Goal: Task Accomplishment & Management: Use online tool/utility

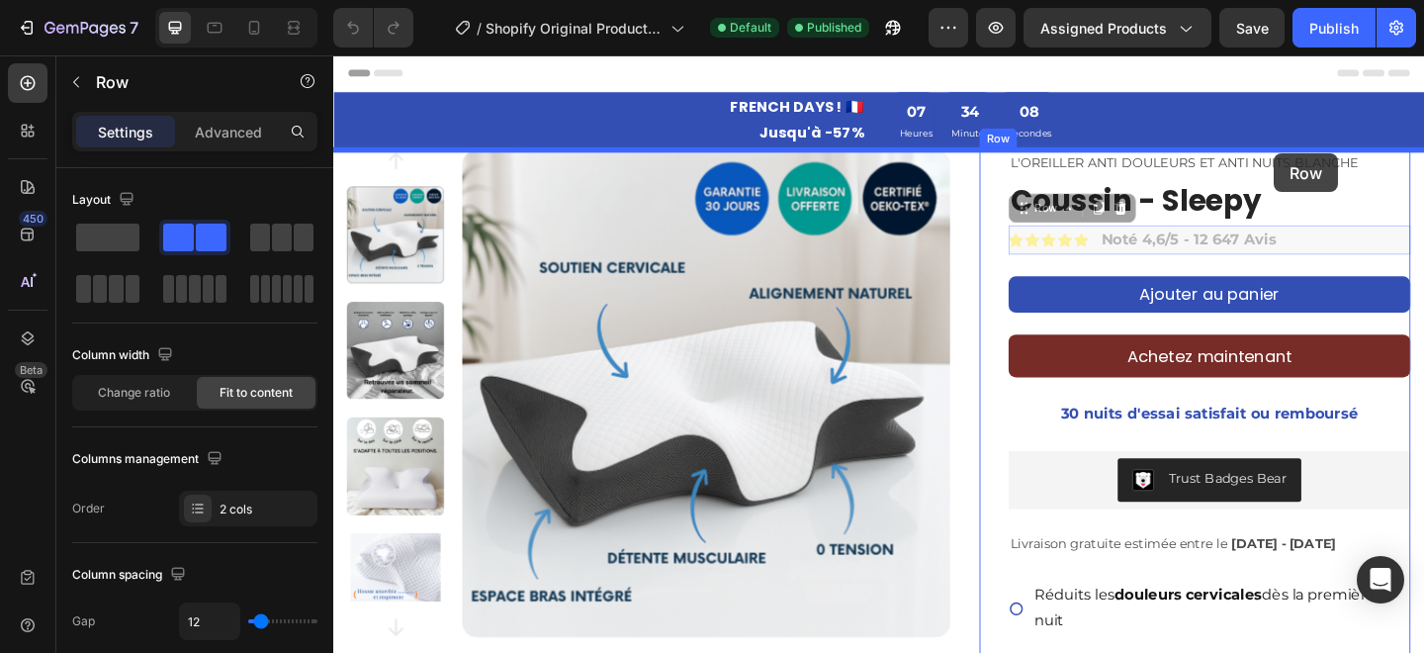
drag, startPoint x: 1384, startPoint y: 254, endPoint x: 1357, endPoint y: 162, distance: 95.8
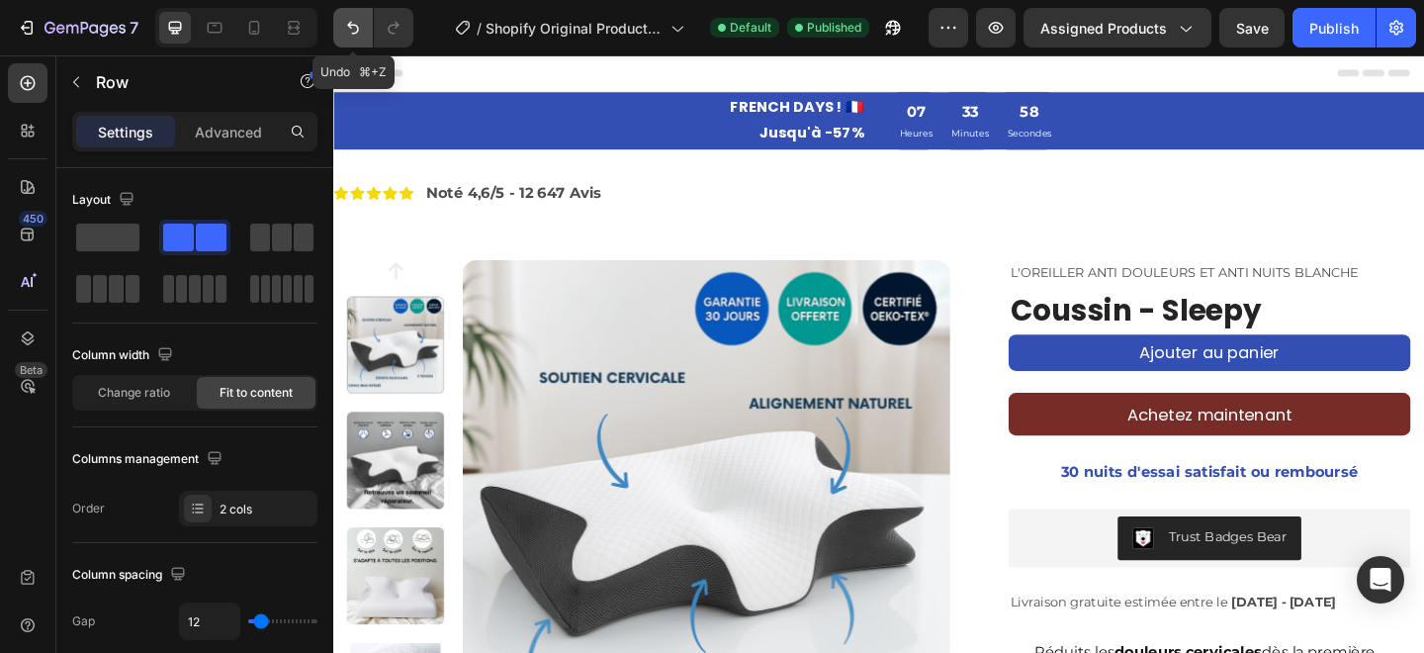
click at [353, 33] on icon "Undo/Redo" at bounding box center [353, 28] width 12 height 13
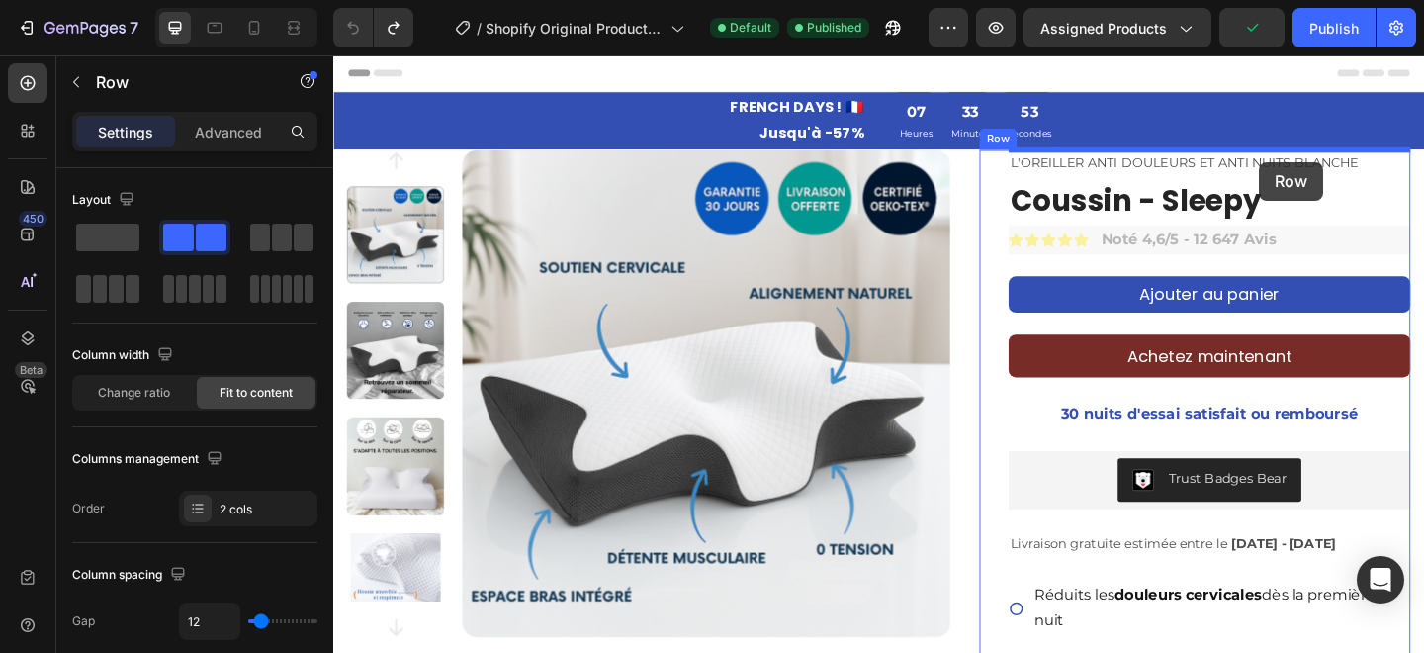
drag, startPoint x: 1368, startPoint y: 258, endPoint x: 1340, endPoint y: 171, distance: 91.3
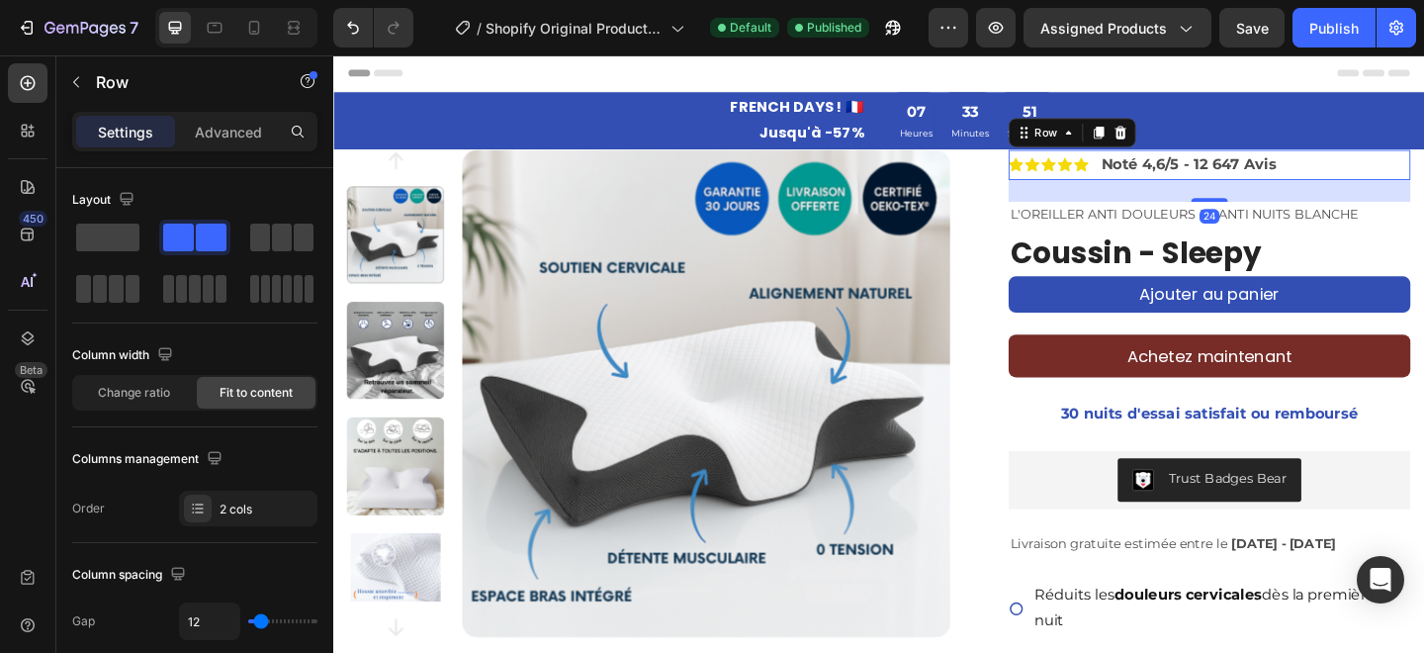
click at [1187, 204] on div "24" at bounding box center [1286, 203] width 437 height 24
click at [1372, 173] on div "Icon Icon Icon Icon Icon Icon List Noté 4,6/5 - 12 647 Avis Text Block Row 24" at bounding box center [1286, 174] width 437 height 33
click at [1159, 198] on div "24" at bounding box center [1286, 203] width 437 height 24
click at [1305, 175] on strong "Noté 4,6/5 - 12 647 Avis" at bounding box center [1264, 173] width 191 height 19
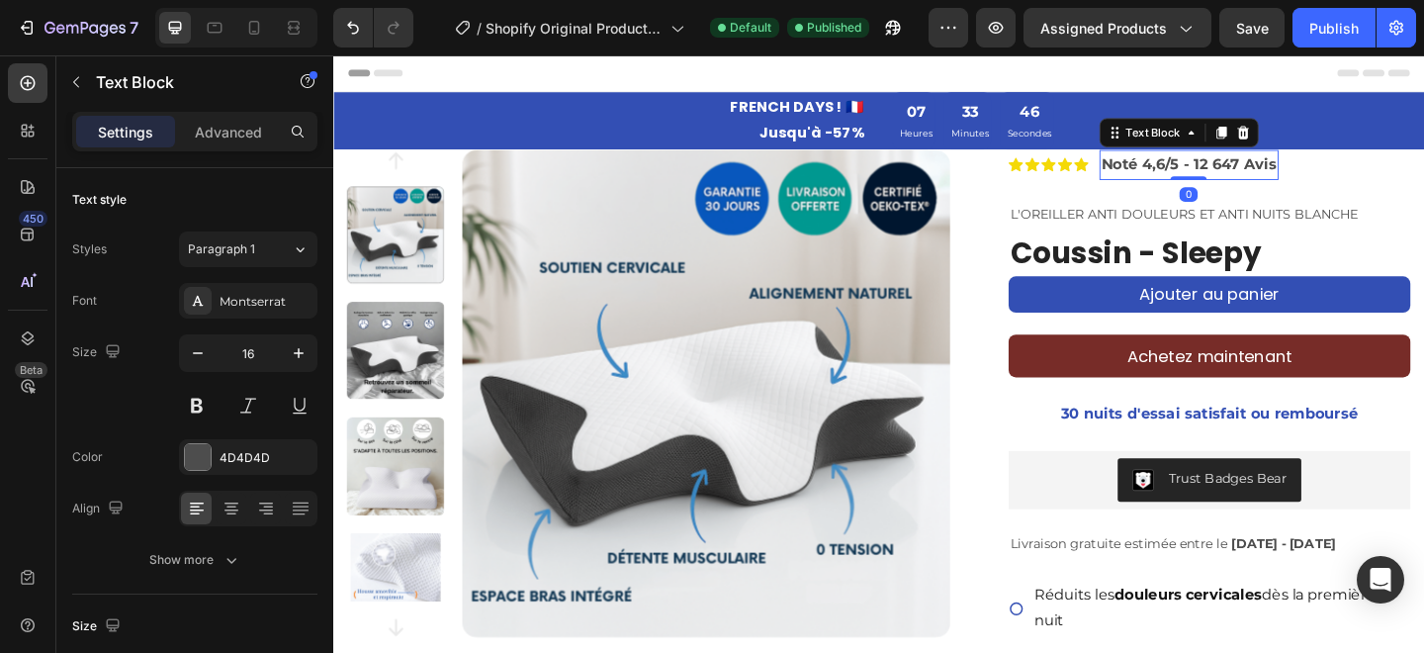
click at [1346, 183] on strong "Noté 4,6/5 - 12 647 Avis" at bounding box center [1264, 173] width 191 height 19
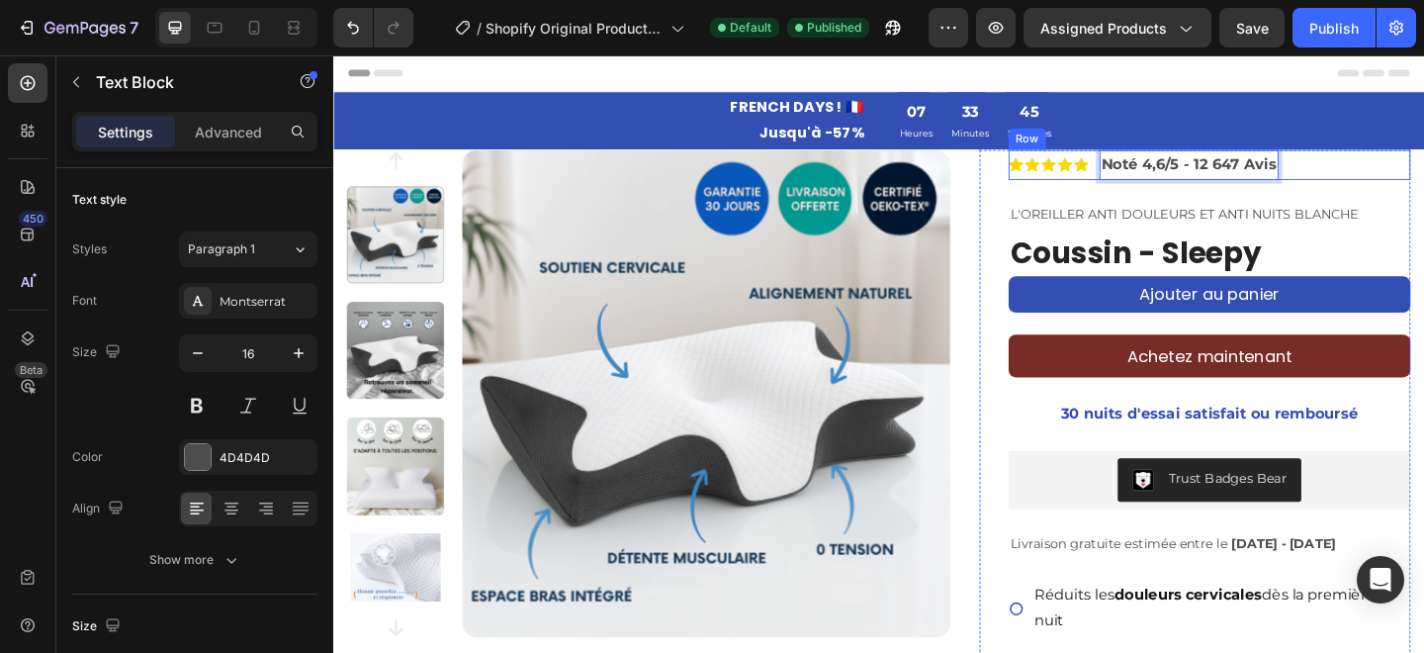
click at [1391, 183] on div "Icon Icon Icon Icon Icon Icon List Noté 4,6/5 - 12 647 Avis Text Block 0 Row" at bounding box center [1286, 174] width 437 height 33
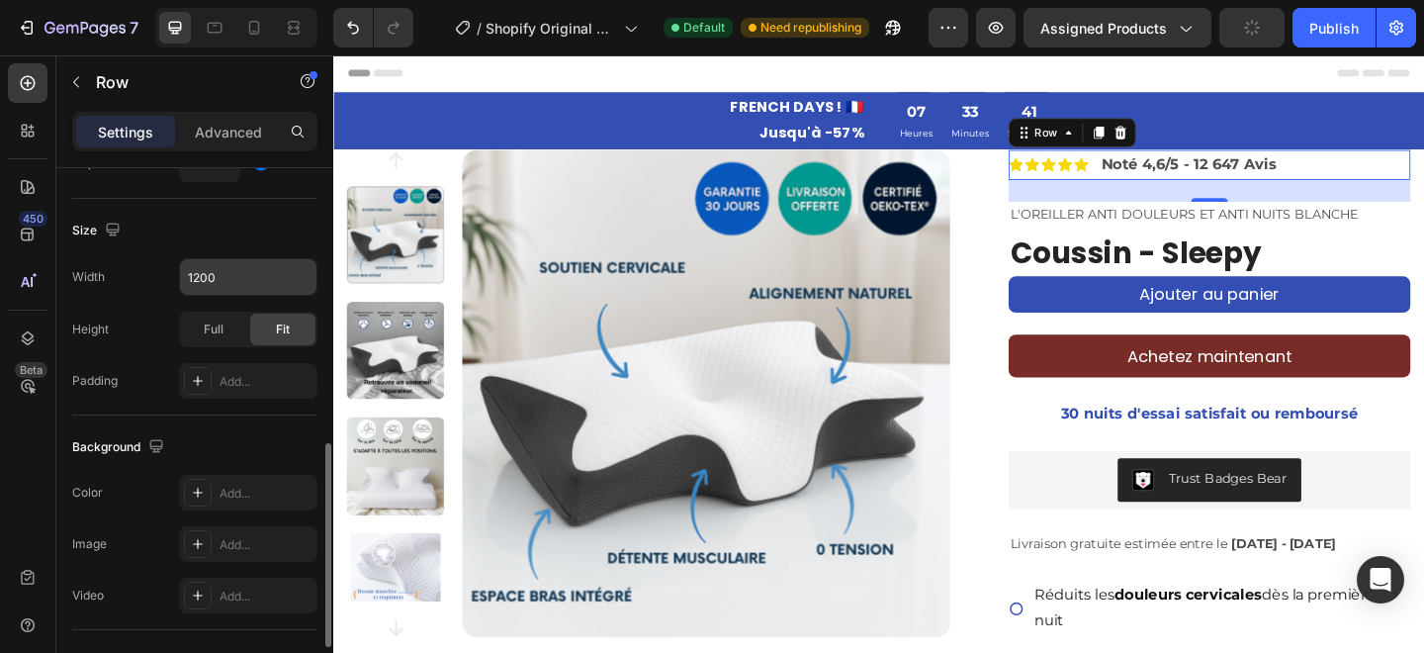
scroll to position [532, 0]
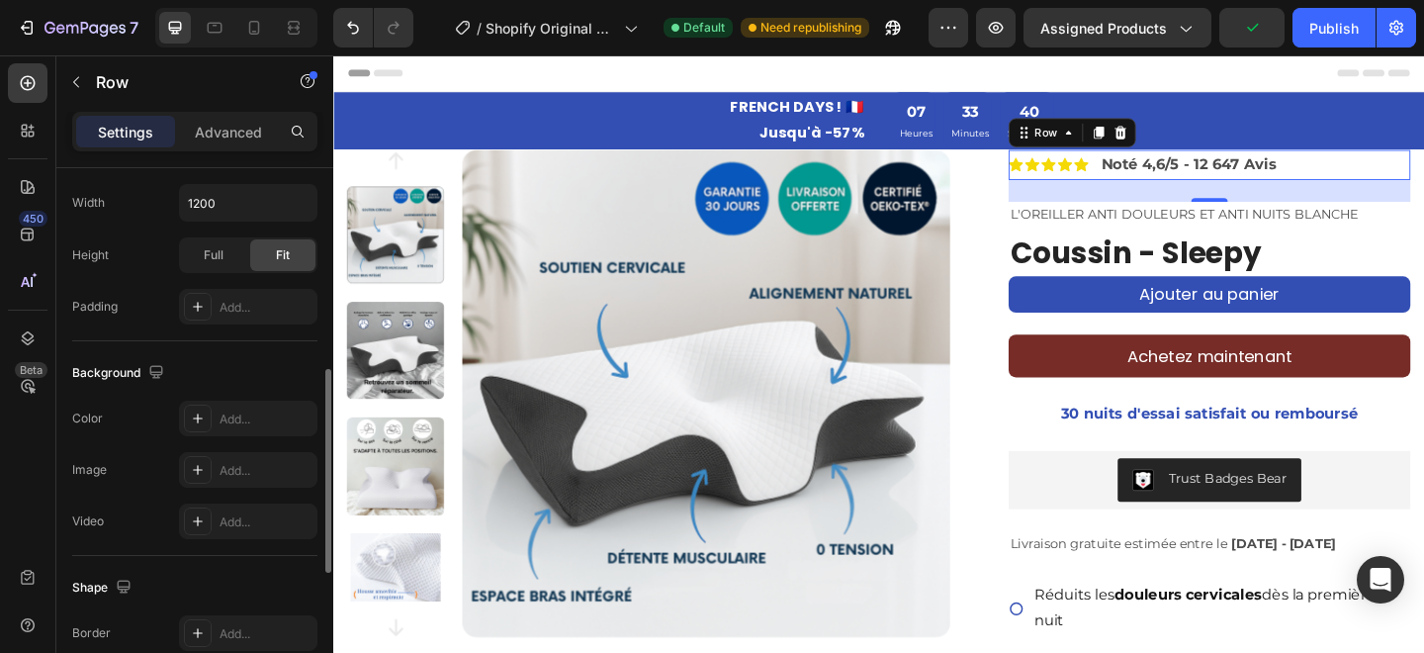
click at [220, 112] on div "Settings Advanced" at bounding box center [194, 132] width 245 height 40
click at [220, 123] on p "Advanced" at bounding box center [228, 132] width 67 height 21
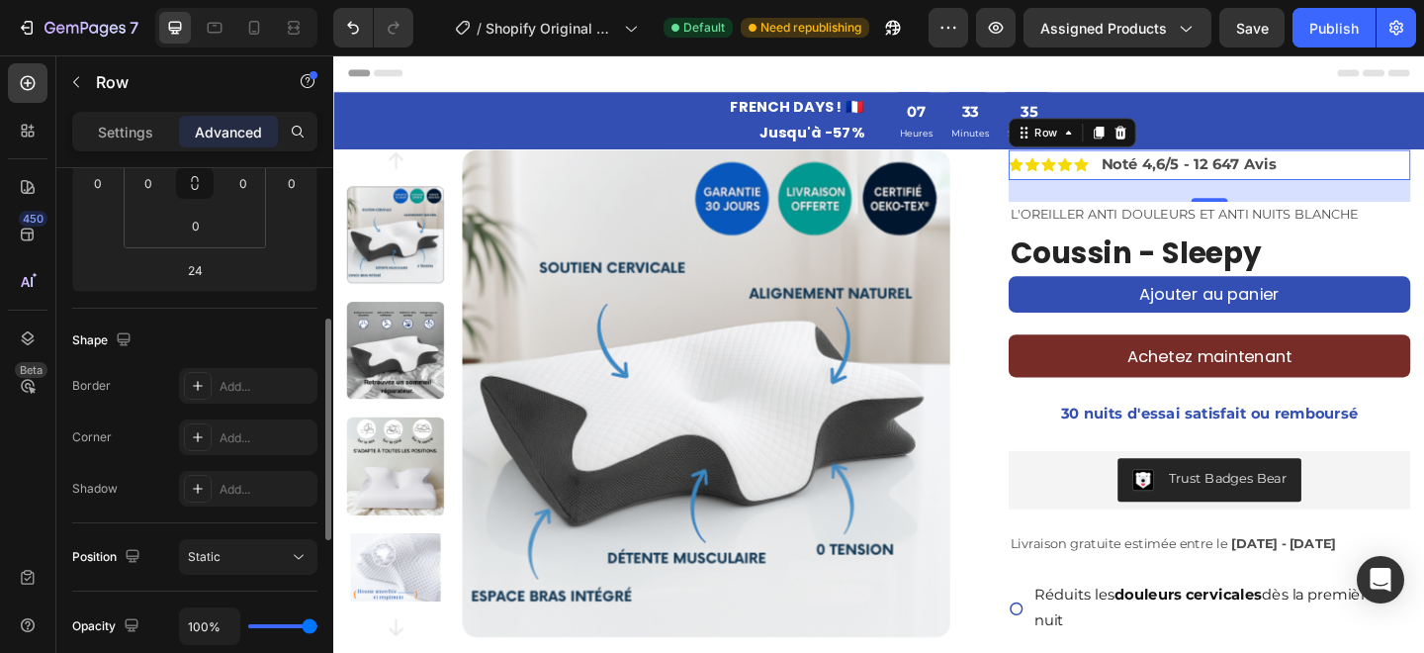
scroll to position [328, 0]
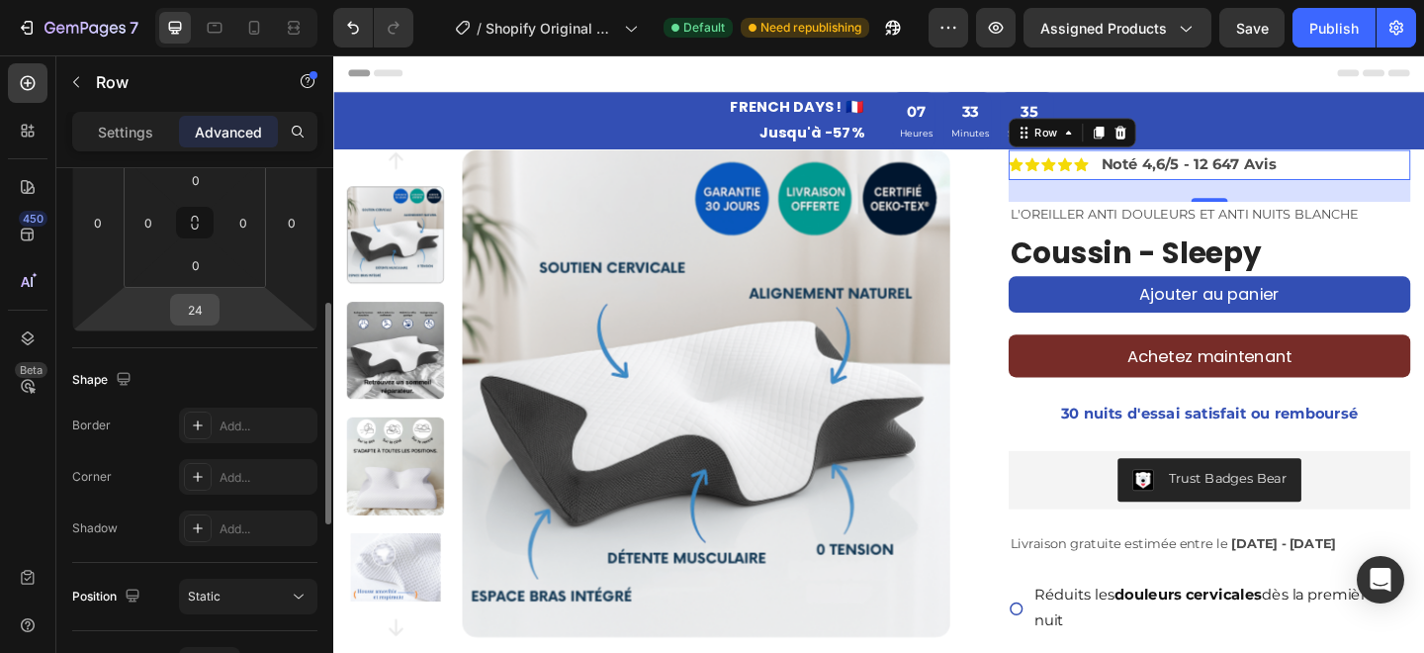
click at [198, 320] on input "24" at bounding box center [195, 310] width 40 height 30
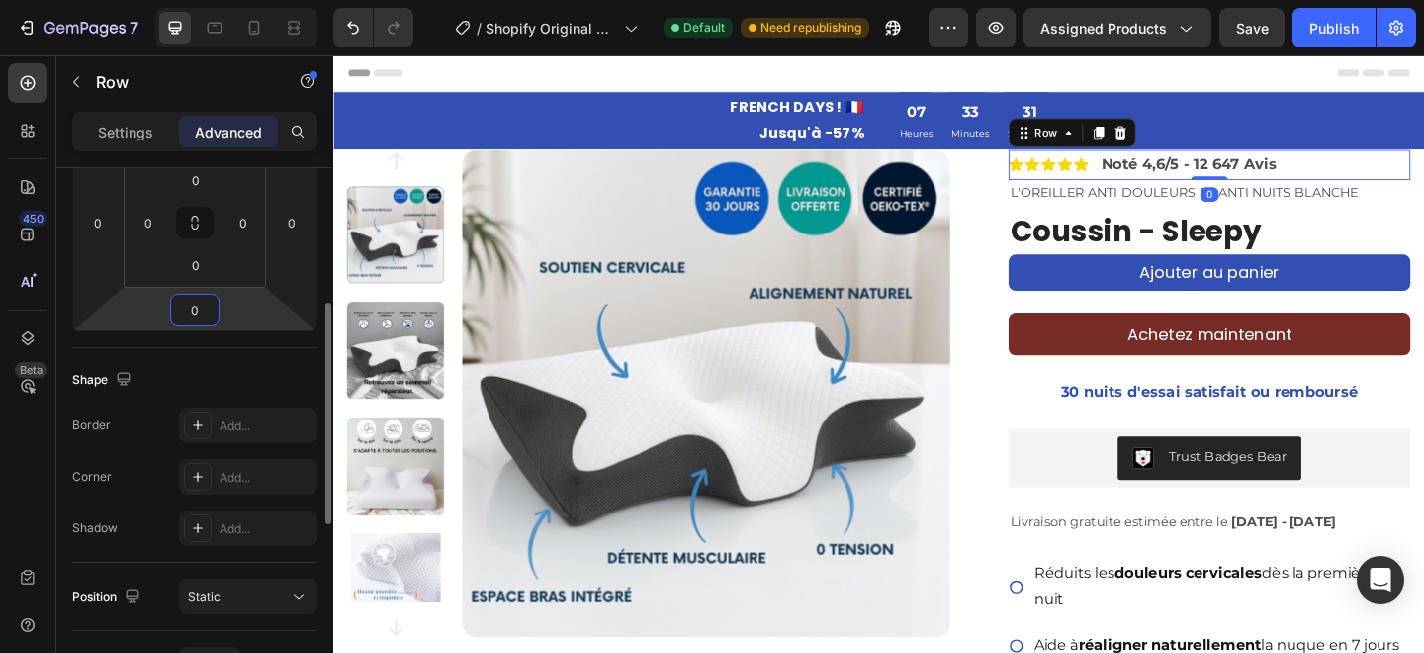
type input "0"
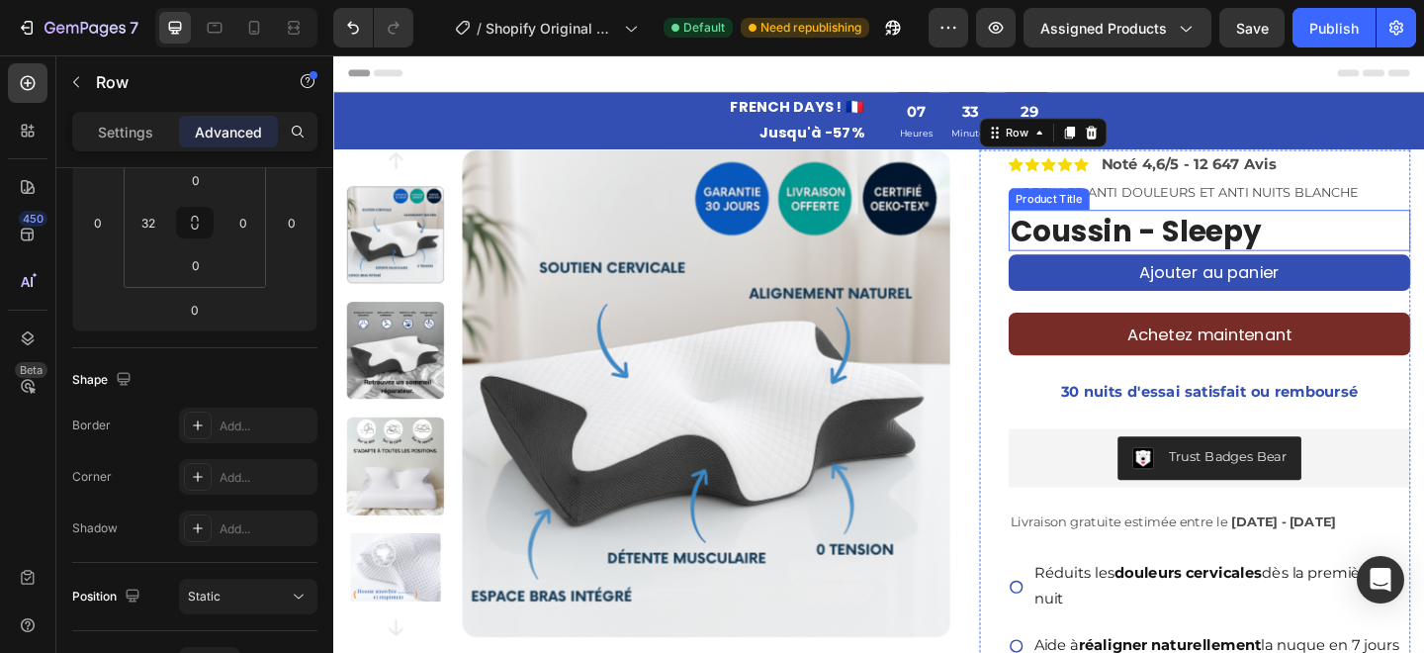
click at [1100, 244] on h1 "Coussin - Sleepy" at bounding box center [1286, 247] width 437 height 46
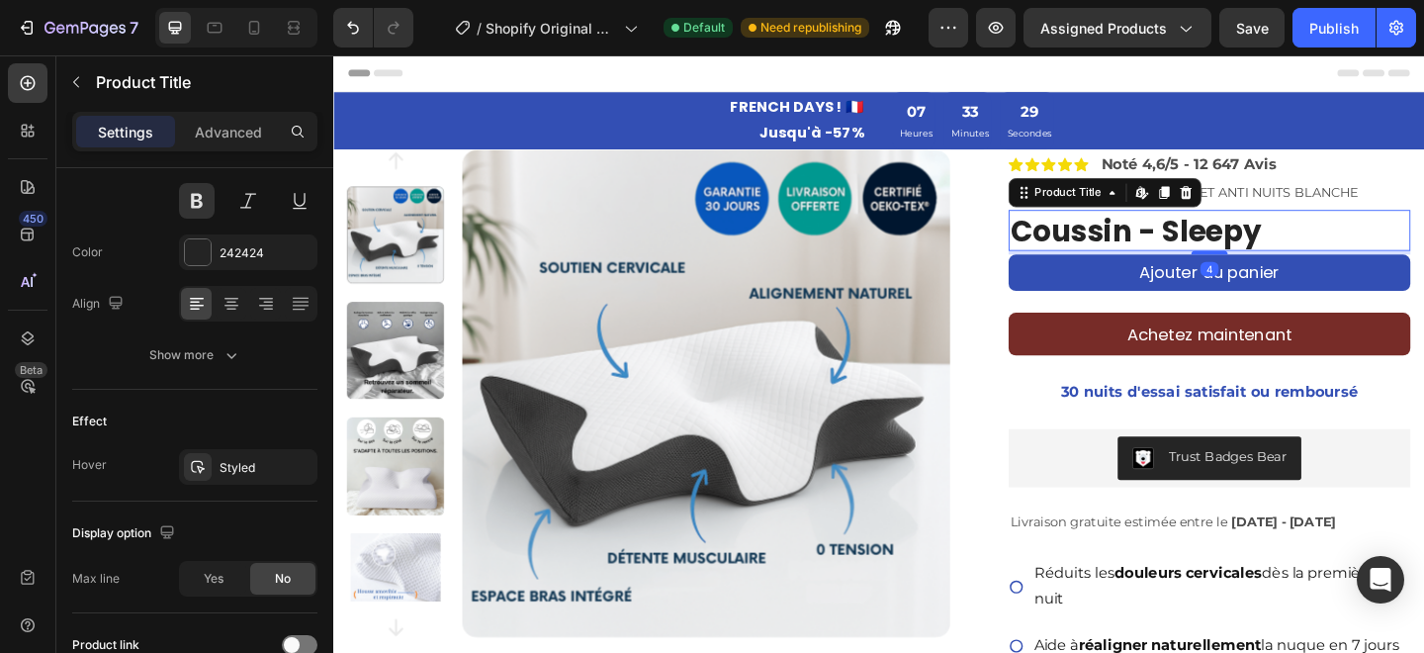
scroll to position [0, 0]
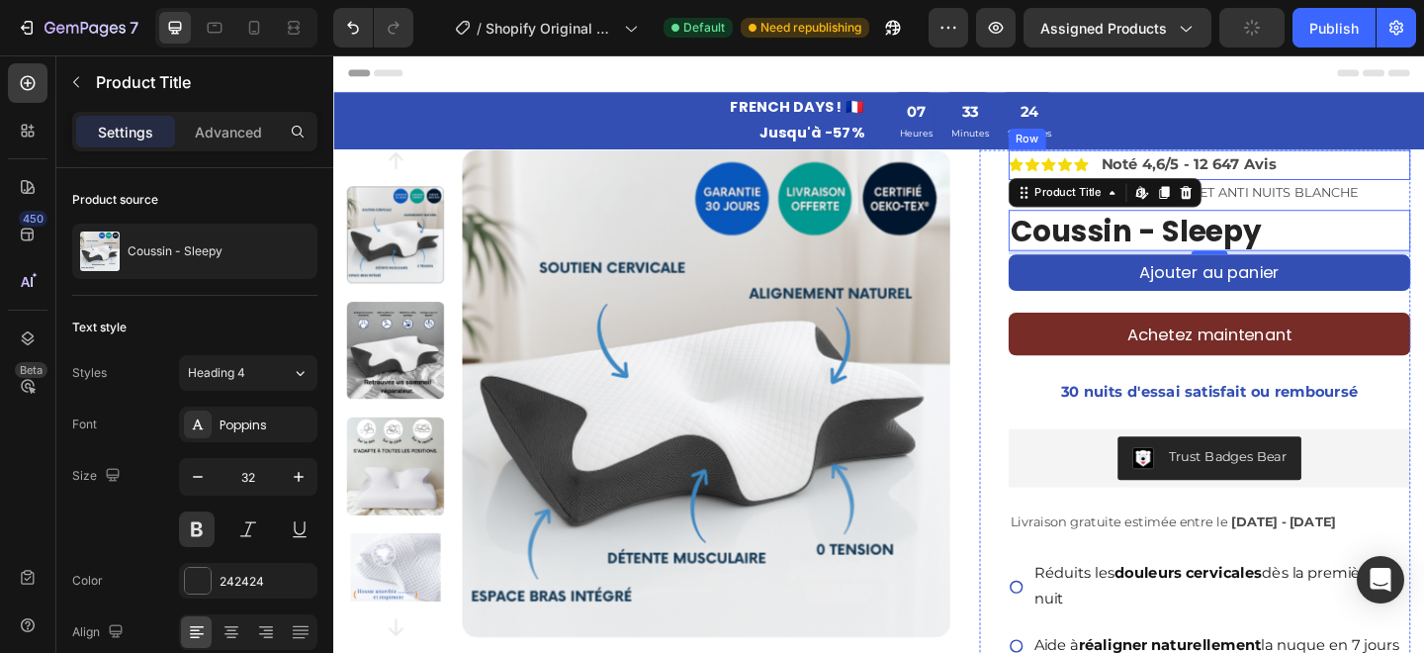
click at [1423, 180] on div "Icon Icon Icon Icon Icon Icon List Noté 4,6/5 - 12 647 Avis Text Block Row" at bounding box center [1286, 174] width 437 height 33
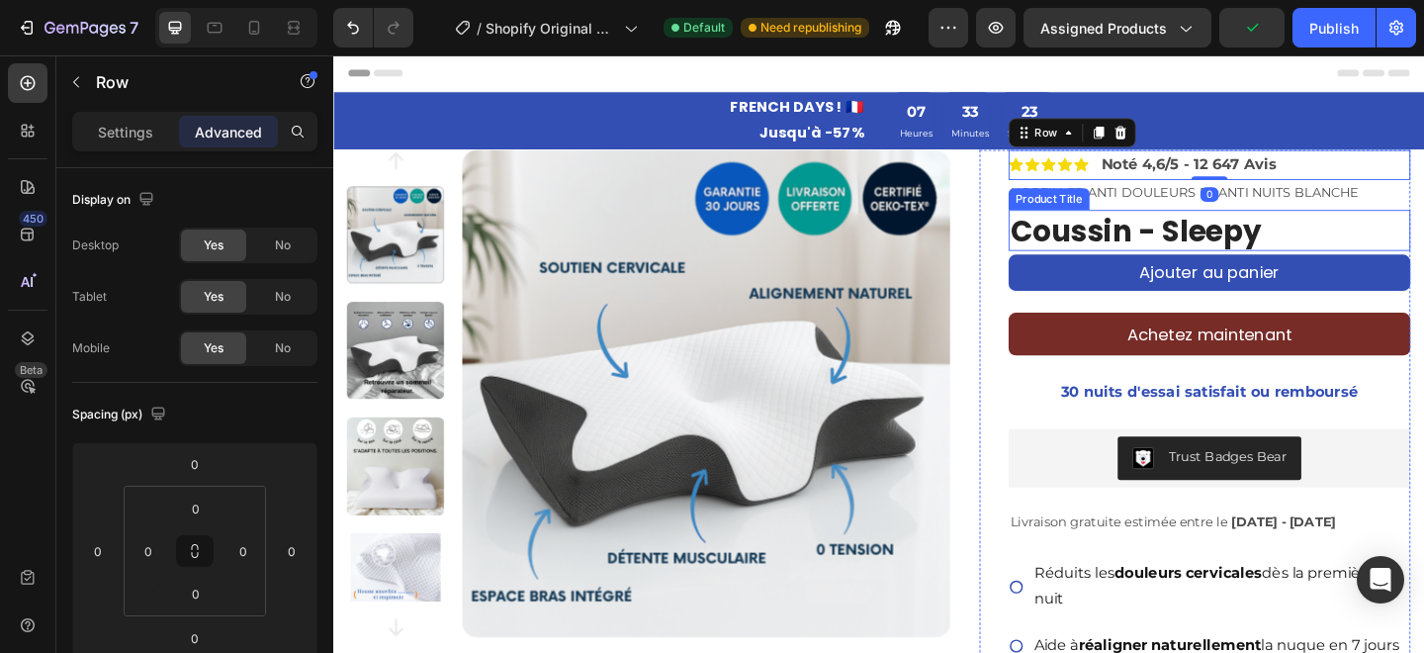
click at [1212, 248] on h1 "Coussin - Sleepy" at bounding box center [1286, 247] width 437 height 46
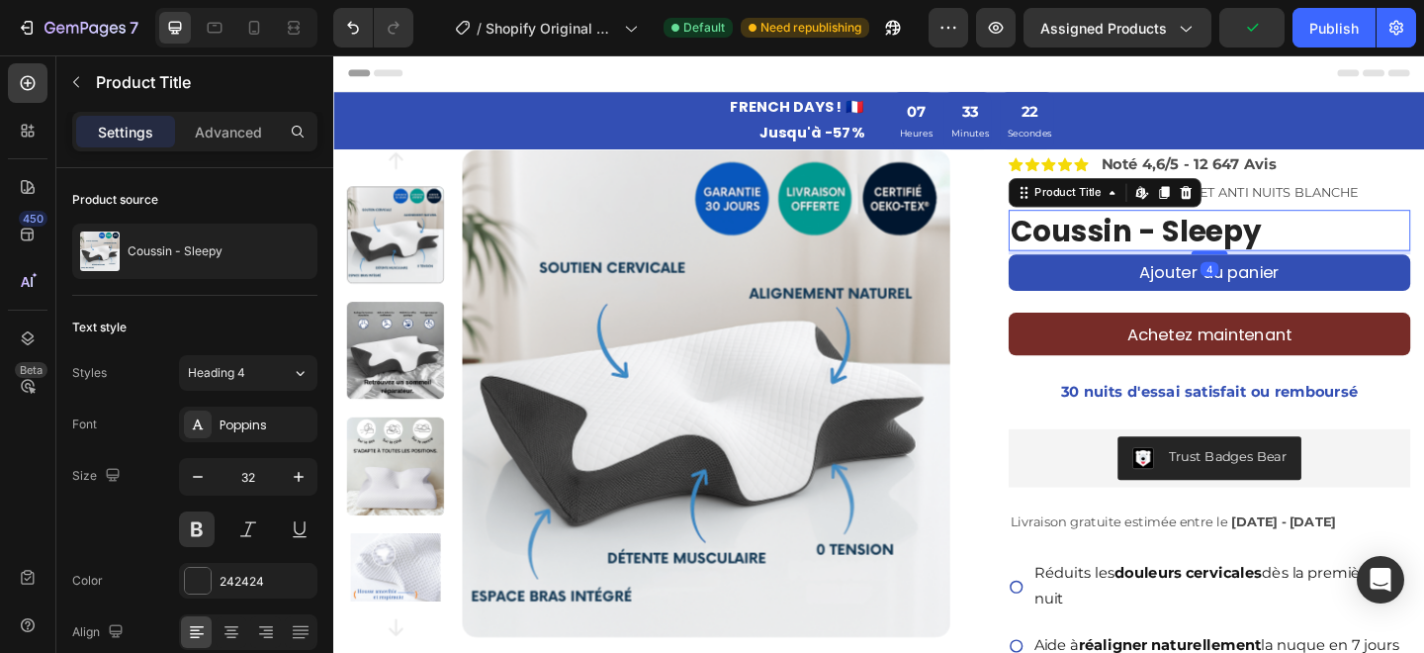
click at [1191, 252] on h1 "Coussin - Sleepy" at bounding box center [1286, 247] width 437 height 46
click at [1201, 252] on h1 "Coussin - Sleepy" at bounding box center [1286, 247] width 437 height 46
click at [1206, 248] on h1 "Coussin - Sleepy" at bounding box center [1286, 247] width 437 height 46
click at [1207, 244] on h1 "Coussin - Sleepy" at bounding box center [1286, 247] width 437 height 46
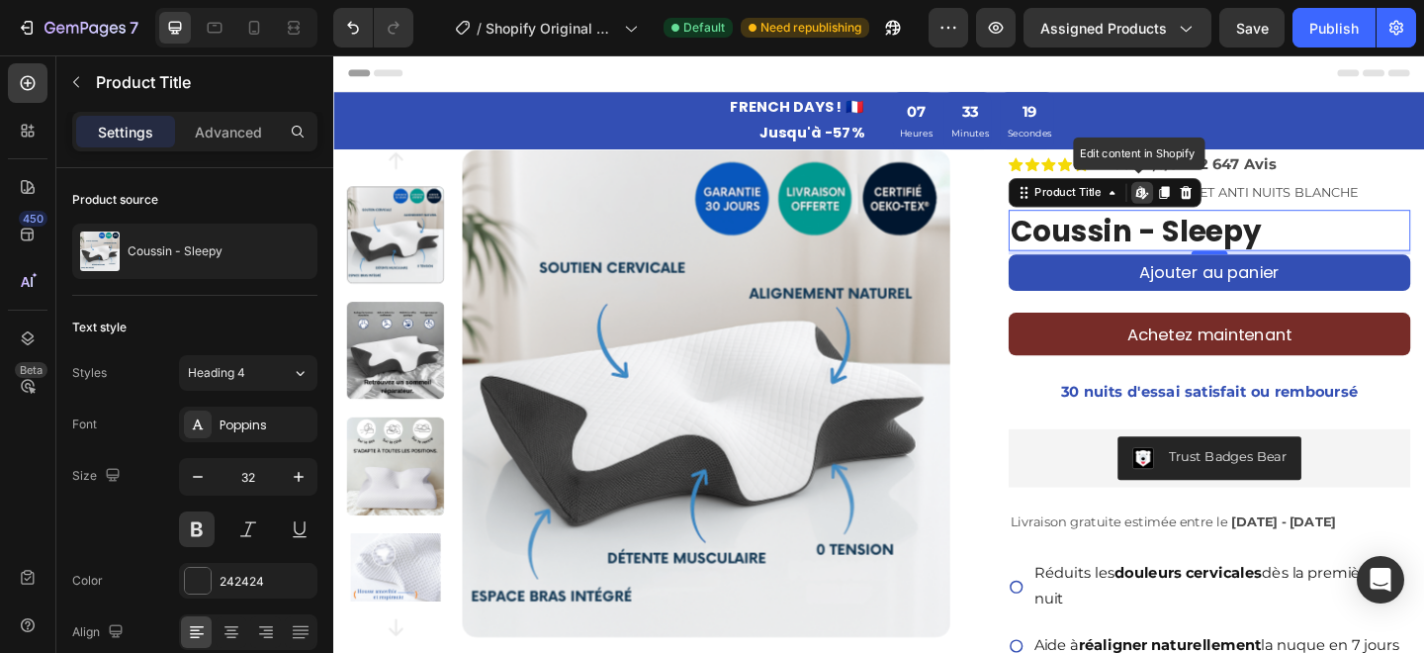
click at [1204, 248] on h1 "Coussin - Sleepy" at bounding box center [1286, 247] width 437 height 46
click at [1423, 169] on div "Icon Icon Icon Icon Icon Icon List Noté 4,6/5 - 12 647 Avis Text Block Row" at bounding box center [1286, 174] width 437 height 33
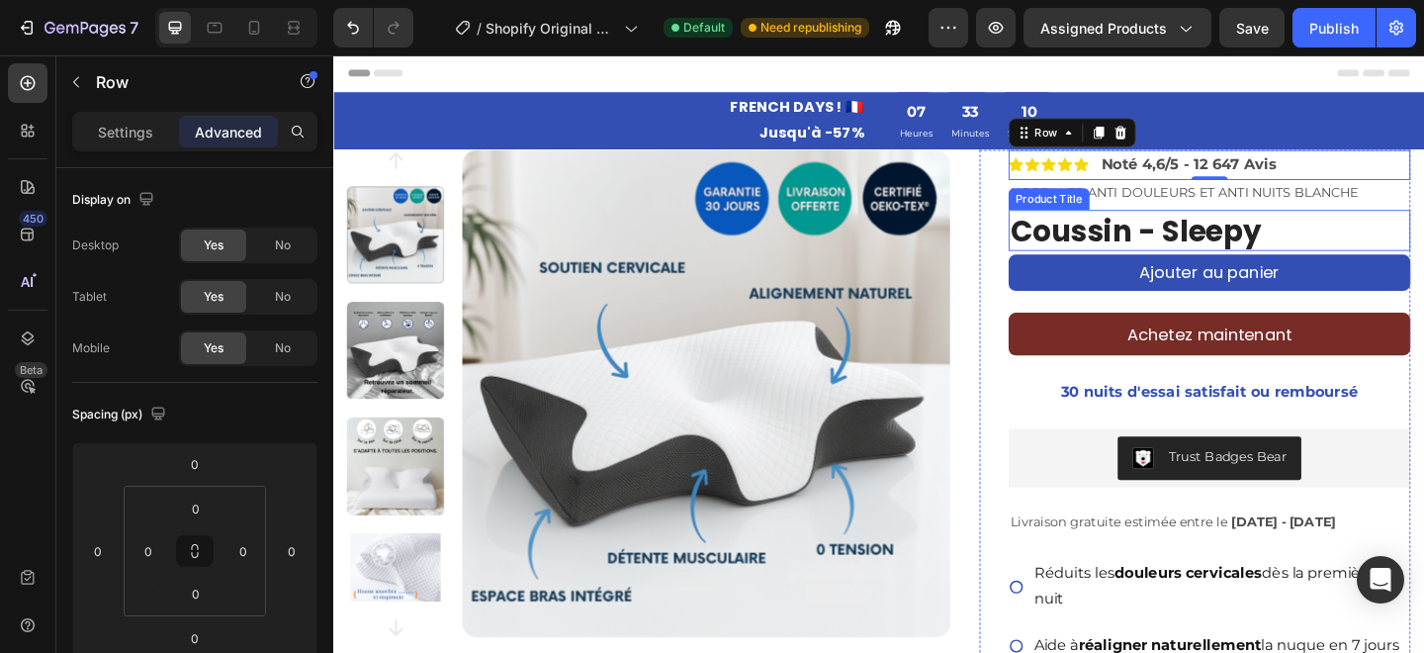
click at [1323, 251] on h1 "Coussin - Sleepy" at bounding box center [1286, 247] width 437 height 46
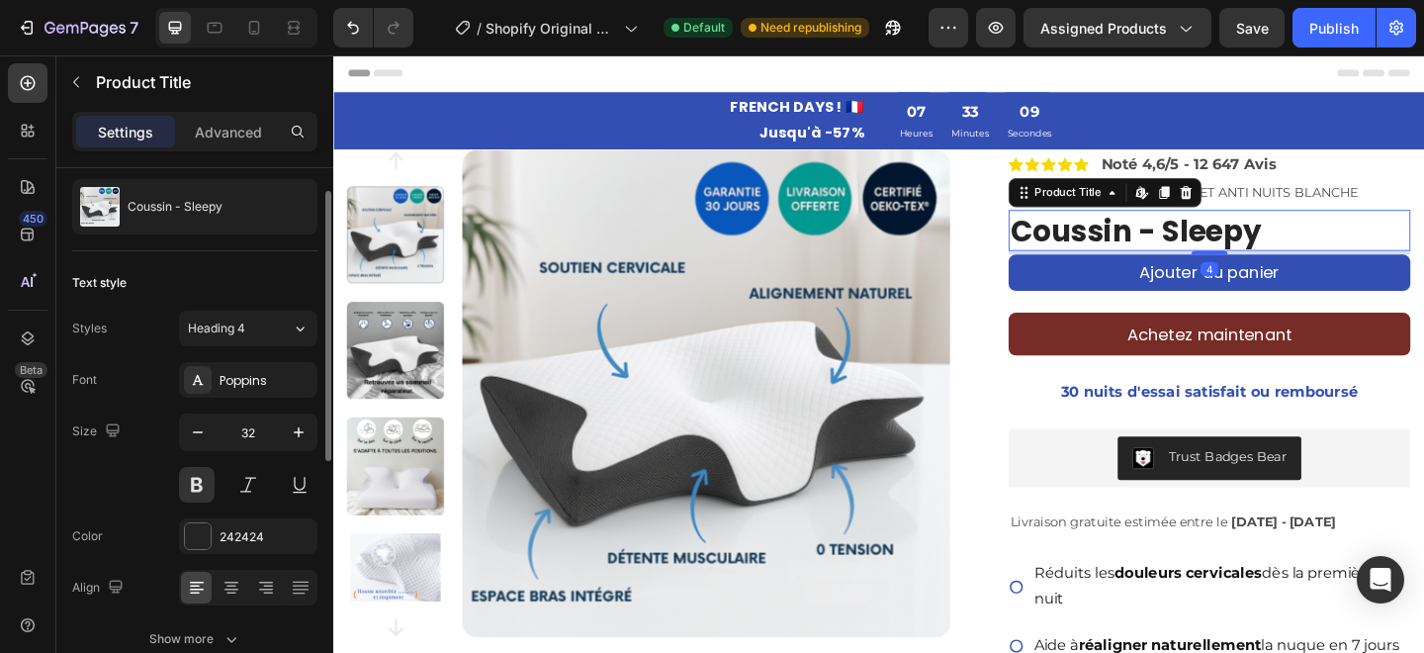
scroll to position [46, 0]
click at [205, 425] on icon "button" at bounding box center [198, 431] width 20 height 20
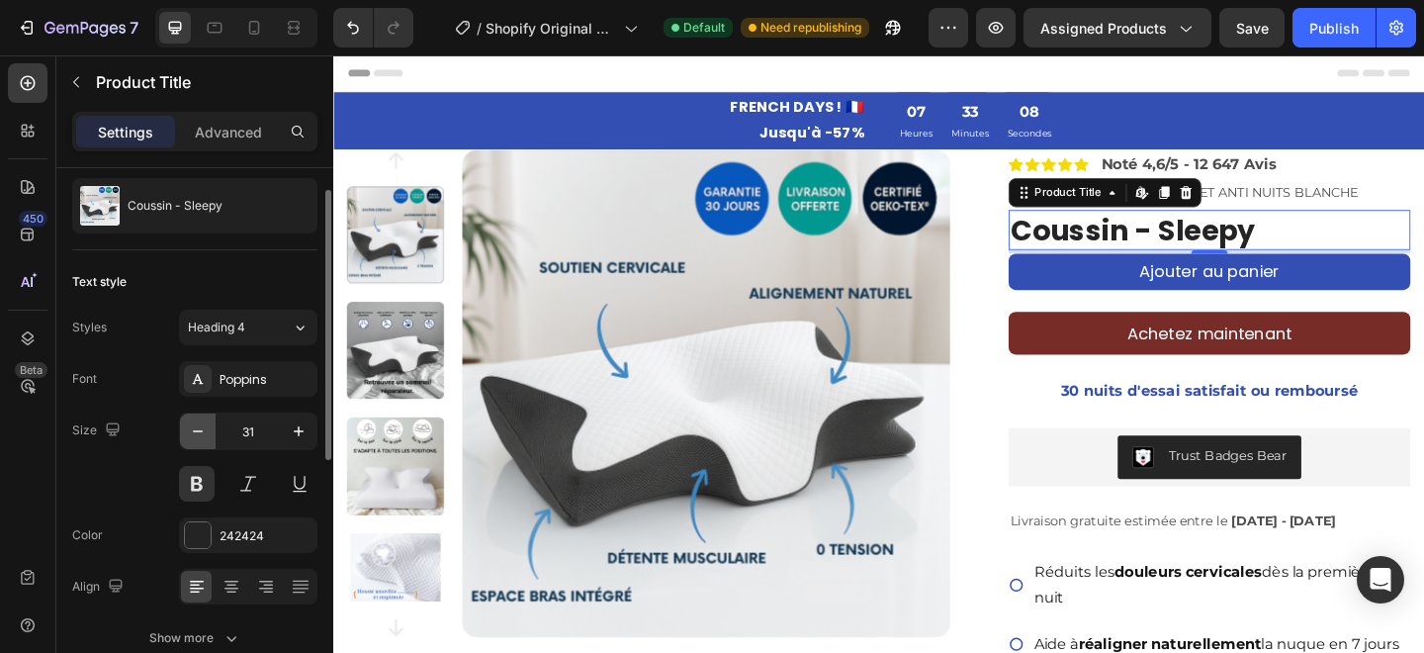
click at [205, 425] on icon "button" at bounding box center [198, 431] width 20 height 20
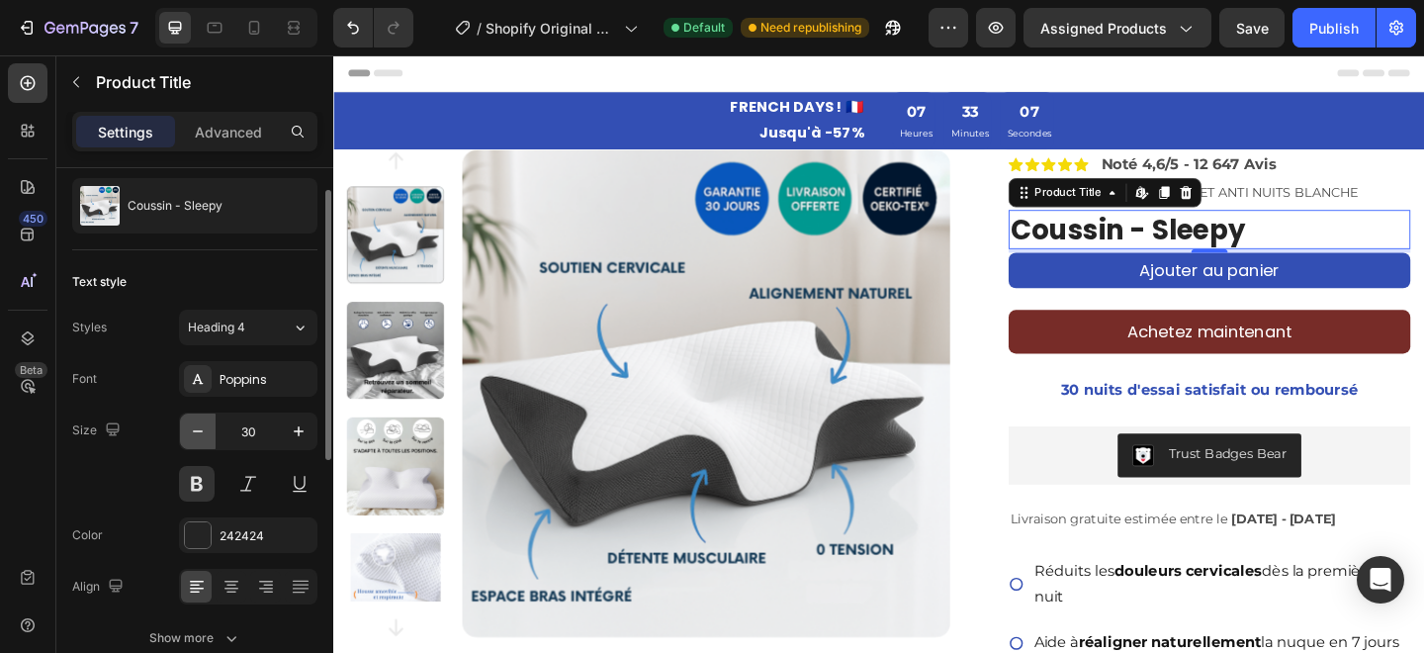
click at [204, 425] on icon "button" at bounding box center [198, 431] width 20 height 20
type input "29"
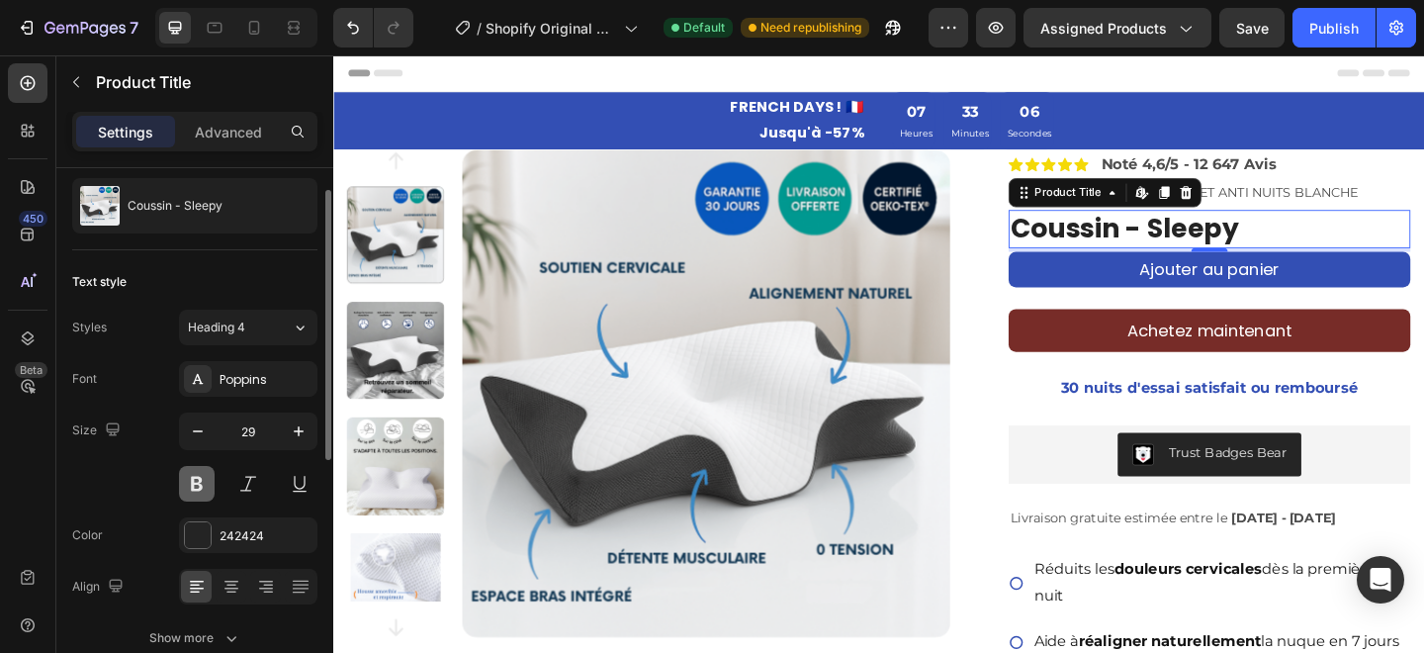
click at [207, 474] on button at bounding box center [197, 484] width 36 height 36
click at [206, 474] on button at bounding box center [197, 484] width 36 height 36
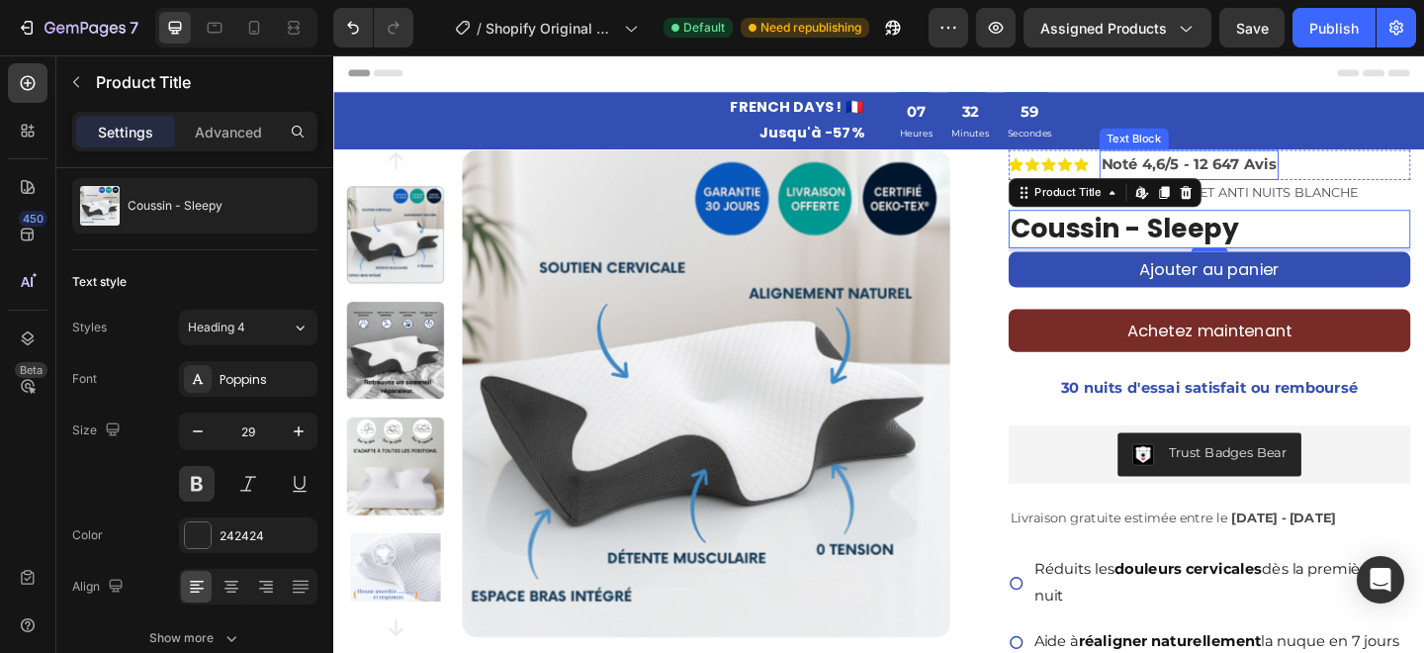
click at [1357, 177] on strong "Noté 4,6/5 - 12 647 Avis" at bounding box center [1264, 173] width 191 height 19
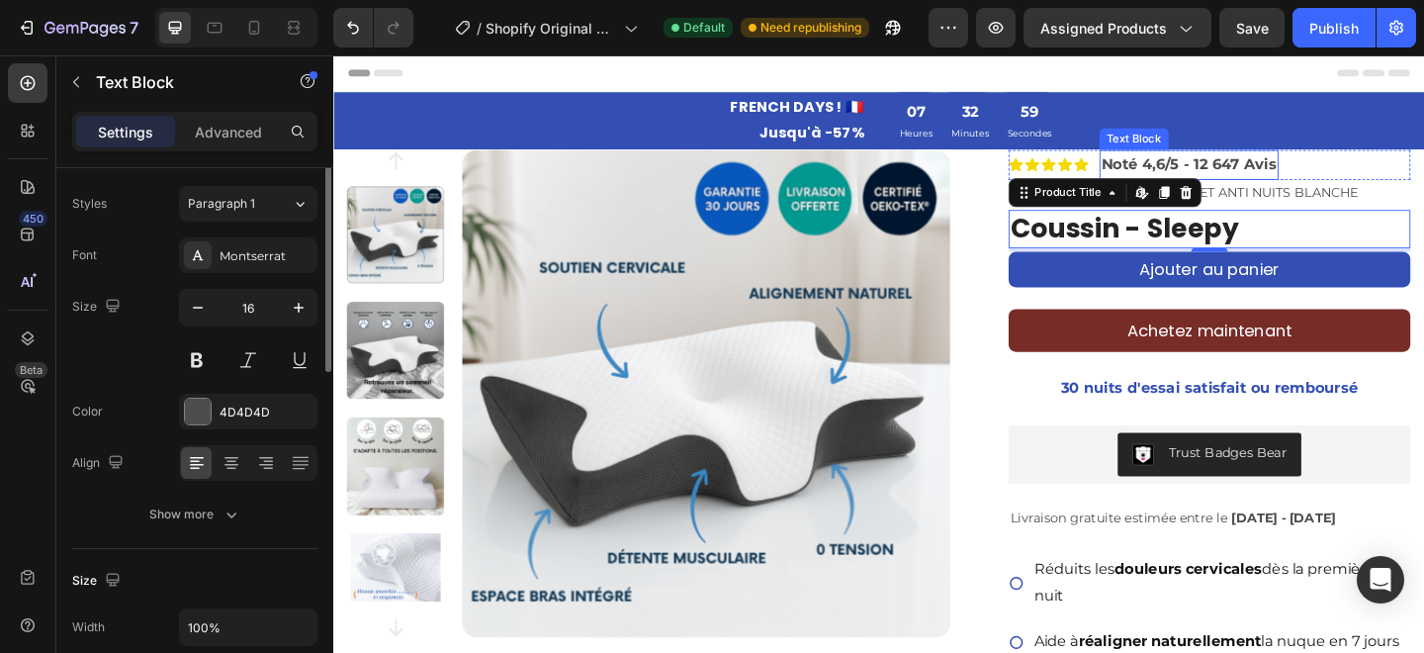
scroll to position [0, 0]
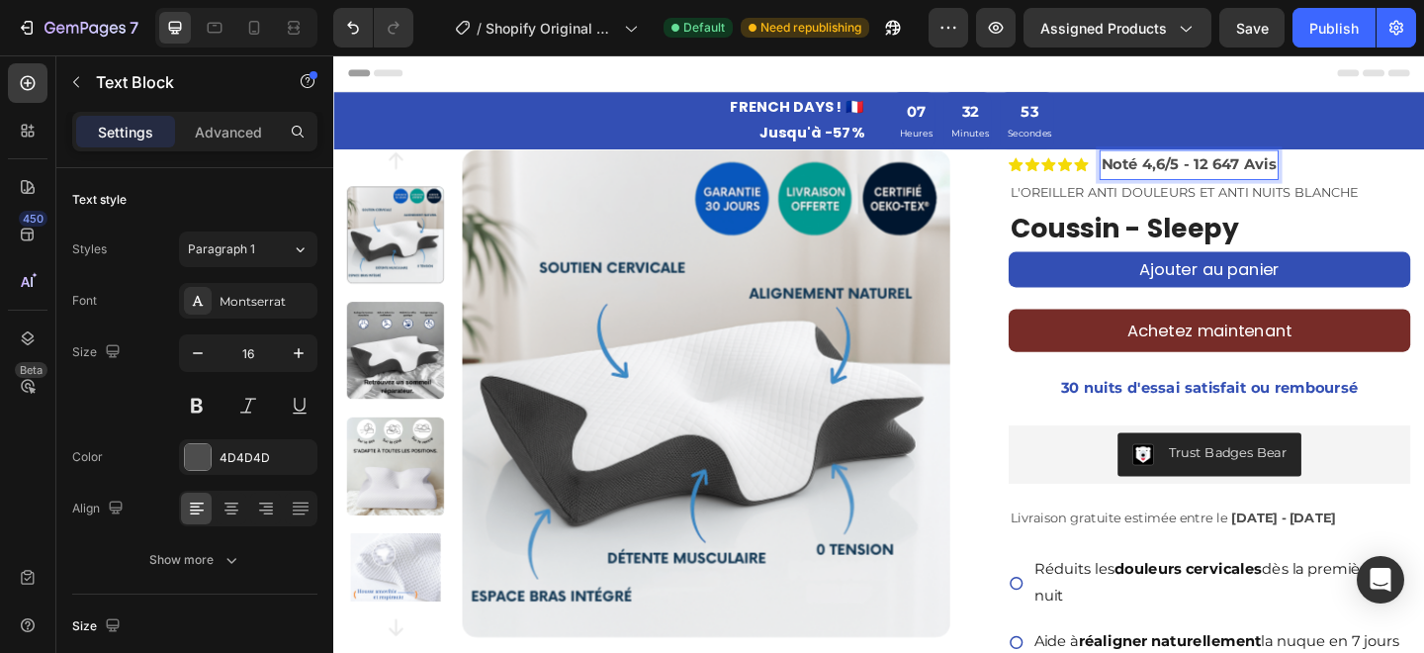
click at [1289, 167] on strong "Noté 4,6/5 - 12 647 Avis" at bounding box center [1264, 173] width 191 height 19
click at [1272, 173] on strong "Noté 4,6/5 - 12 647 Avis" at bounding box center [1264, 173] width 191 height 19
click at [1358, 178] on strong "Noté 4,6/5 - 12 647 Avis" at bounding box center [1264, 173] width 191 height 19
click at [1274, 179] on strong "Noté 4,6/5 - 12 647 Avis vérifiés" at bounding box center [1297, 173] width 257 height 19
click at [1261, 178] on strong "Noté 4,6/5 - 12 647 Avis vérifiés" at bounding box center [1297, 173] width 257 height 19
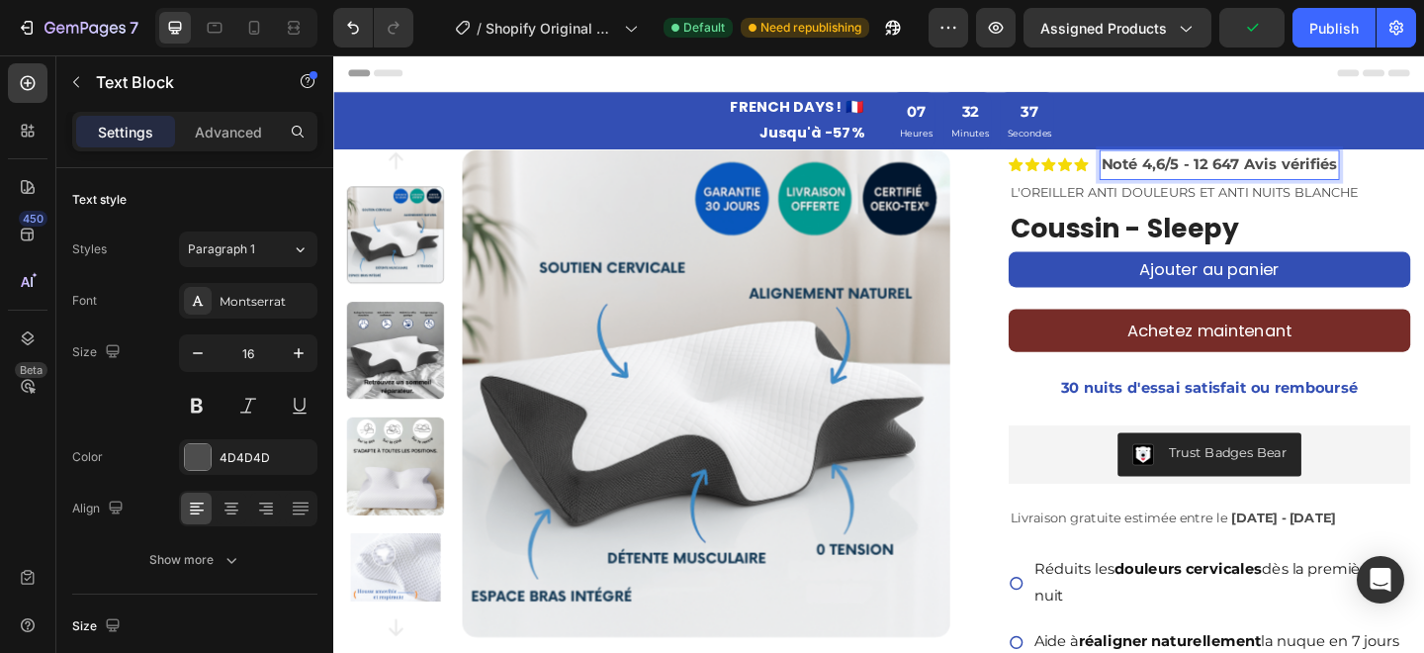
click at [1262, 178] on strong "Noté 4,6/5 - 12 647 Avis vérifiés" at bounding box center [1297, 173] width 257 height 19
click at [1262, 178] on strong "Noté 4,6/5 12 647 Avis vérifiés" at bounding box center [1294, 173] width 251 height 19
click at [1141, 168] on icon at bounding box center [1148, 174] width 16 height 16
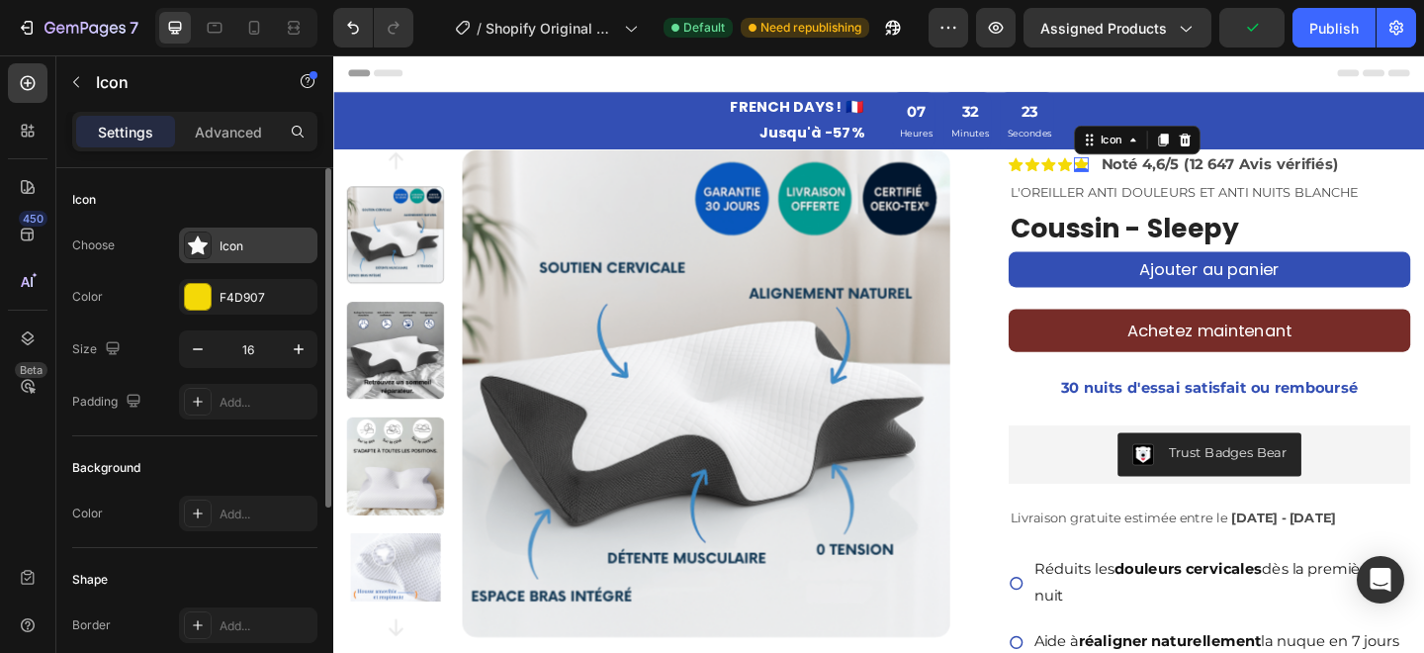
click at [210, 256] on div "Icon" at bounding box center [248, 246] width 138 height 36
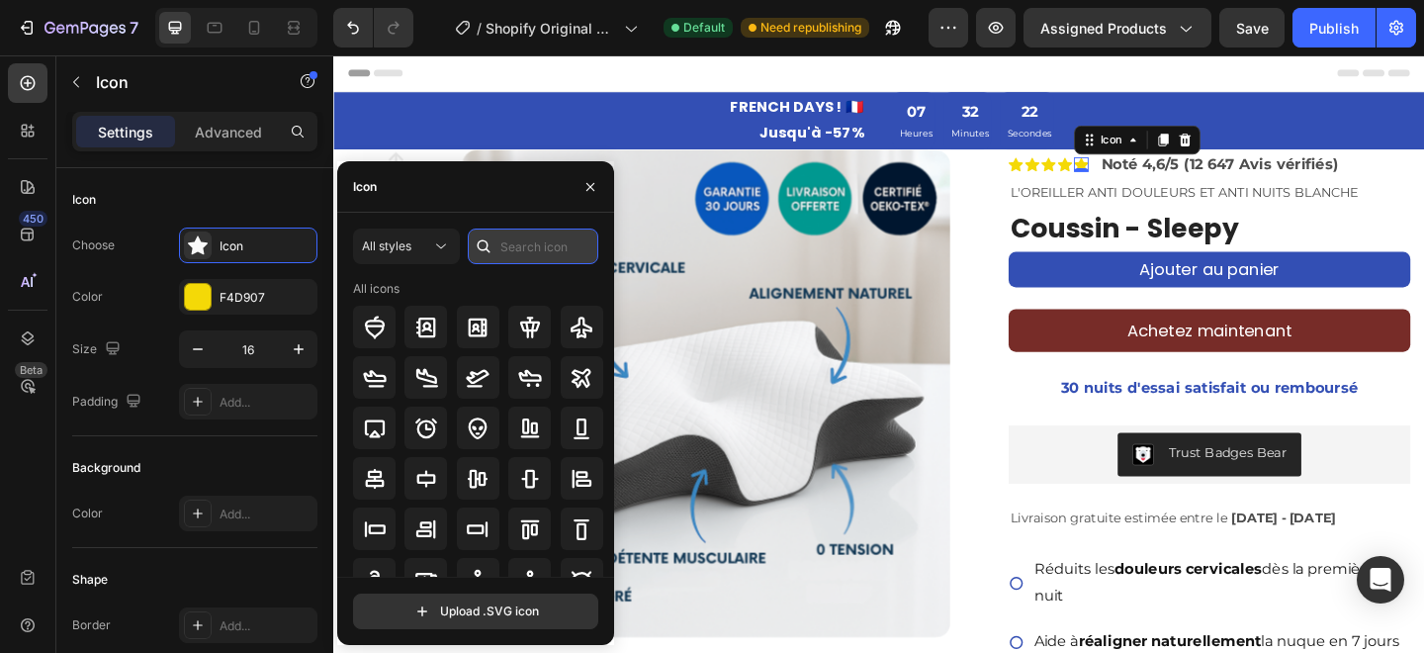
click at [534, 238] on input "text" at bounding box center [533, 247] width 131 height 36
type input "star"
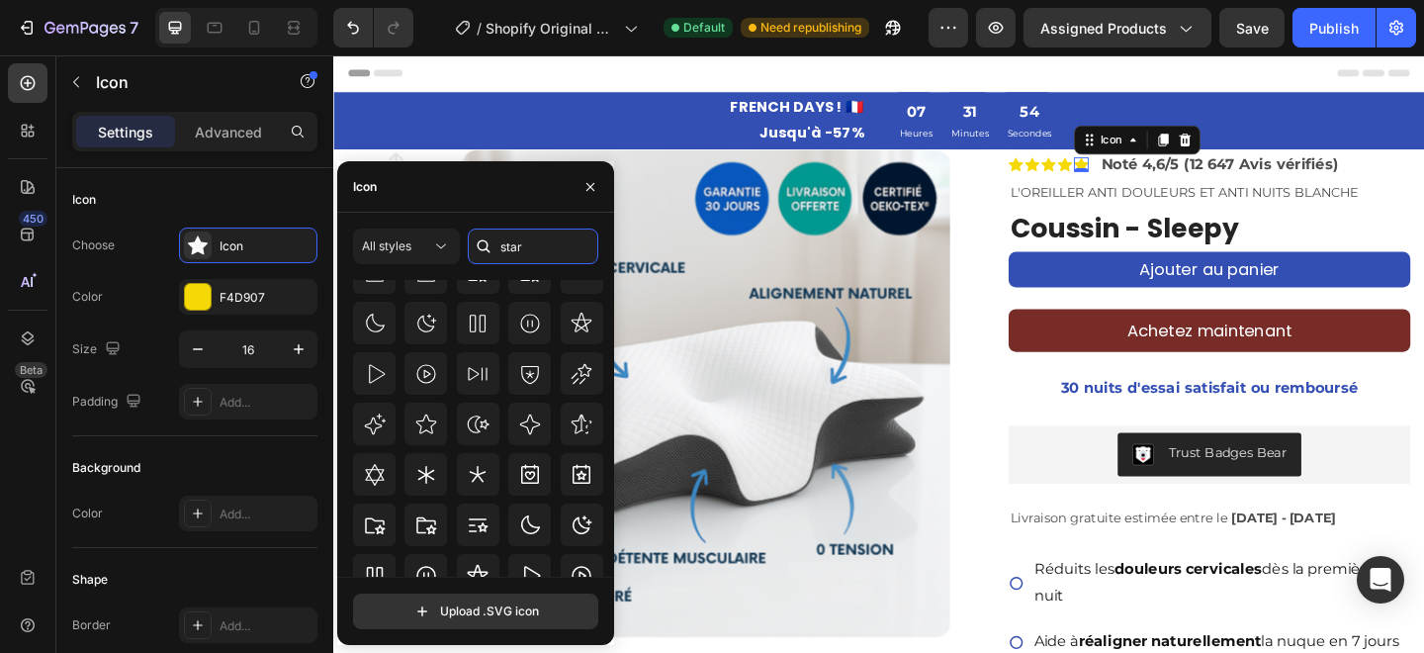
scroll to position [291, 0]
click at [449, 430] on div at bounding box center [478, 424] width 251 height 43
click at [433, 425] on icon at bounding box center [426, 424] width 24 height 24
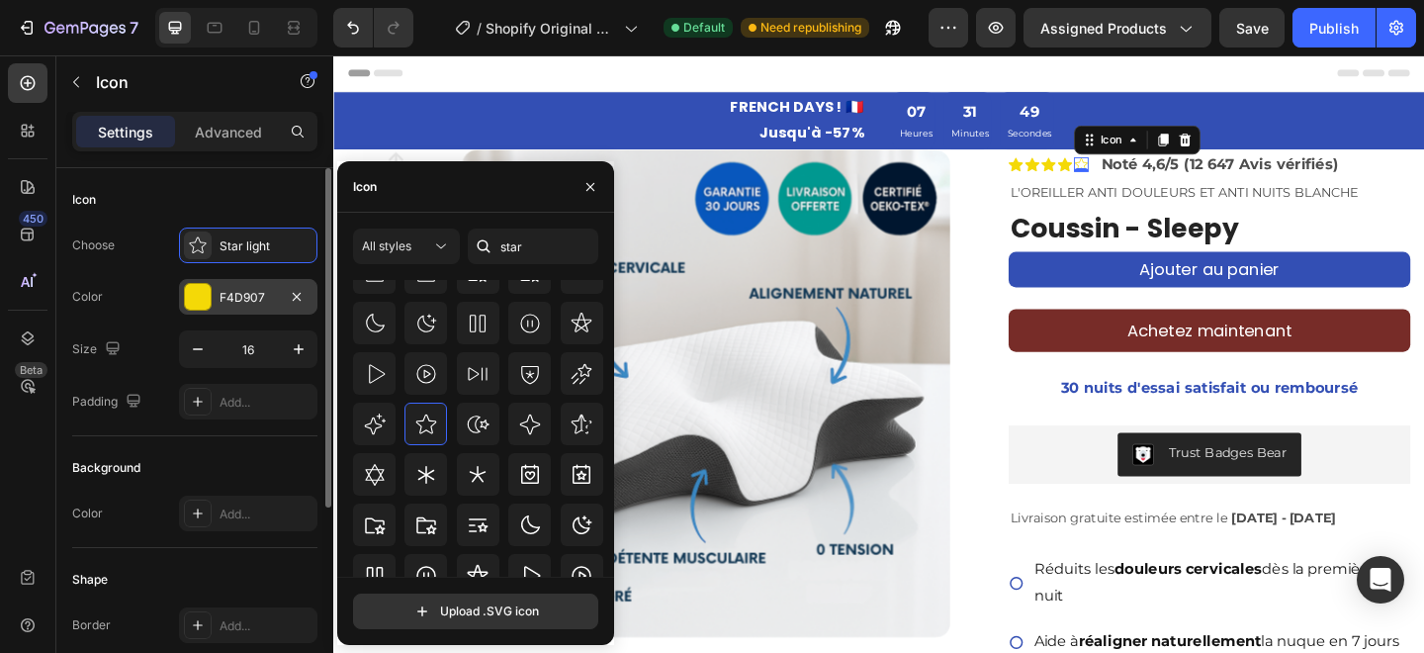
click at [215, 298] on div "F4D907" at bounding box center [248, 297] width 138 height 36
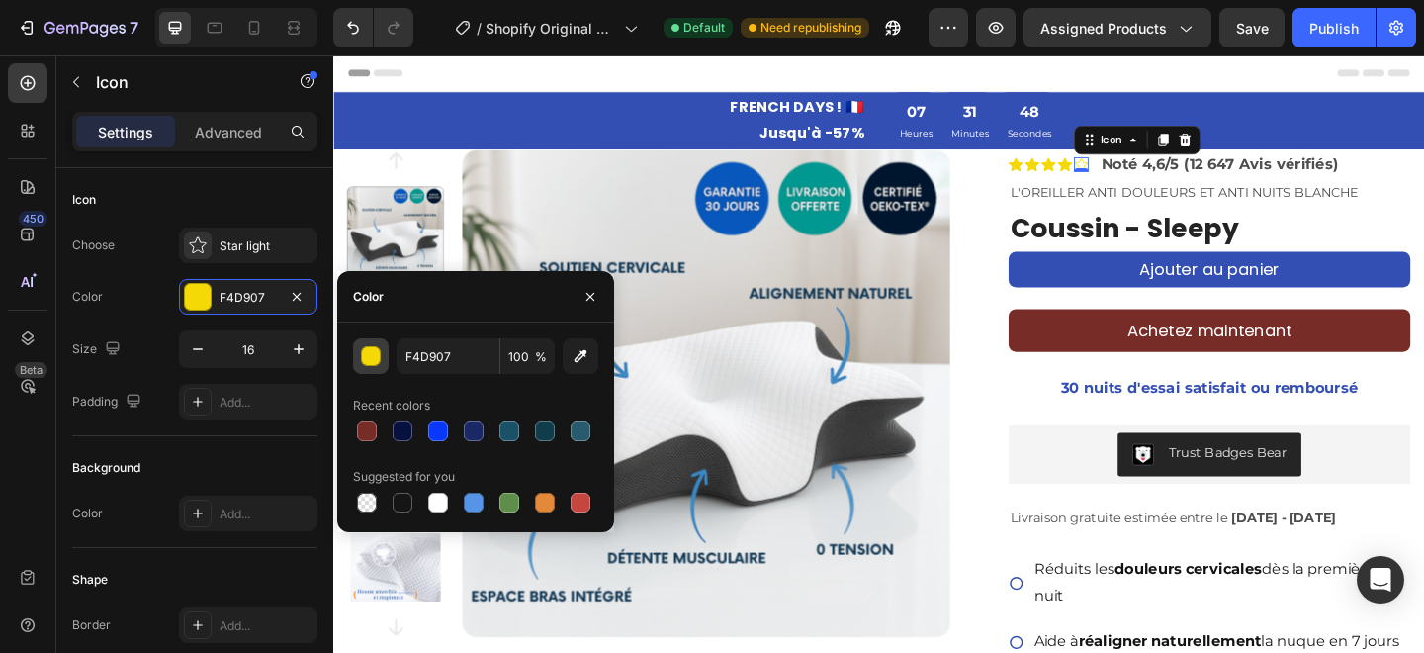
click at [385, 366] on button "button" at bounding box center [371, 356] width 36 height 36
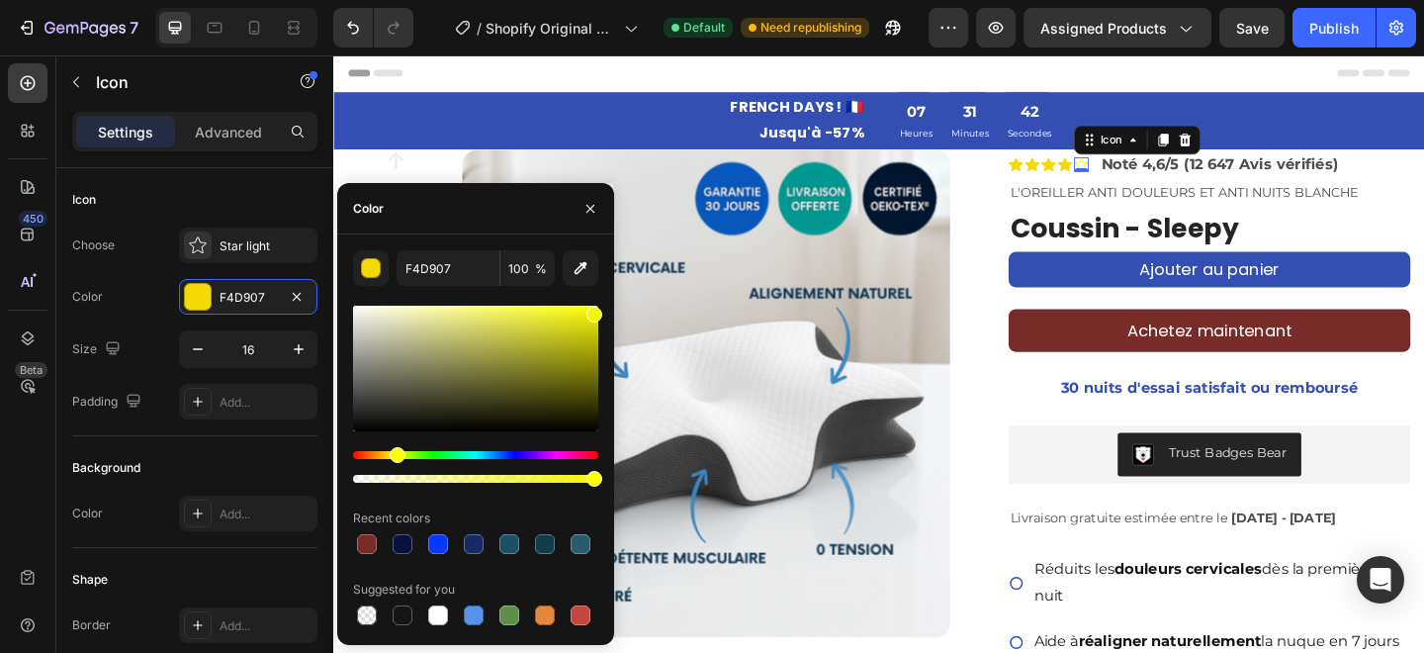
click at [395, 455] on div "Hue" at bounding box center [398, 455] width 16 height 16
click at [585, 315] on div at bounding box center [590, 320] width 16 height 16
type input "EAEA0E"
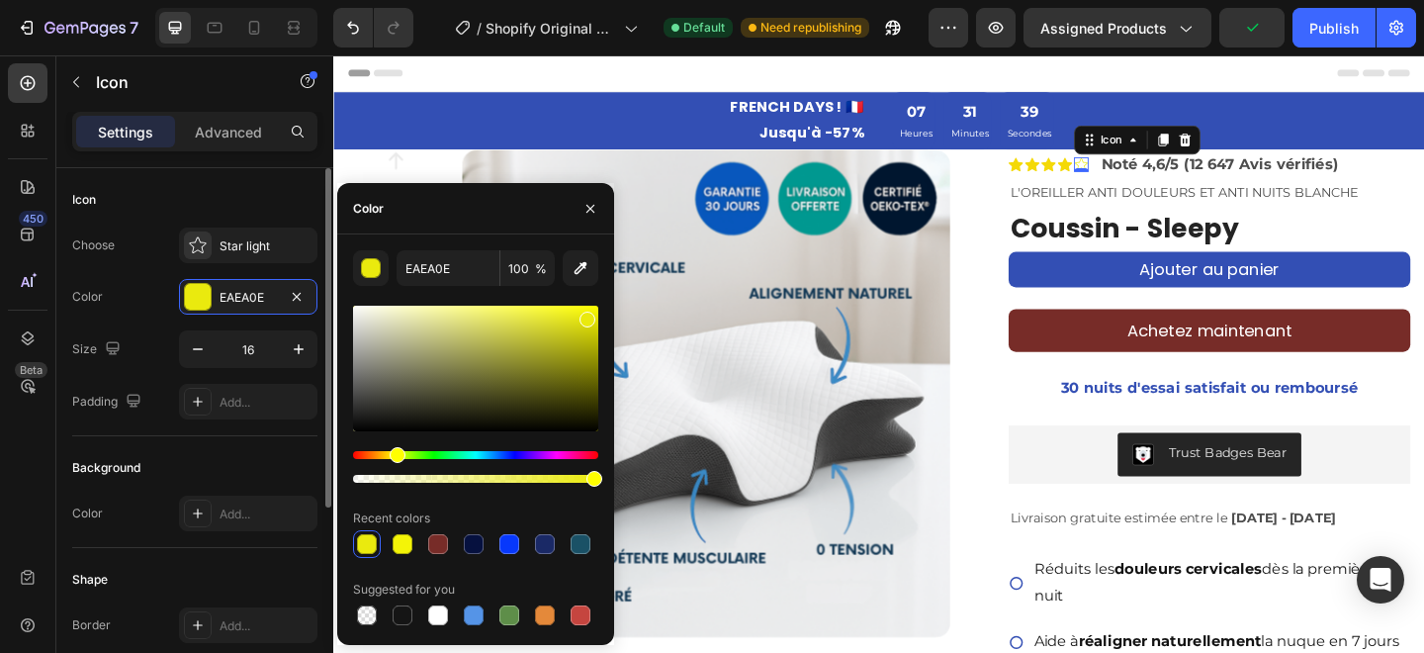
click at [162, 264] on div "Choose Star light Color EAEA0E Size 16 Padding Add..." at bounding box center [194, 324] width 245 height 192
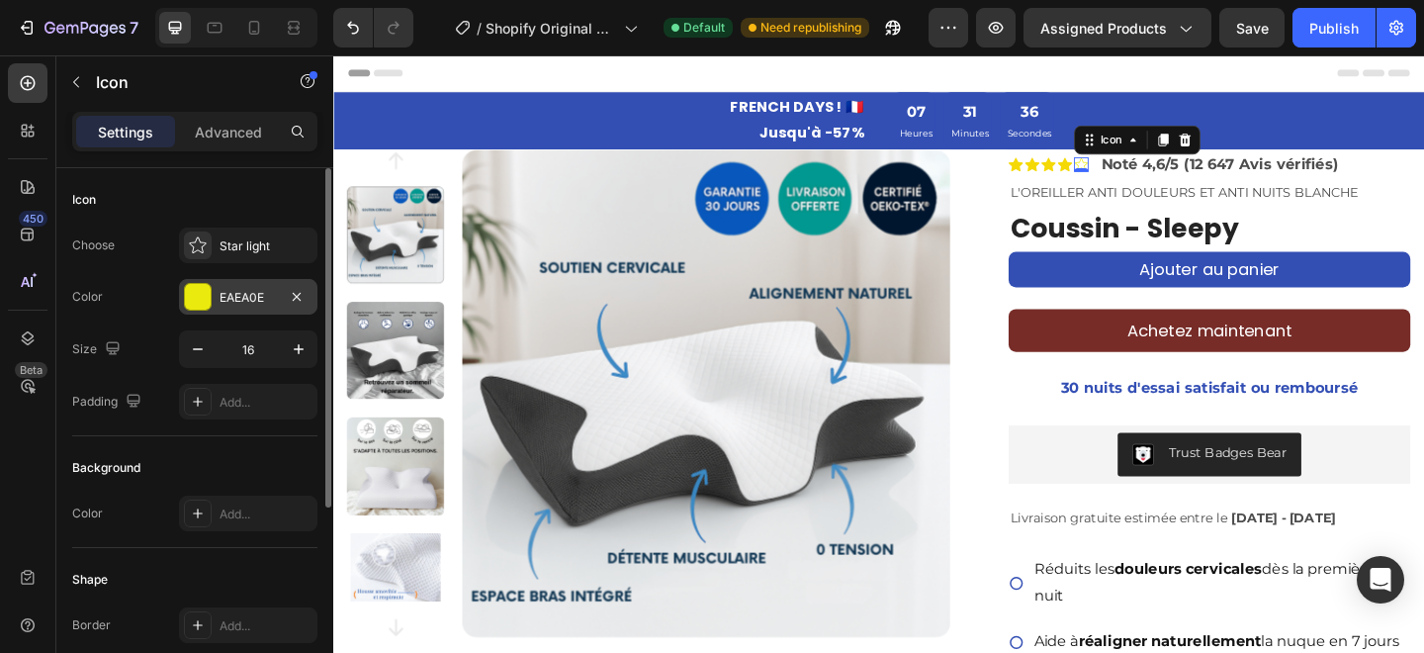
click at [242, 287] on div "EAEA0E" at bounding box center [248, 297] width 138 height 36
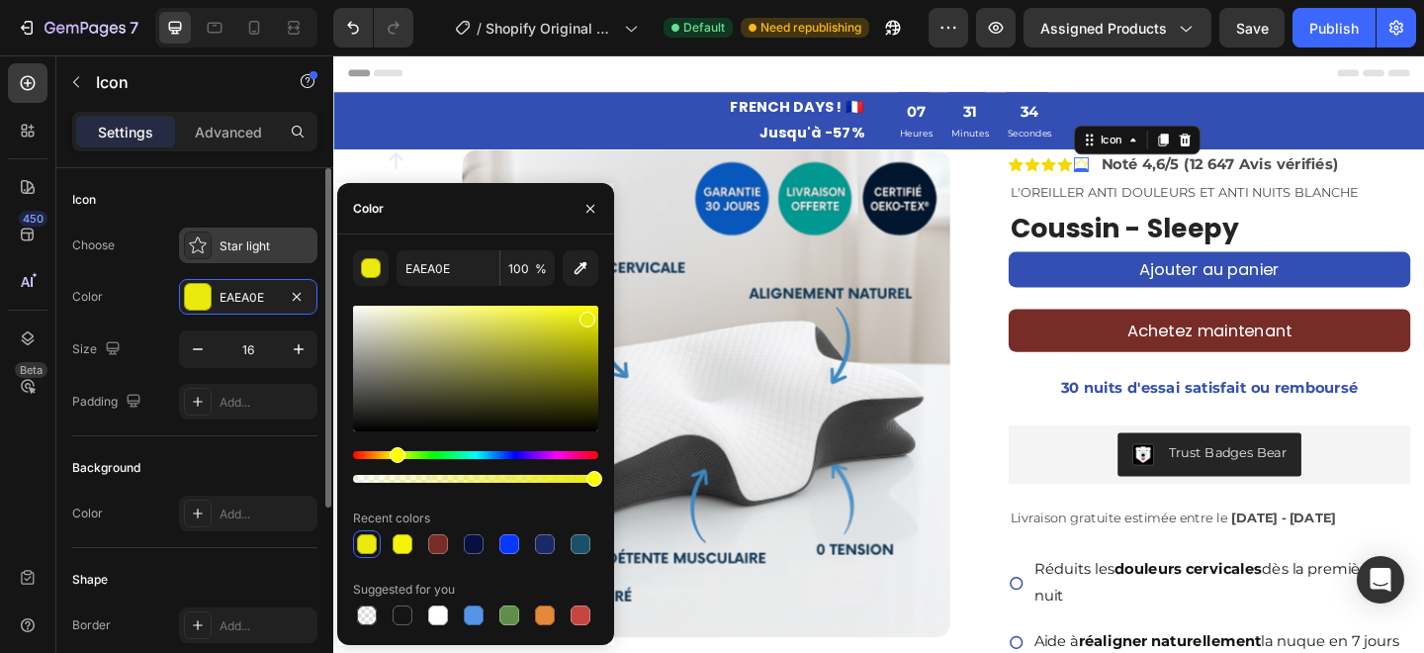
click at [227, 257] on div "Star light" at bounding box center [248, 246] width 138 height 36
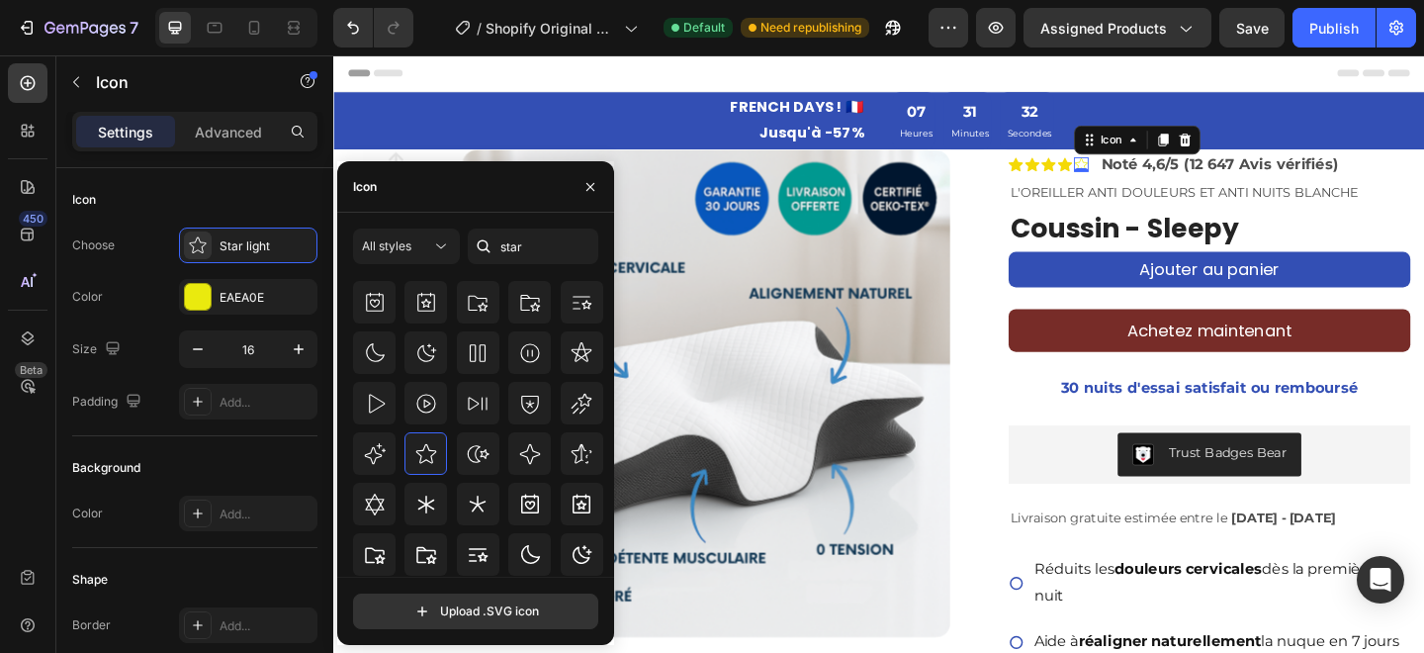
scroll to position [93, 0]
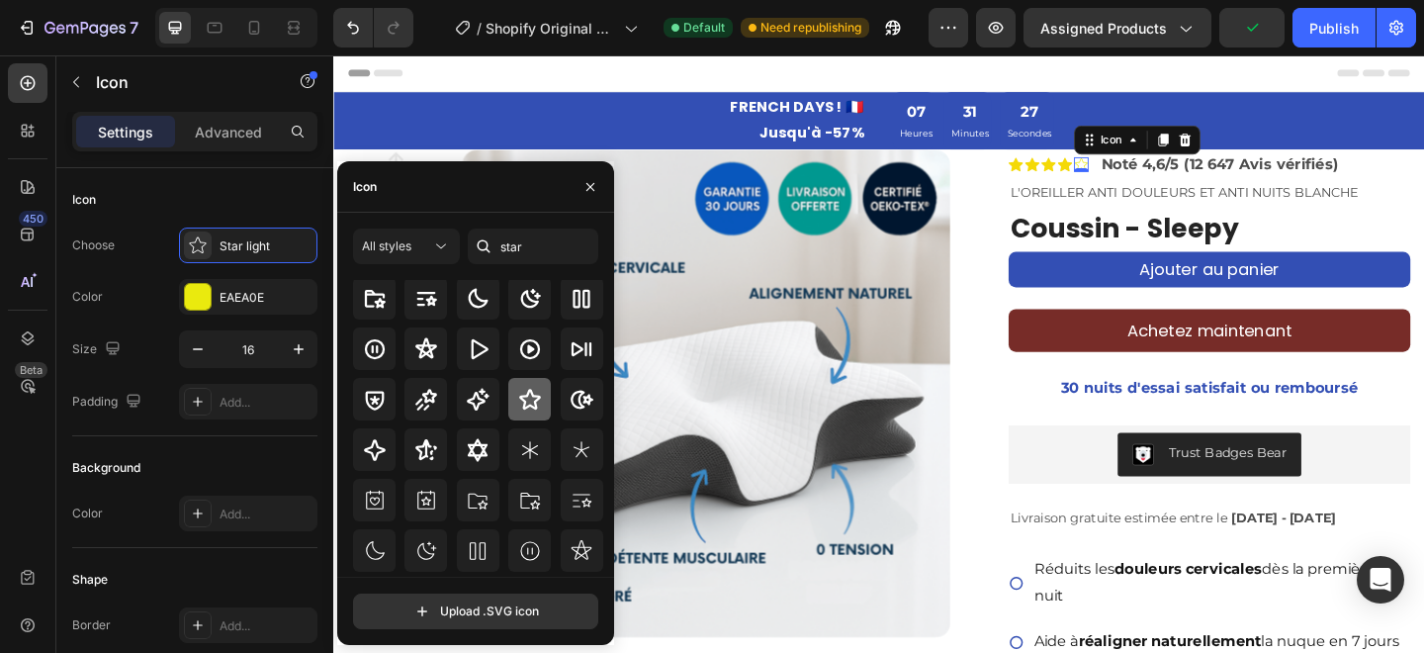
click at [519, 404] on icon at bounding box center [530, 399] width 22 height 21
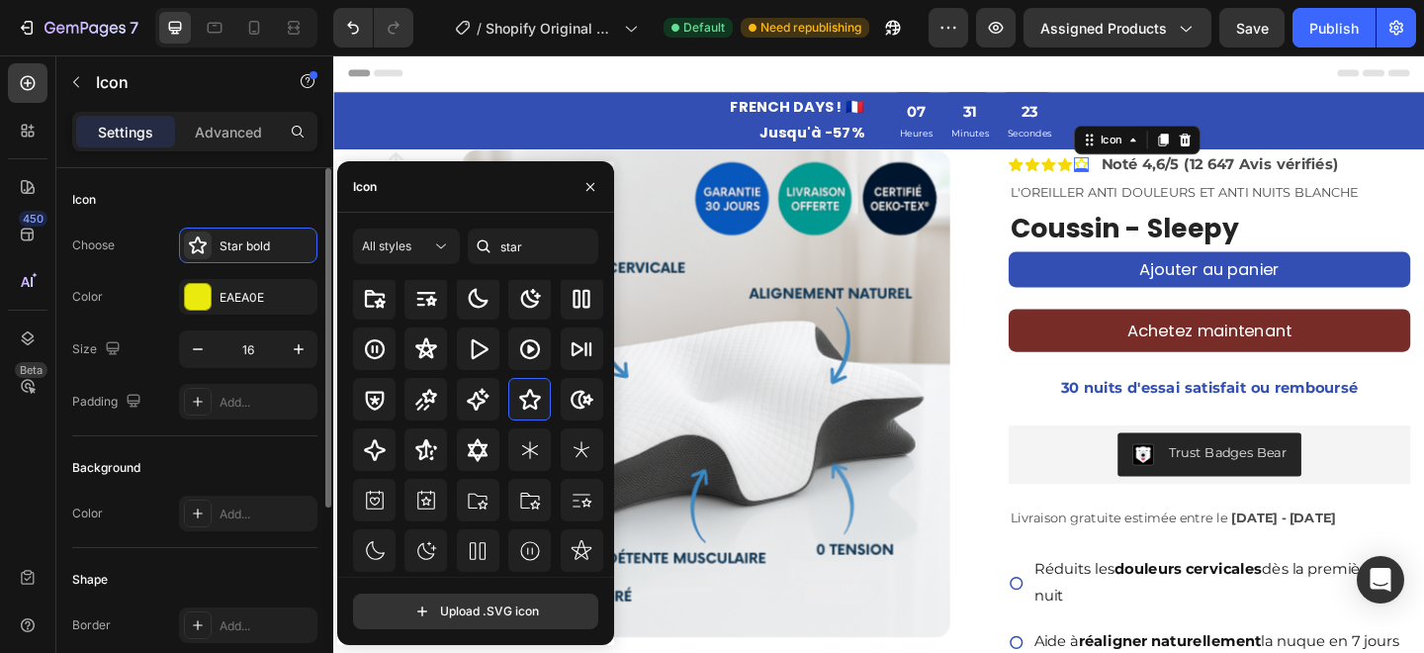
click at [135, 292] on div "Color EAEA0E" at bounding box center [194, 297] width 245 height 36
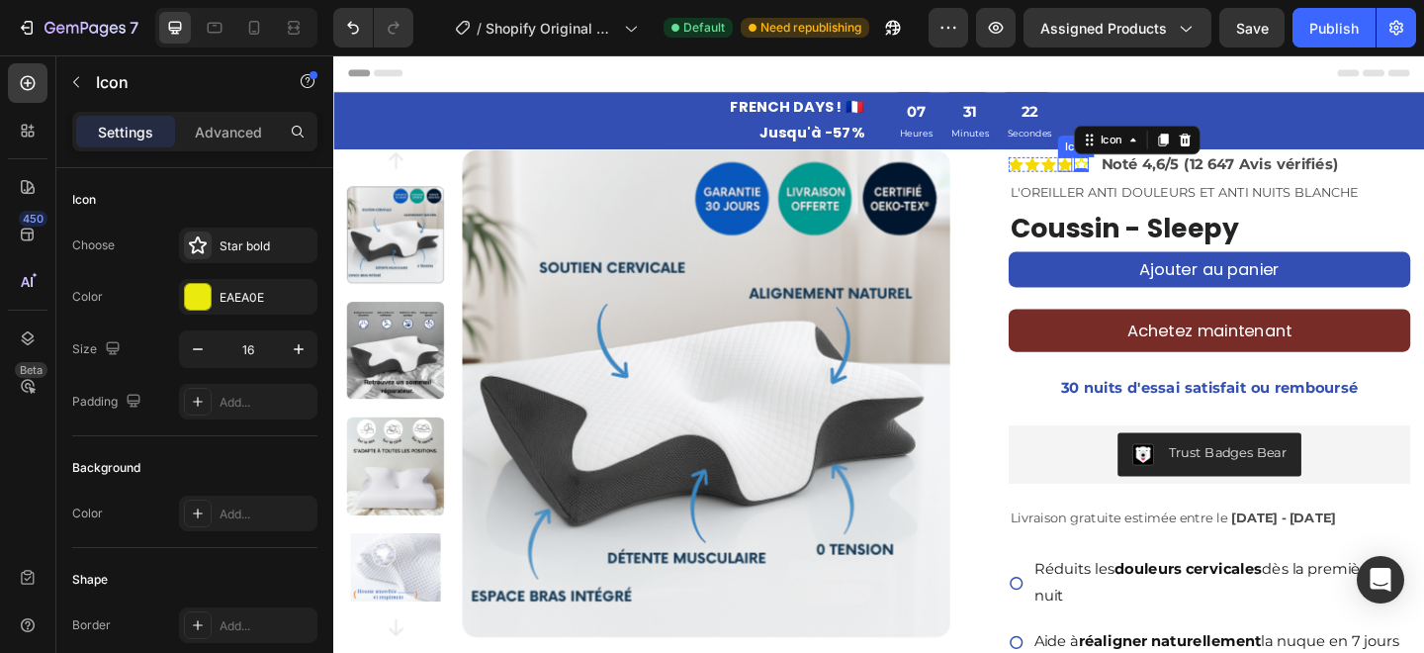
click at [1131, 177] on icon at bounding box center [1130, 174] width 16 height 15
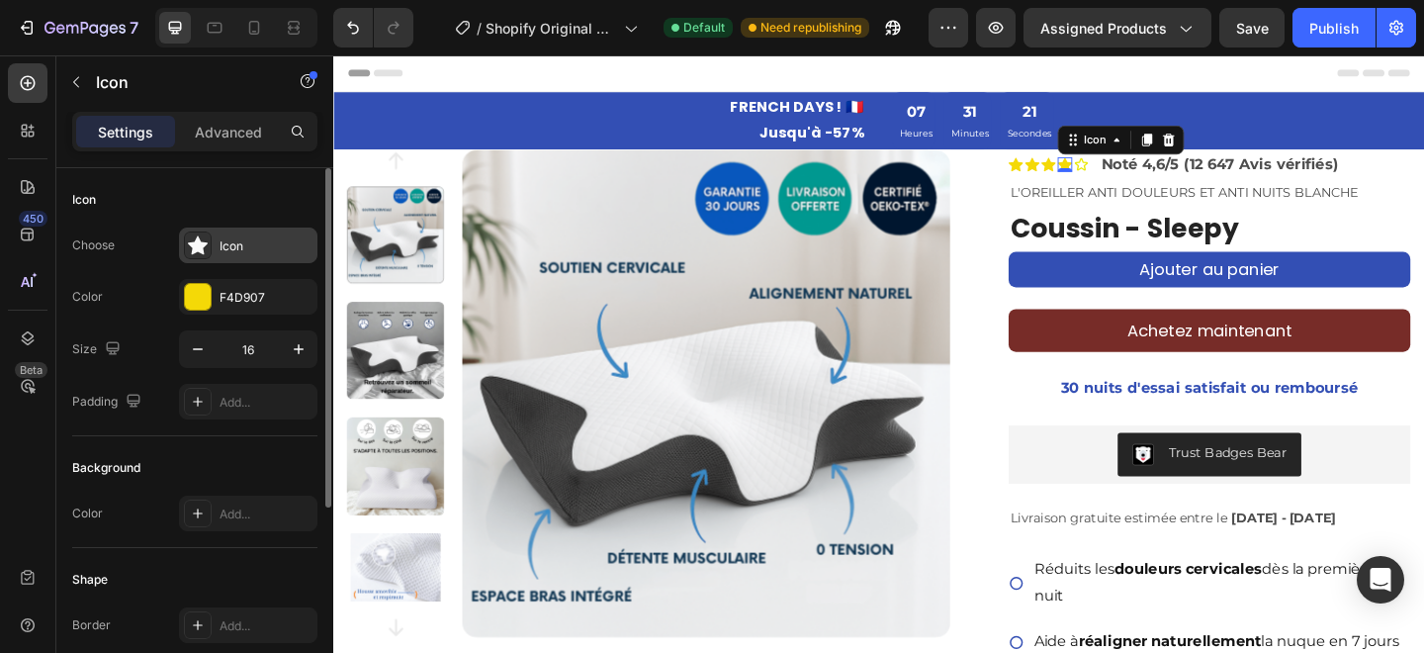
click at [259, 249] on div "Icon" at bounding box center [266, 246] width 93 height 18
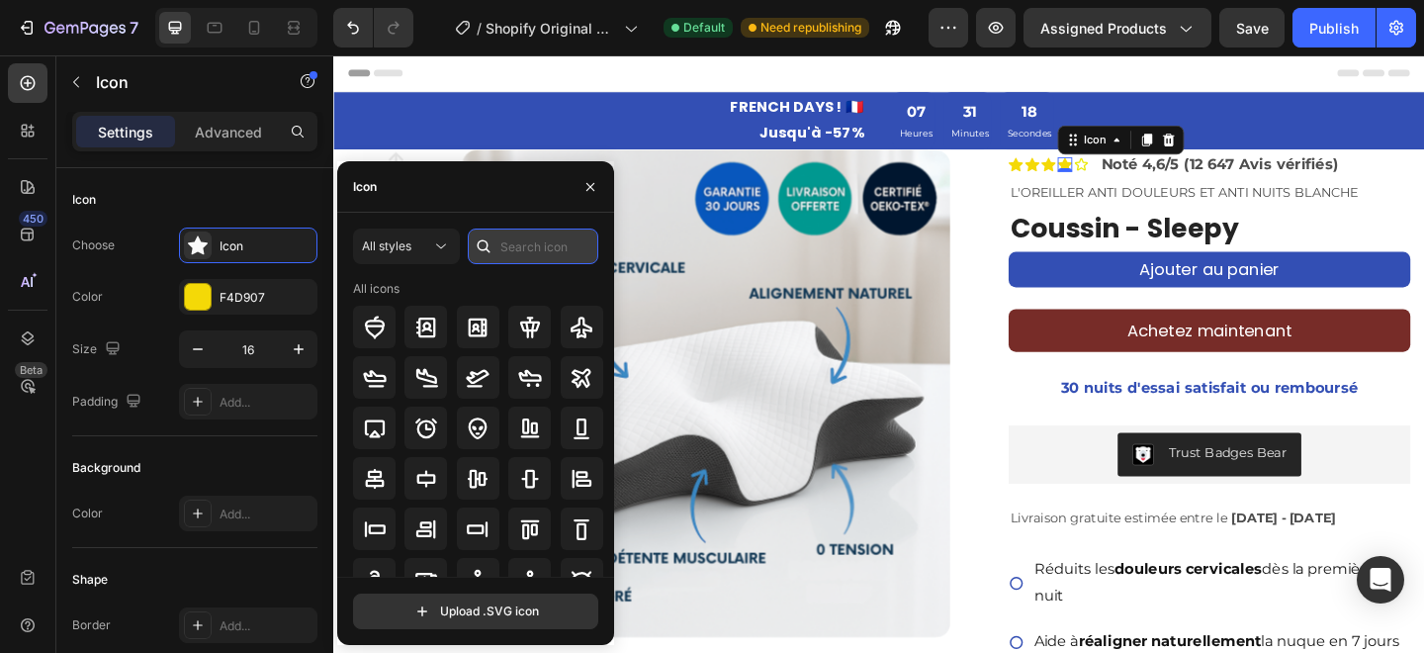
click at [516, 259] on input "text" at bounding box center [533, 247] width 131 height 36
type input "star"
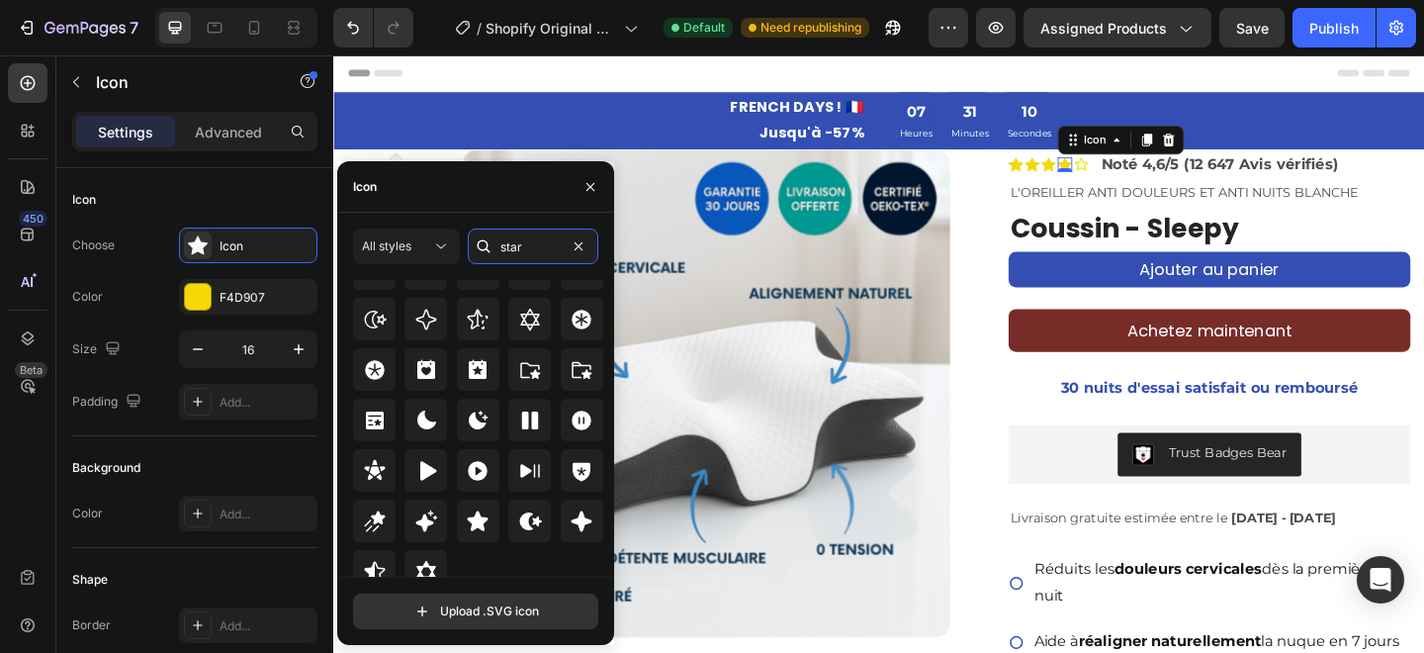
scroll to position [600, 0]
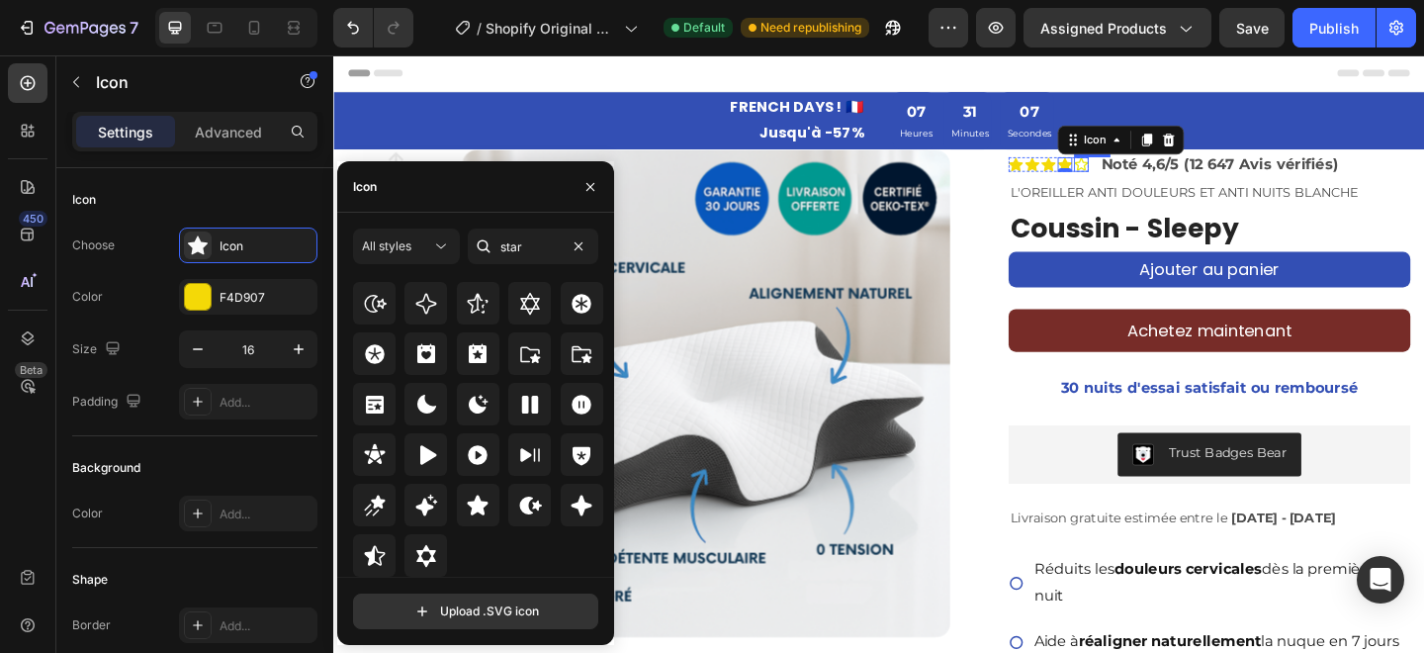
click at [1145, 174] on icon at bounding box center [1148, 174] width 16 height 16
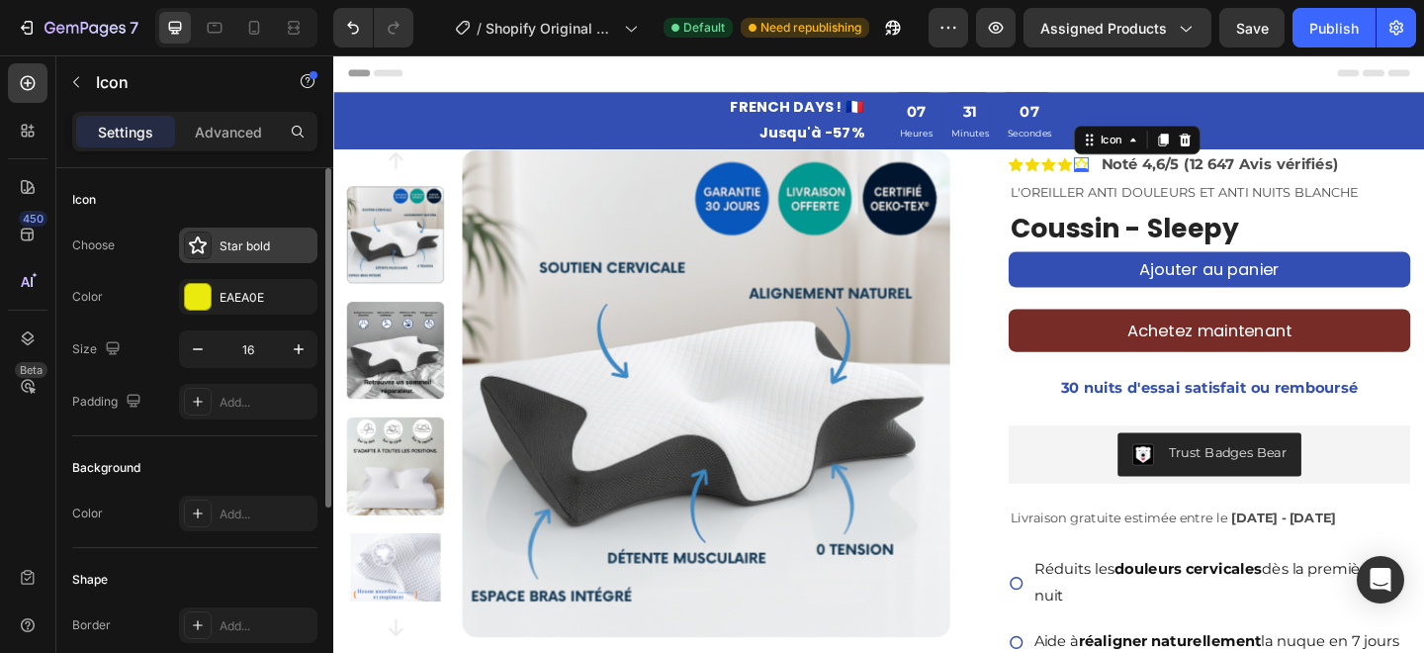
click at [243, 231] on div "Star bold" at bounding box center [248, 246] width 138 height 36
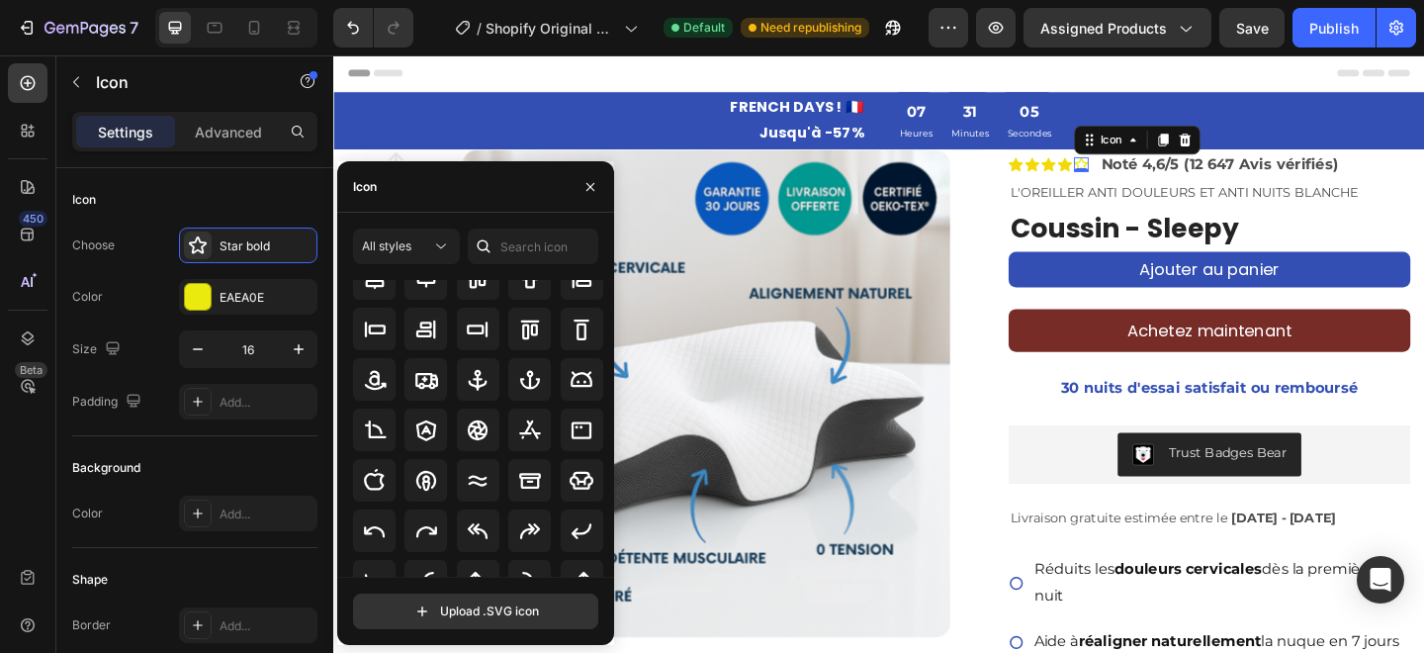
scroll to position [218, 0]
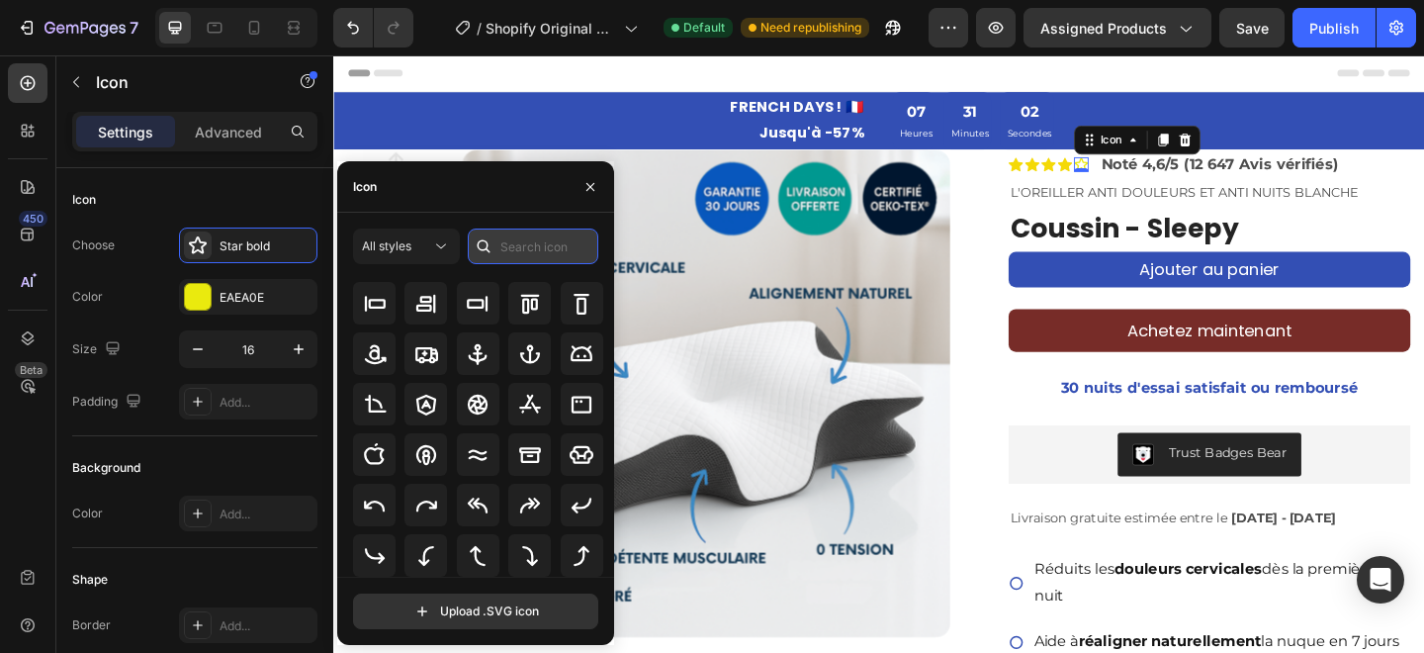
click at [528, 247] on input "text" at bounding box center [533, 247] width 131 height 36
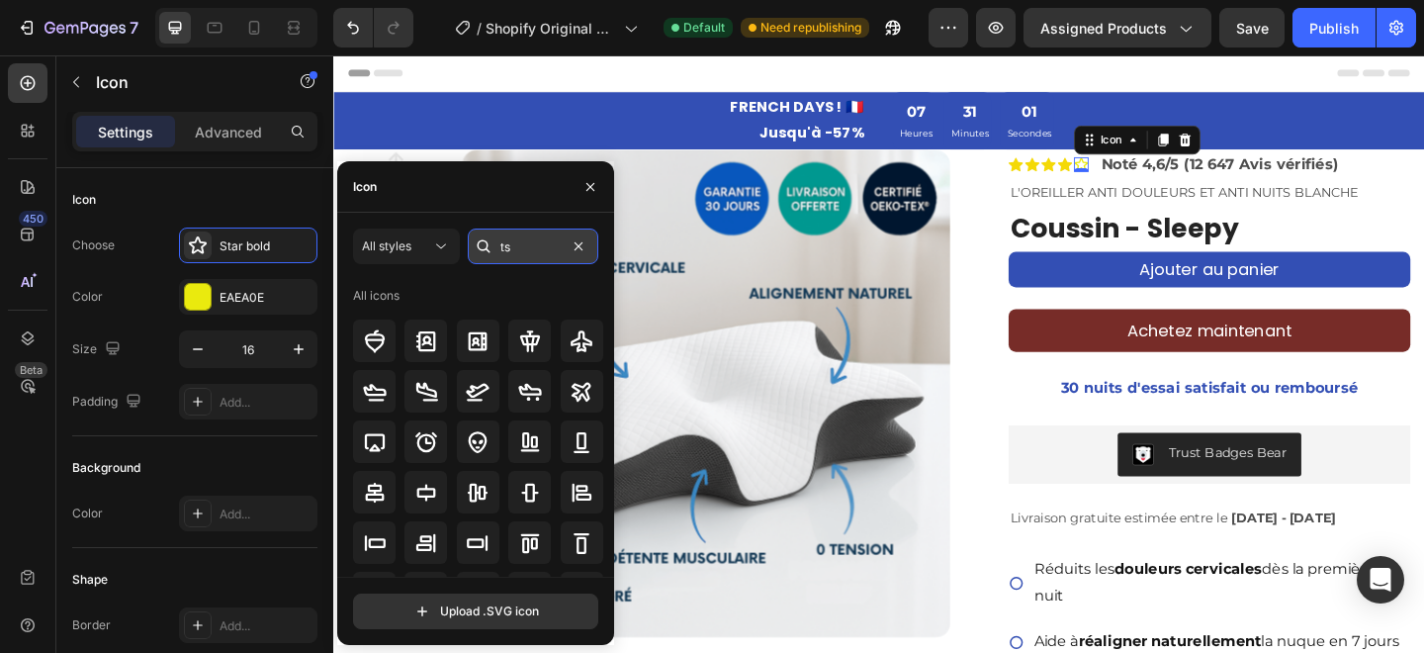
type input "t"
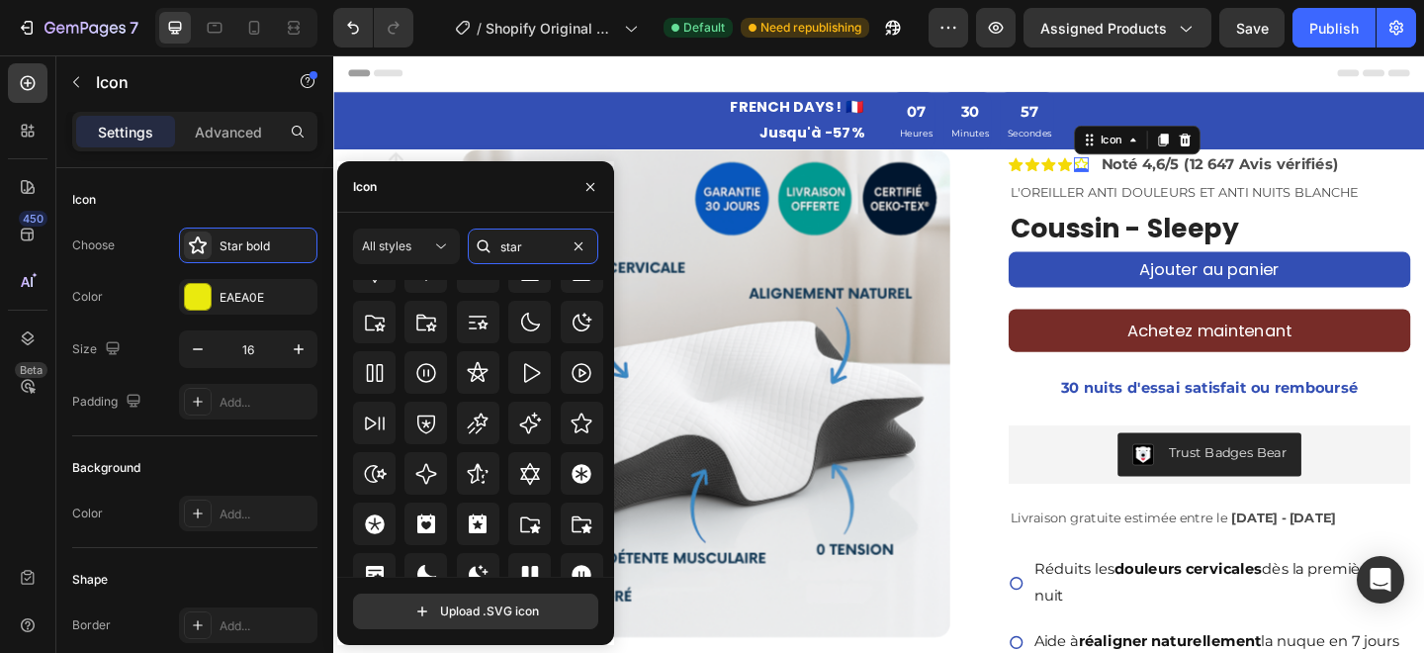
scroll to position [600, 0]
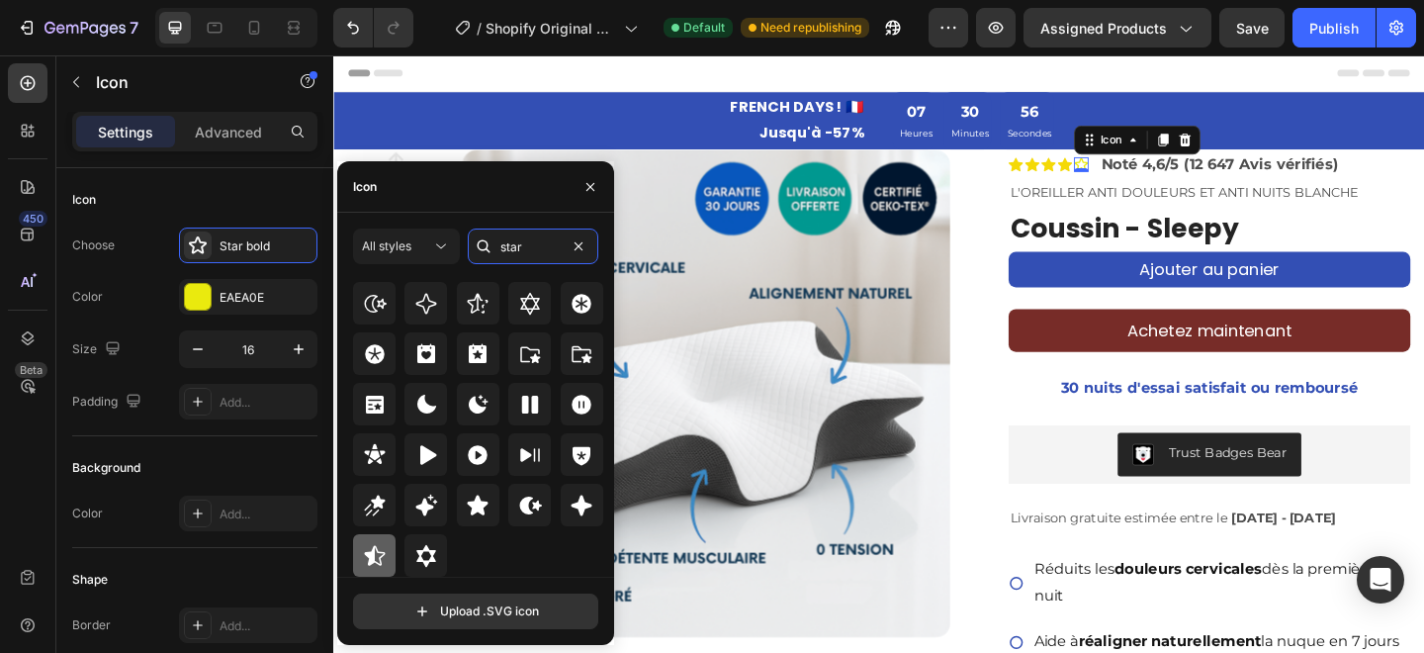
type input "star"
click at [378, 564] on icon at bounding box center [374, 555] width 21 height 20
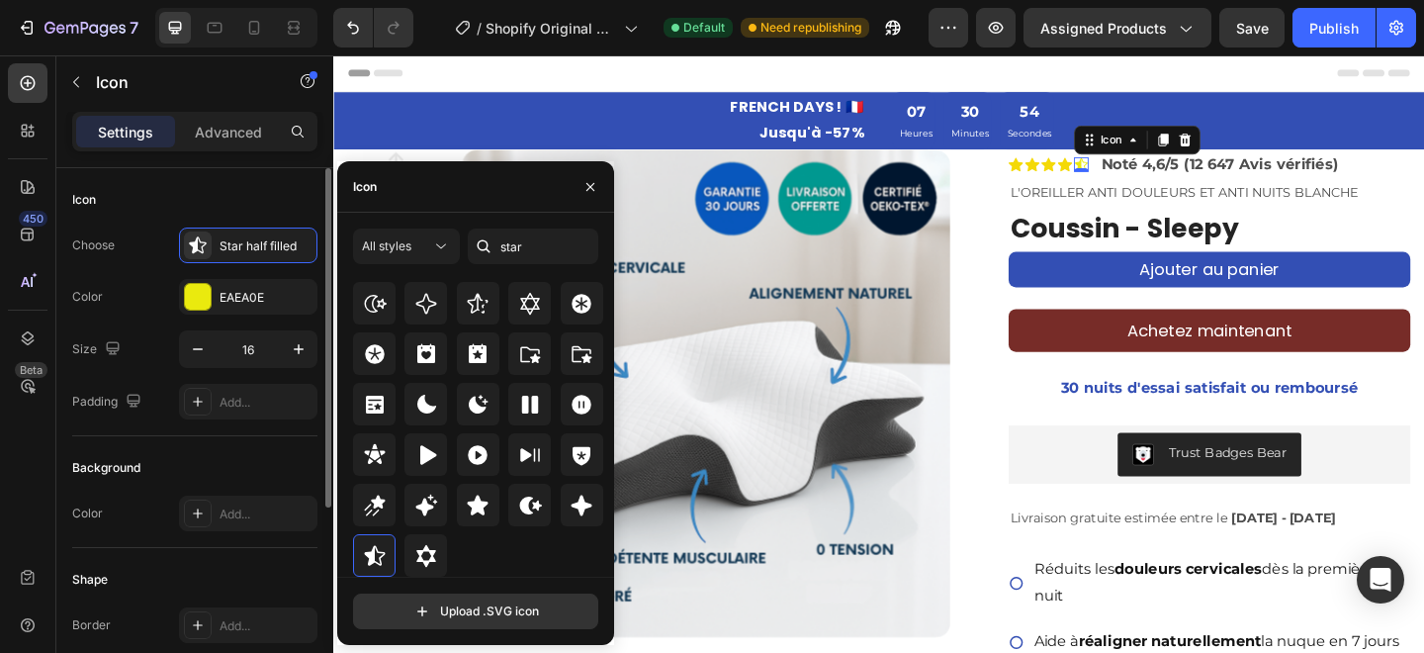
click at [168, 278] on div "Choose Star half filled Color EAEA0E Size 16 Padding Add..." at bounding box center [194, 324] width 245 height 192
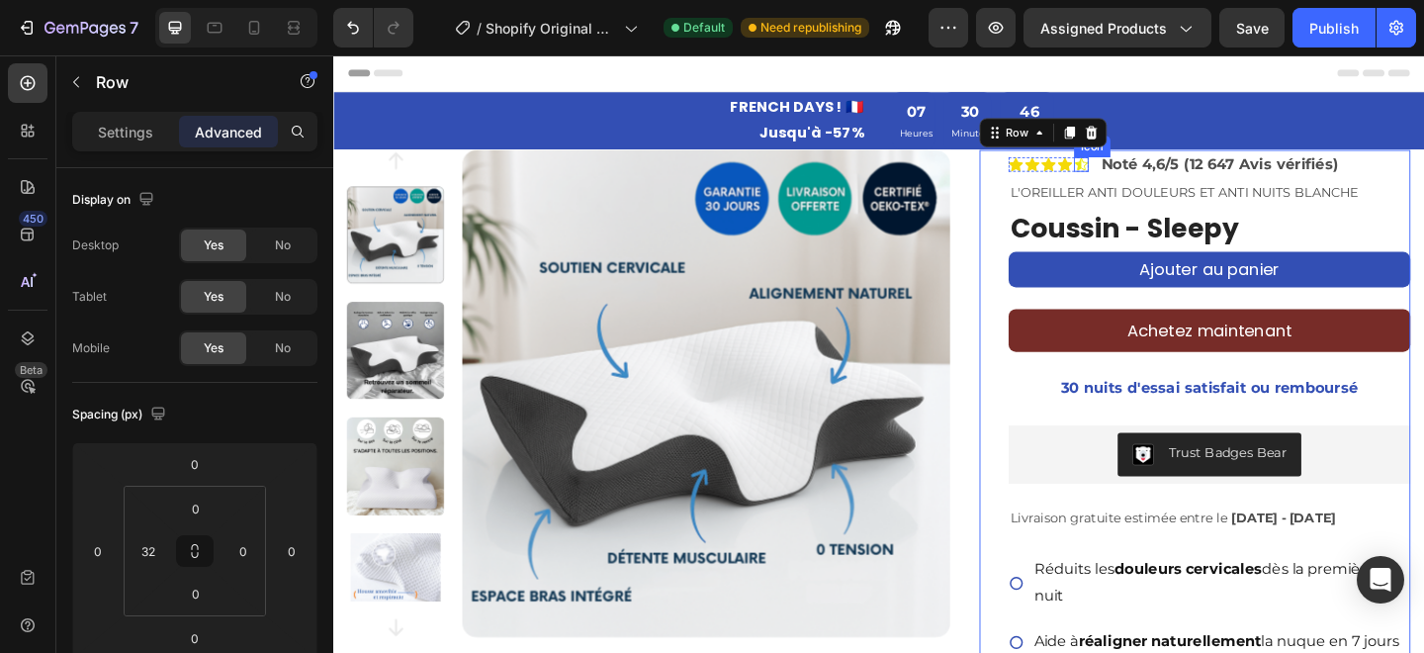
click at [1144, 177] on icon at bounding box center [1148, 173] width 14 height 13
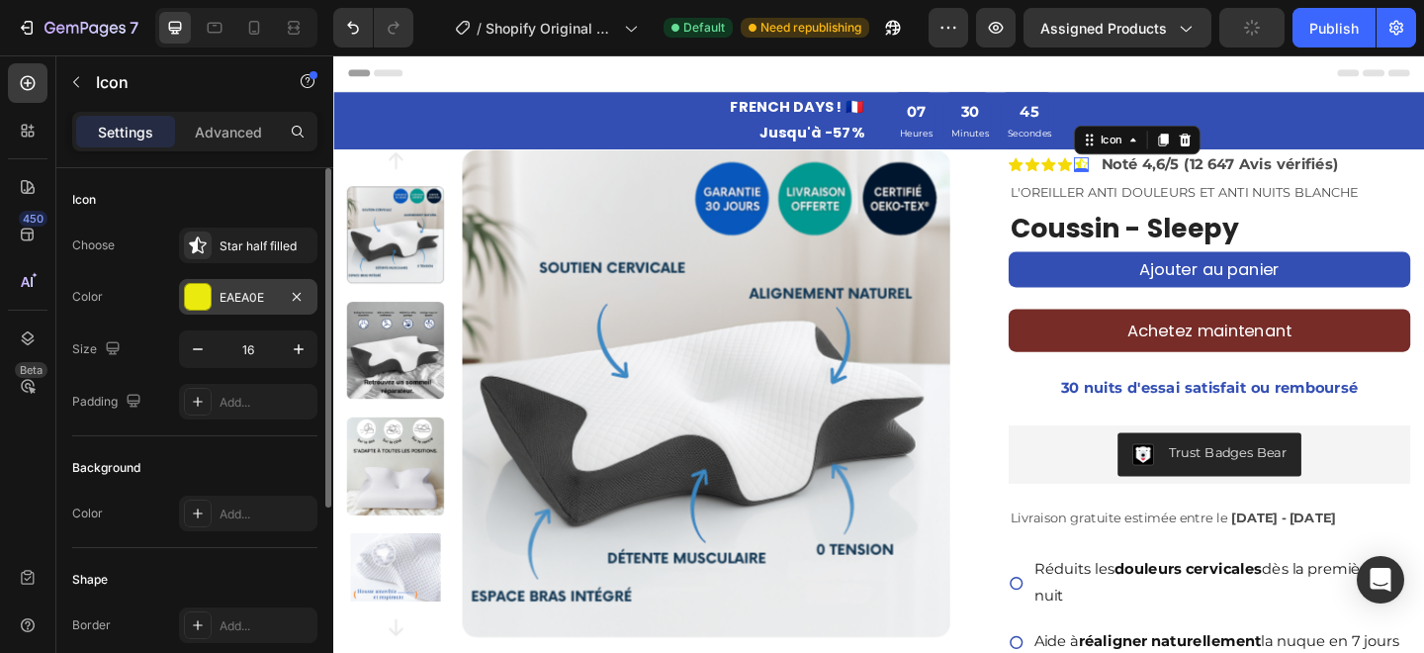
click at [227, 304] on div "EAEA0E" at bounding box center [248, 298] width 57 height 18
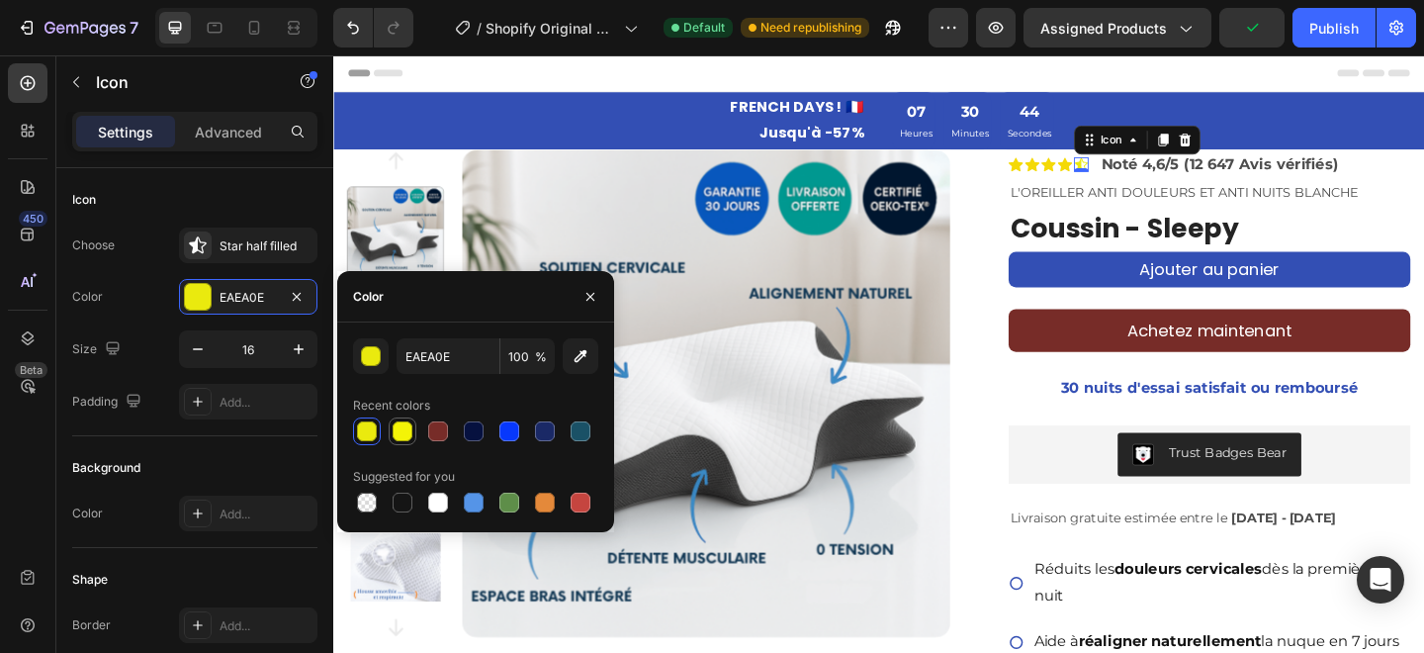
click at [403, 438] on div at bounding box center [403, 431] width 20 height 20
type input "F4F407"
click at [151, 287] on div "Color F4F407" at bounding box center [194, 297] width 245 height 36
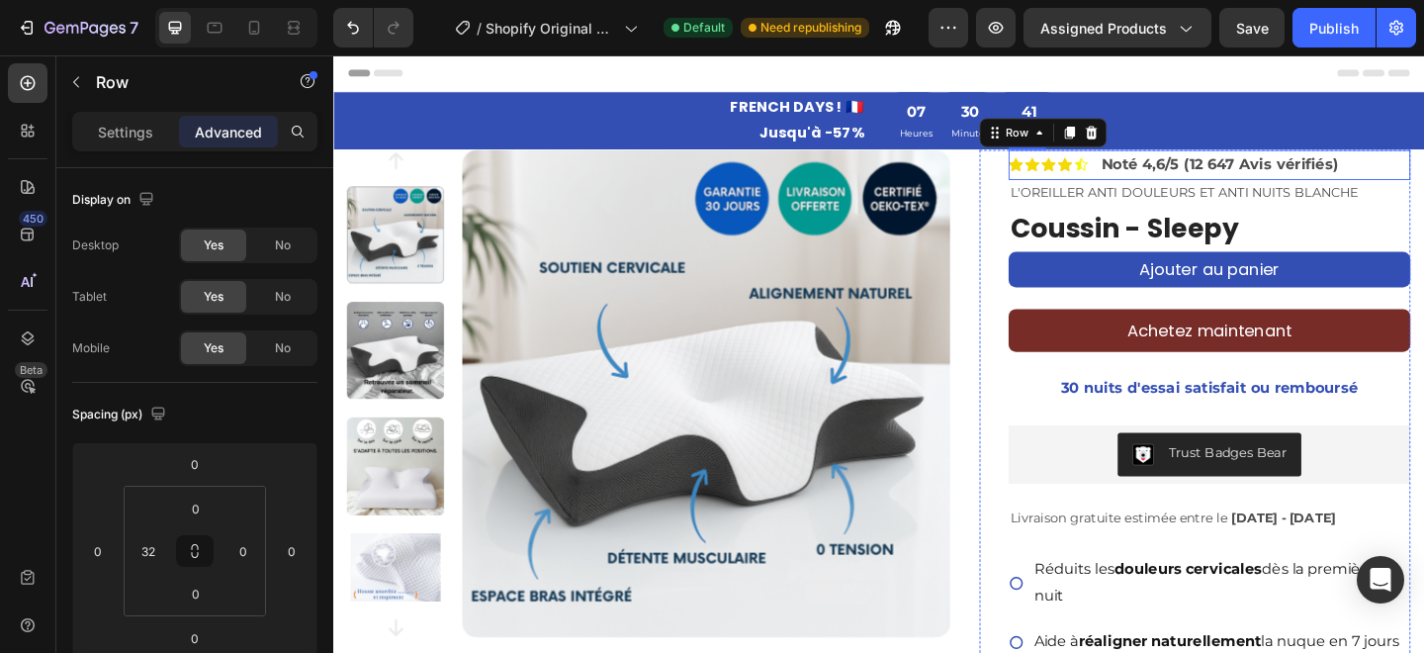
click at [1147, 177] on icon at bounding box center [1148, 173] width 14 height 13
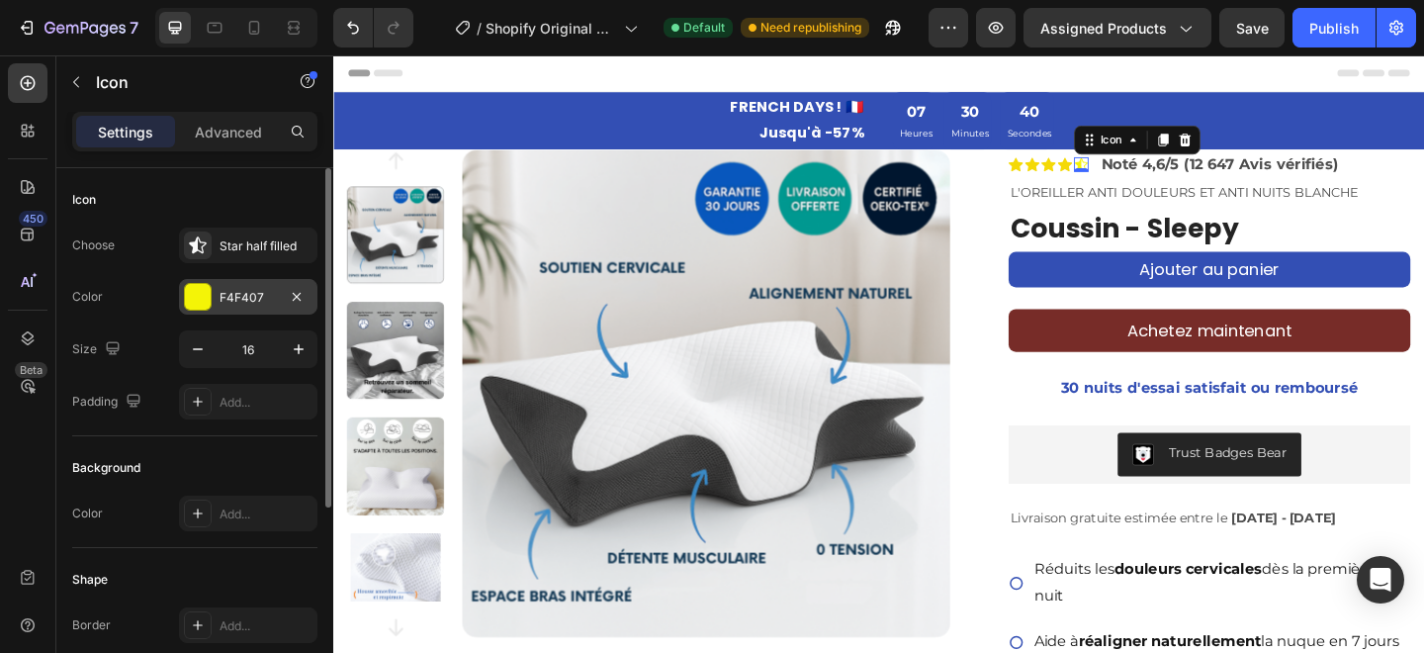
click at [211, 290] on div at bounding box center [198, 297] width 28 height 28
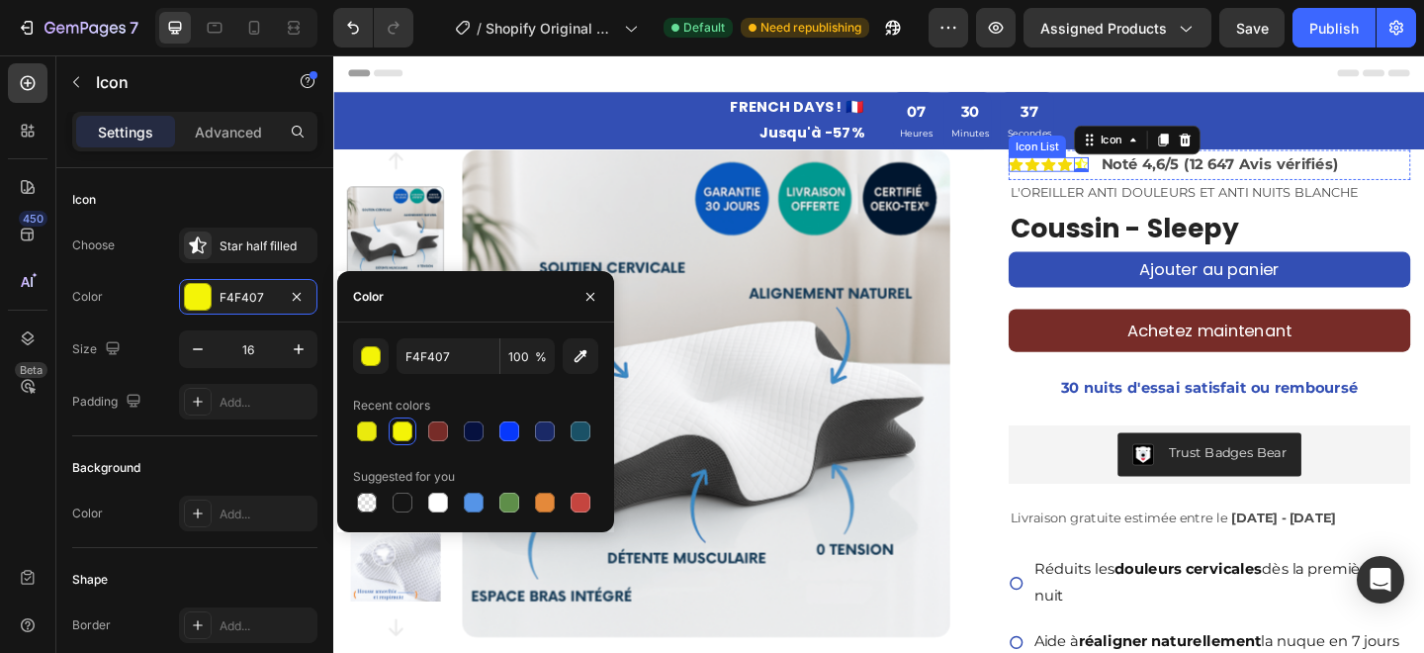
click at [1121, 171] on div "Icon Icon Icon Icon Icon 0" at bounding box center [1111, 174] width 87 height 16
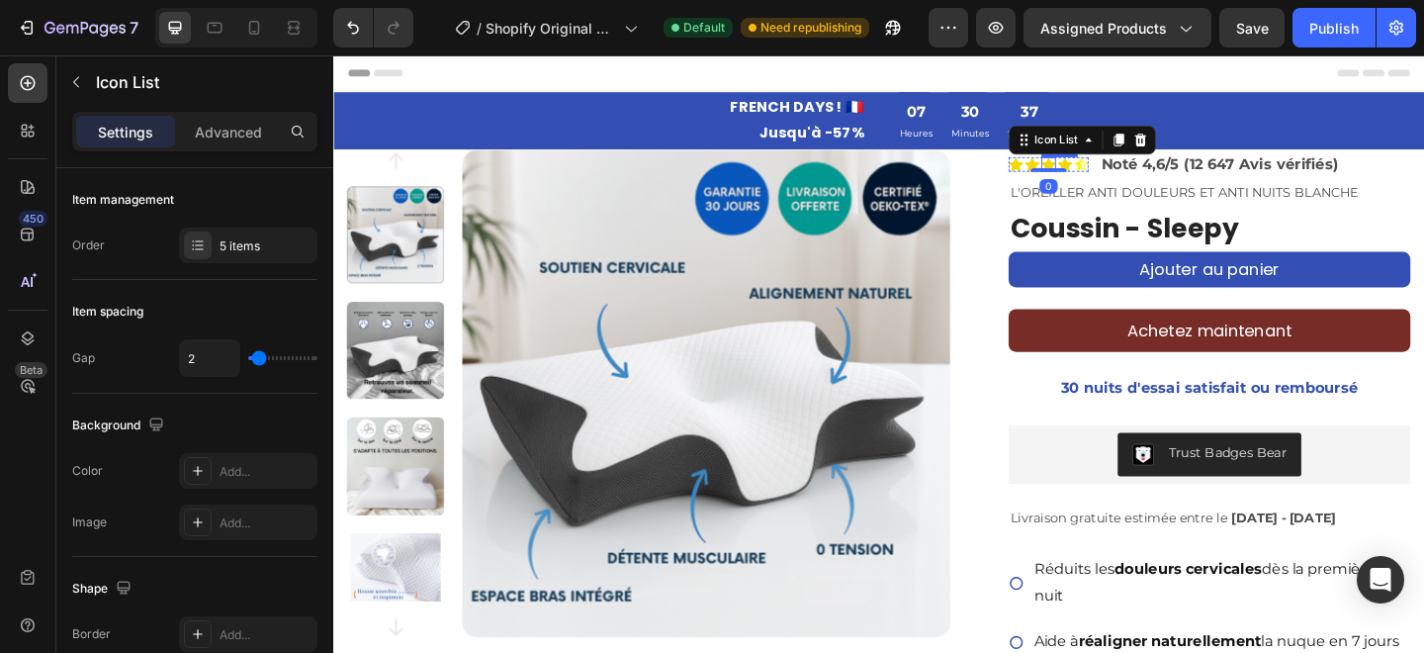
click at [1116, 171] on icon at bounding box center [1112, 174] width 16 height 15
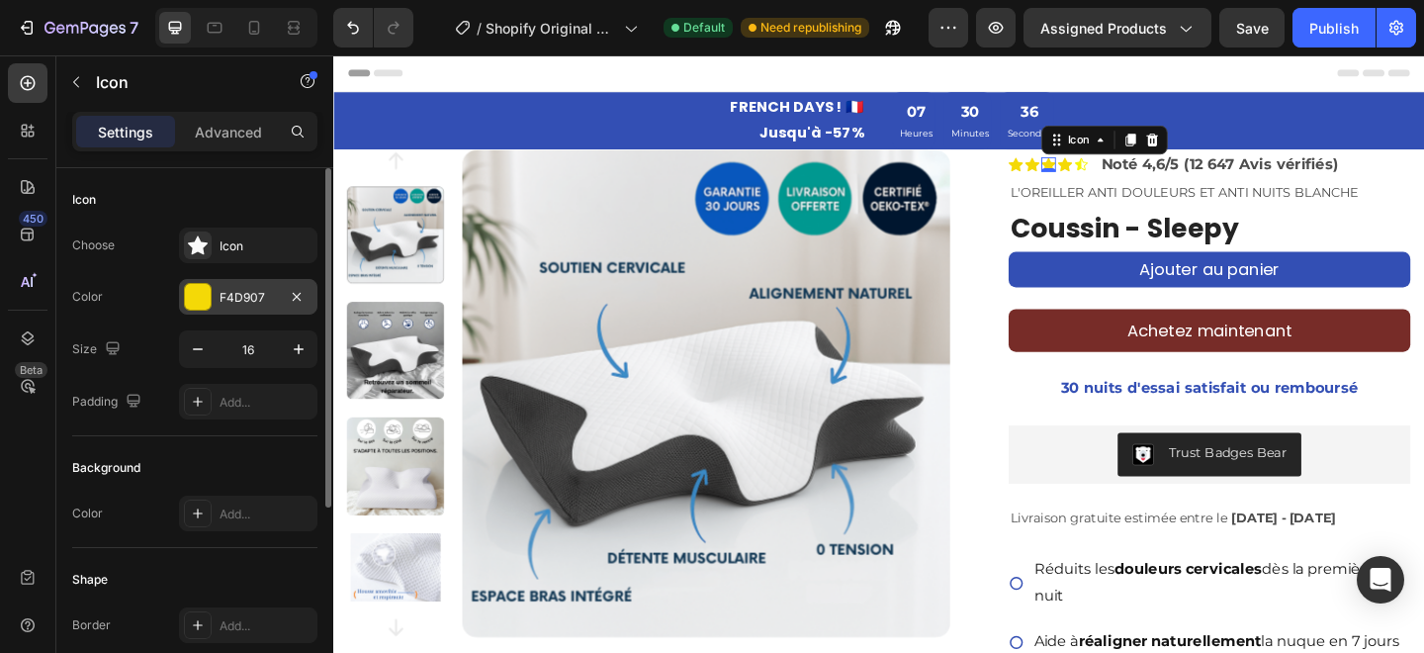
click at [260, 309] on div "F4D907" at bounding box center [248, 297] width 138 height 36
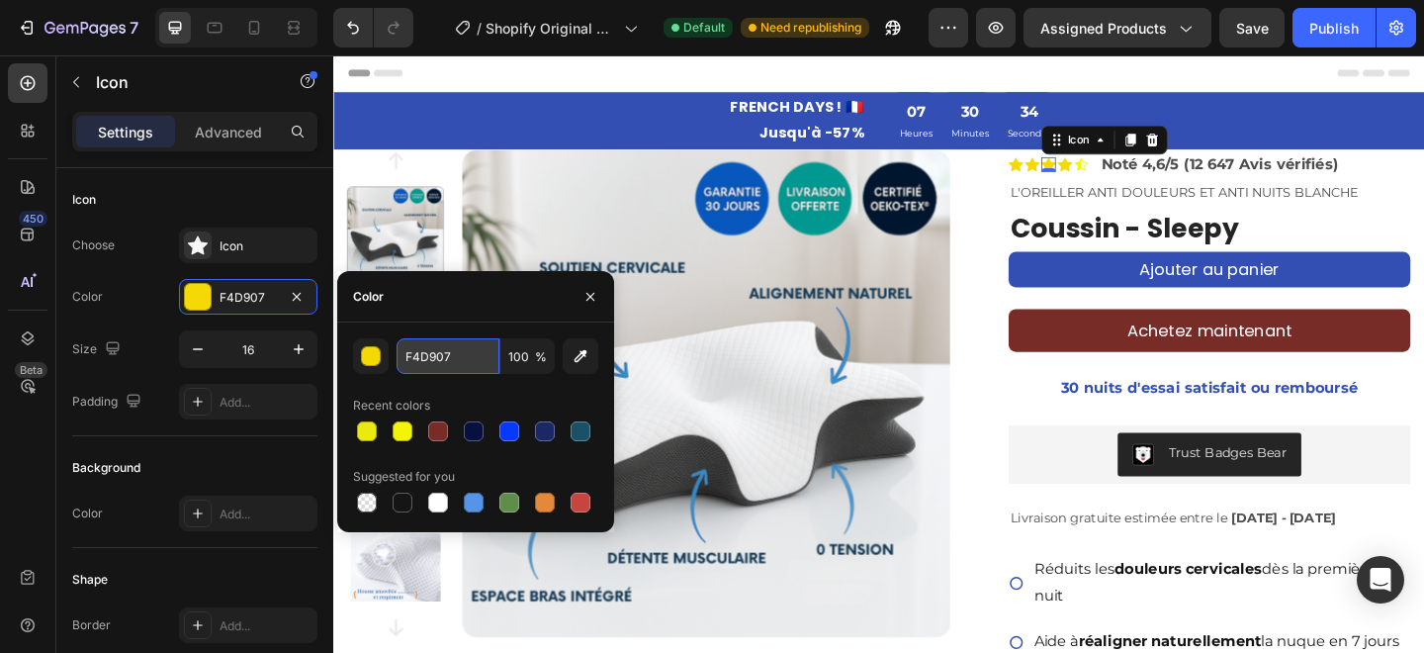
click at [435, 366] on input "F4D907" at bounding box center [448, 356] width 103 height 36
click at [1145, 177] on icon at bounding box center [1148, 173] width 14 height 13
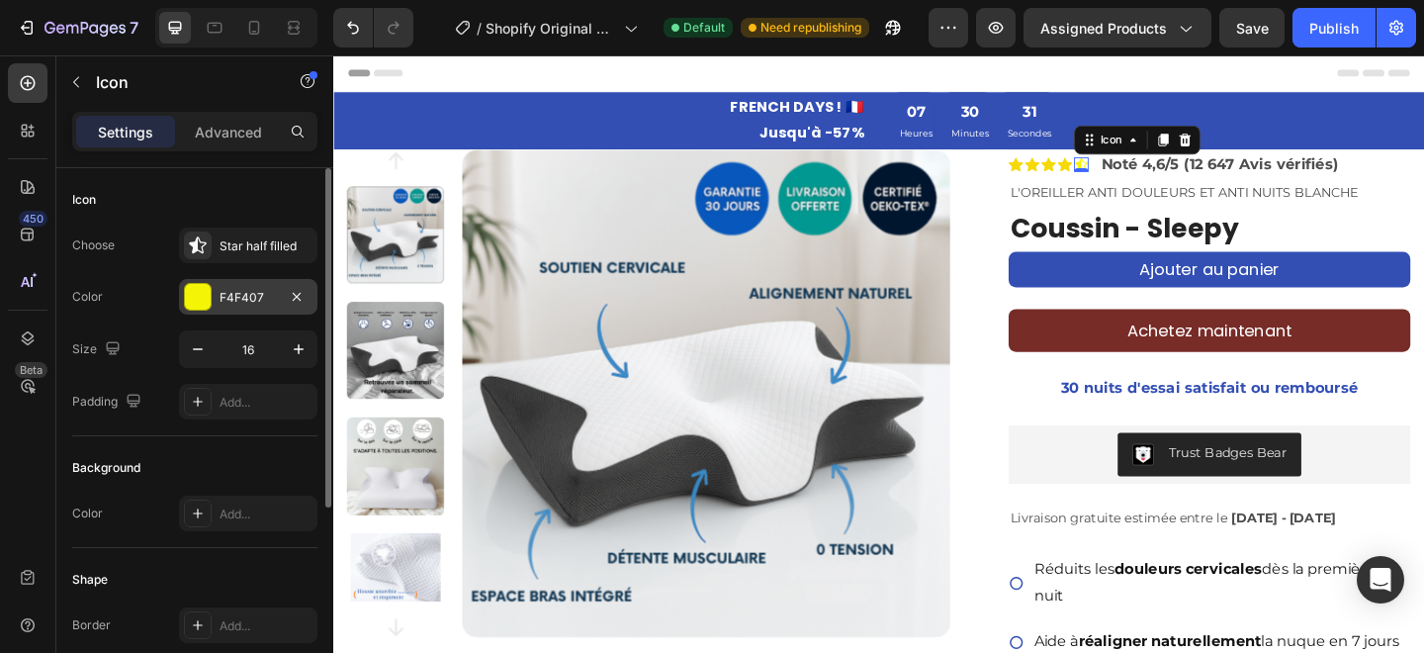
click at [248, 299] on div "F4F407" at bounding box center [248, 298] width 57 height 18
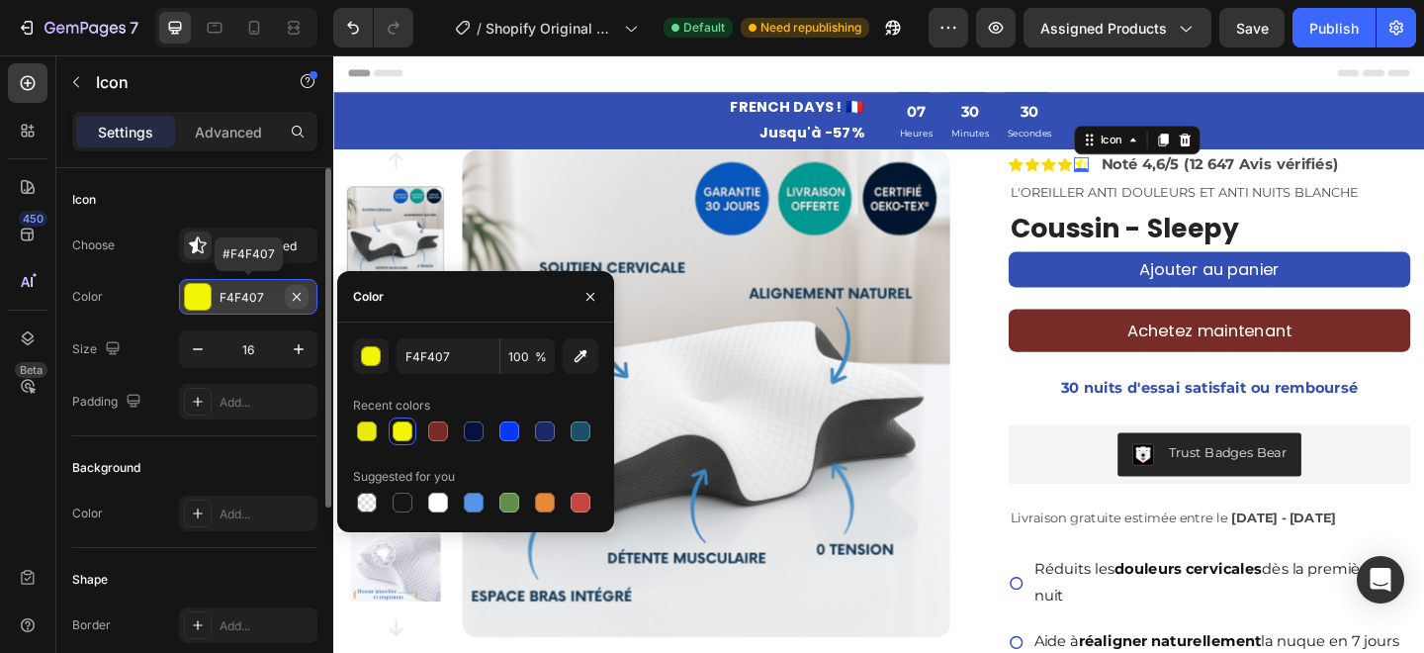
click at [292, 297] on icon "button" at bounding box center [297, 297] width 16 height 16
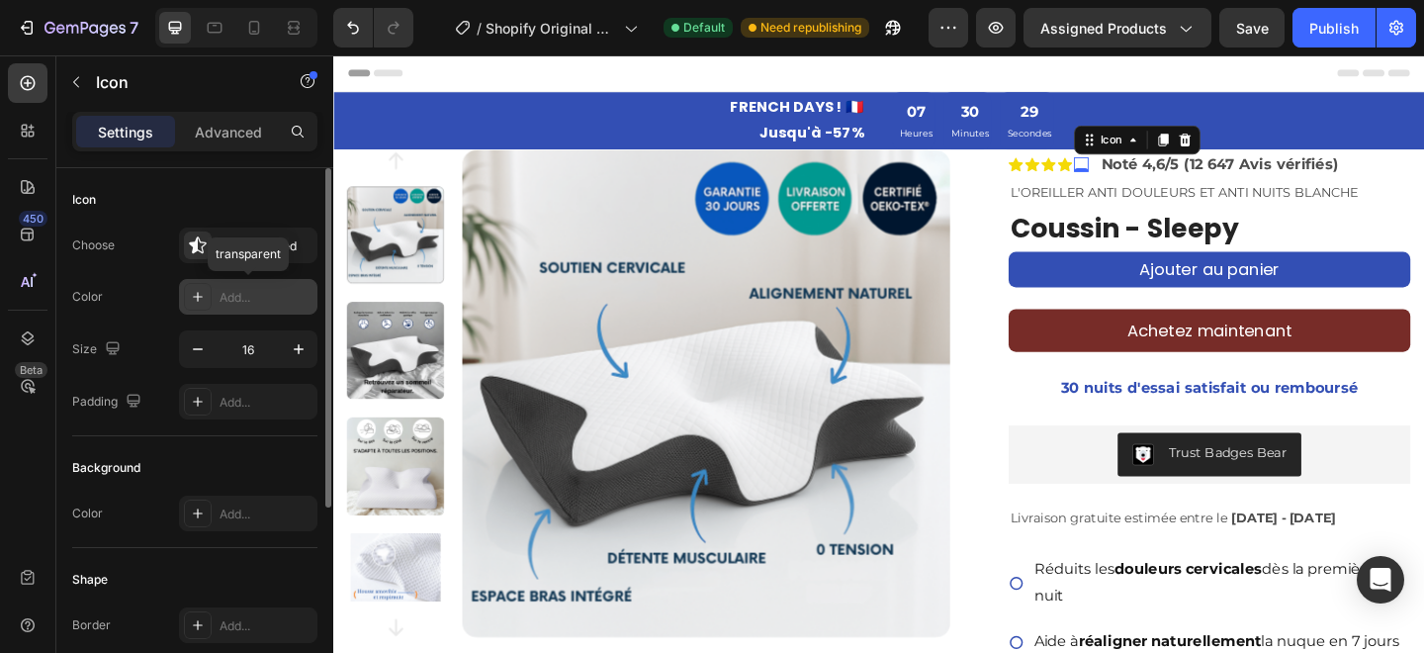
click at [250, 297] on div "Add..." at bounding box center [266, 298] width 93 height 18
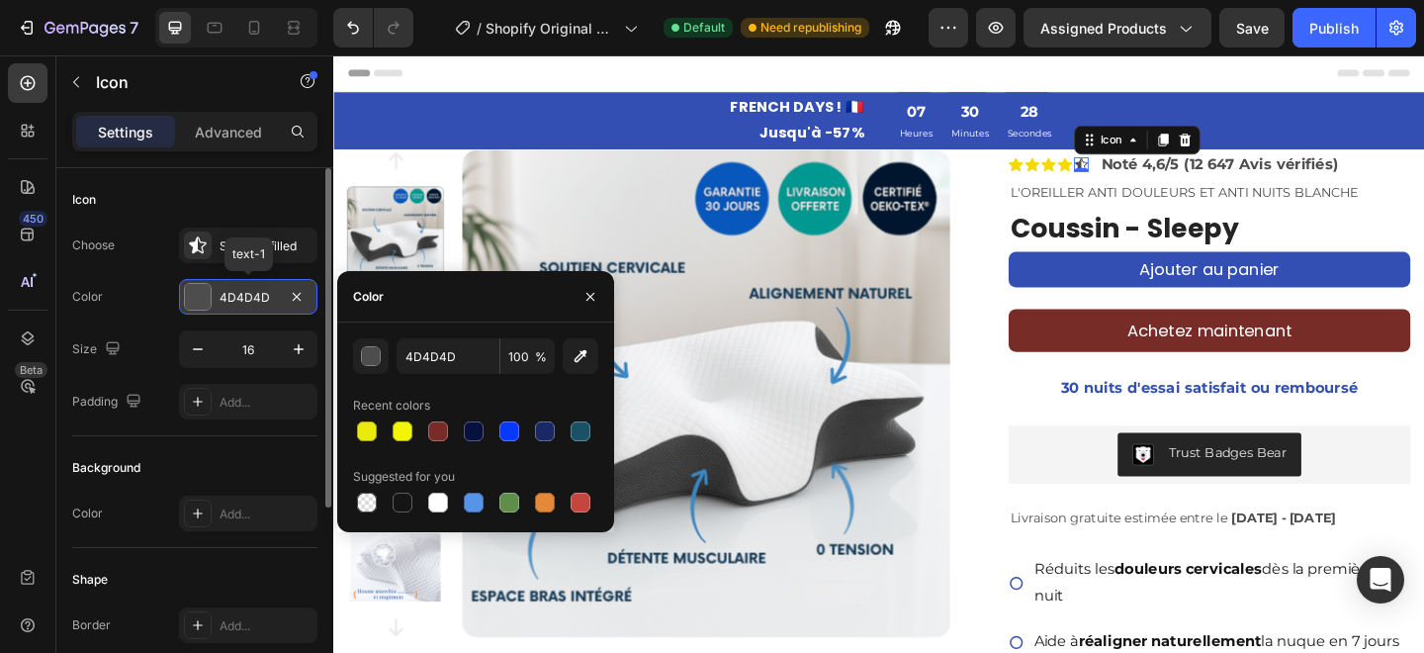
click at [256, 298] on div "4D4D4D" at bounding box center [248, 298] width 57 height 18
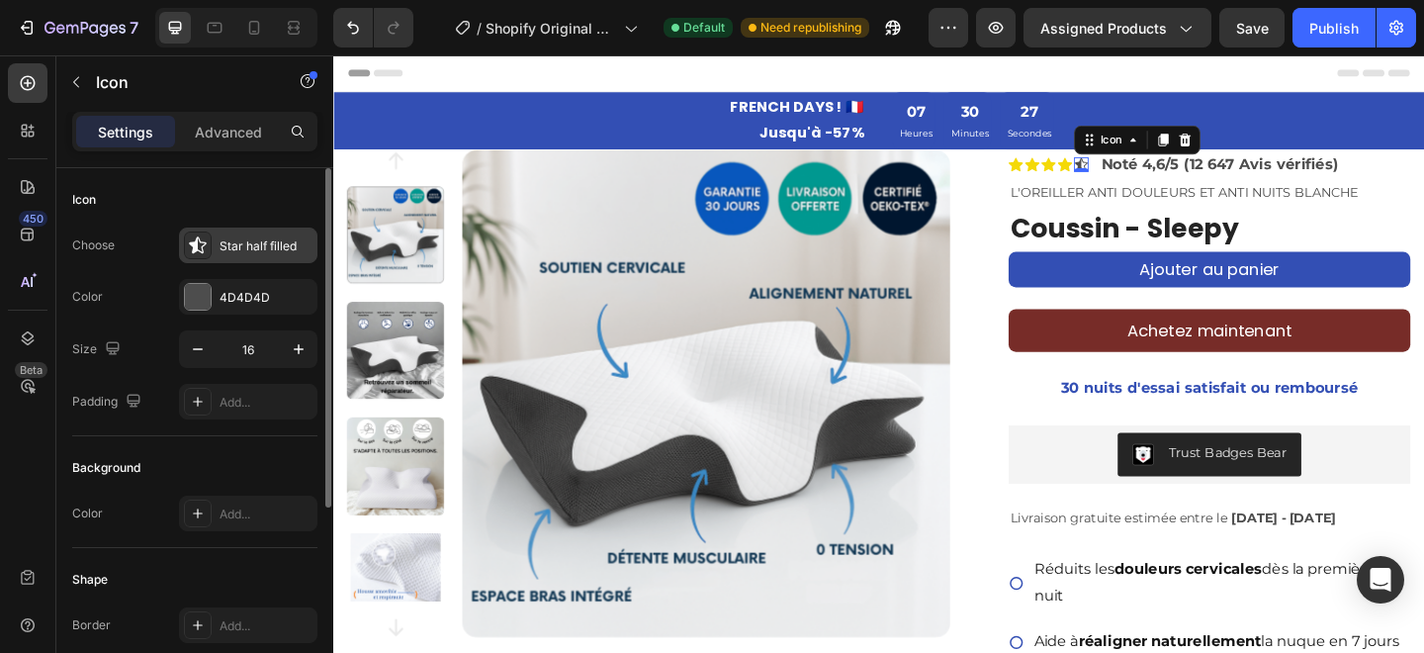
click at [206, 244] on icon at bounding box center [198, 245] width 20 height 20
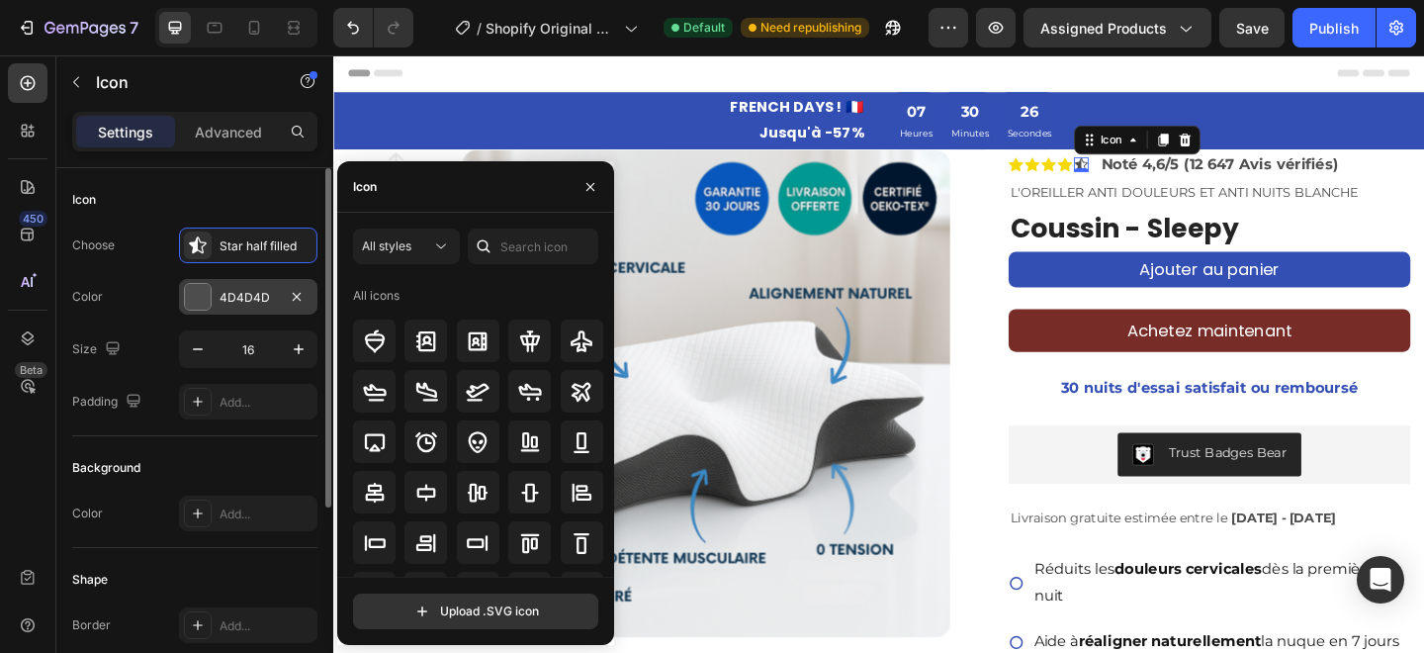
click at [224, 280] on div "4D4D4D" at bounding box center [248, 297] width 138 height 36
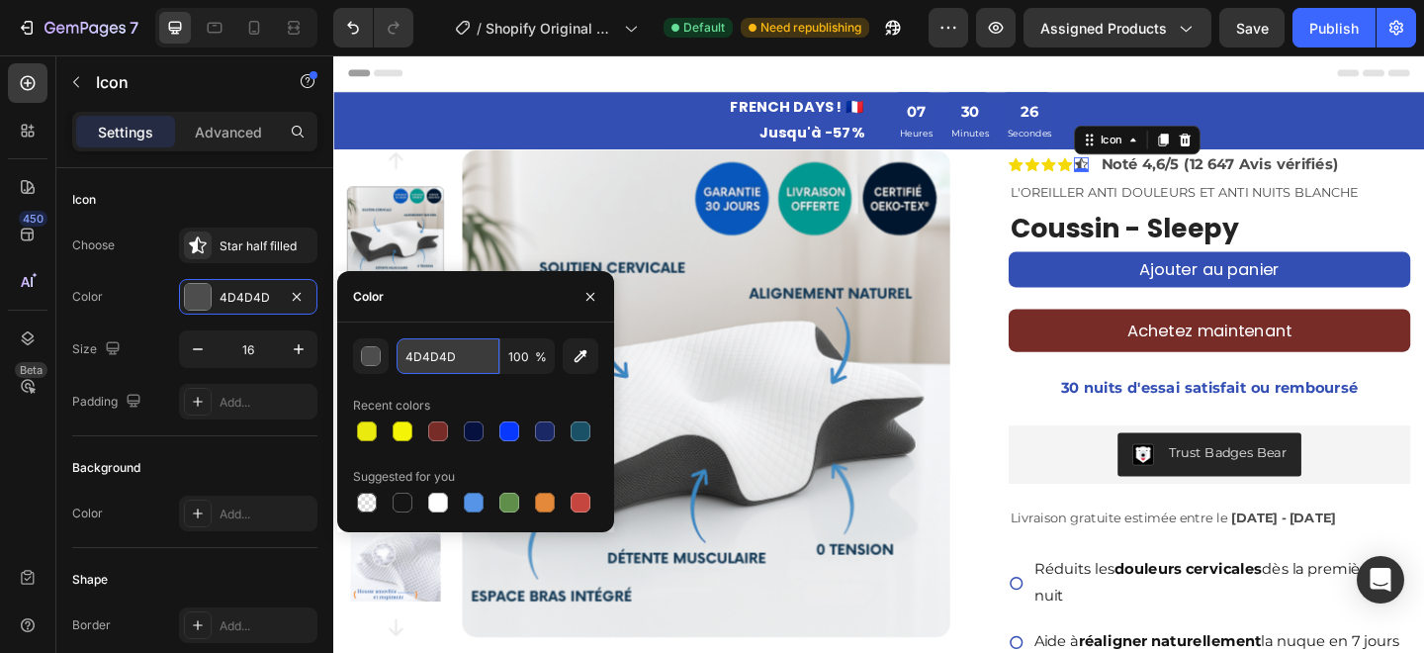
click at [451, 362] on input "4D4D4D" at bounding box center [448, 356] width 103 height 36
paste input "F4D907"
type input "F4D907"
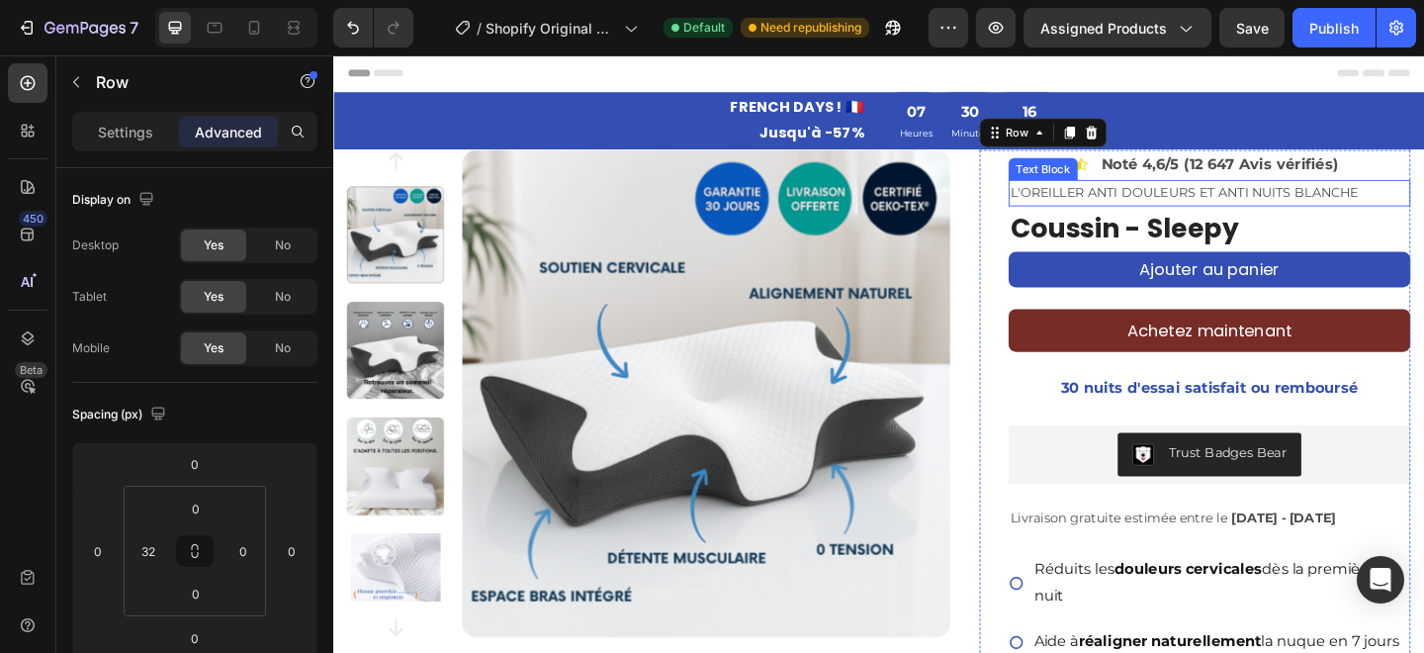
click at [1122, 175] on div "Text Block" at bounding box center [1105, 179] width 67 height 18
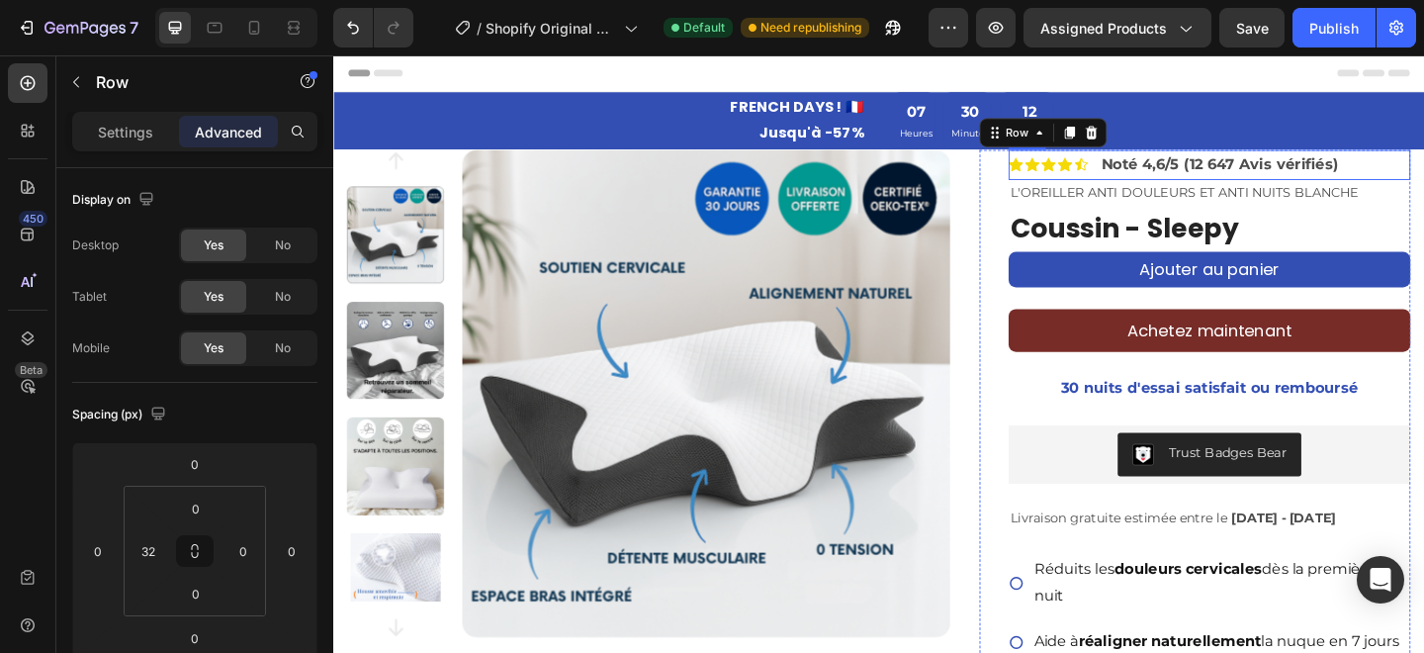
click at [1156, 174] on div "Icon Icon Icon Icon Icon Icon List Noté 4,6/5 (12 647 Avis vérifiés) Text Block…" at bounding box center [1286, 174] width 437 height 33
click at [135, 140] on p "Settings" at bounding box center [125, 132] width 55 height 21
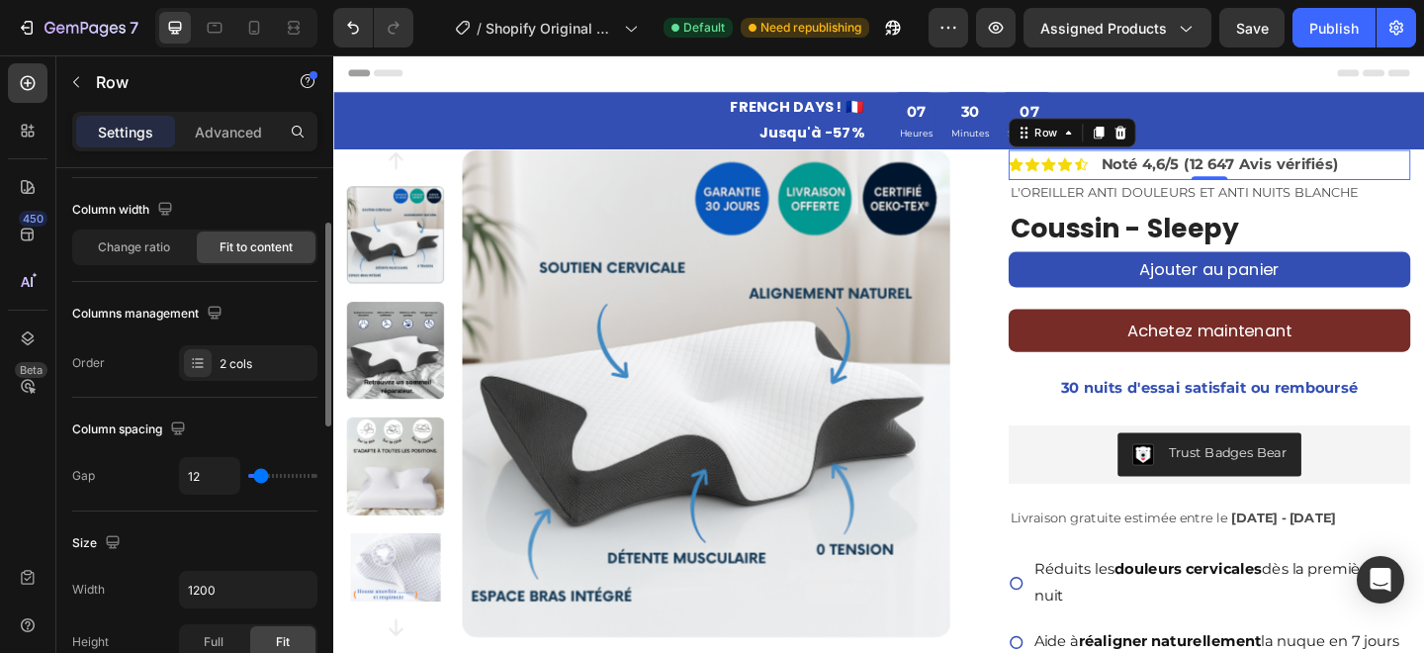
scroll to position [166, 0]
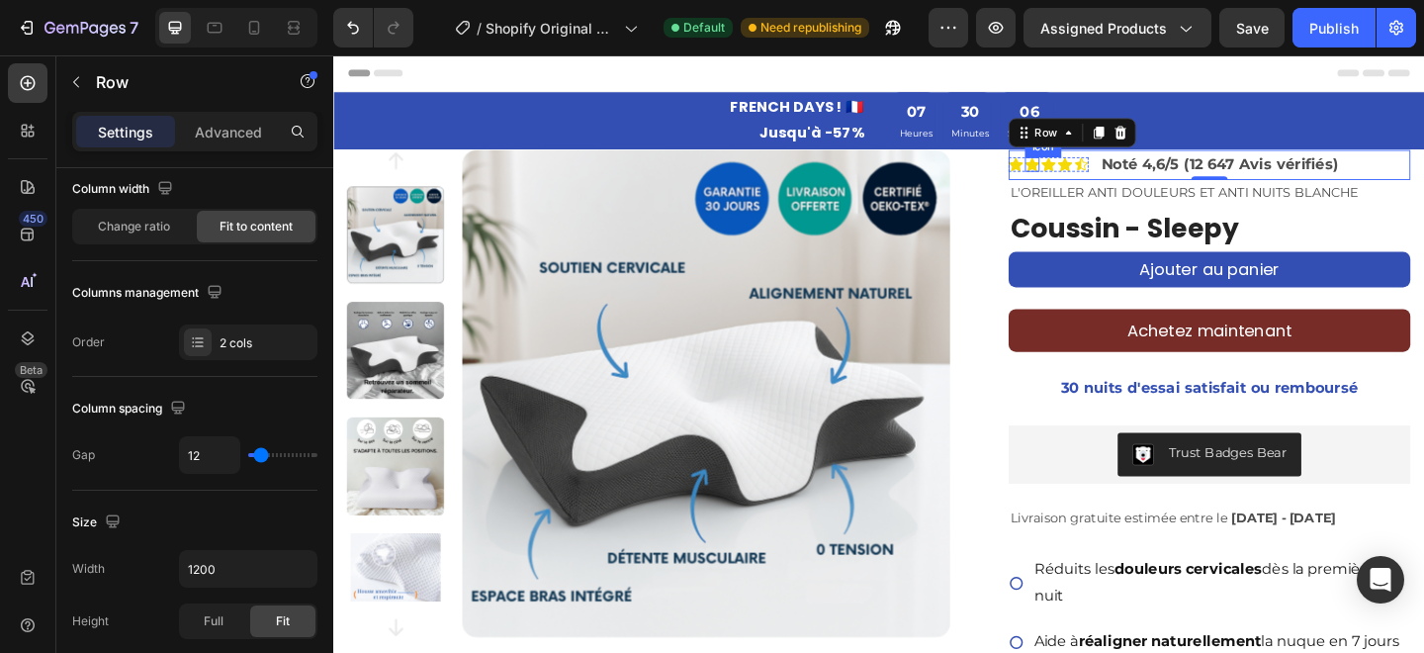
click at [1089, 176] on icon at bounding box center [1094, 174] width 16 height 15
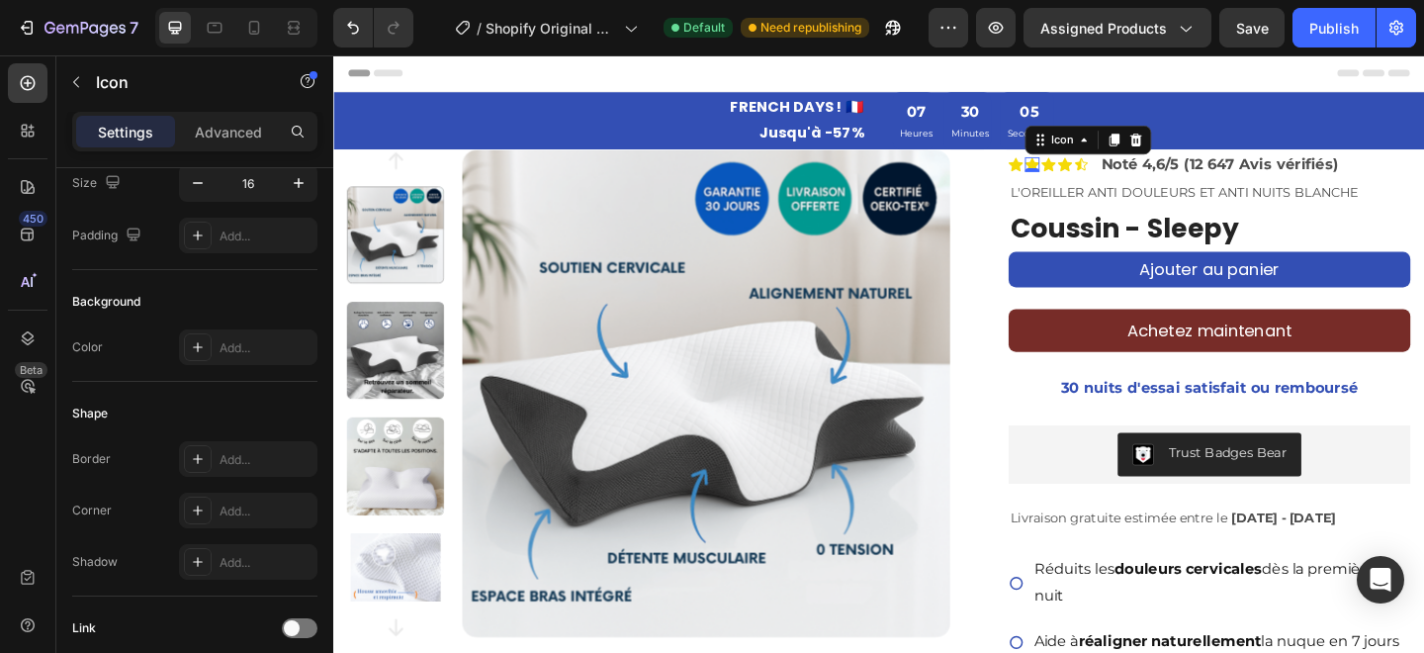
scroll to position [0, 0]
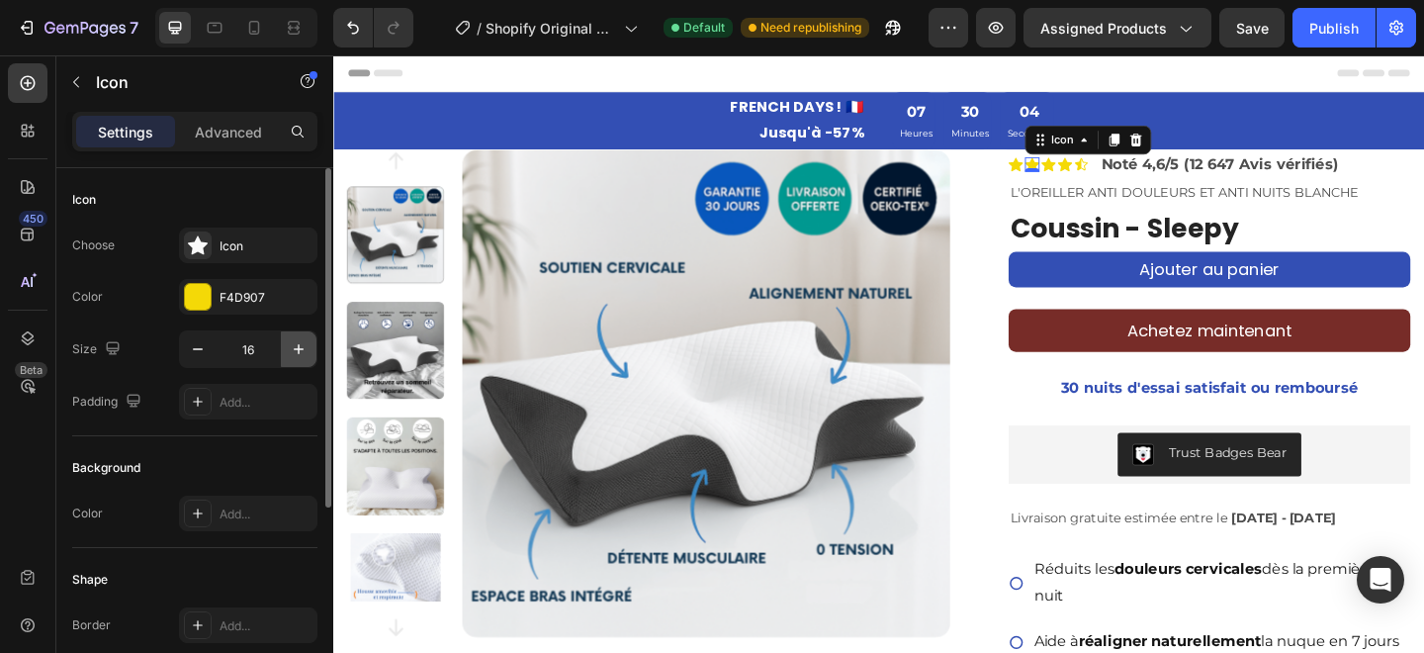
click at [299, 356] on icon "button" at bounding box center [299, 349] width 20 height 20
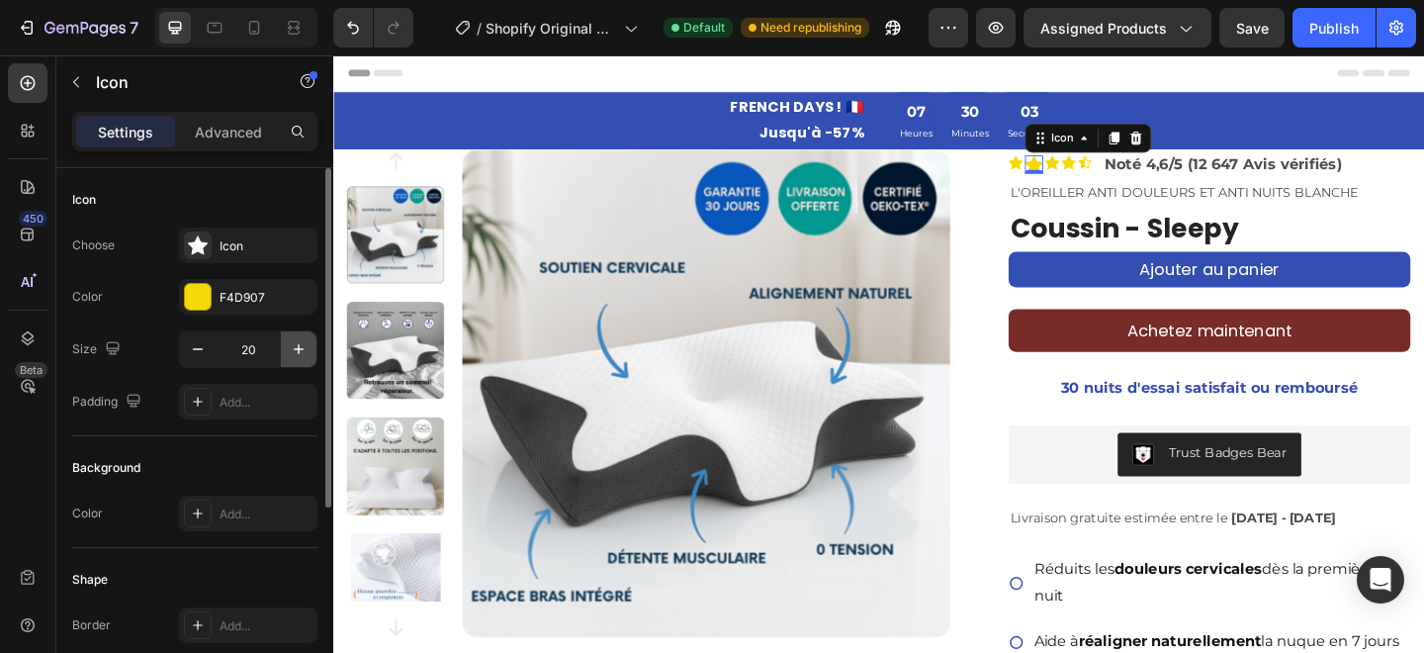
type input "21"
click at [1073, 174] on icon at bounding box center [1076, 171] width 16 height 15
click at [305, 353] on icon "button" at bounding box center [299, 349] width 20 height 20
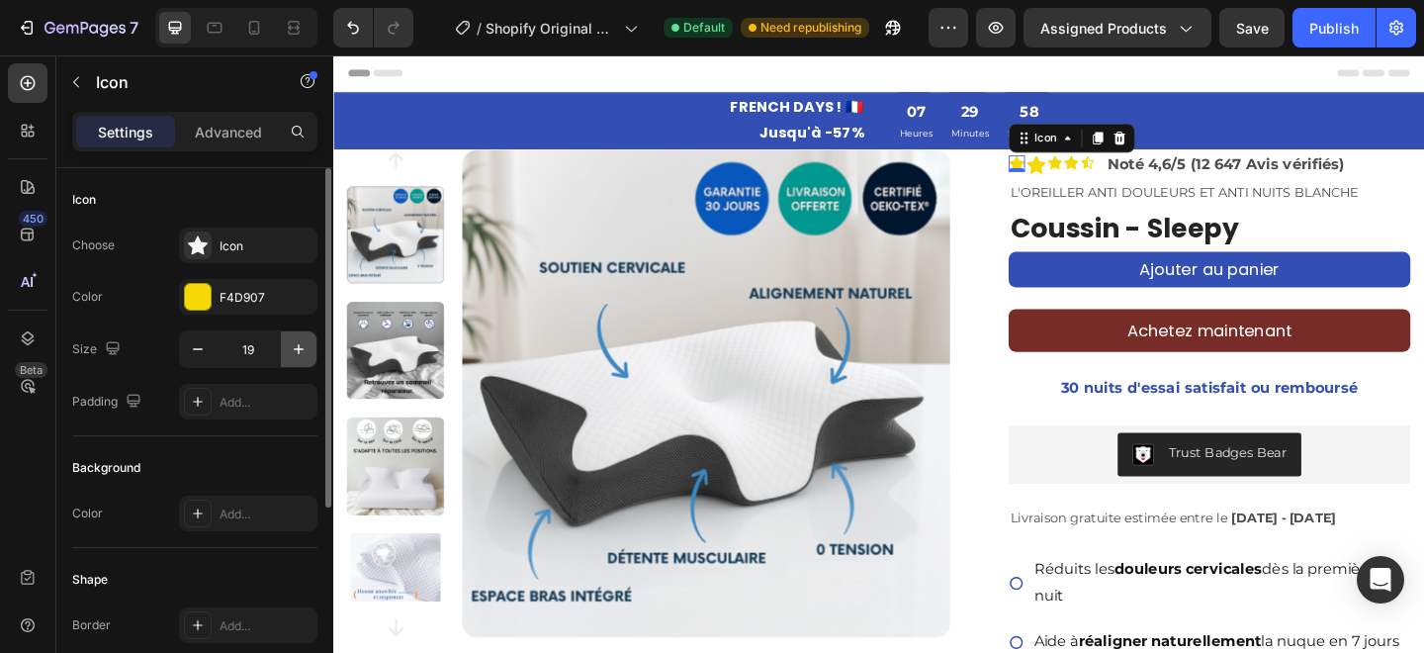
click at [305, 353] on icon "button" at bounding box center [299, 349] width 20 height 20
type input "21"
click at [1120, 174] on icon at bounding box center [1122, 171] width 16 height 15
click at [294, 351] on icon "button" at bounding box center [299, 349] width 20 height 20
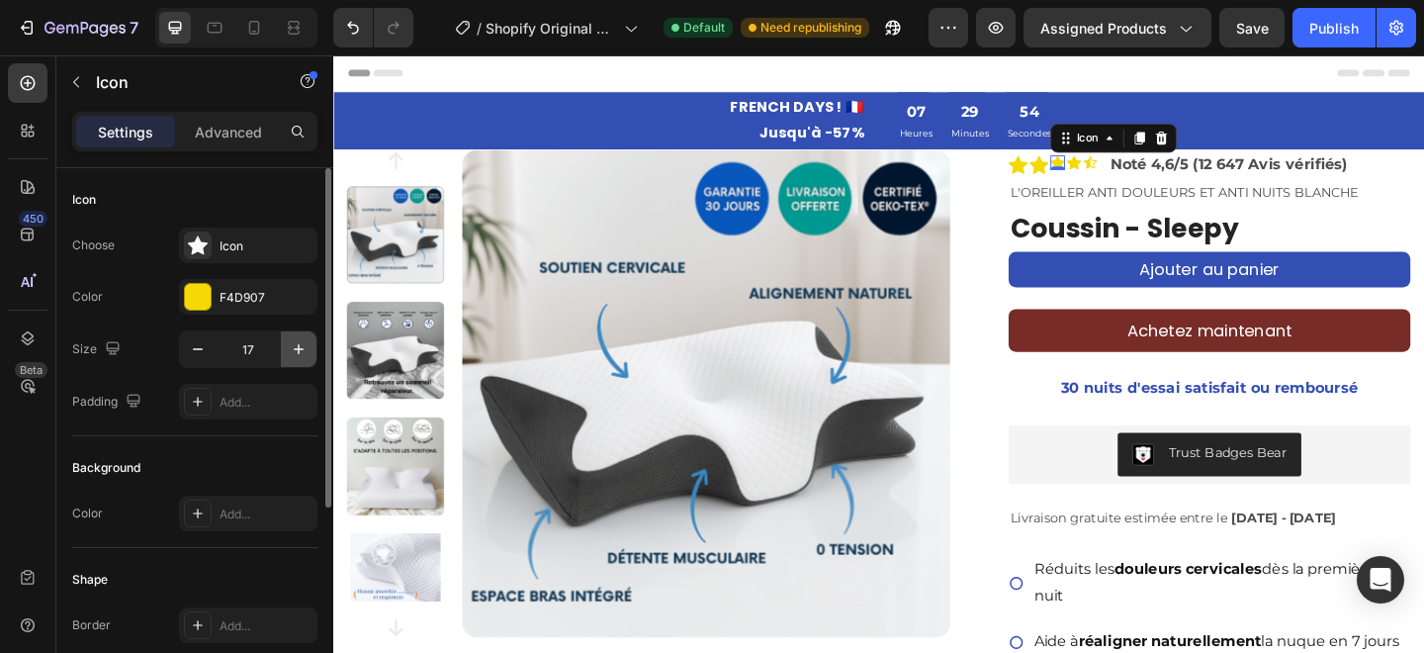
click at [294, 351] on icon "button" at bounding box center [299, 349] width 20 height 20
type input "21"
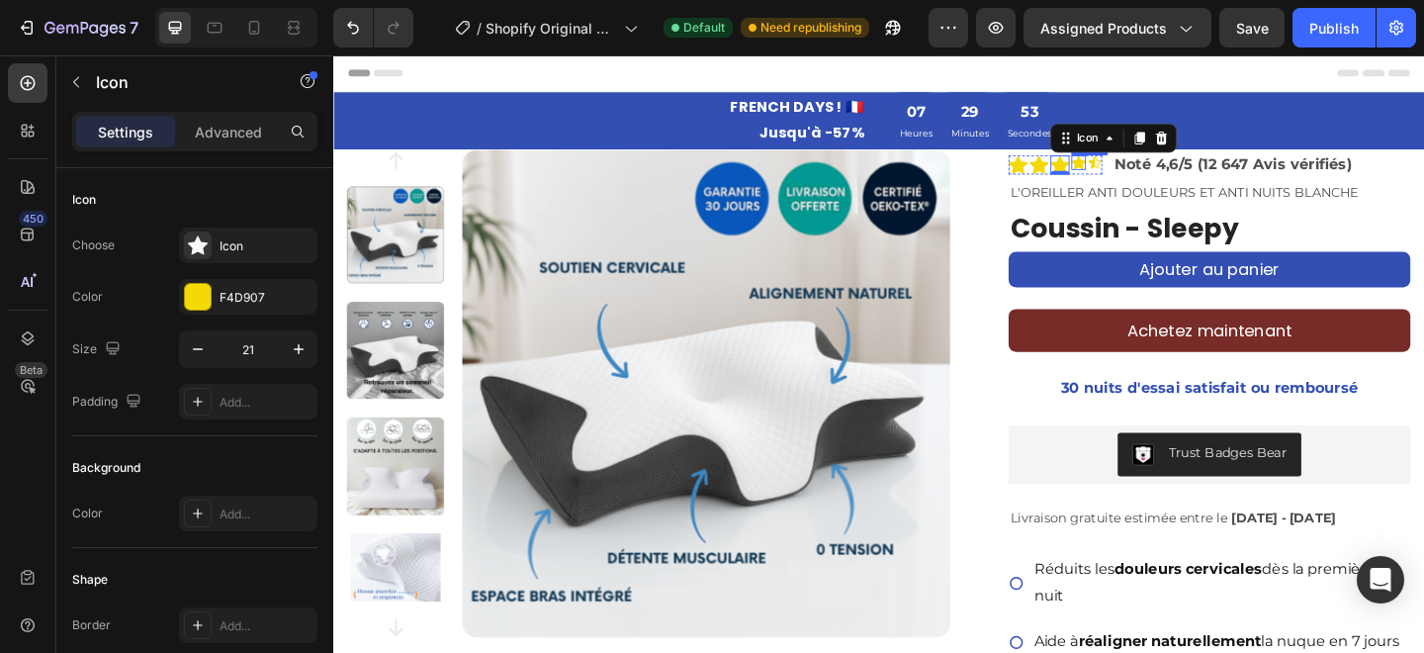
click at [1144, 173] on icon at bounding box center [1145, 171] width 16 height 15
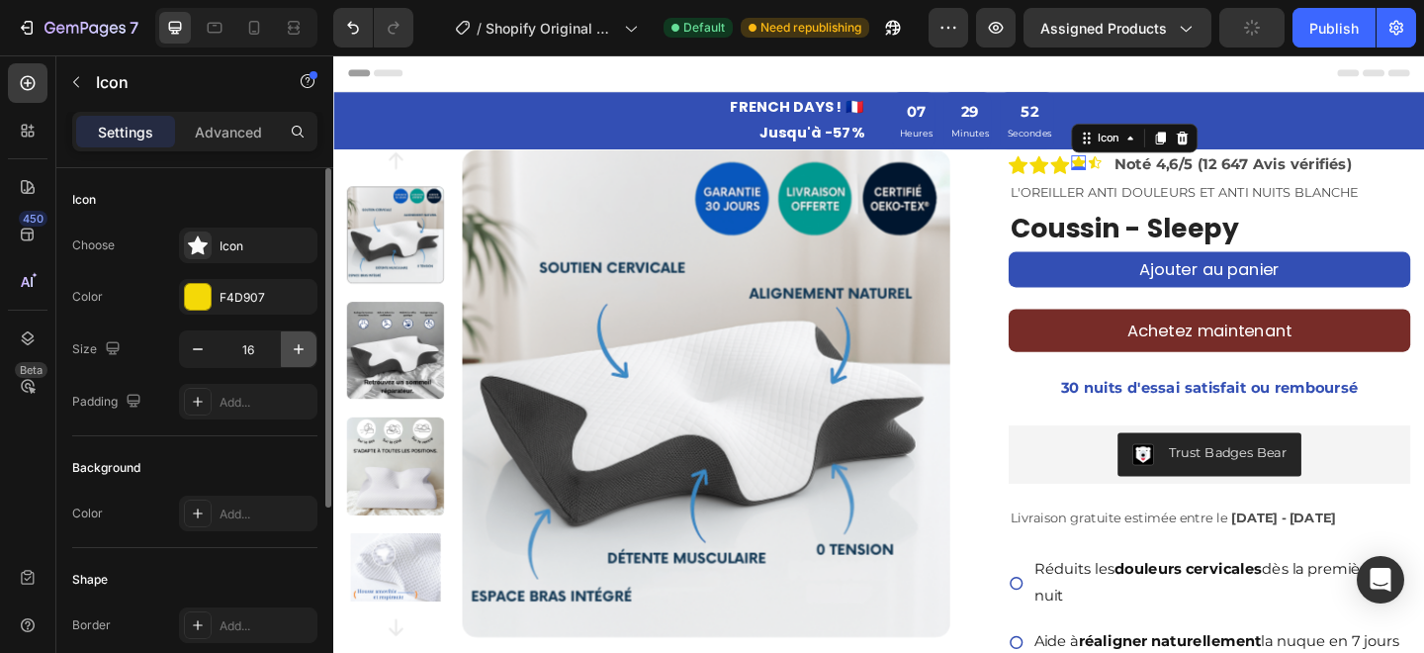
click at [299, 352] on icon "button" at bounding box center [299, 349] width 20 height 20
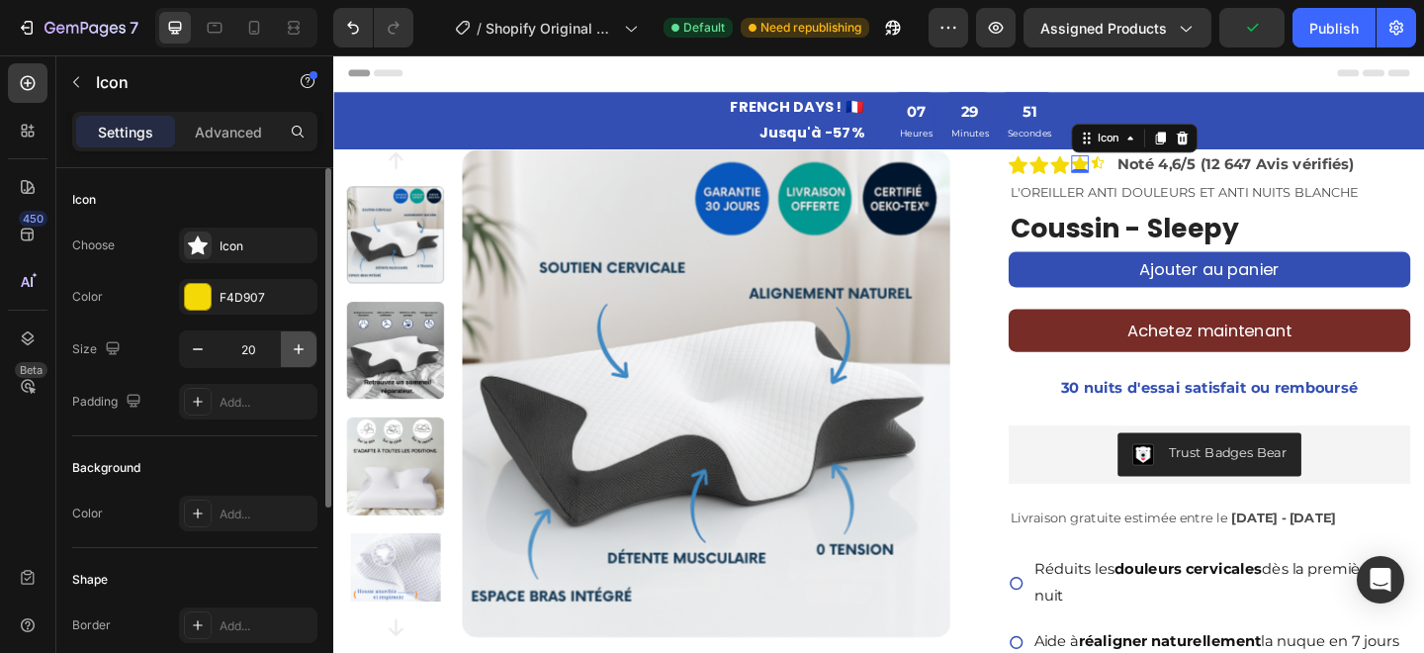
type input "21"
click at [1166, 176] on icon at bounding box center [1167, 172] width 16 height 16
click at [299, 352] on icon "button" at bounding box center [299, 349] width 10 height 10
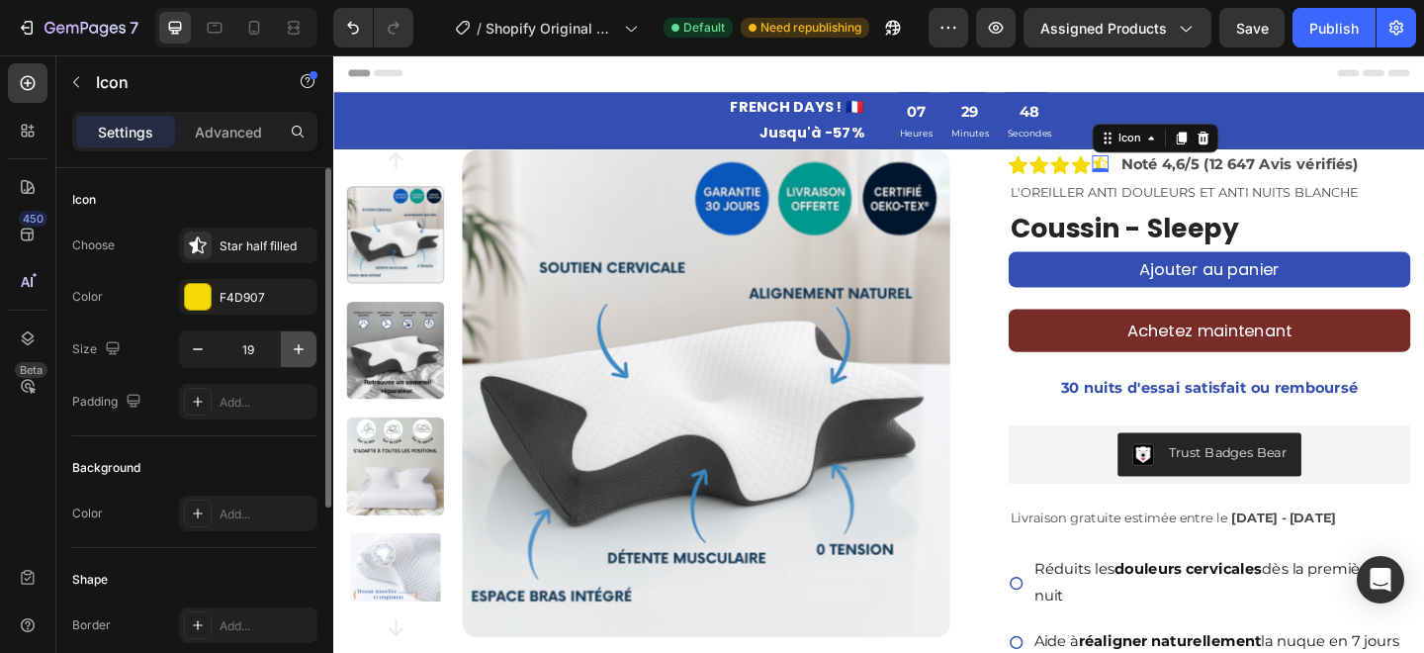
click at [299, 352] on icon "button" at bounding box center [299, 349] width 10 height 10
type input "21"
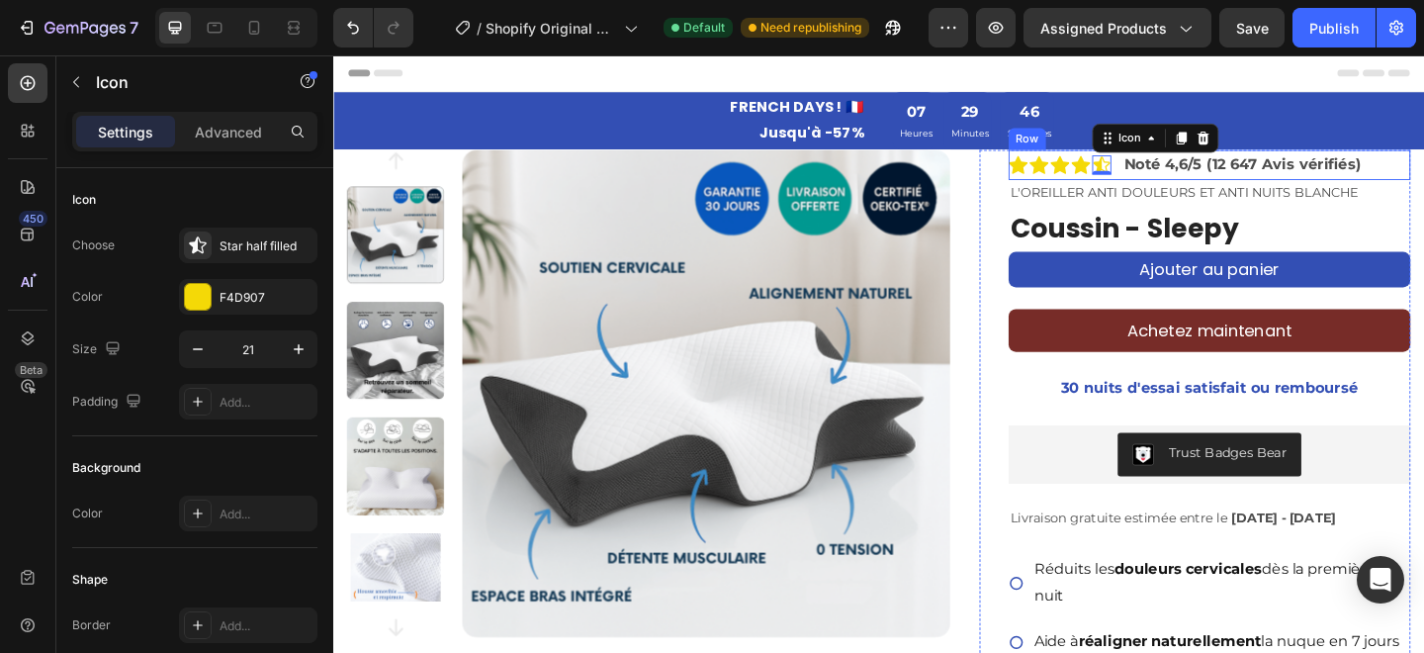
click at [1423, 181] on div "Icon Icon Icon Icon Icon 0 Icon List Noté 4,6/5 (12 647 Avis vérifiés) Text Blo…" at bounding box center [1286, 174] width 437 height 33
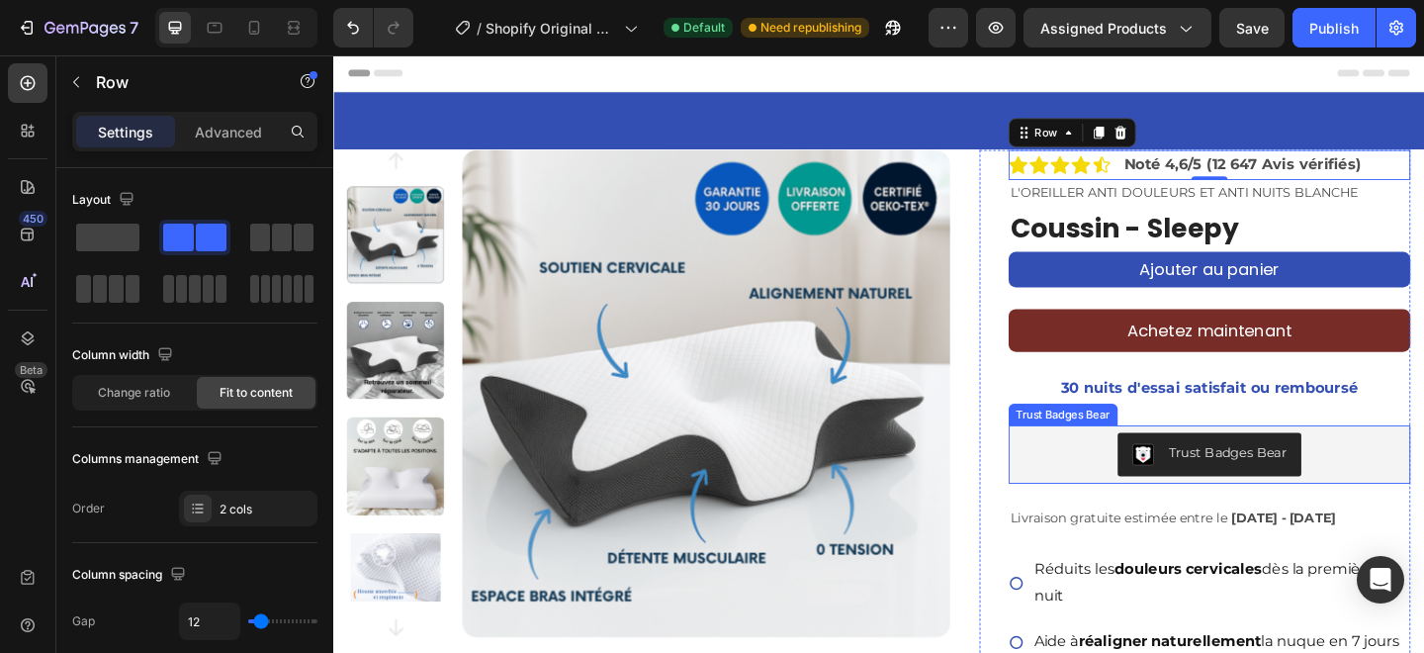
scroll to position [118, 0]
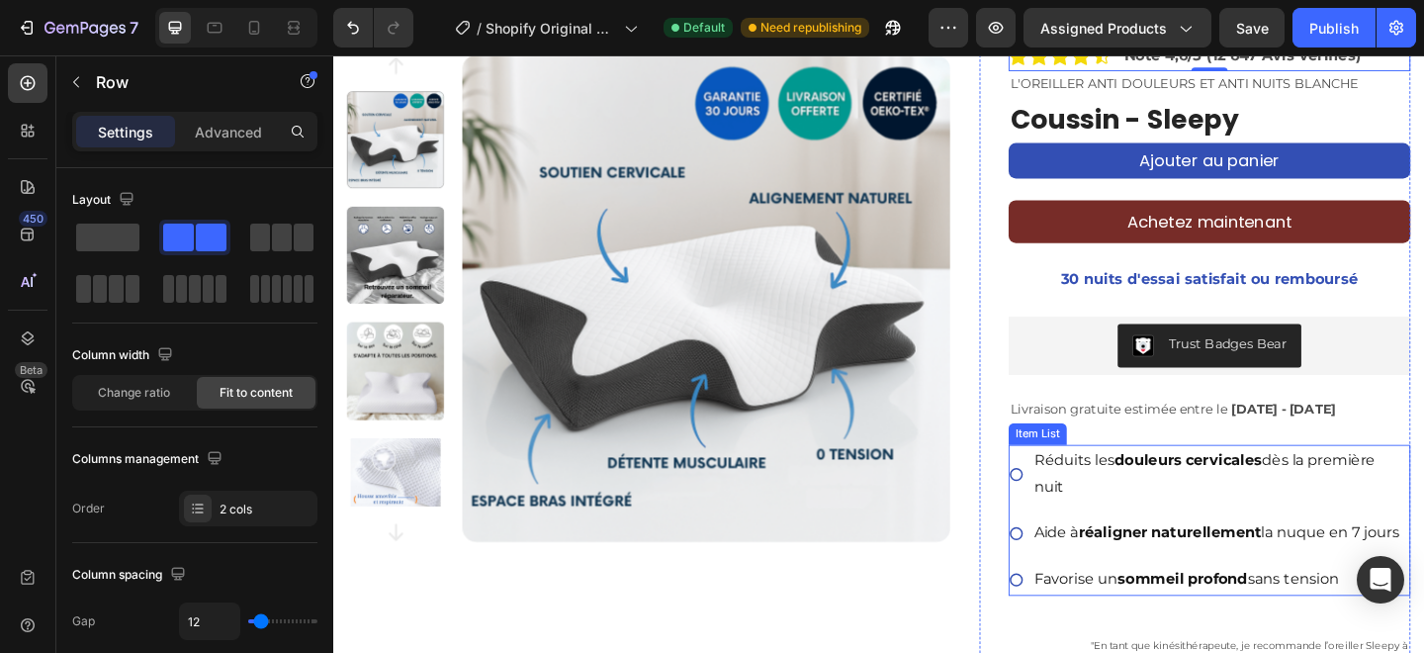
click at [1081, 514] on icon at bounding box center [1076, 511] width 14 height 14
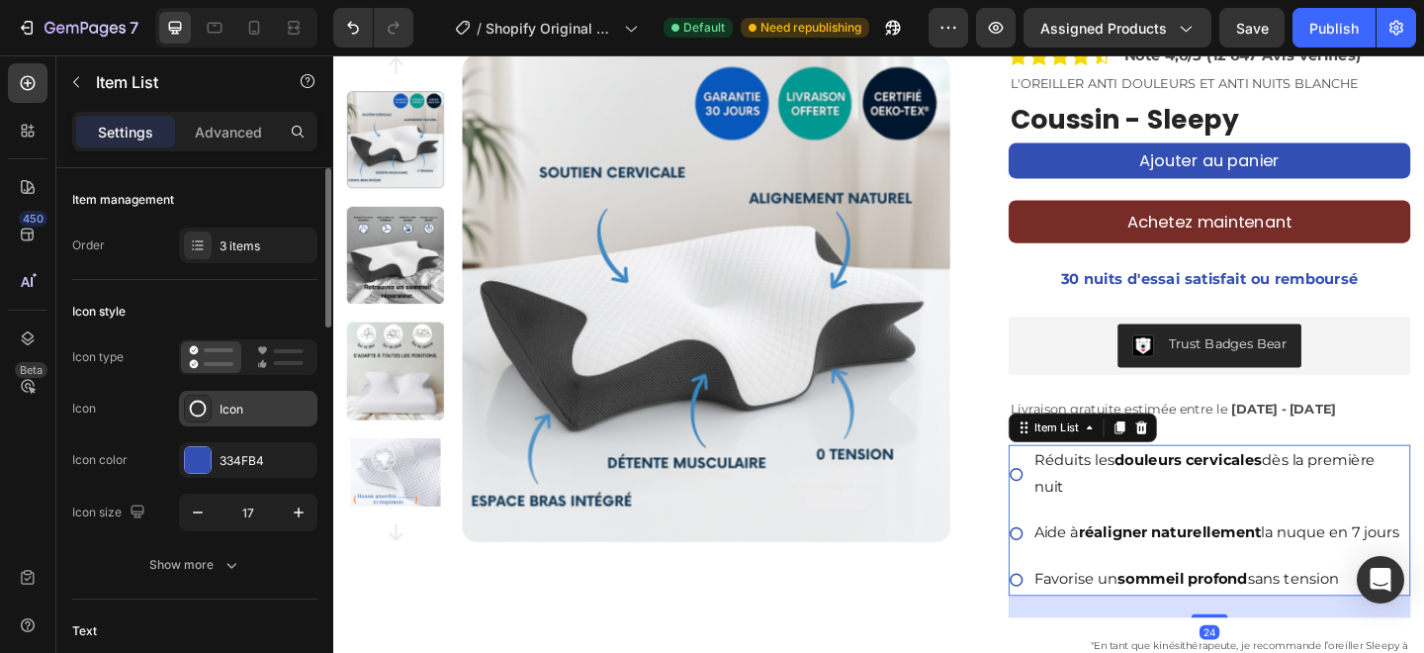
click at [247, 417] on div "Icon" at bounding box center [248, 409] width 138 height 36
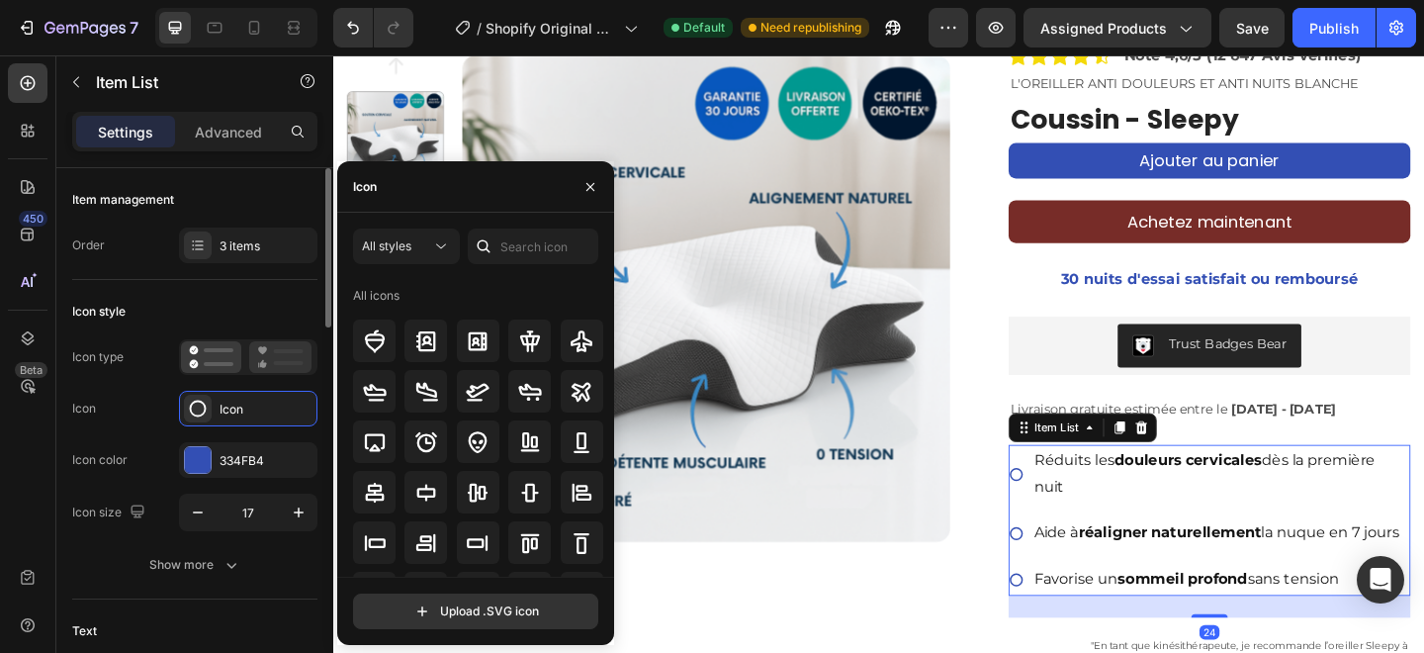
click at [285, 360] on icon at bounding box center [280, 357] width 46 height 24
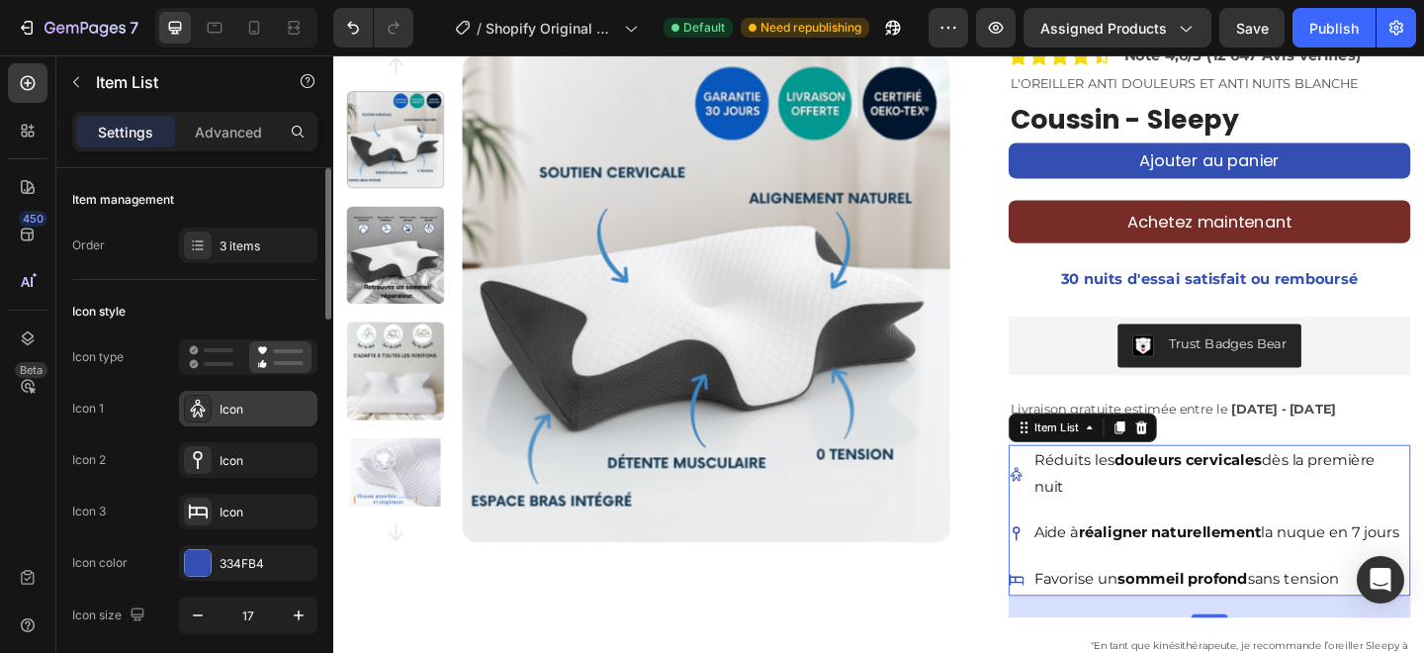
click at [261, 409] on div "Icon" at bounding box center [266, 410] width 93 height 18
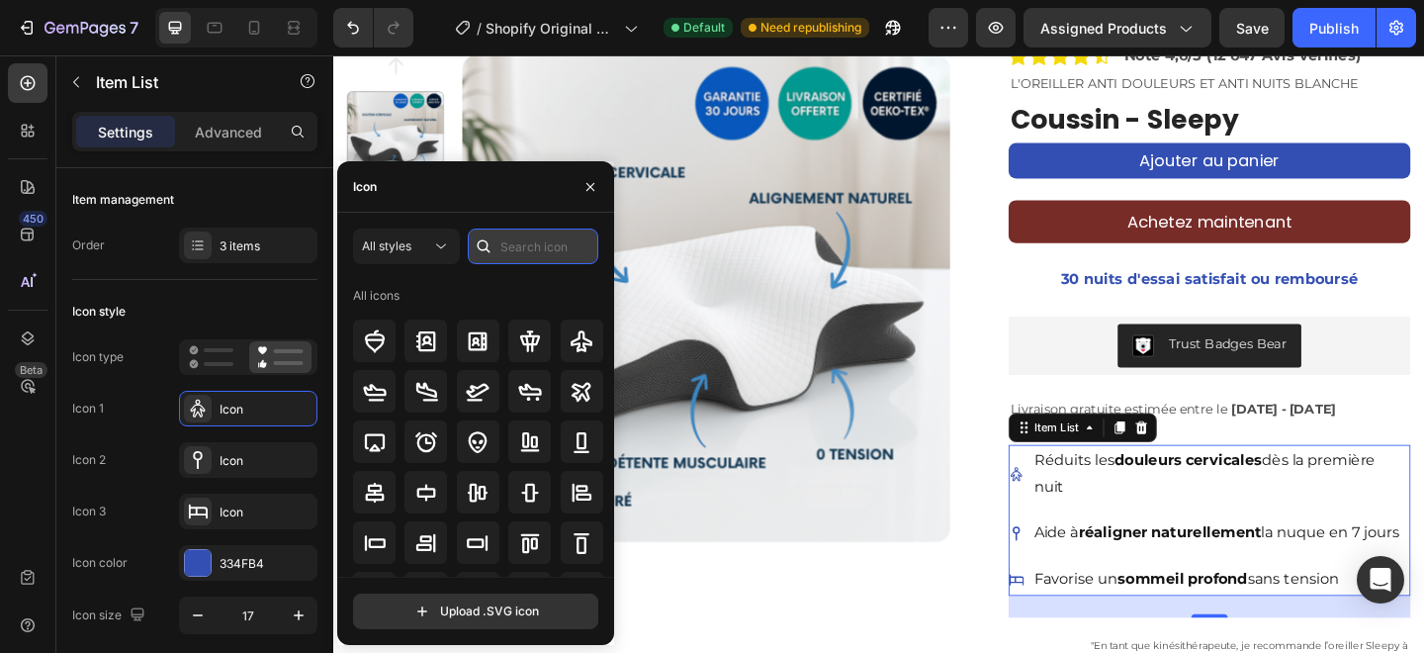
click at [521, 257] on input "text" at bounding box center [533, 247] width 131 height 36
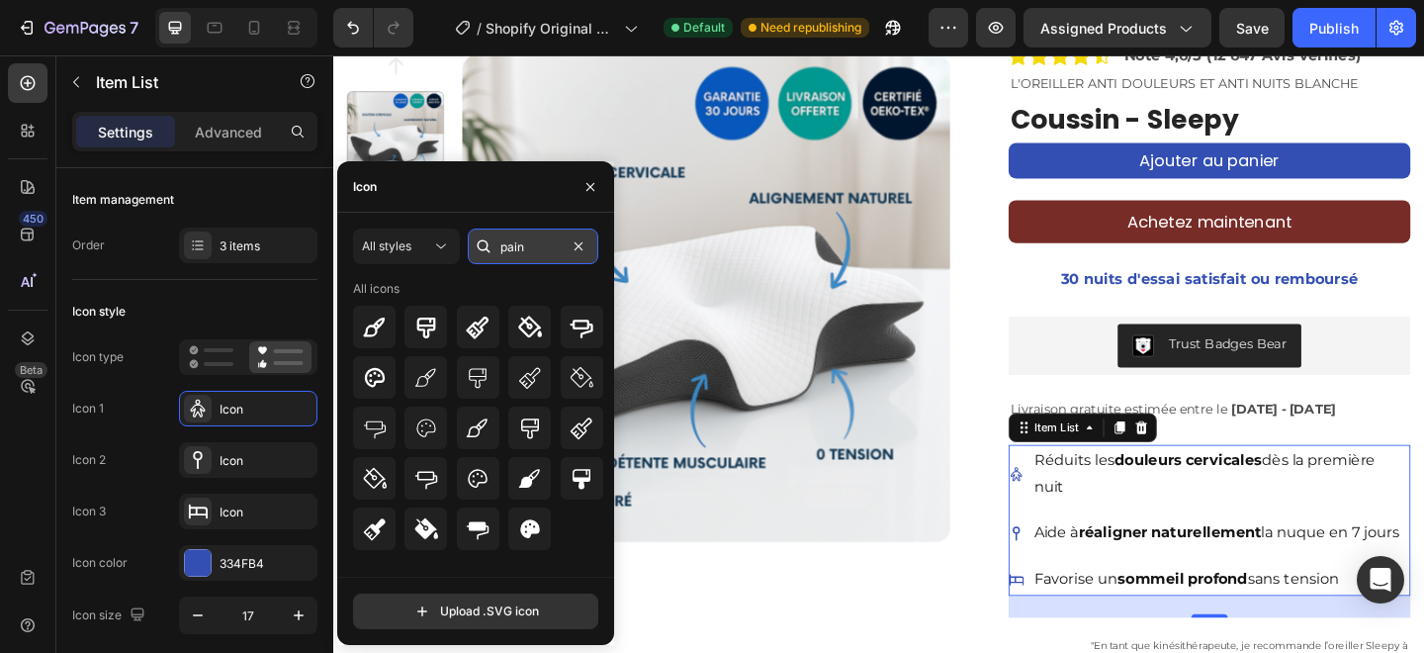
type input "pain"
click at [554, 240] on input "pain" at bounding box center [533, 247] width 131 height 36
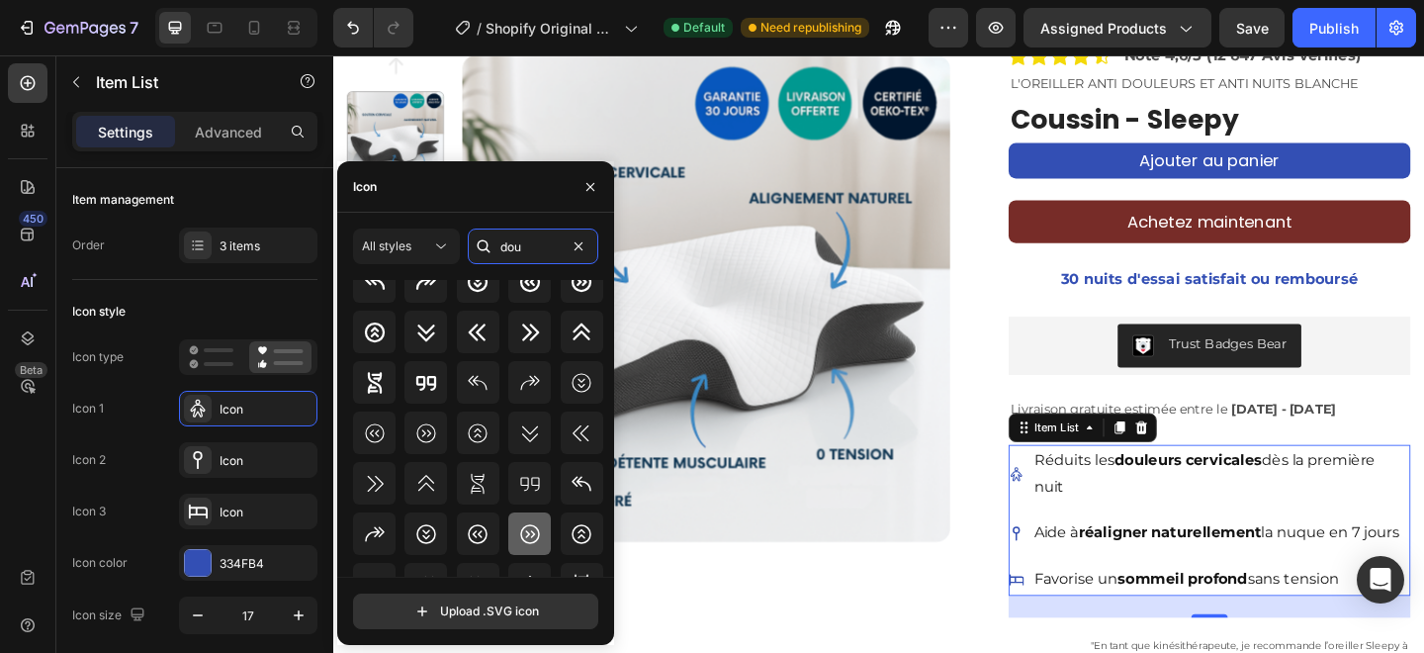
scroll to position [114, 0]
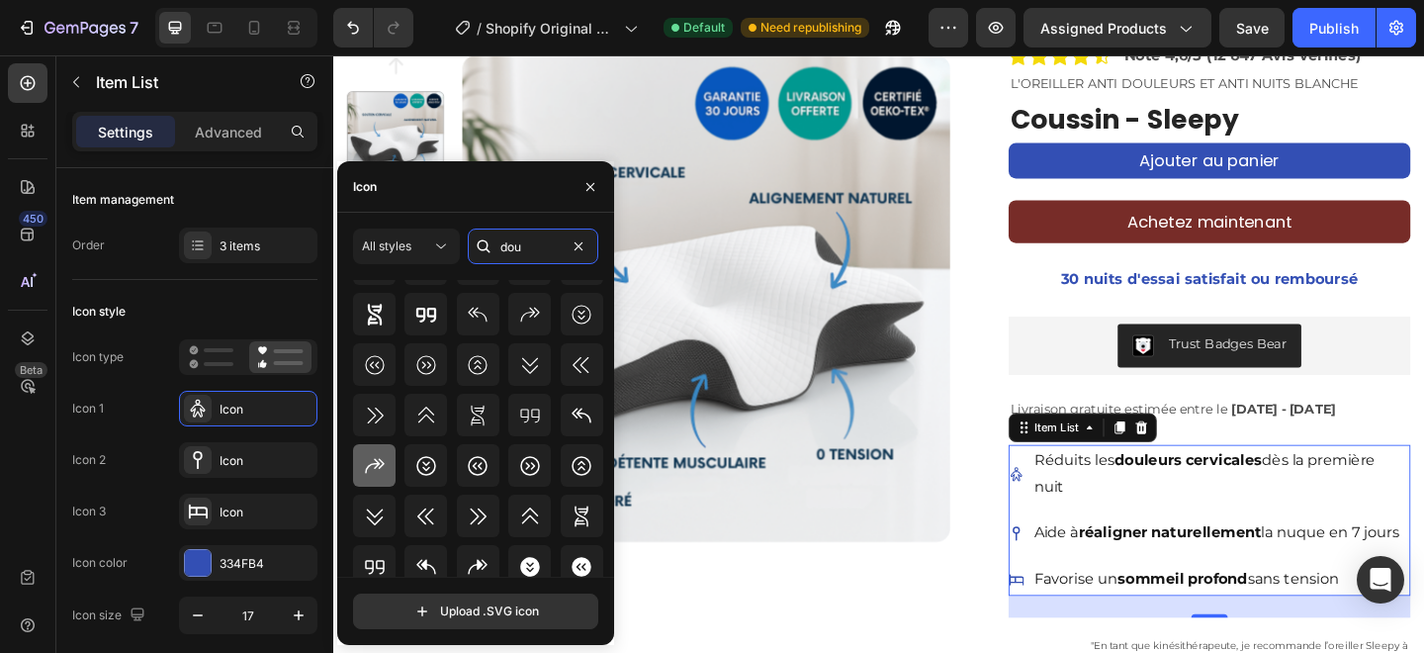
type input "dou"
click at [377, 476] on icon at bounding box center [375, 466] width 24 height 24
click at [1078, 579] on icon at bounding box center [1076, 576] width 17 height 17
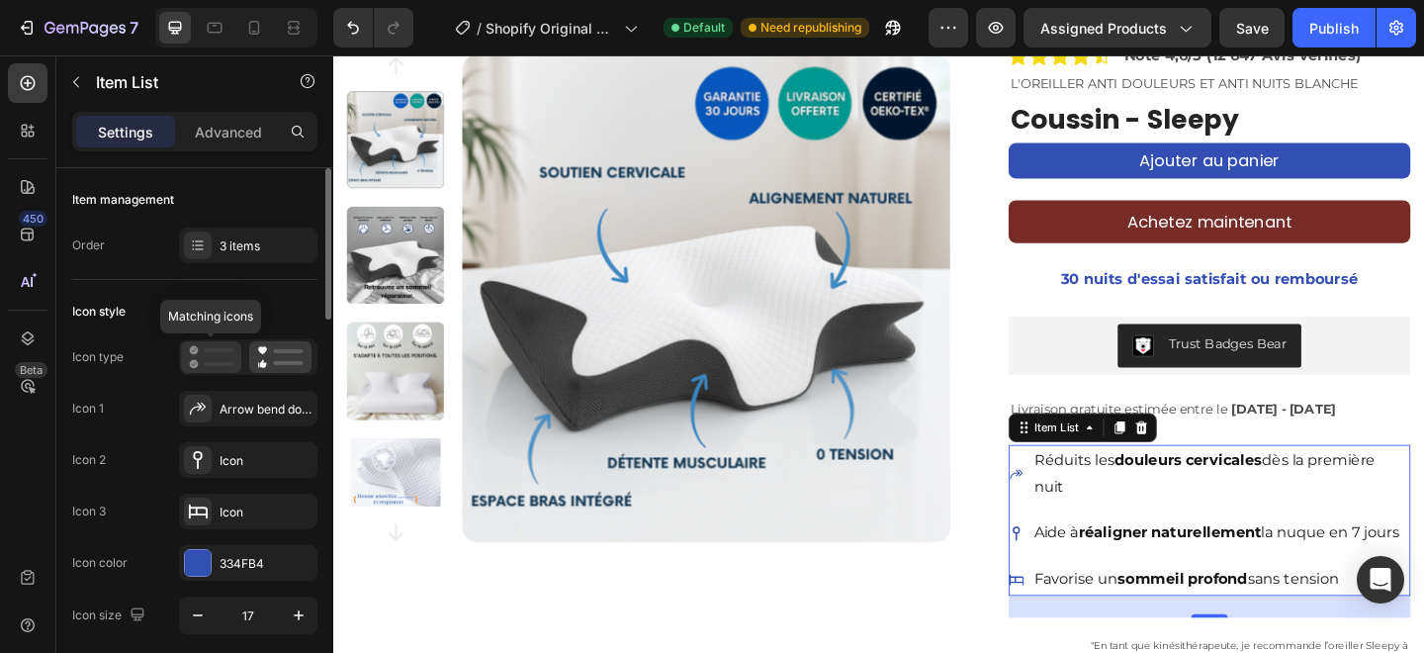
click at [234, 344] on div at bounding box center [211, 357] width 60 height 32
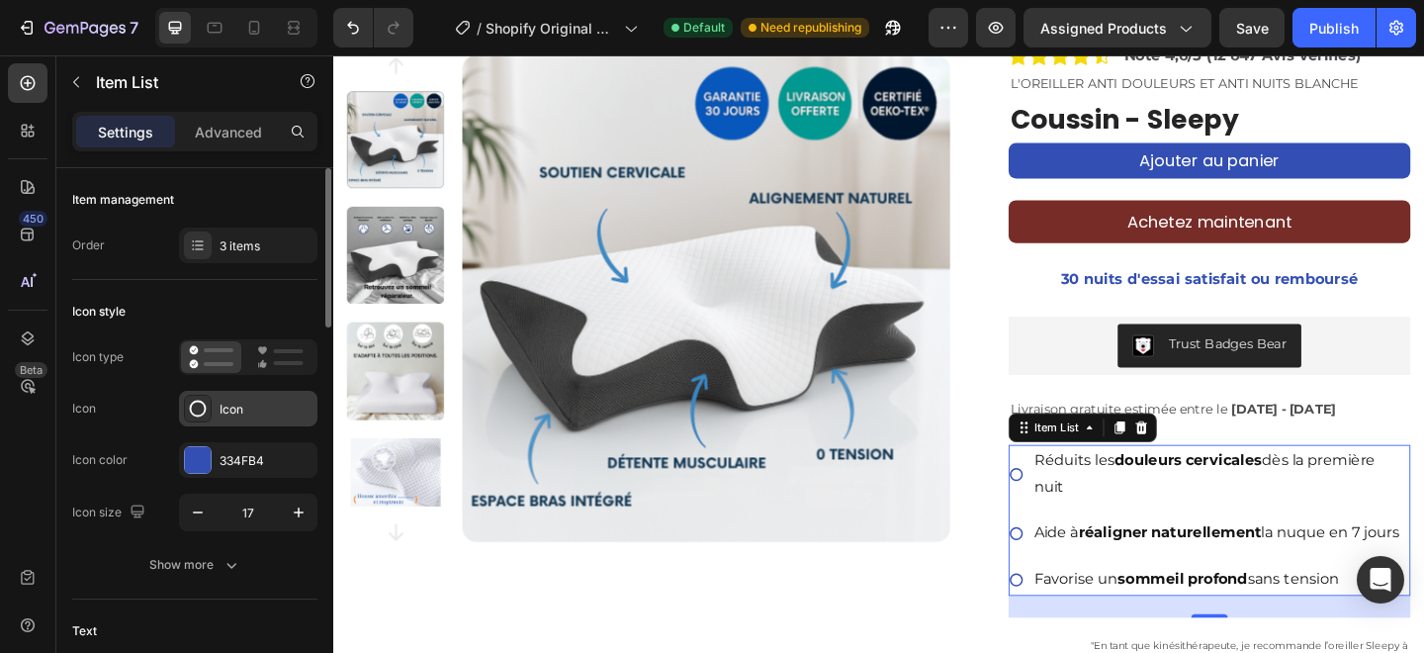
click at [222, 401] on div "Icon" at bounding box center [266, 410] width 93 height 18
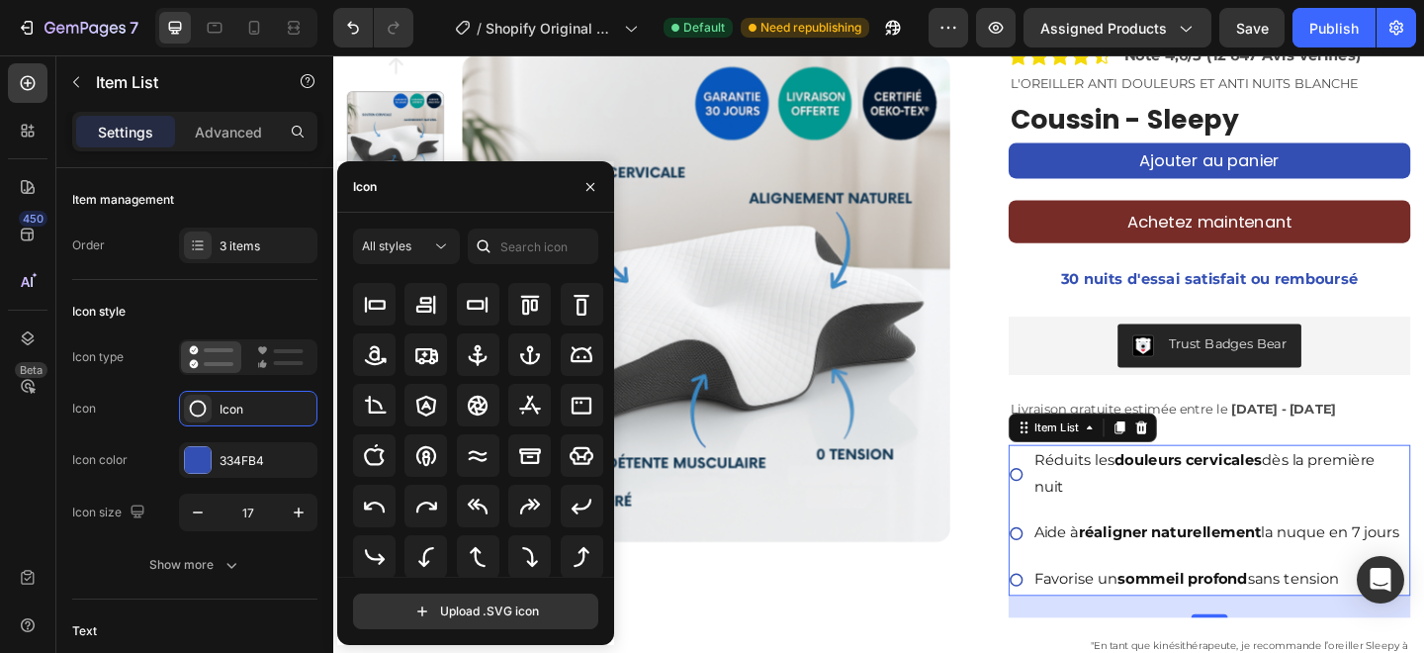
scroll to position [230, 0]
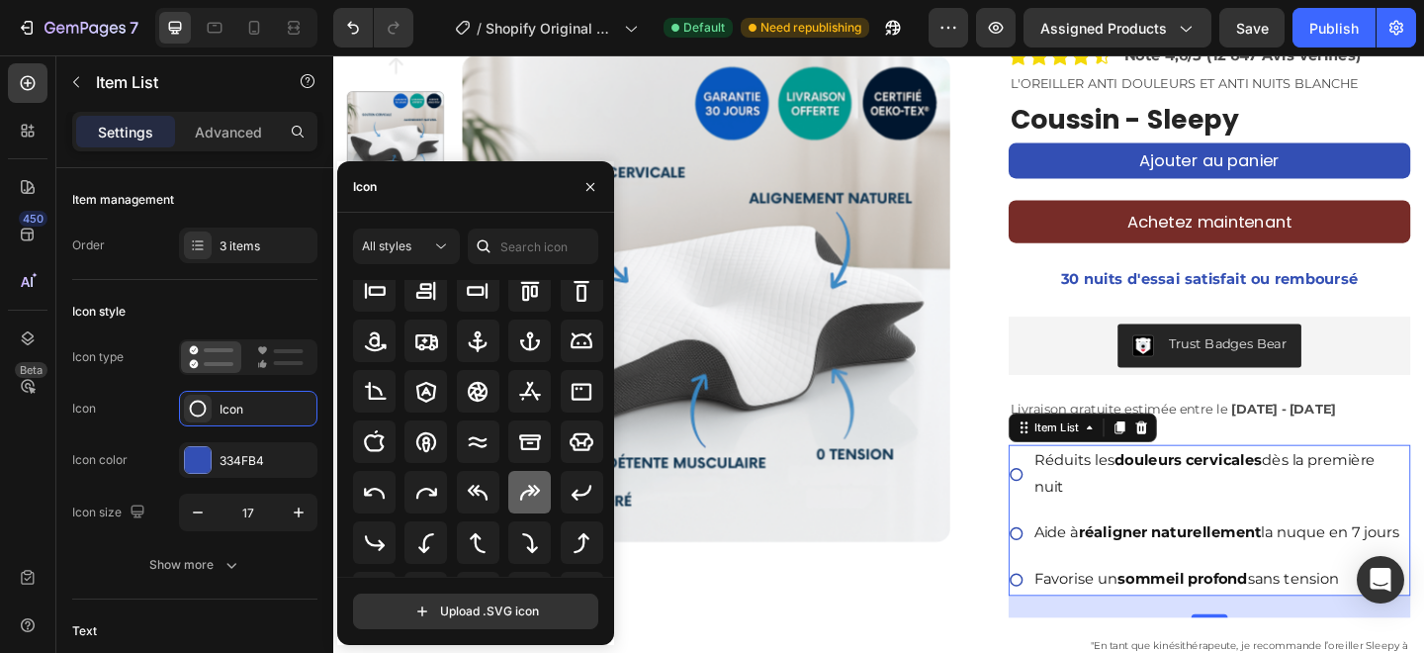
click at [518, 498] on icon at bounding box center [530, 493] width 24 height 24
click at [385, 531] on icon at bounding box center [375, 543] width 24 height 24
click at [1091, 410] on div "Icon Icon Icon Icon Icon Icon List Noté 4,6/5 (12 647 Avis vérifiés) Text Block…" at bounding box center [1286, 616] width 437 height 1150
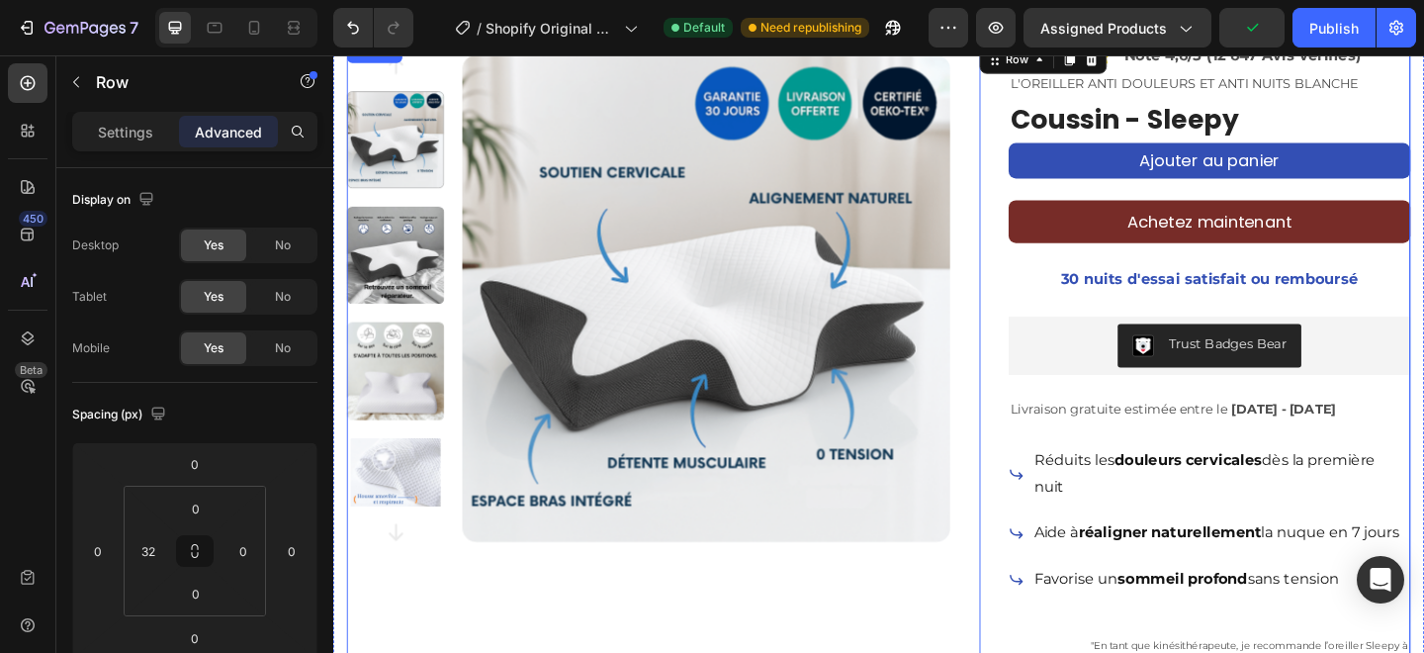
click at [936, 612] on div "Product Images" at bounding box center [676, 616] width 657 height 1150
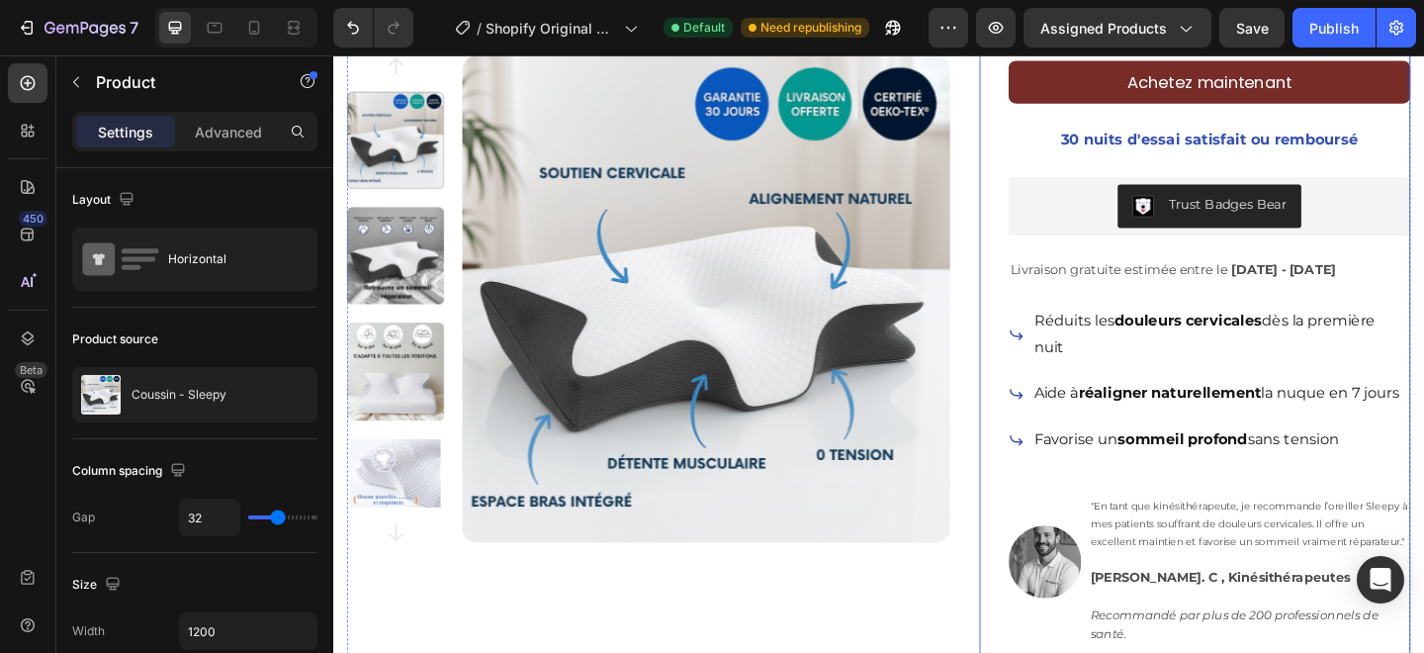
scroll to position [385, 0]
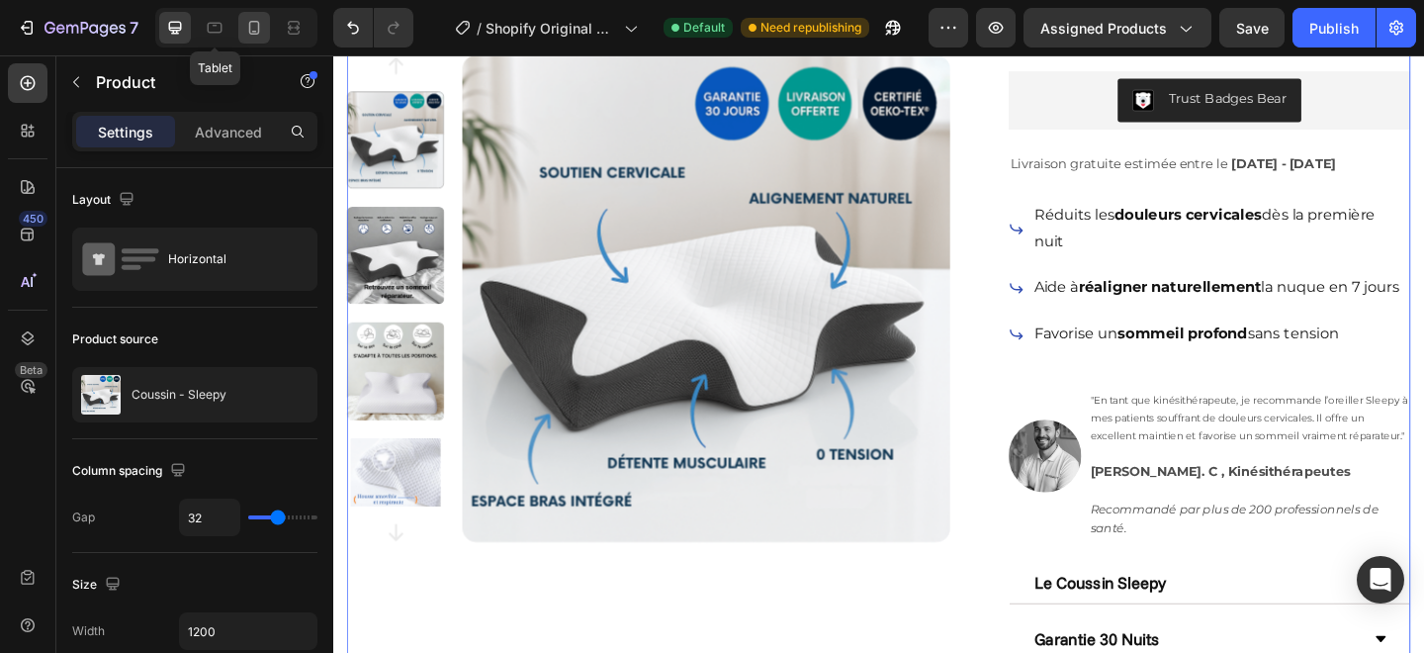
click at [244, 29] on icon at bounding box center [254, 28] width 20 height 20
type input "0"
type input "100%"
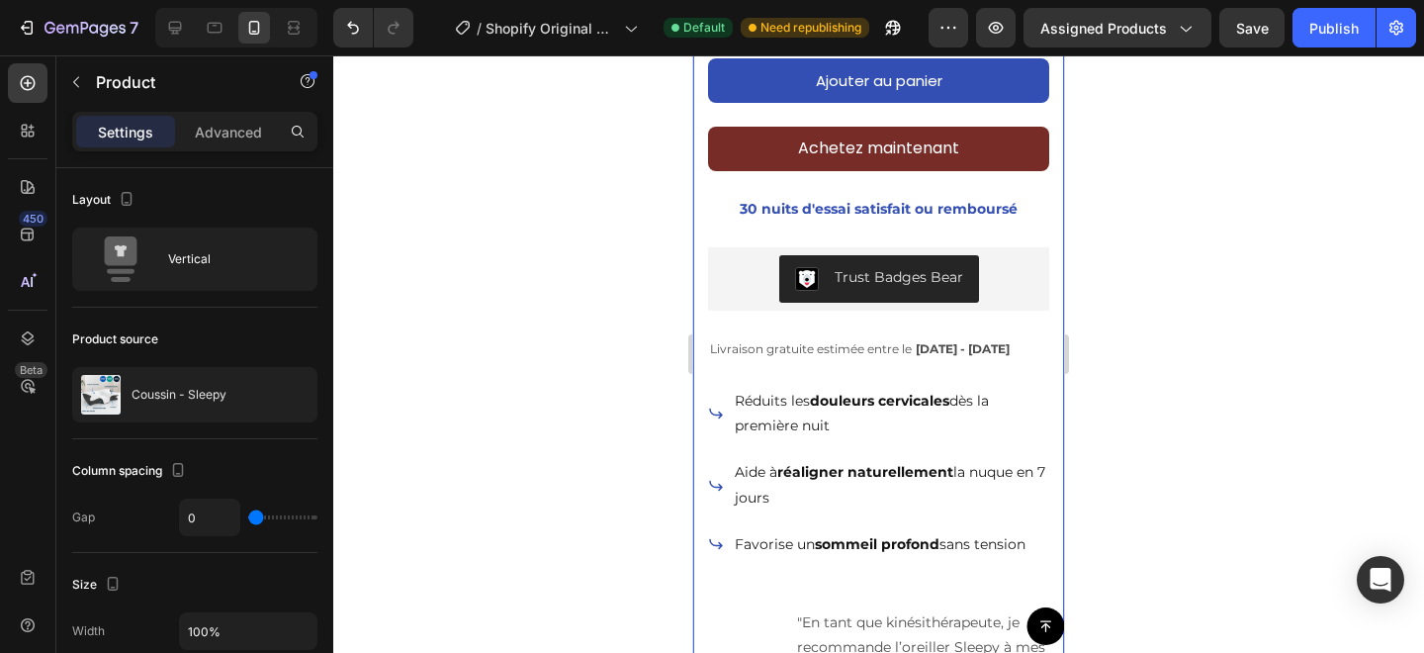
scroll to position [671, 0]
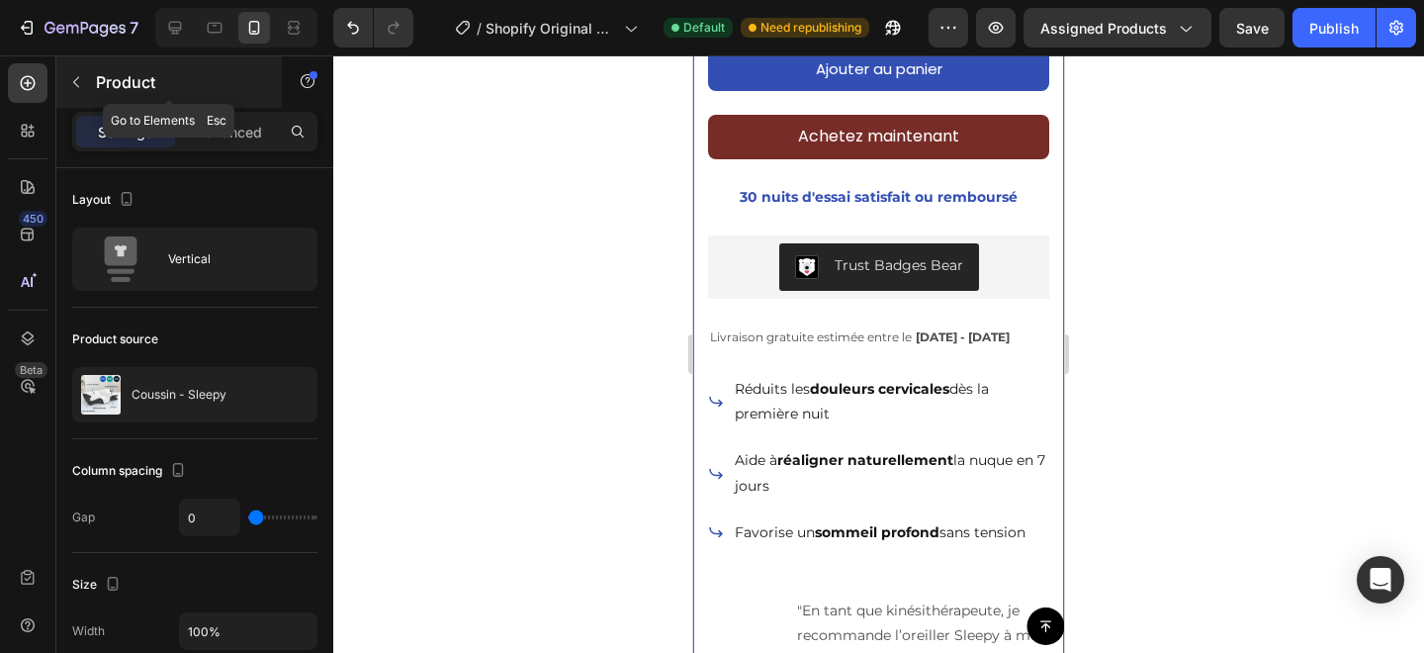
click at [67, 68] on button "button" at bounding box center [76, 82] width 32 height 32
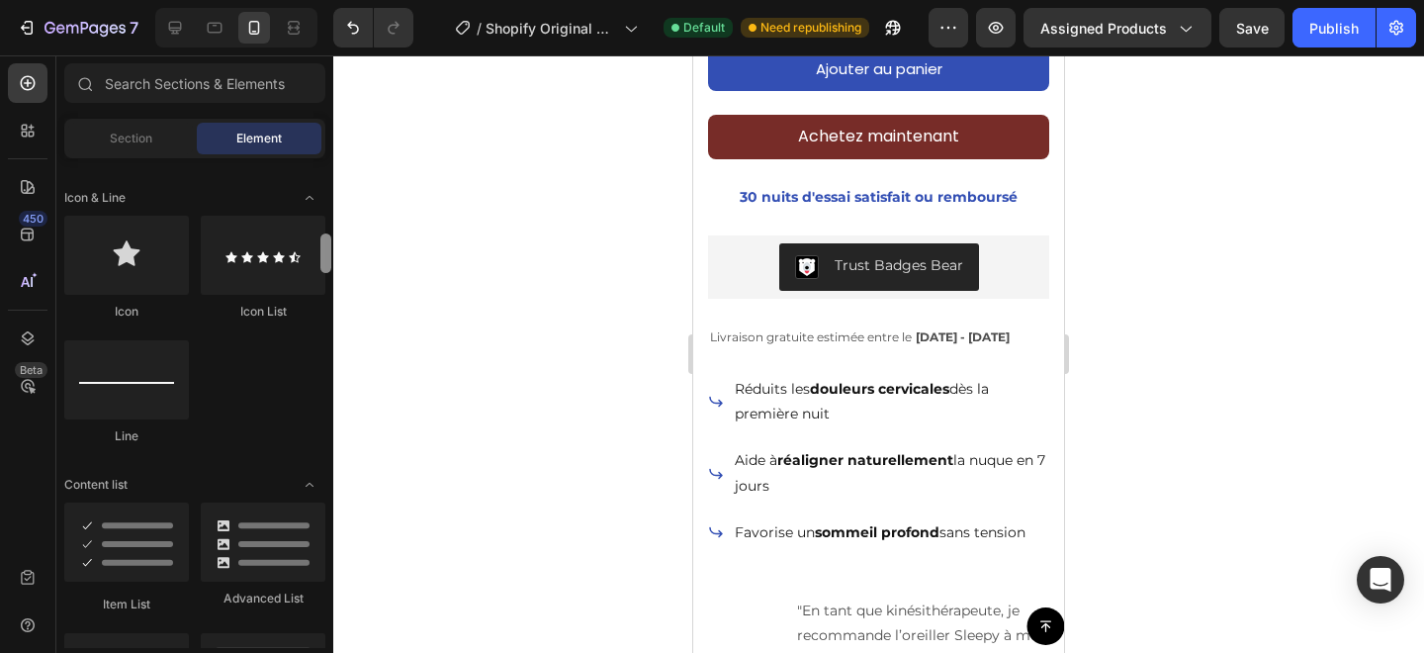
scroll to position [1342, 0]
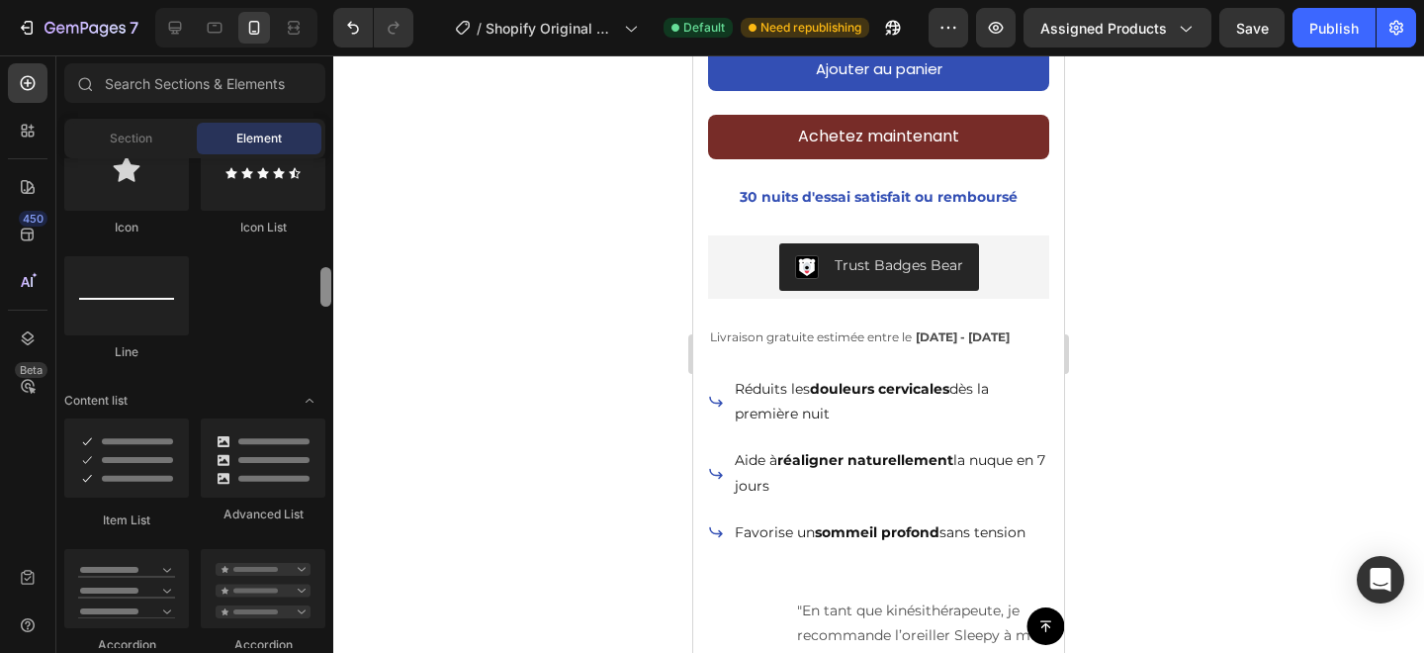
drag, startPoint x: 327, startPoint y: 173, endPoint x: 329, endPoint y: 283, distance: 109.8
click at [329, 283] on div at bounding box center [325, 287] width 11 height 40
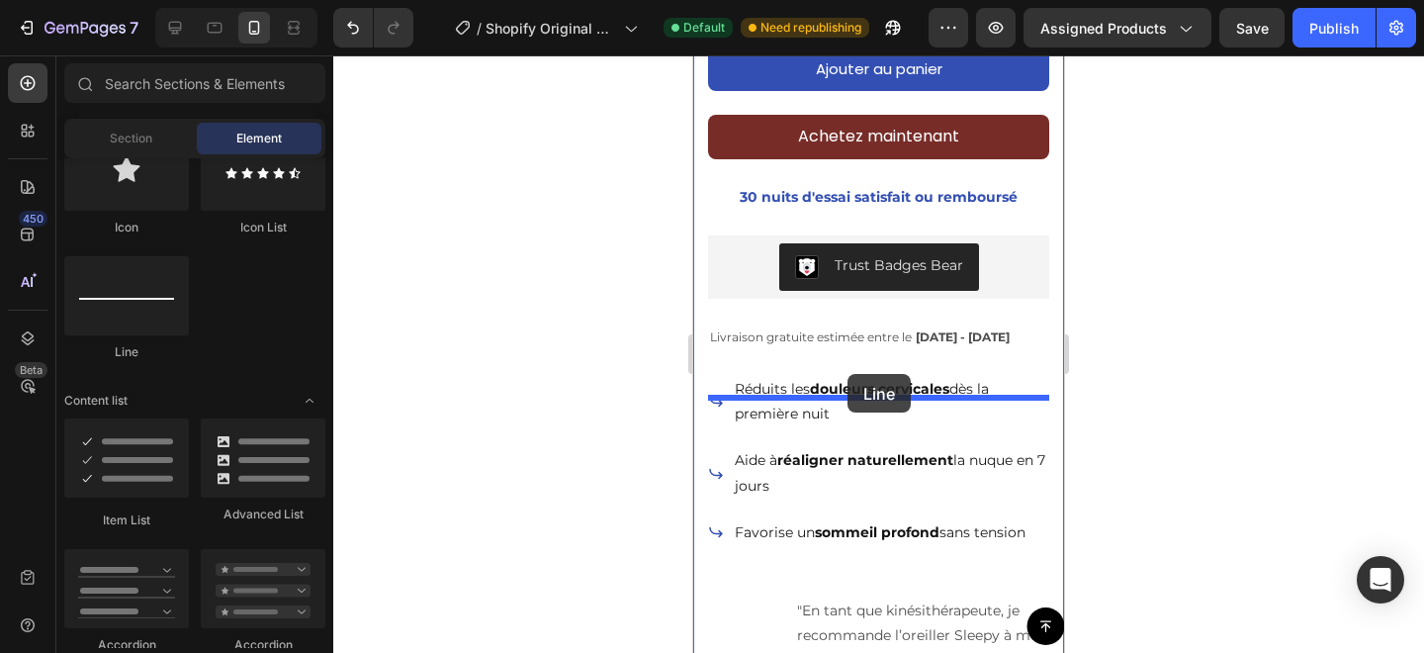
drag, startPoint x: 868, startPoint y: 349, endPoint x: 848, endPoint y: 373, distance: 30.9
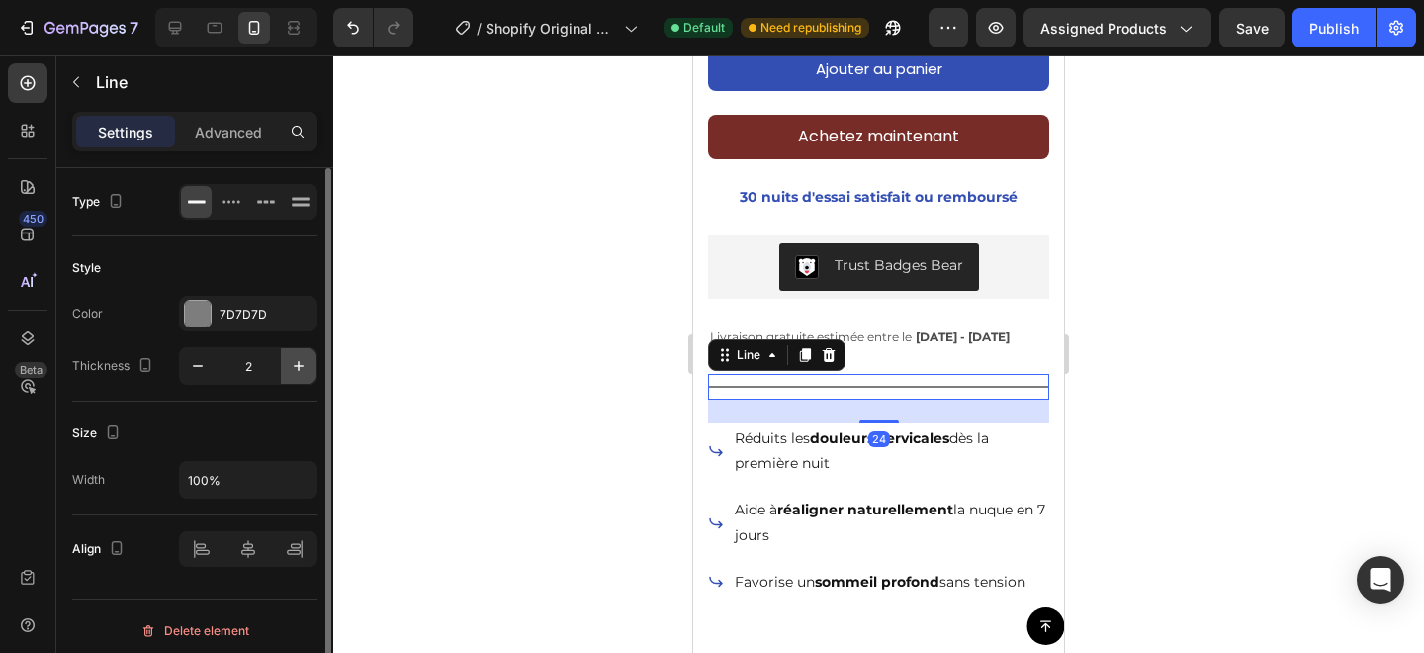
click at [294, 349] on button "button" at bounding box center [299, 366] width 36 height 36
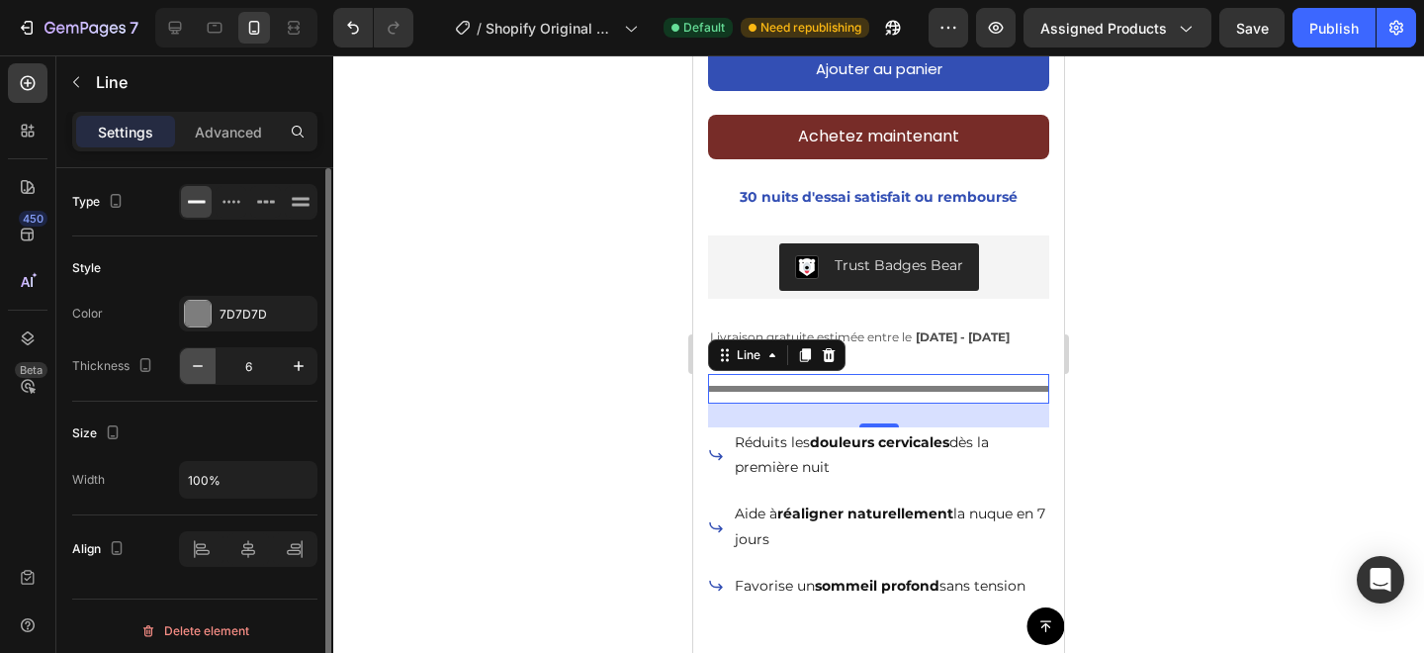
click at [197, 357] on icon "button" at bounding box center [198, 366] width 20 height 20
type input "2"
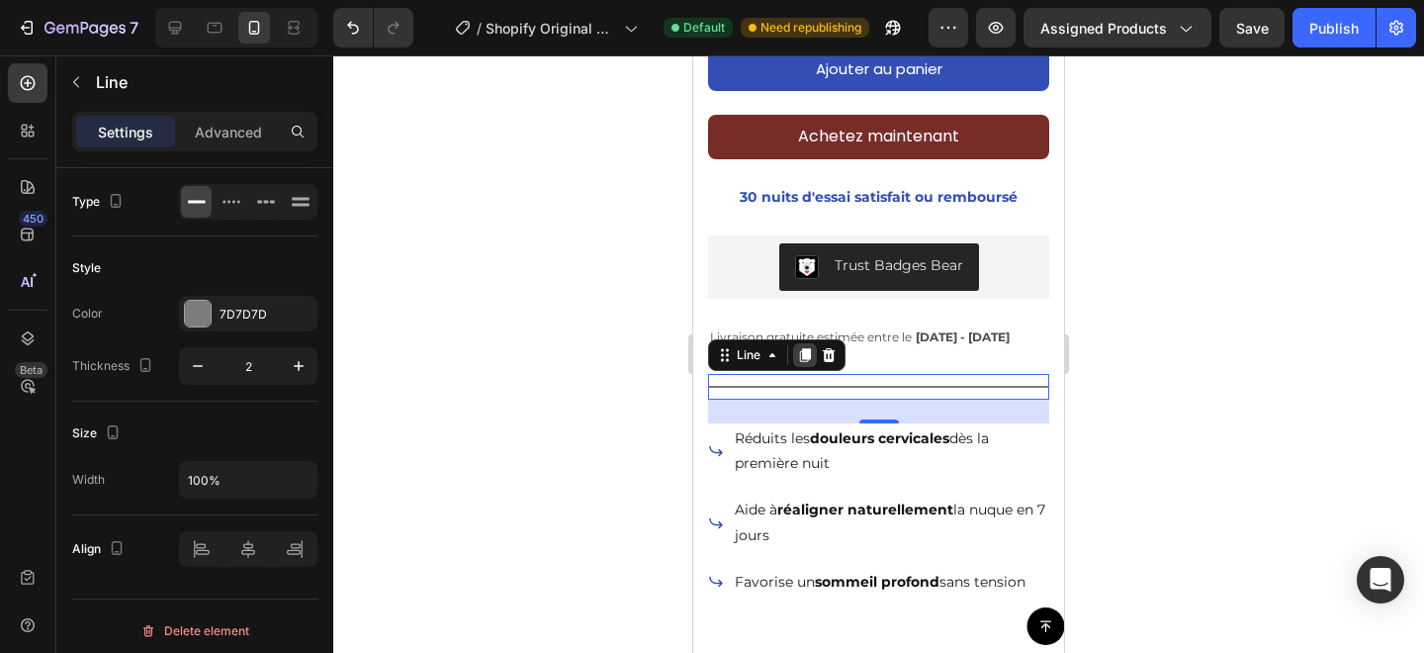
click at [804, 363] on icon at bounding box center [805, 355] width 16 height 16
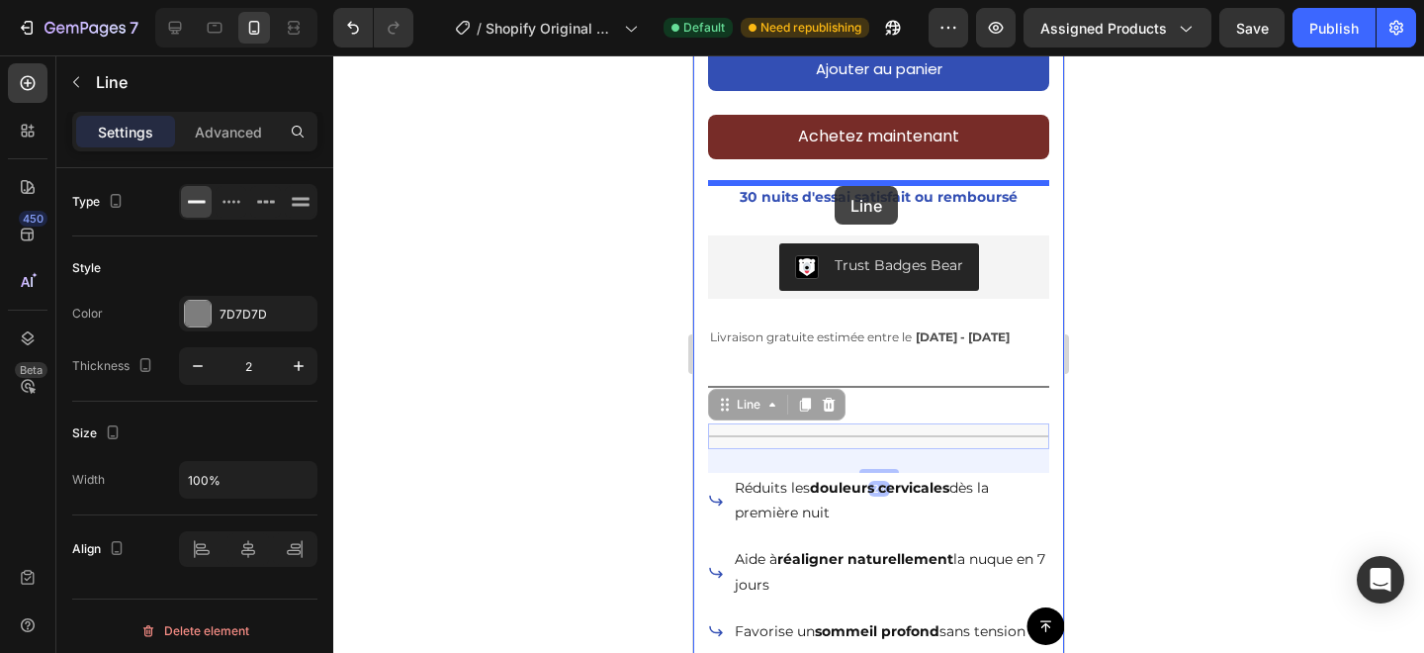
drag, startPoint x: 869, startPoint y: 464, endPoint x: 835, endPoint y: 186, distance: 280.1
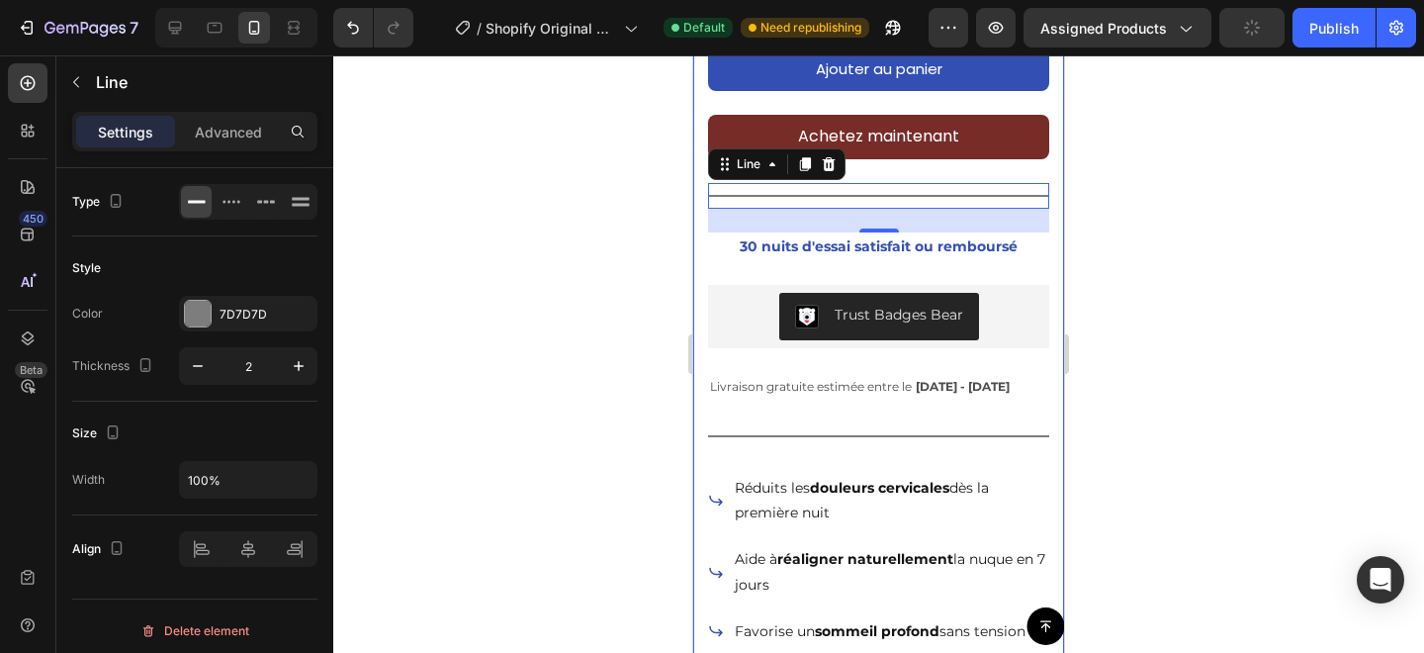
click at [728, 263] on div "Icon Icon Icon Icon Icon Icon List Noté 4,6/5 (12 647 Avis vérifiés) Text Block…" at bounding box center [878, 629] width 341 height 1393
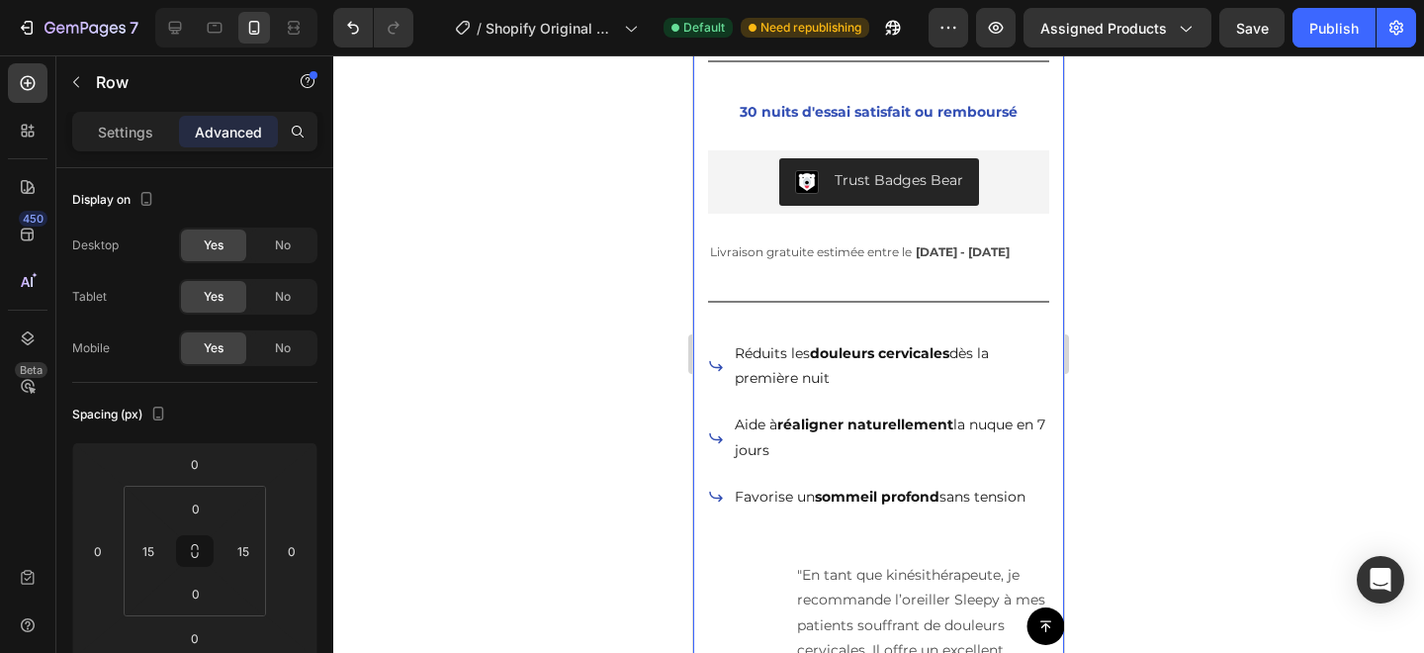
scroll to position [896, 0]
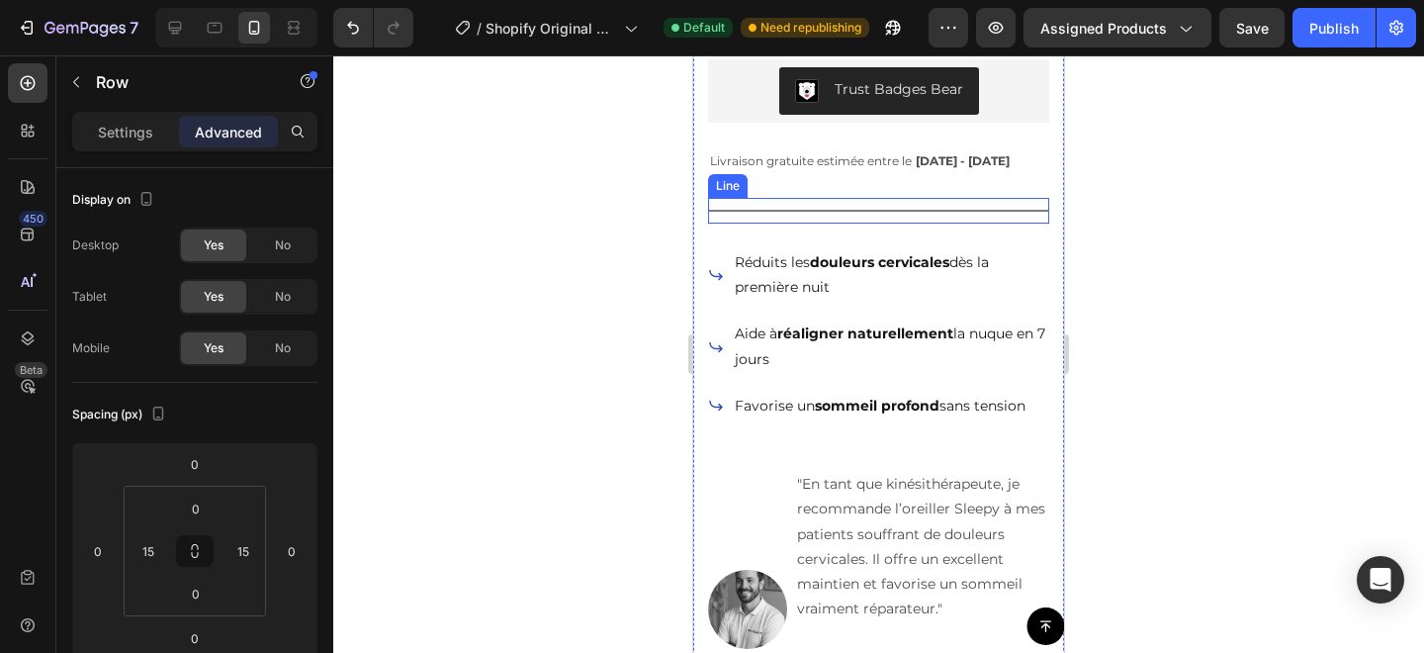
click at [921, 224] on div "Title Line" at bounding box center [878, 211] width 341 height 26
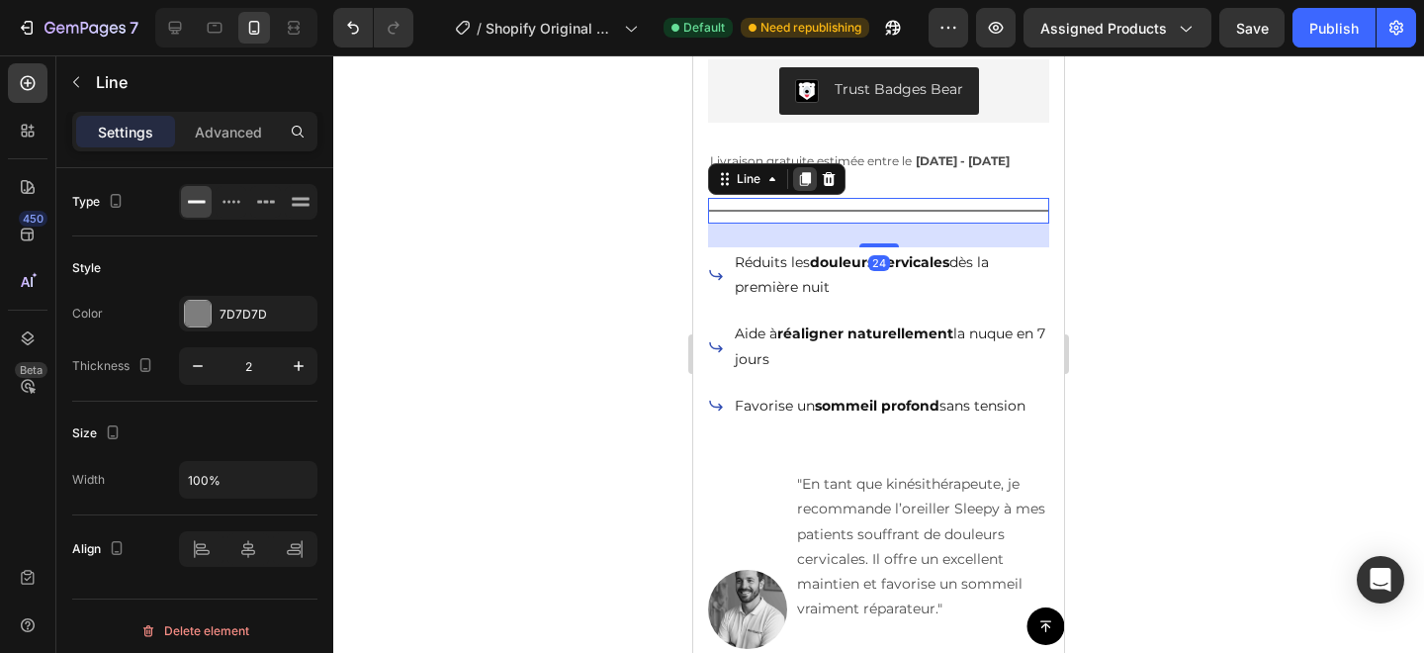
click at [802, 186] on icon at bounding box center [805, 179] width 11 height 14
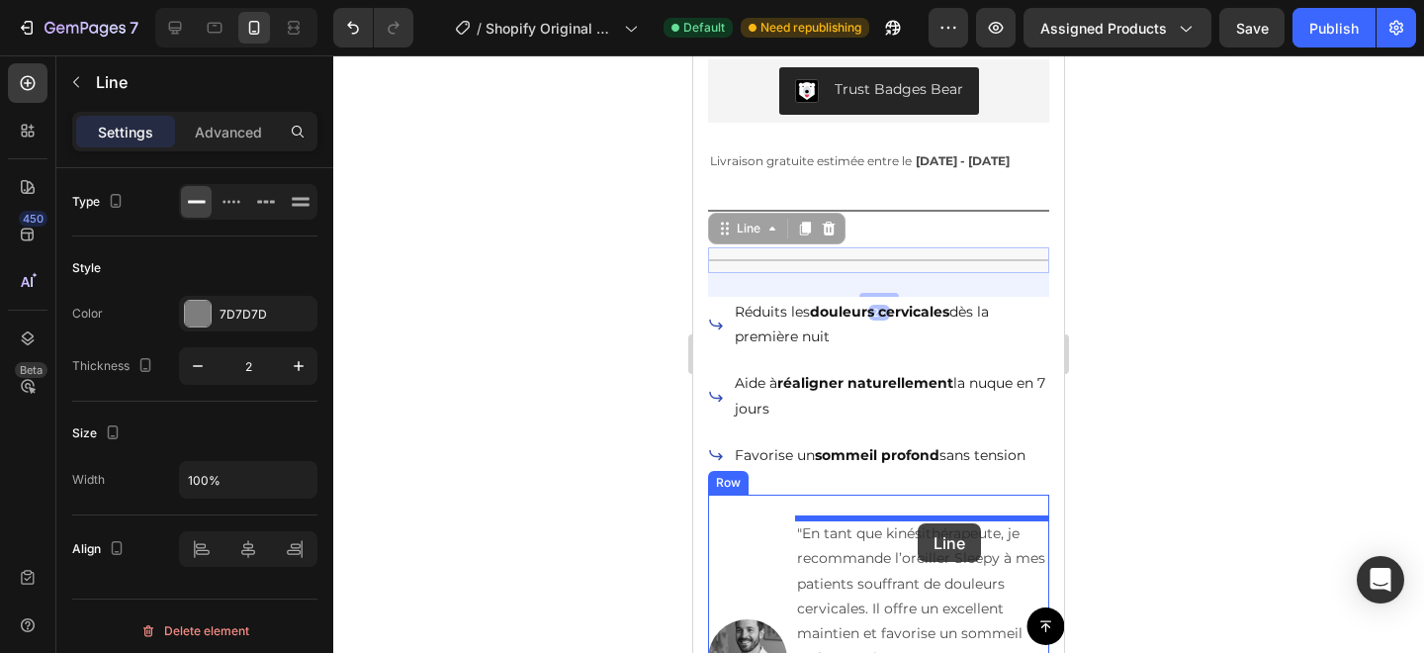
drag, startPoint x: 929, startPoint y: 285, endPoint x: 917, endPoint y: 524, distance: 239.7
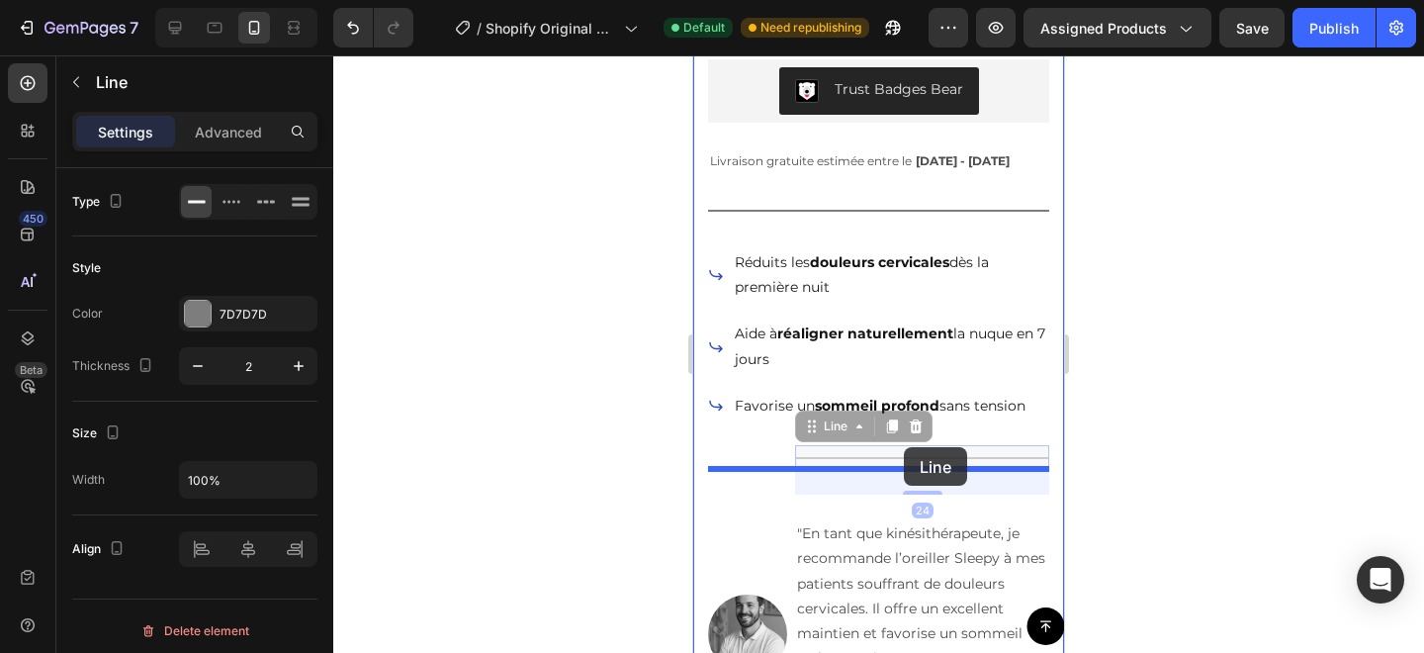
drag, startPoint x: 916, startPoint y: 483, endPoint x: 904, endPoint y: 448, distance: 36.6
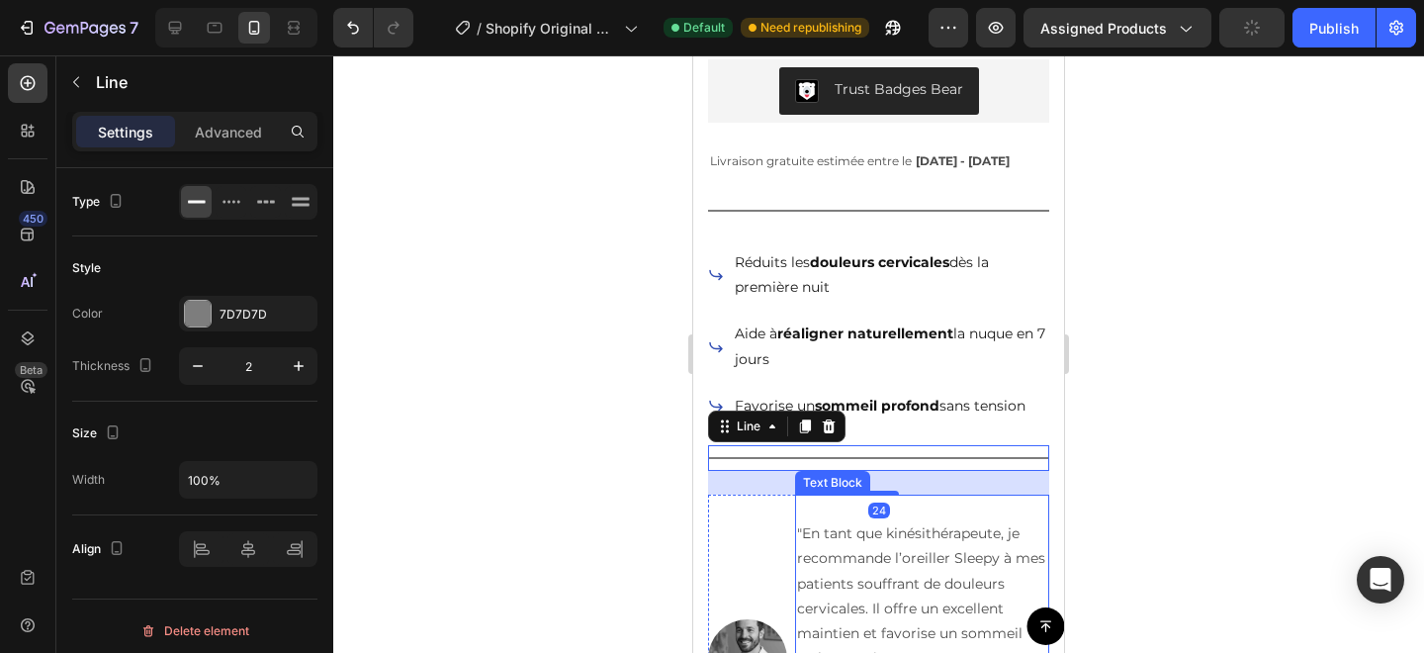
click at [944, 521] on p at bounding box center [922, 509] width 250 height 25
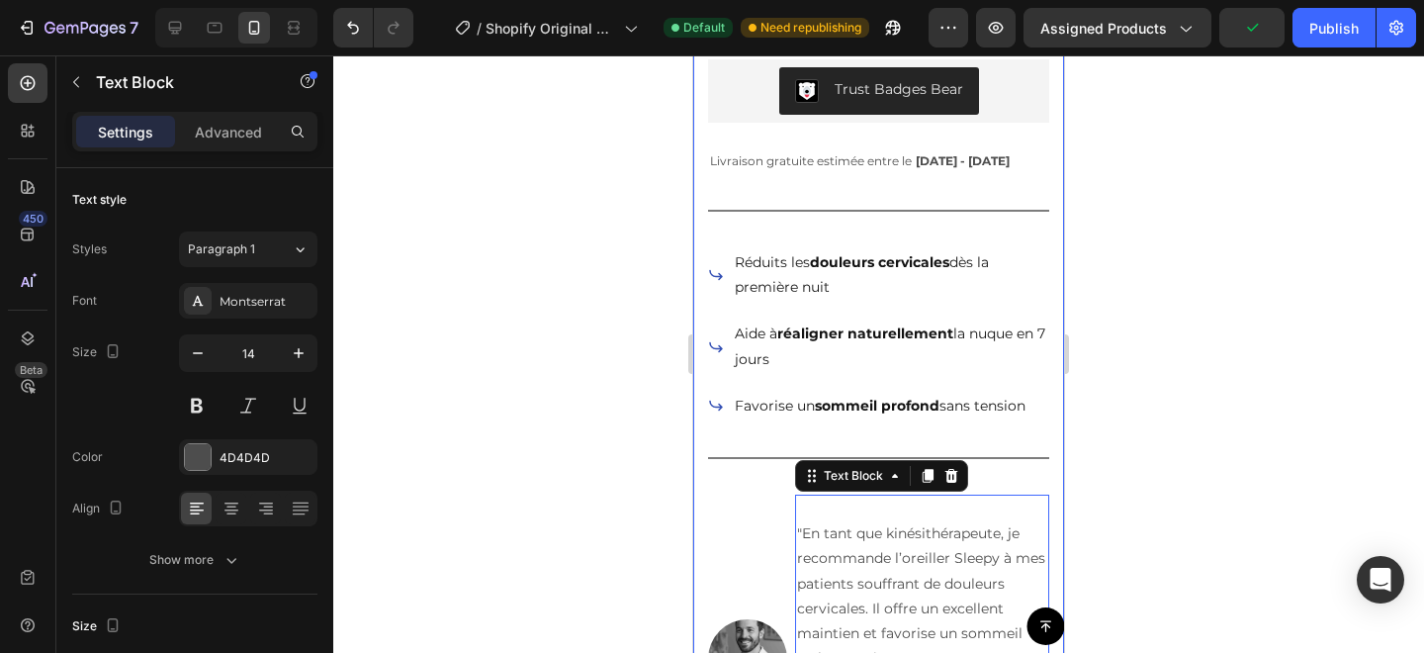
click at [994, 509] on div "Icon Icon Icon Icon Icon Icon List Noté 4,6/5 (12 647 Avis vérifiés) Text Block…" at bounding box center [878, 428] width 341 height 1442
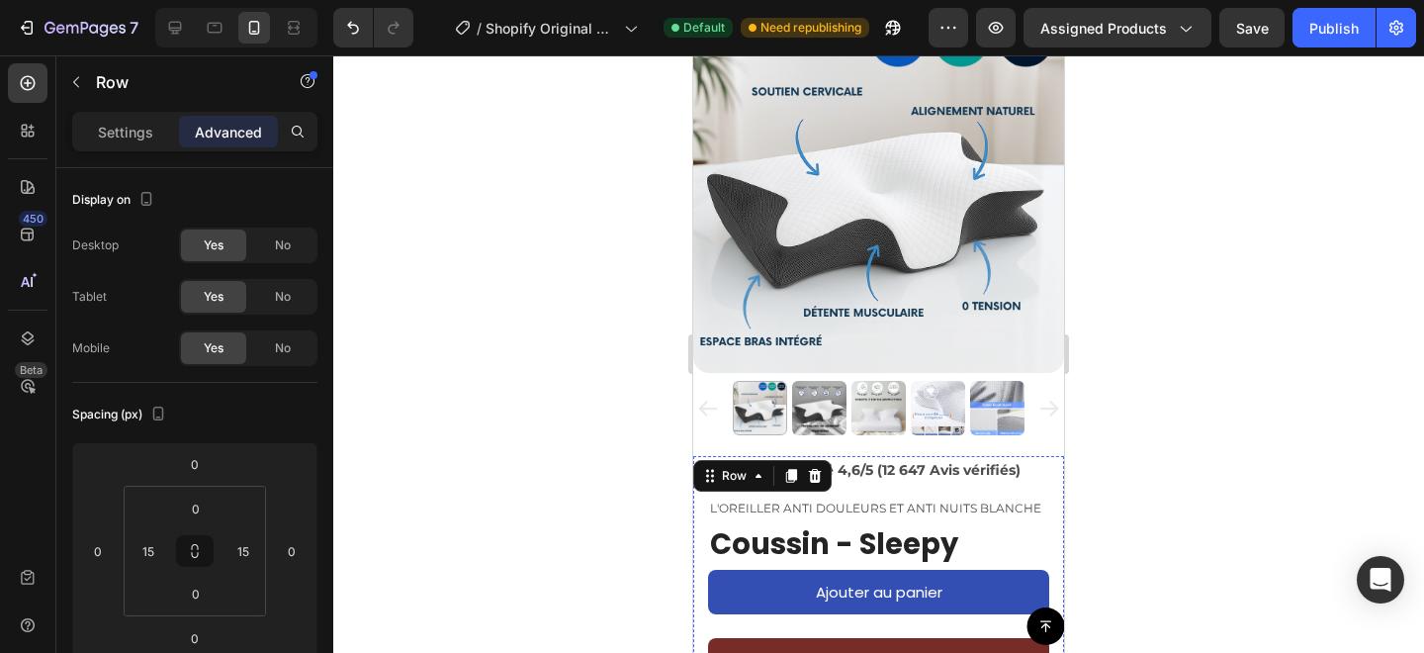
scroll to position [133, 0]
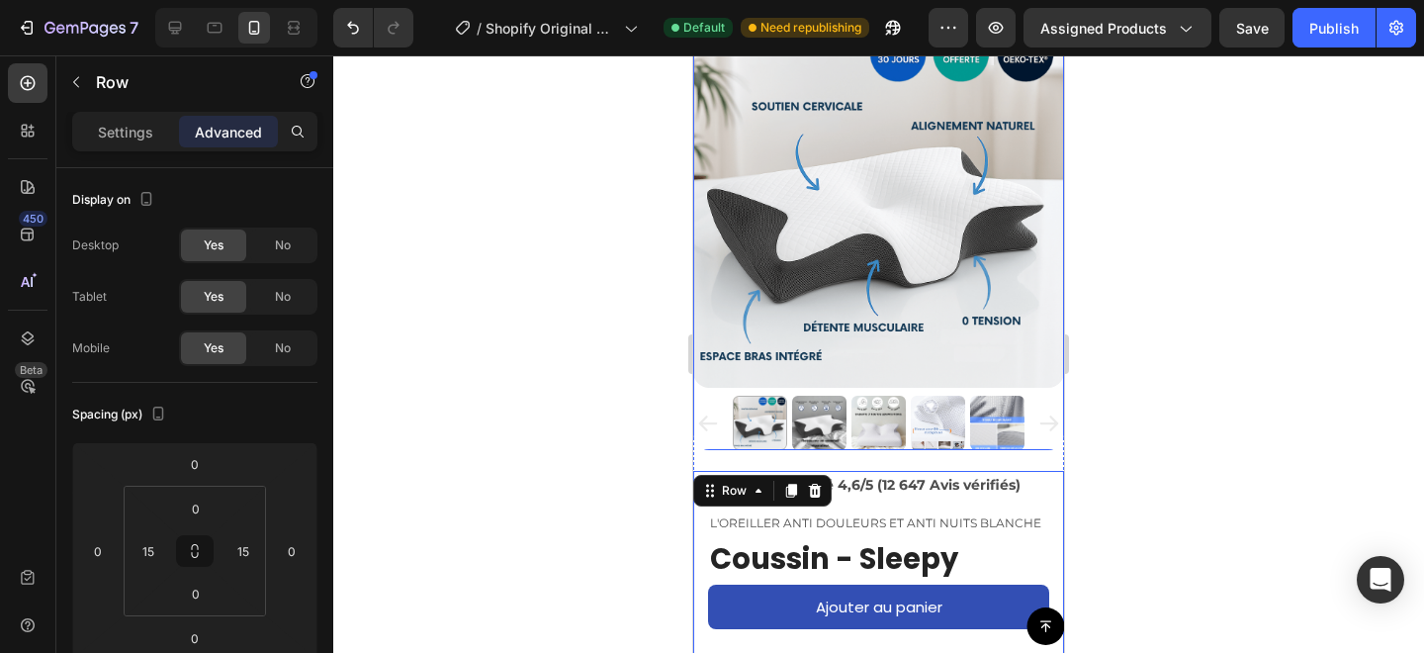
click at [1047, 448] on div at bounding box center [878, 423] width 371 height 54
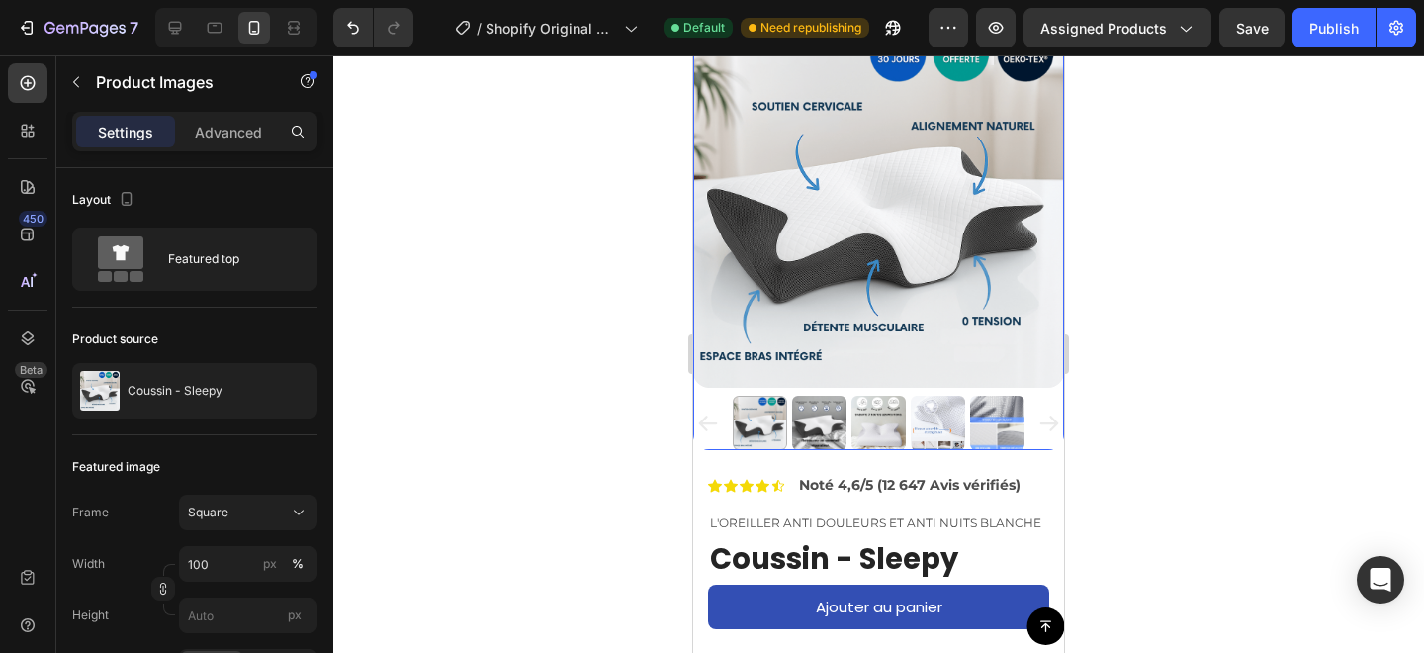
scroll to position [588, 0]
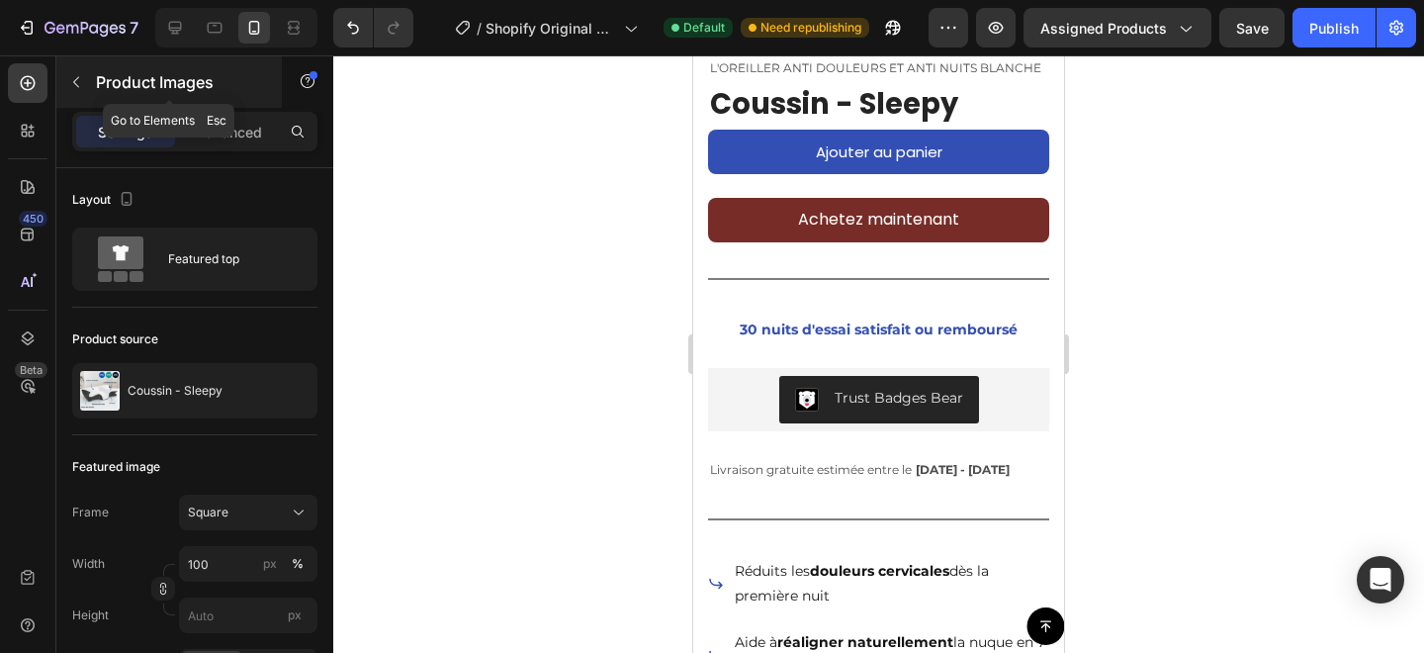
click at [82, 100] on div "Product Images" at bounding box center [169, 81] width 226 height 51
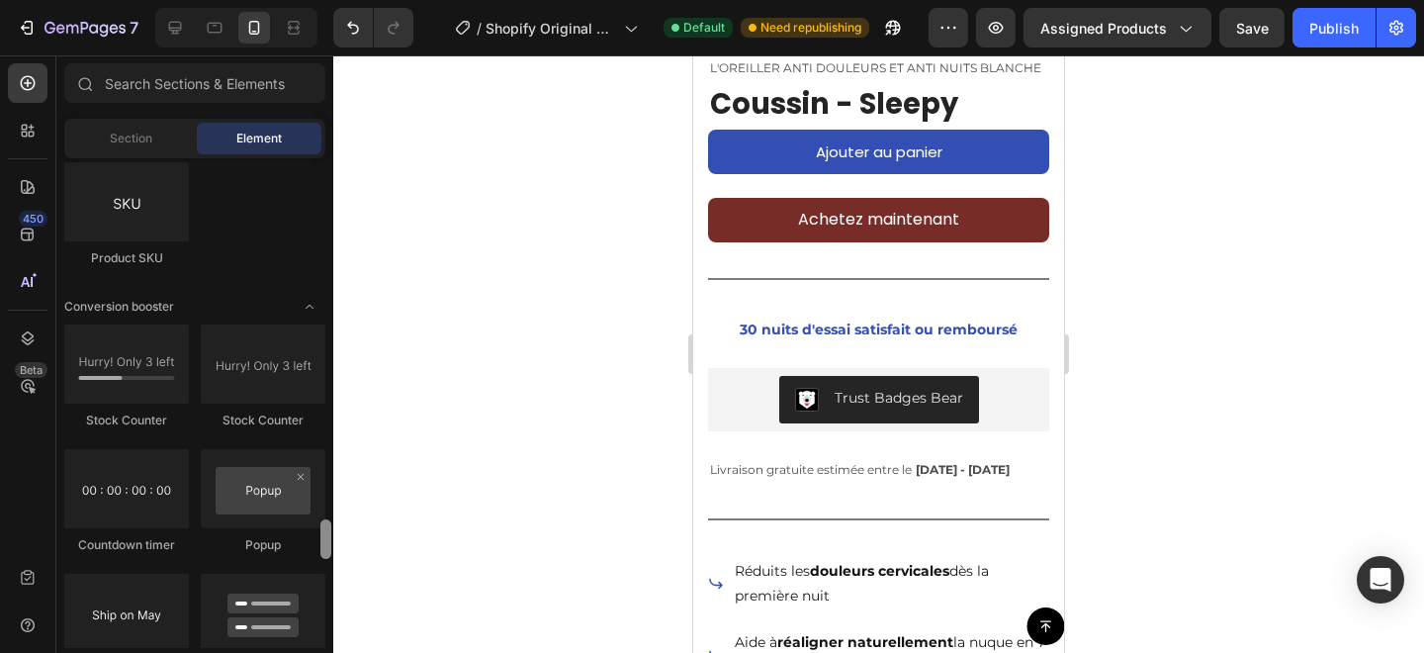
scroll to position [3983, 0]
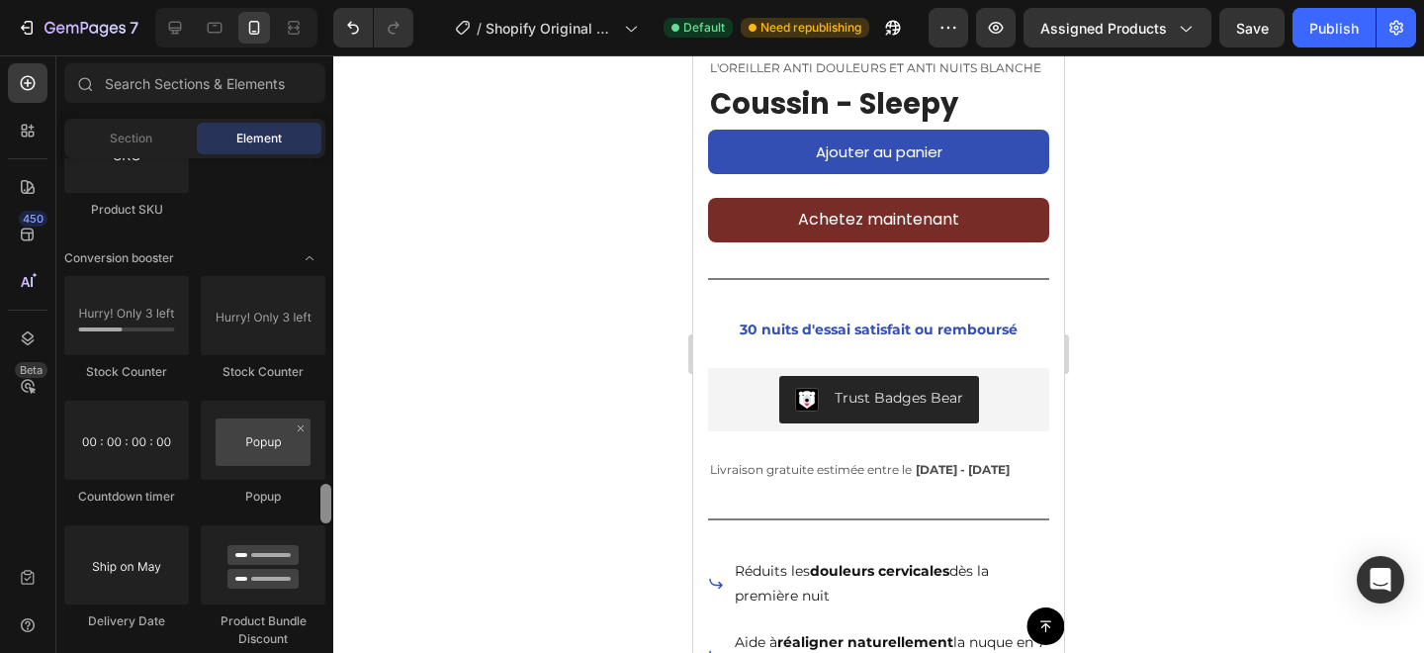
drag, startPoint x: 329, startPoint y: 294, endPoint x: 320, endPoint y: 503, distance: 208.9
click at [320, 503] on div at bounding box center [325, 504] width 11 height 40
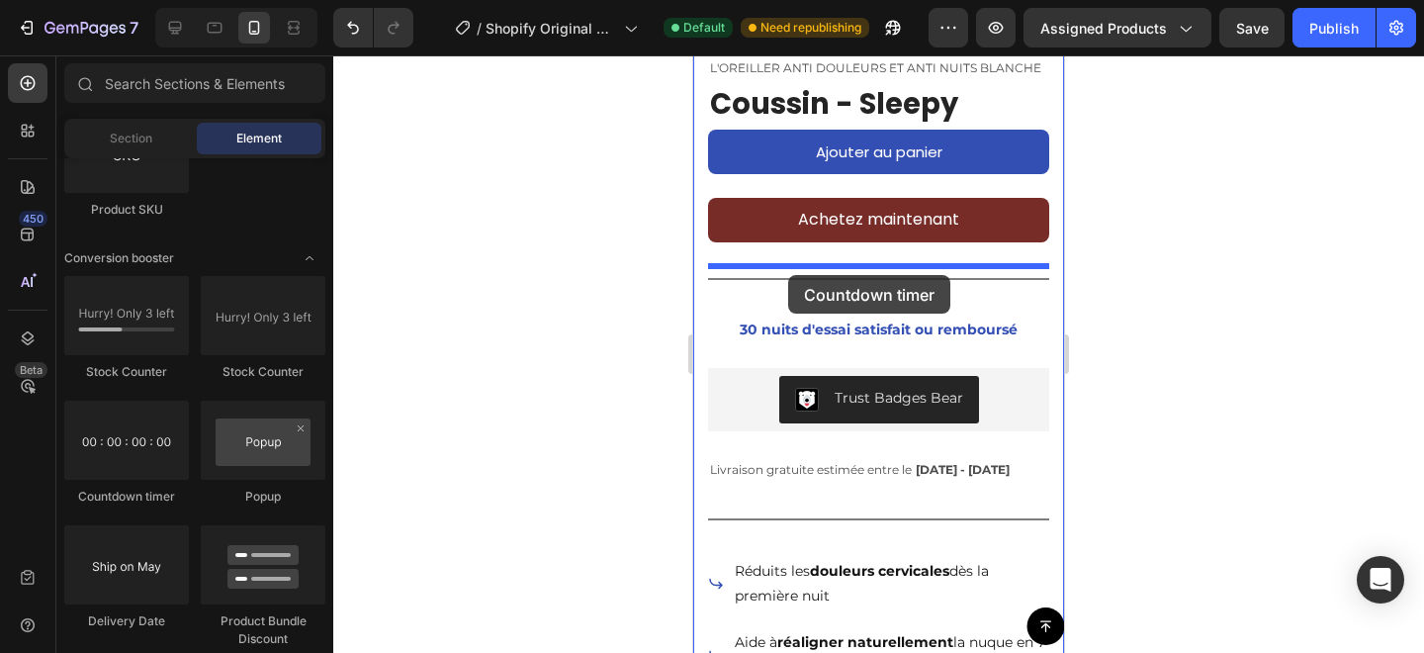
drag, startPoint x: 834, startPoint y: 498, endPoint x: 788, endPoint y: 275, distance: 227.2
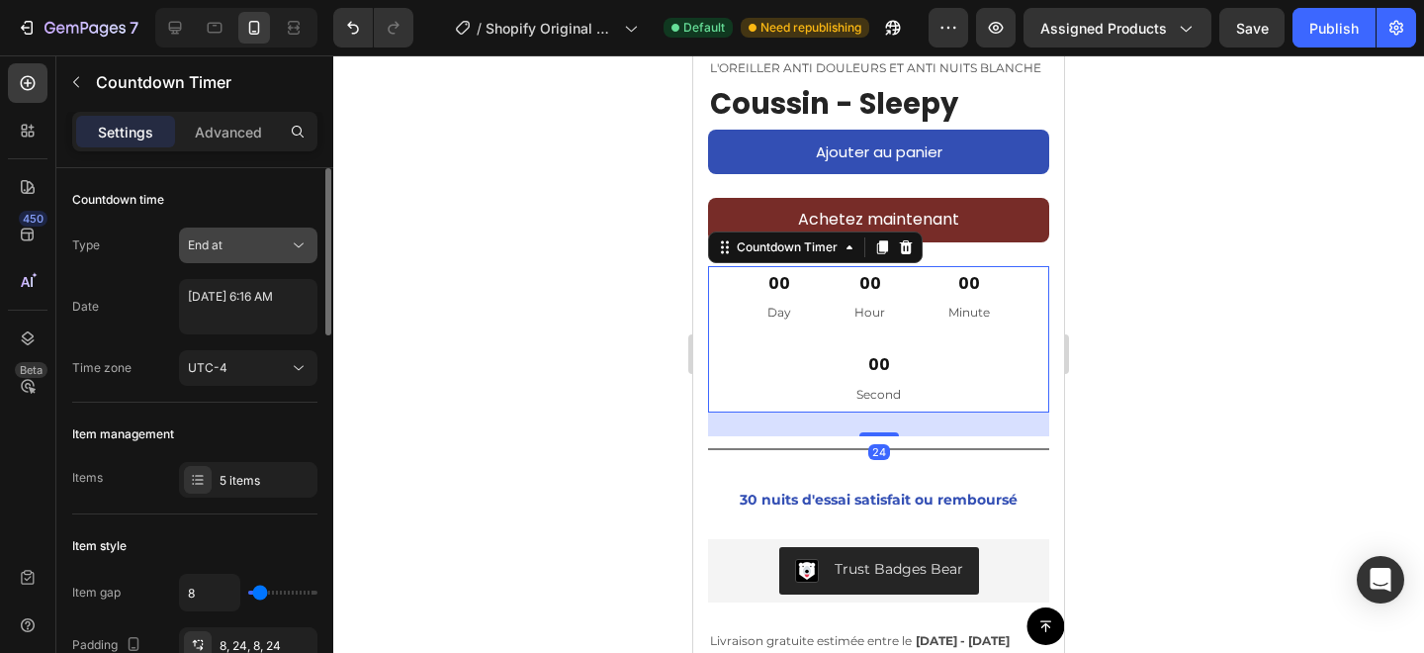
click at [293, 249] on icon at bounding box center [299, 245] width 20 height 20
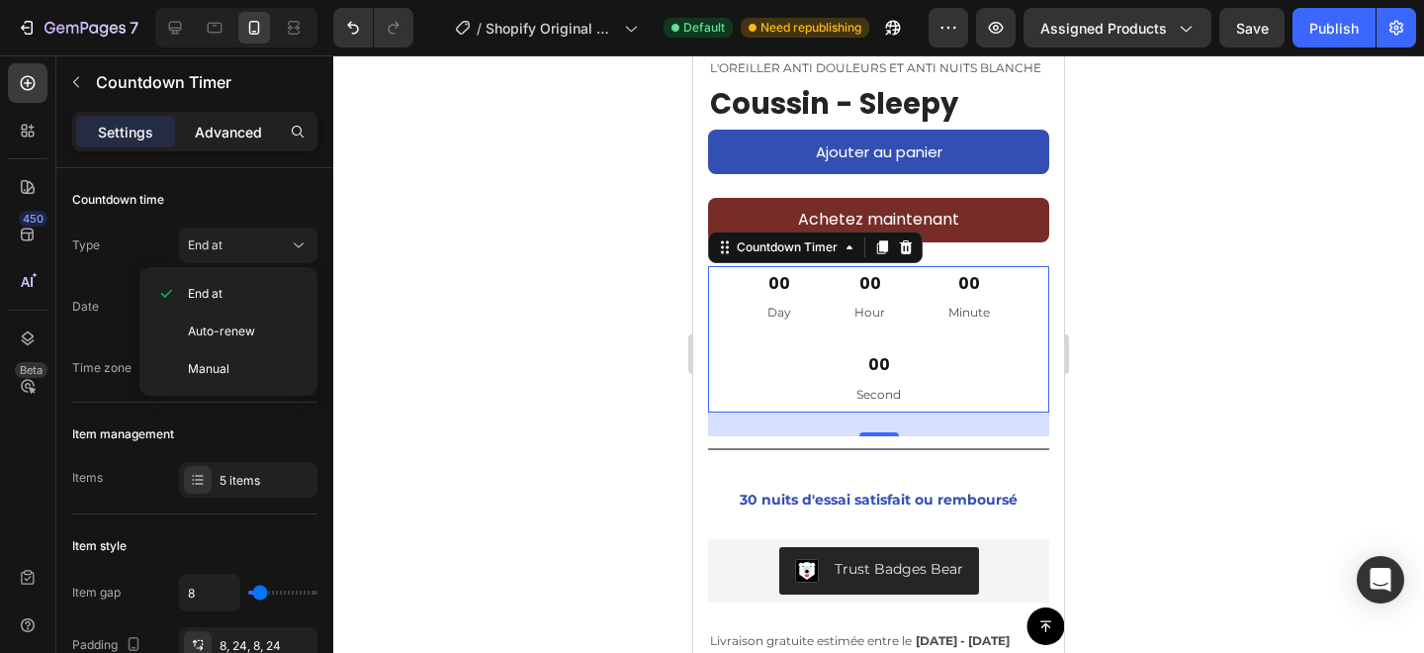
click at [221, 137] on p "Advanced" at bounding box center [228, 132] width 67 height 21
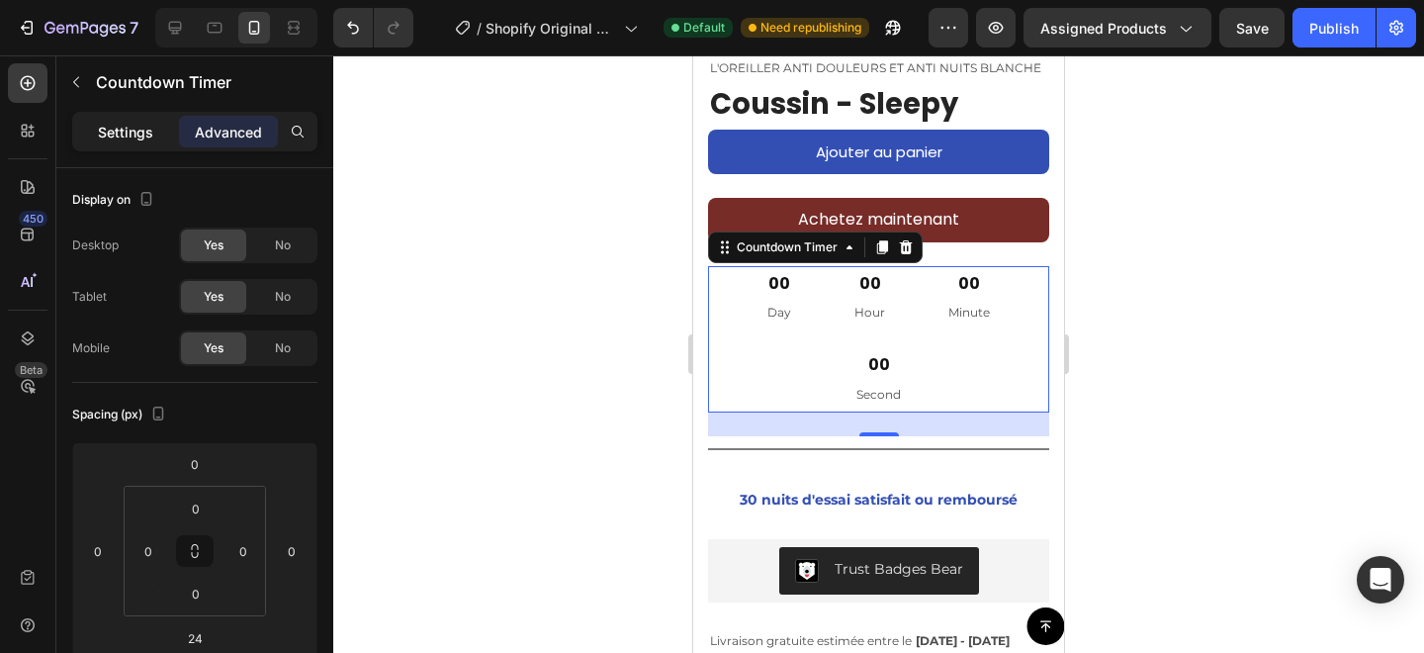
click at [149, 135] on p "Settings" at bounding box center [125, 132] width 55 height 21
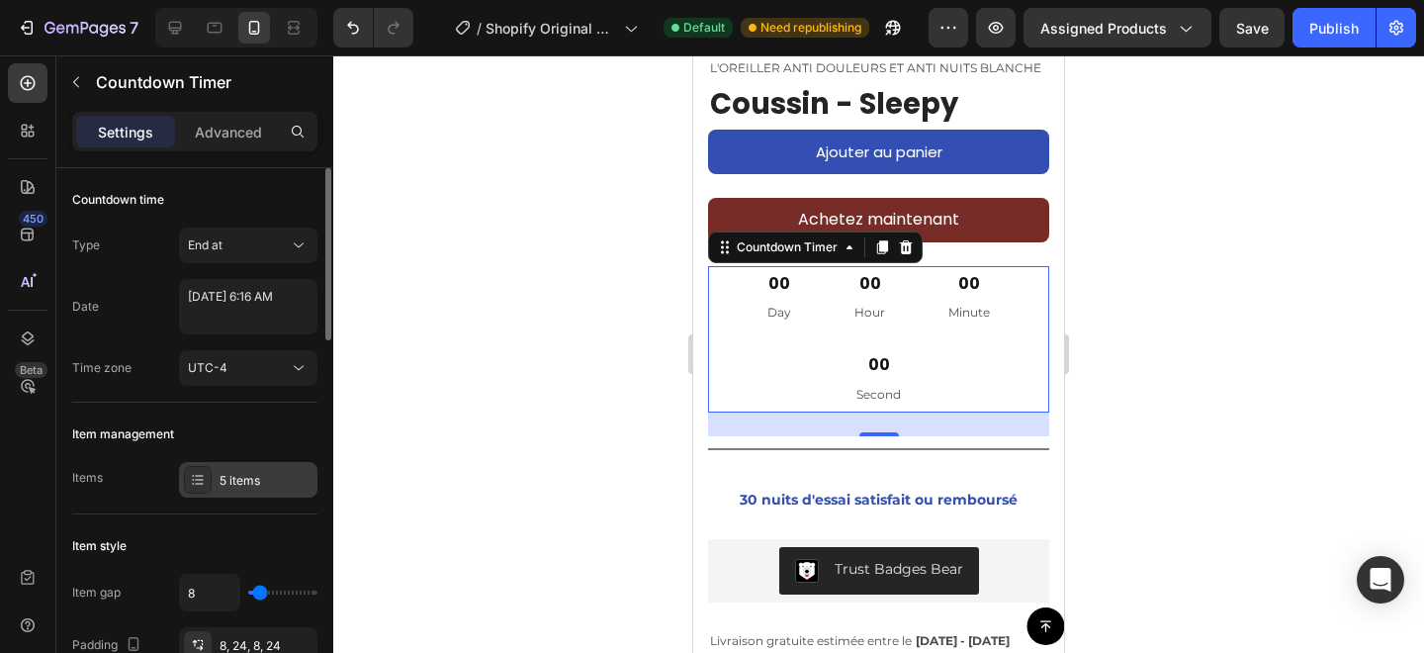
click at [244, 497] on div "5 items" at bounding box center [248, 480] width 138 height 36
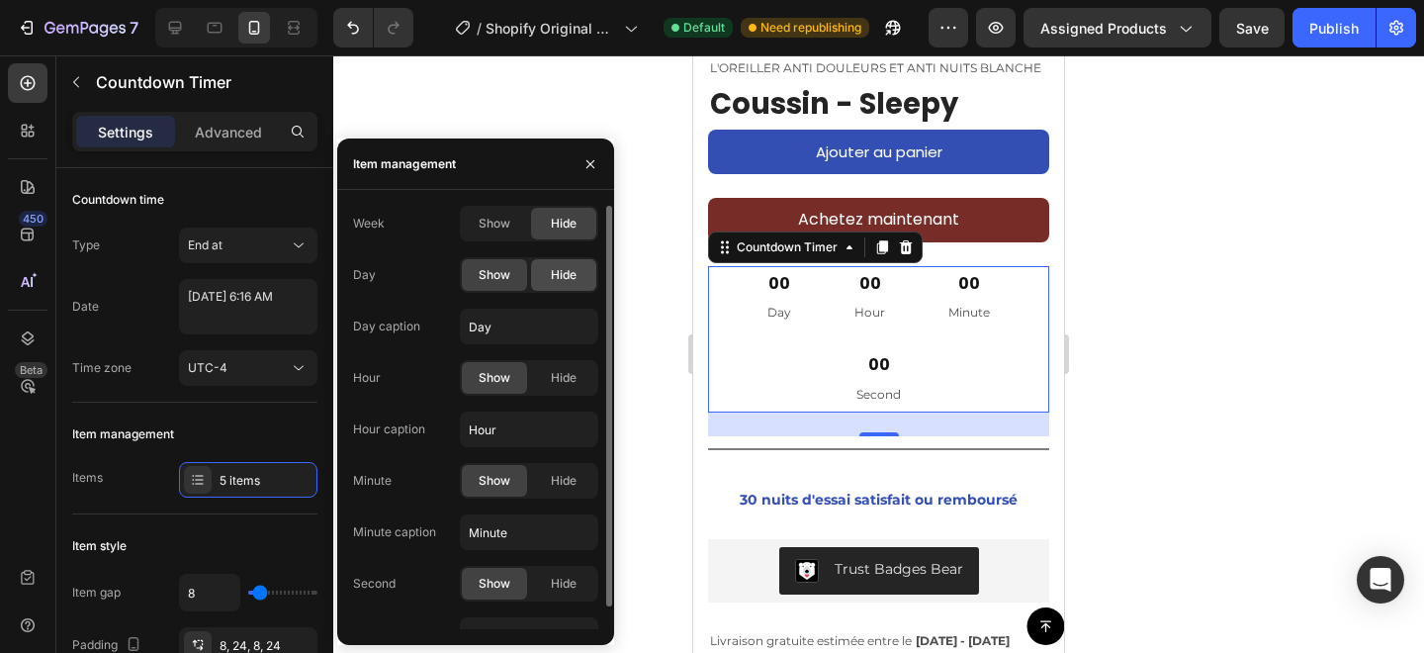
click at [562, 279] on span "Hide" at bounding box center [564, 275] width 26 height 18
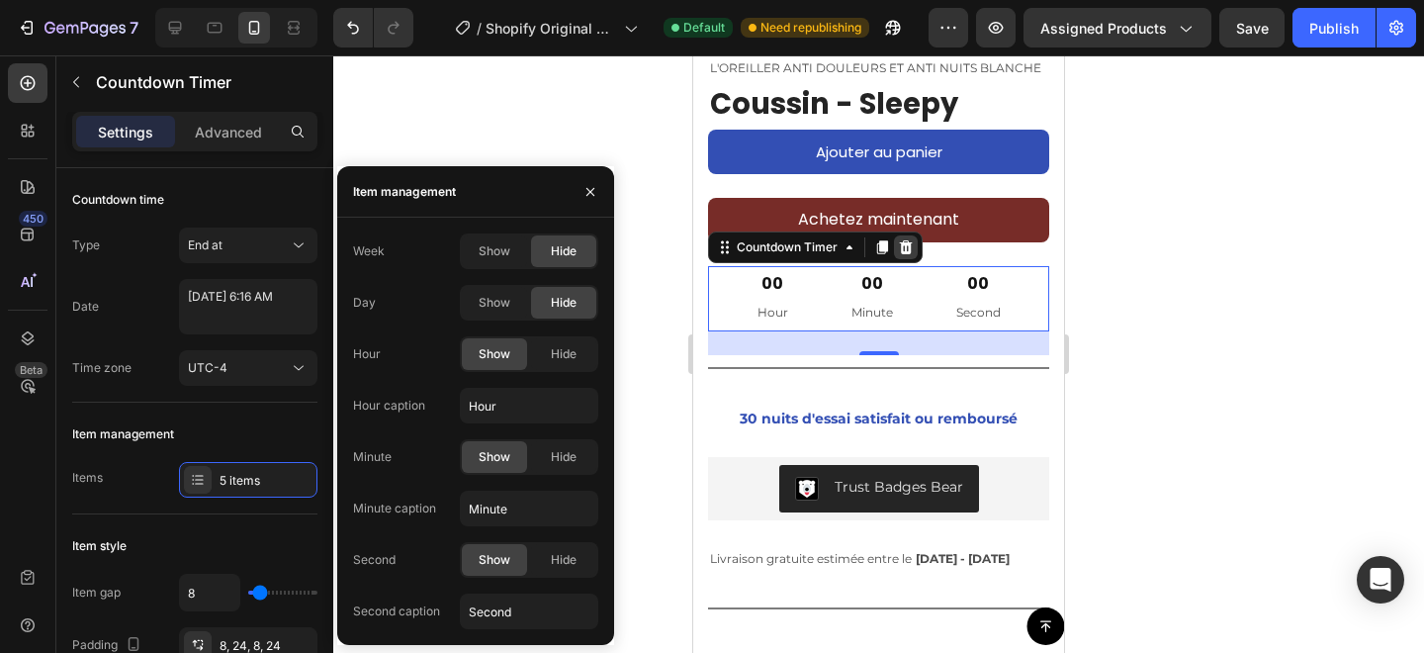
click at [905, 241] on icon at bounding box center [906, 247] width 16 height 16
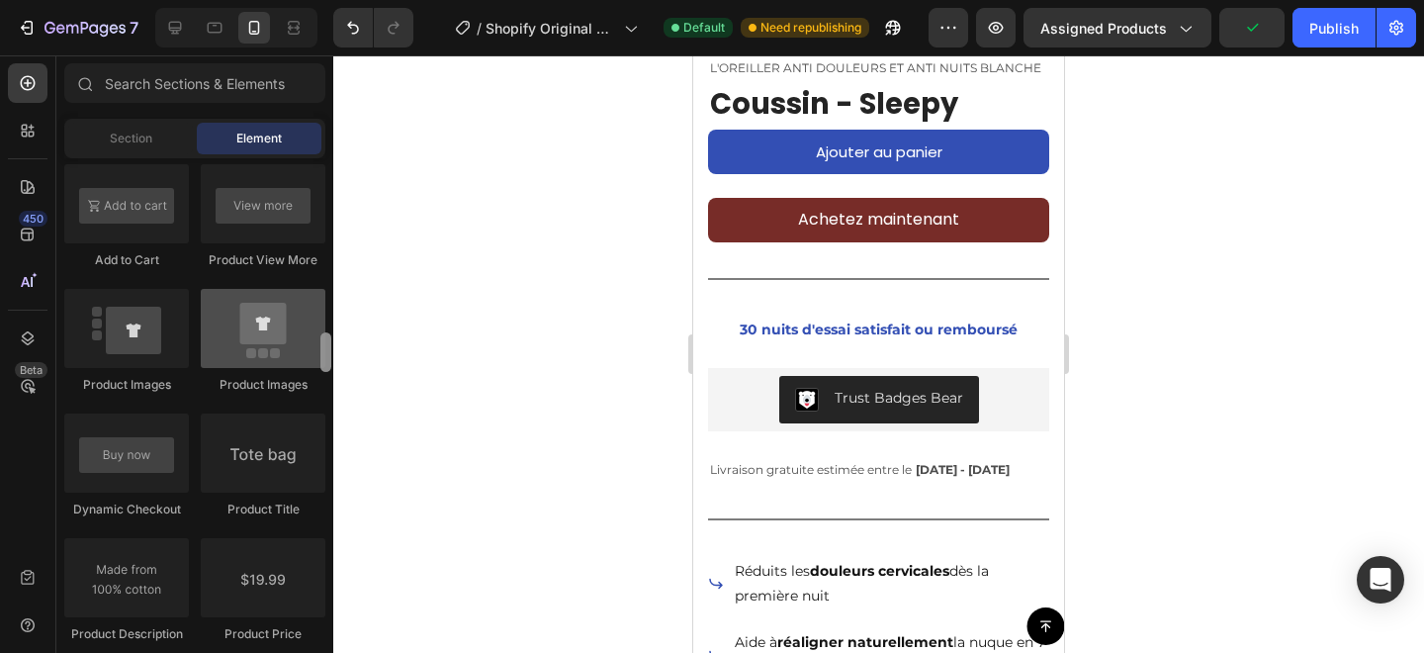
scroll to position [2851, 0]
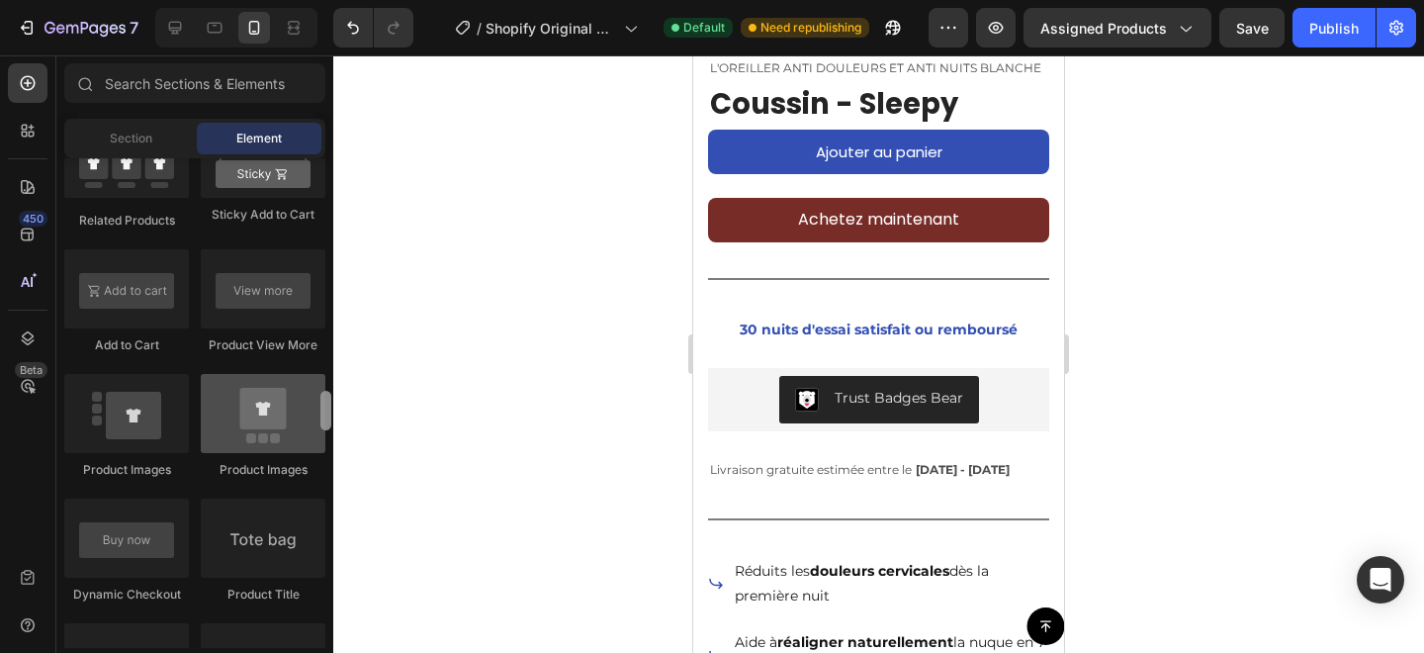
drag, startPoint x: 330, startPoint y: 537, endPoint x: 312, endPoint y: 414, distance: 124.1
click at [312, 414] on div "Layout Row Row Row Row Text Heading Text Block Button Button Button Media Image…" at bounding box center [194, 403] width 277 height 490
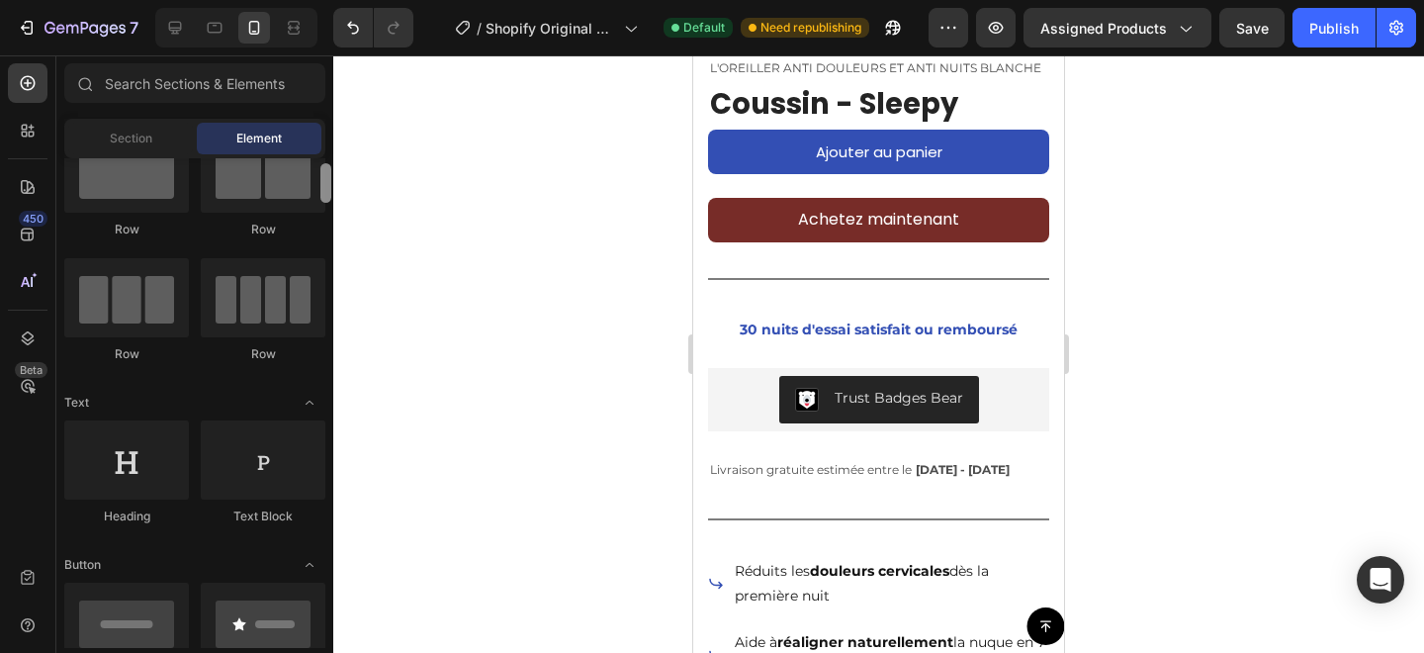
scroll to position [45, 0]
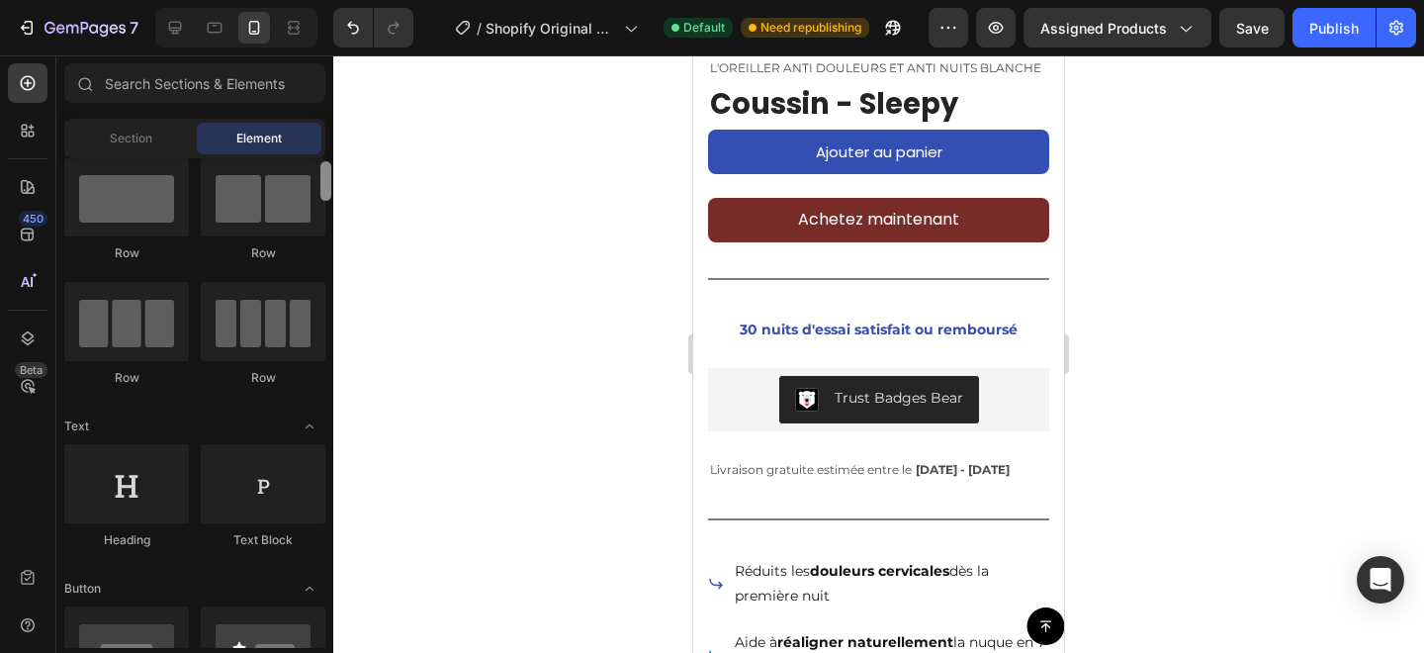
drag, startPoint x: 326, startPoint y: 412, endPoint x: 341, endPoint y: 183, distance: 230.0
click at [341, 0] on div "7 / Shopify Original Product Template Default Need republishing Preview Assigne…" at bounding box center [712, 0] width 1424 height 0
drag, startPoint x: 181, startPoint y: 34, endPoint x: 221, endPoint y: 41, distance: 40.2
click at [181, 33] on icon at bounding box center [175, 28] width 20 height 20
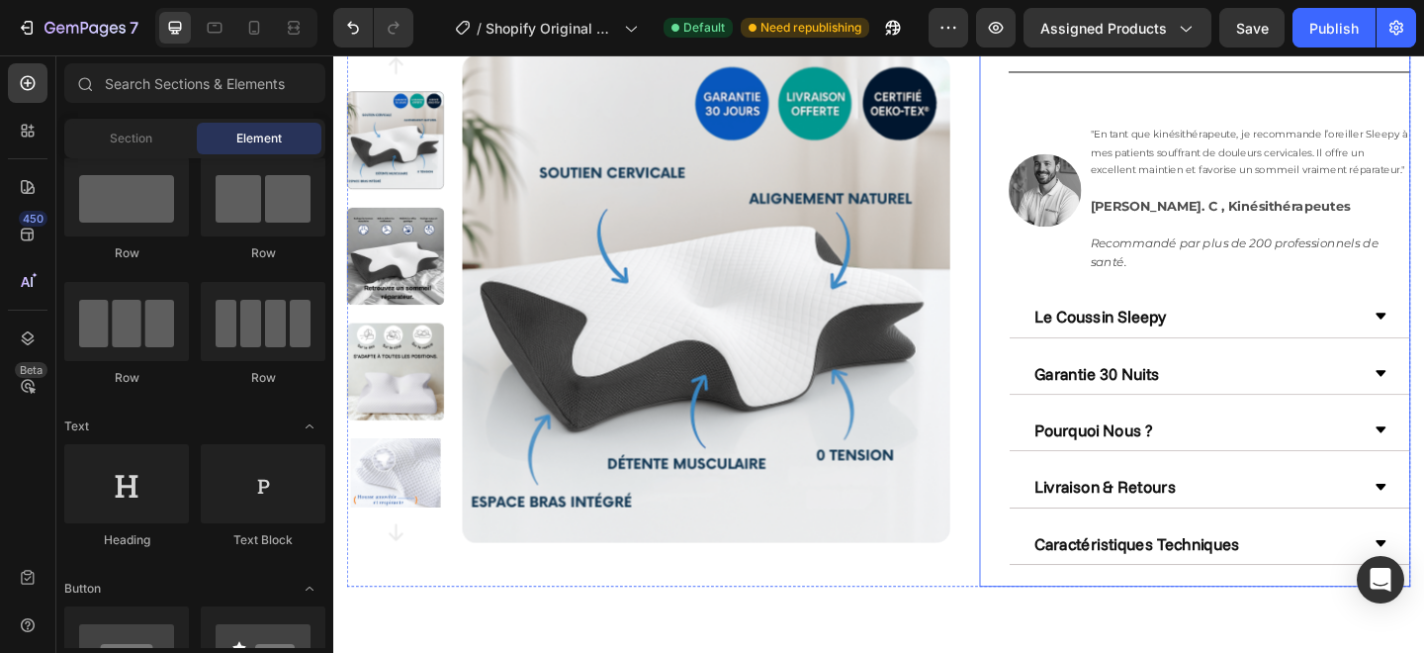
scroll to position [813, 0]
click at [1234, 74] on div at bounding box center [1286, 75] width 437 height 2
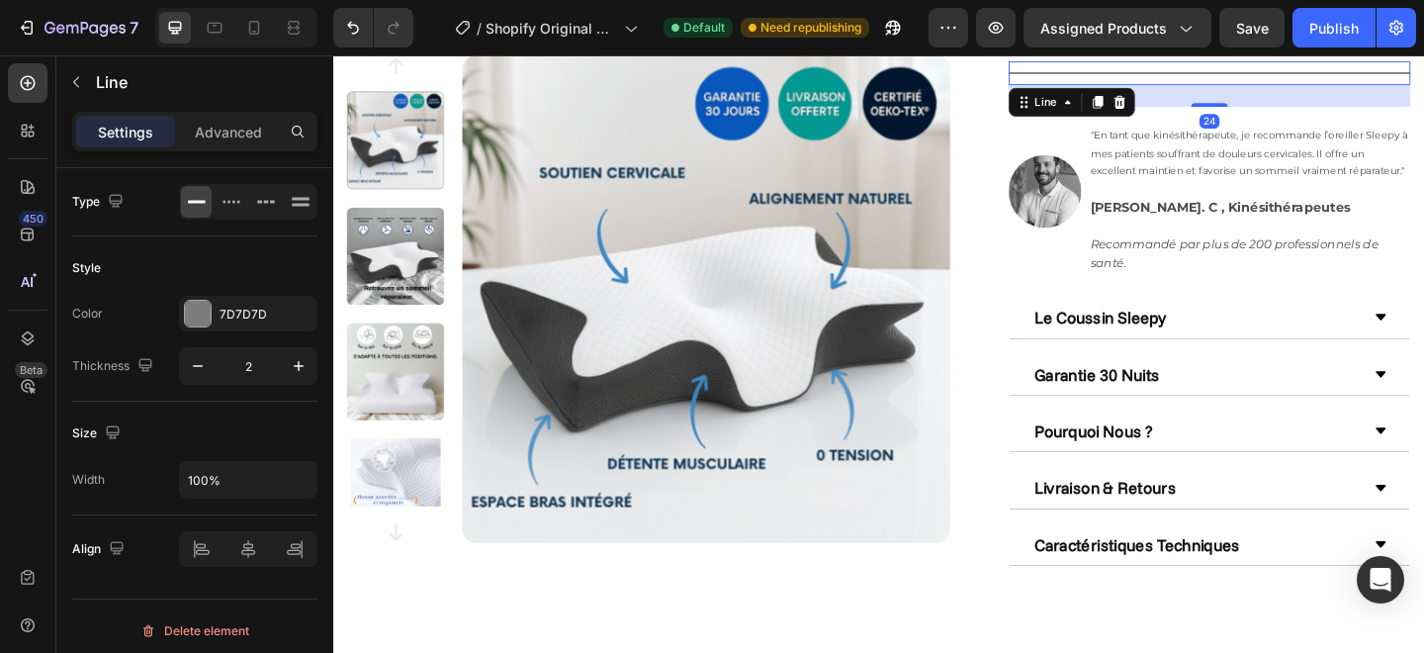
click at [1166, 112] on icon at bounding box center [1165, 107] width 11 height 14
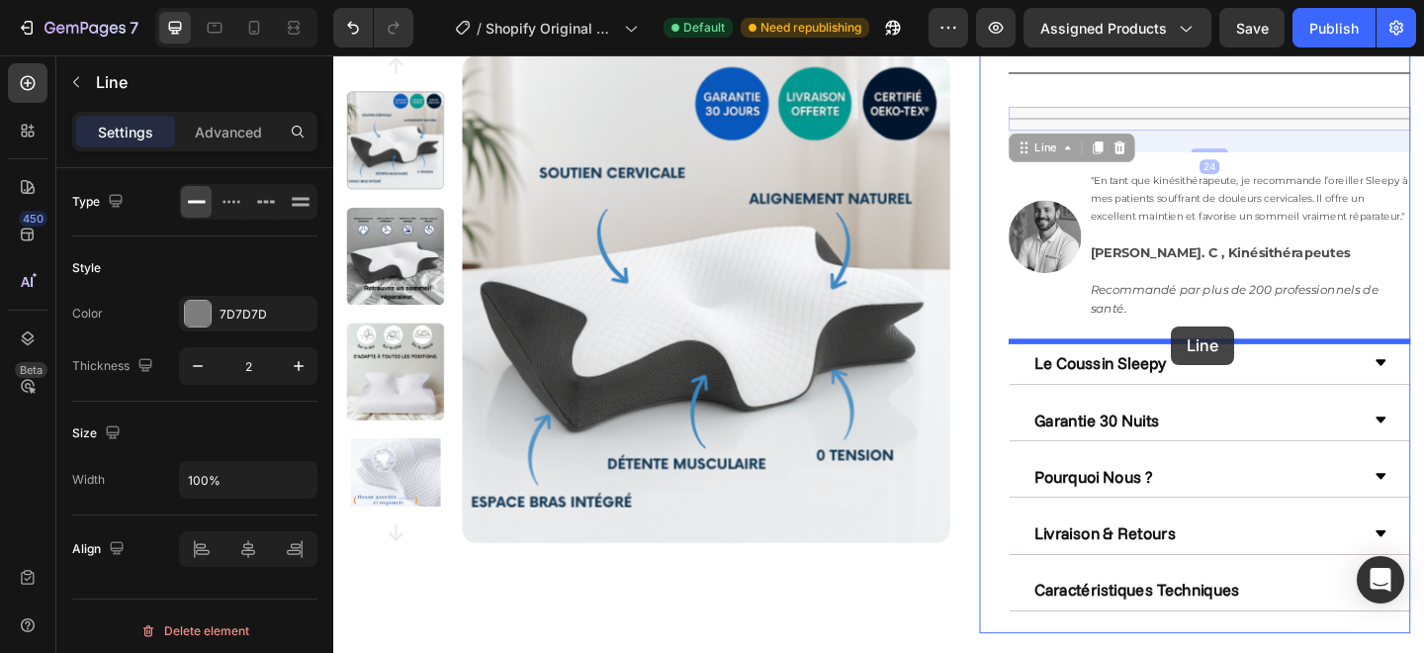
drag, startPoint x: 1275, startPoint y: 123, endPoint x: 1245, endPoint y: 350, distance: 229.4
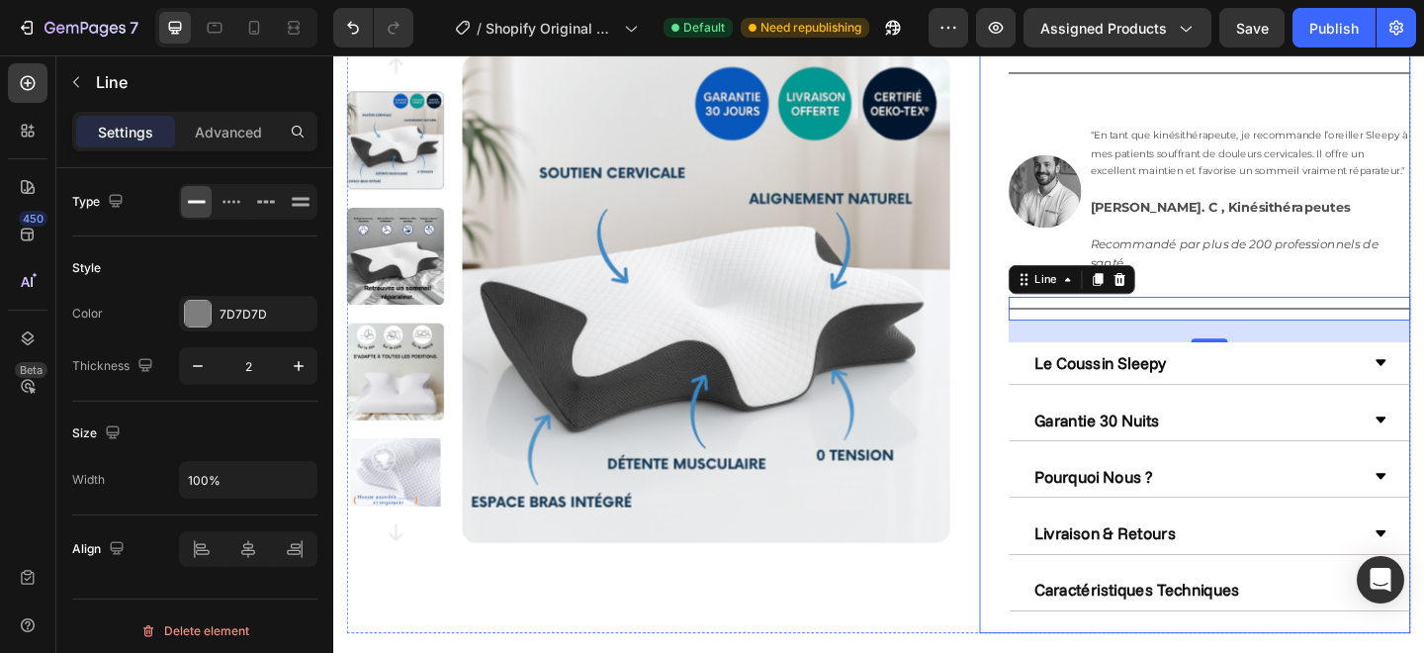
click at [1048, 356] on div "Icon Icon Icon Icon Icon Icon List Noté 4,6/5 (12 647 Avis vérifiés) Text Block…" at bounding box center [1271, 10] width 469 height 1348
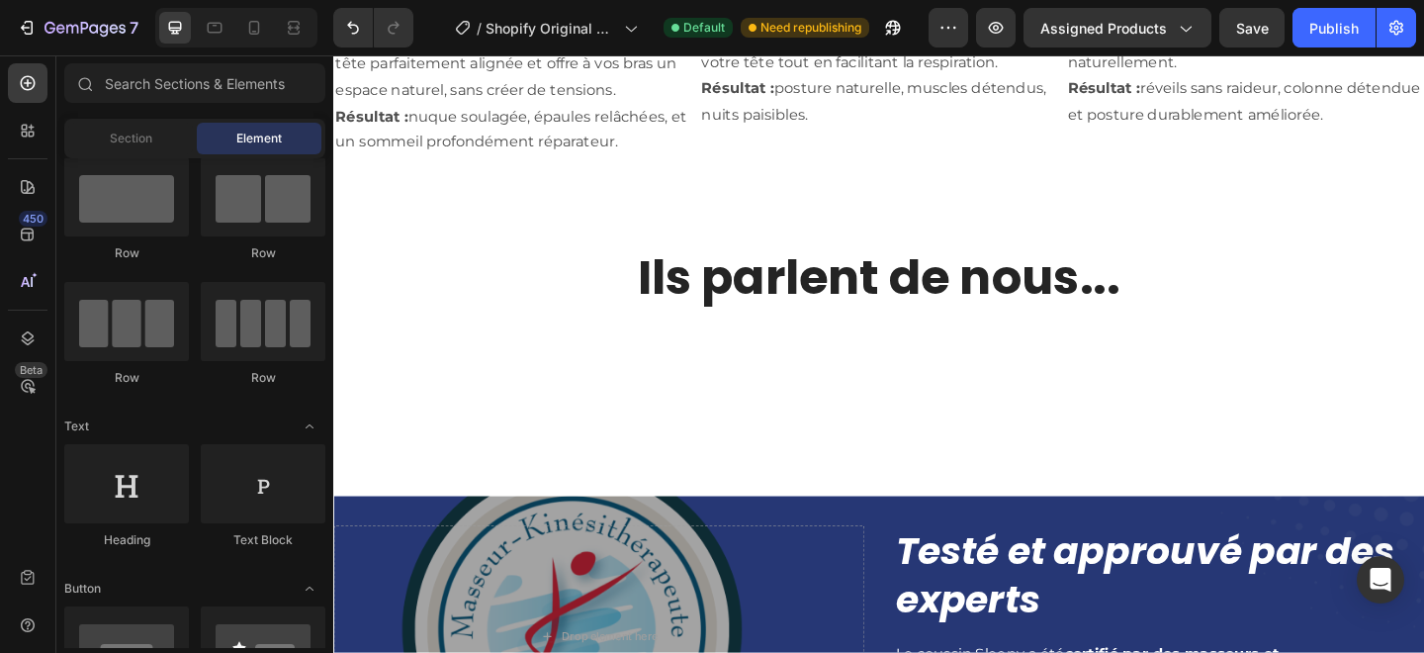
scroll to position [2108, 0]
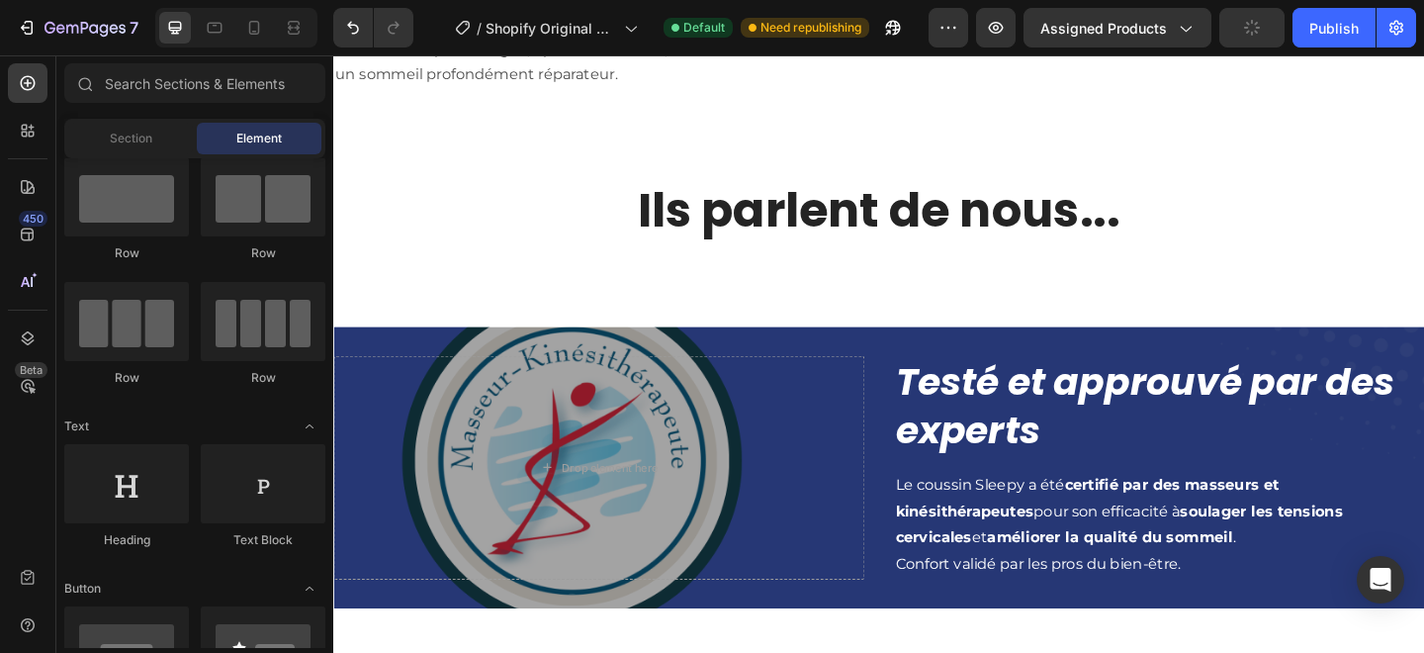
click at [251, 46] on div at bounding box center [236, 28] width 162 height 40
click at [251, 38] on div at bounding box center [254, 28] width 32 height 32
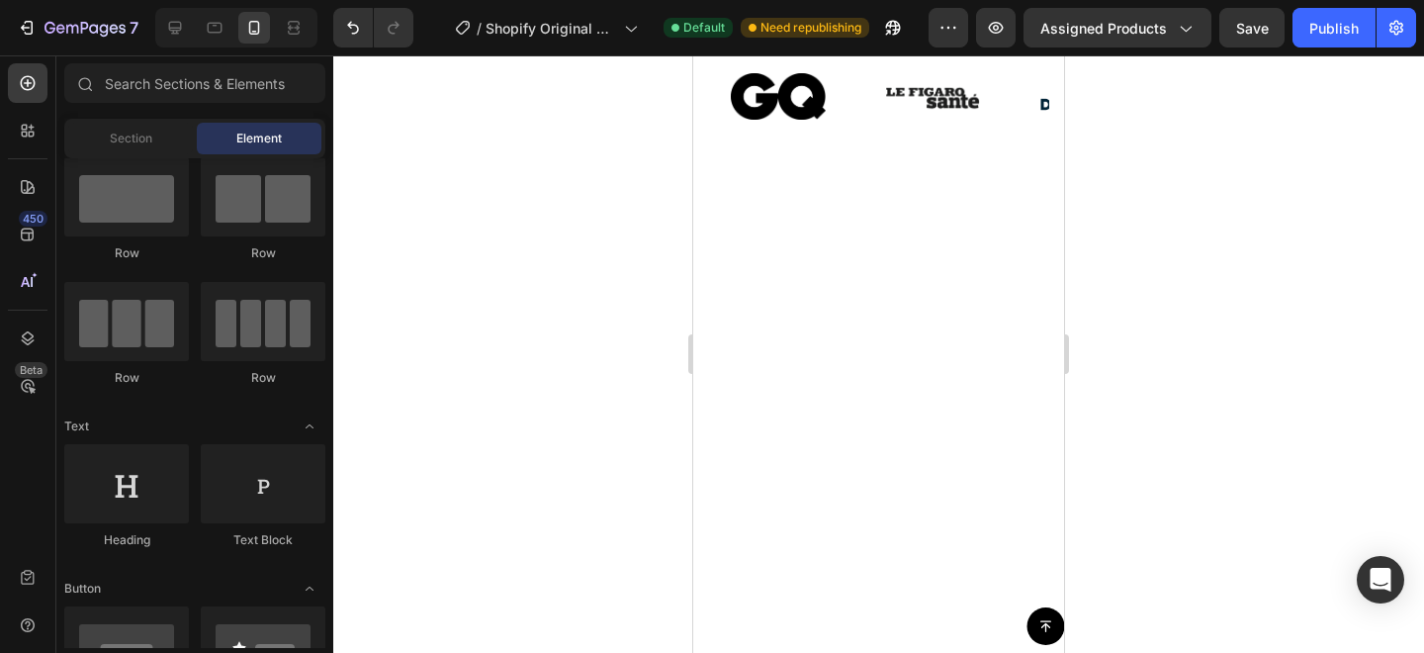
scroll to position [1089, 0]
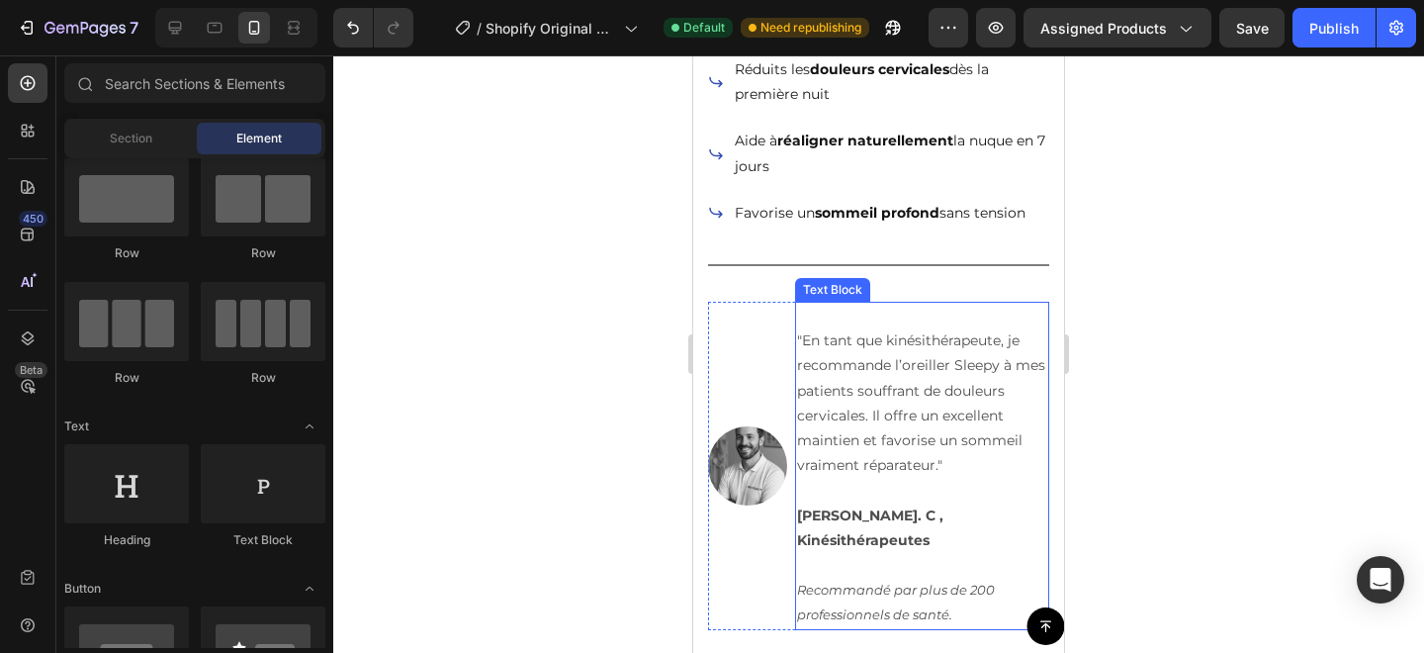
click at [802, 405] on p ""En tant que kinésithérapeute, je recommande l’oreiller Sleepy à mes patients s…" at bounding box center [922, 402] width 250 height 149
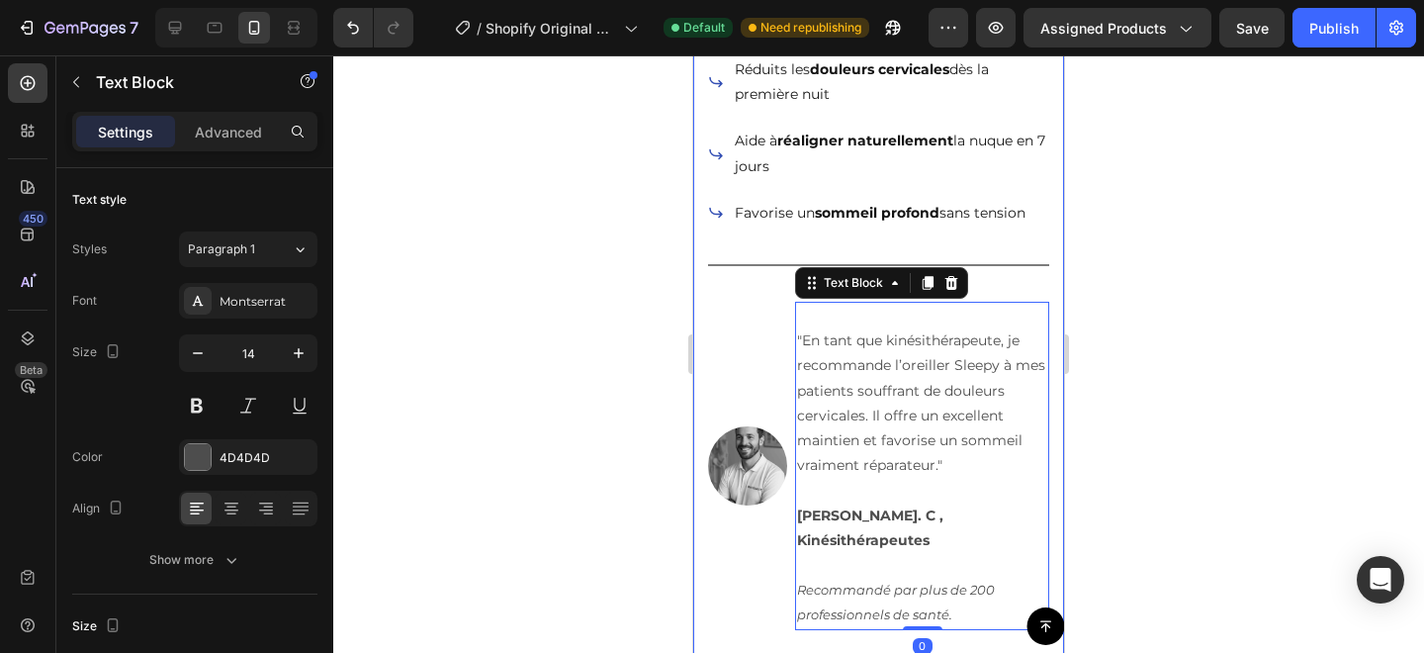
click at [1146, 317] on div at bounding box center [878, 353] width 1091 height 597
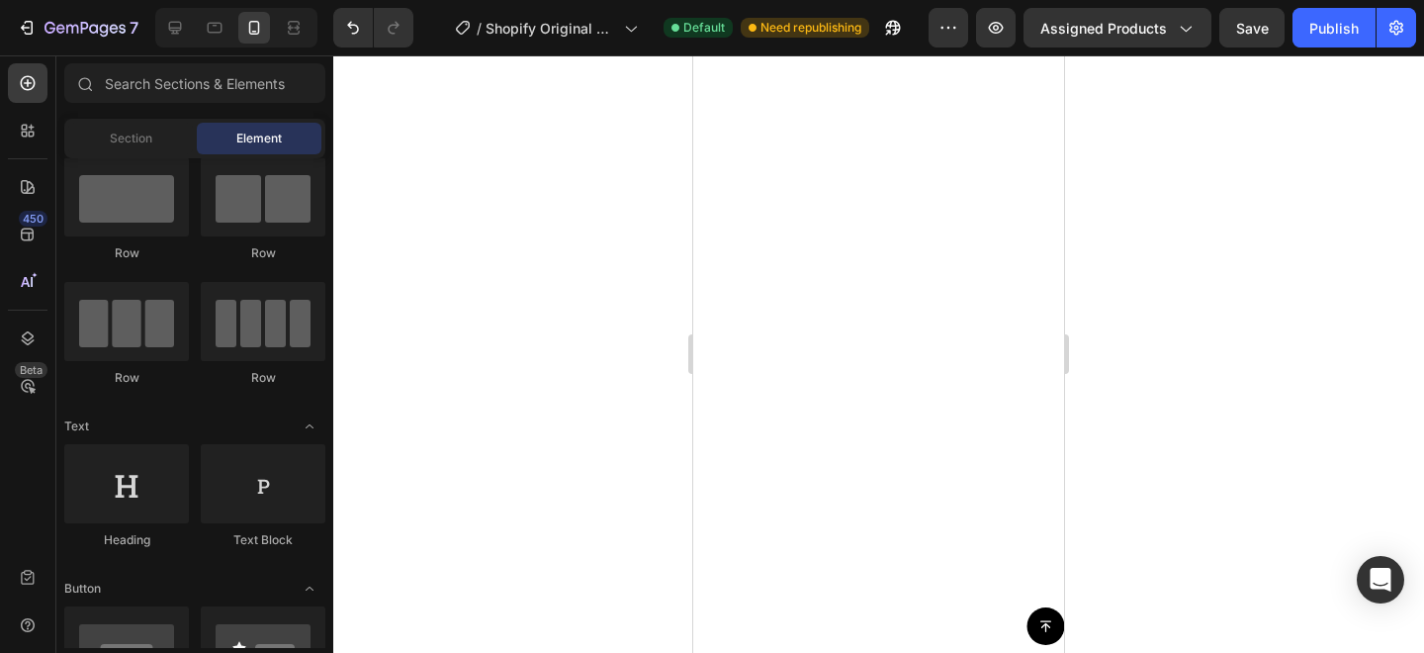
scroll to position [2725, 0]
click at [897, 422] on div at bounding box center [878, 599] width 371 height 678
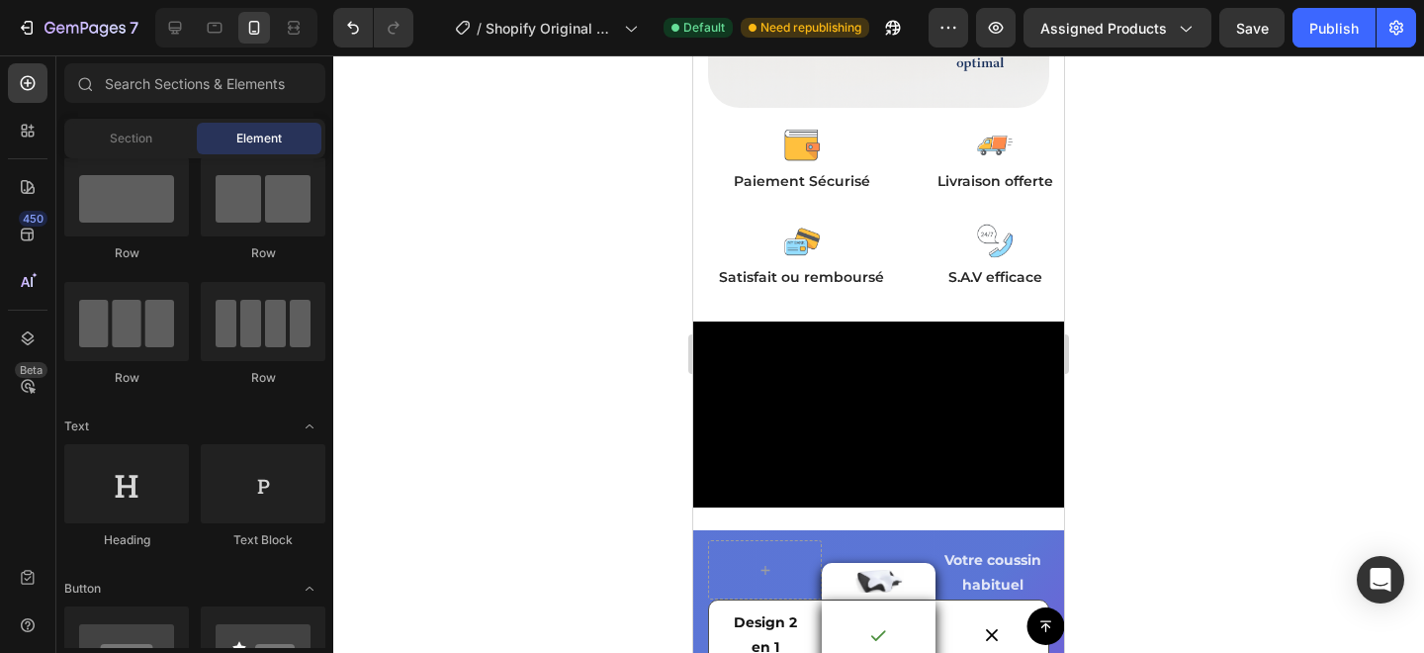
scroll to position [5359, 0]
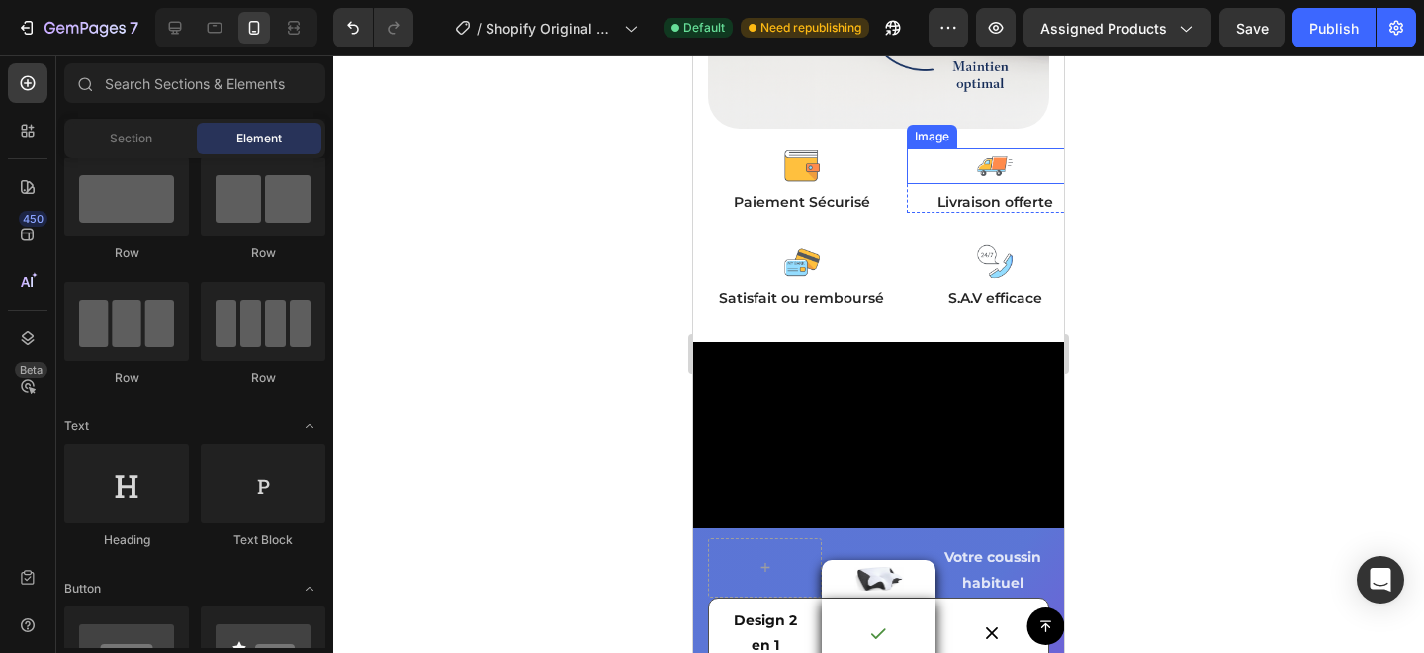
click at [983, 168] on img at bounding box center [995, 166] width 36 height 36
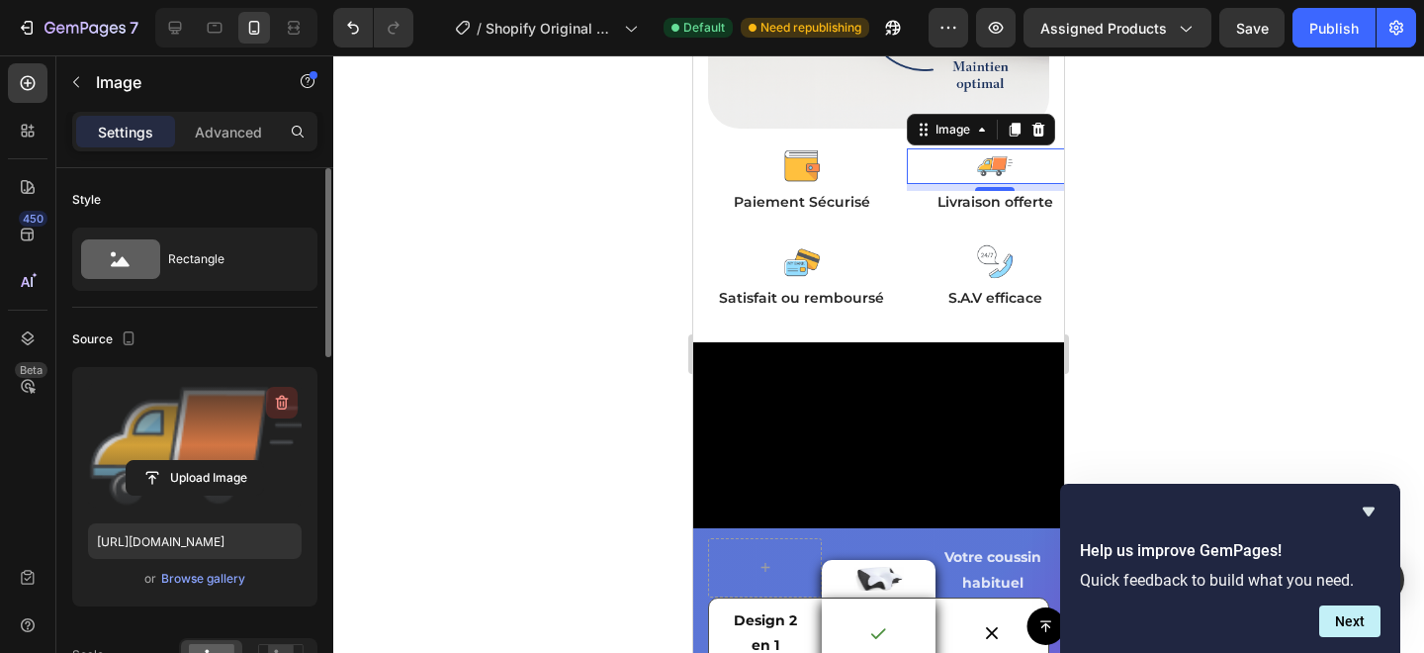
click at [286, 397] on icon "button" at bounding box center [282, 403] width 20 height 20
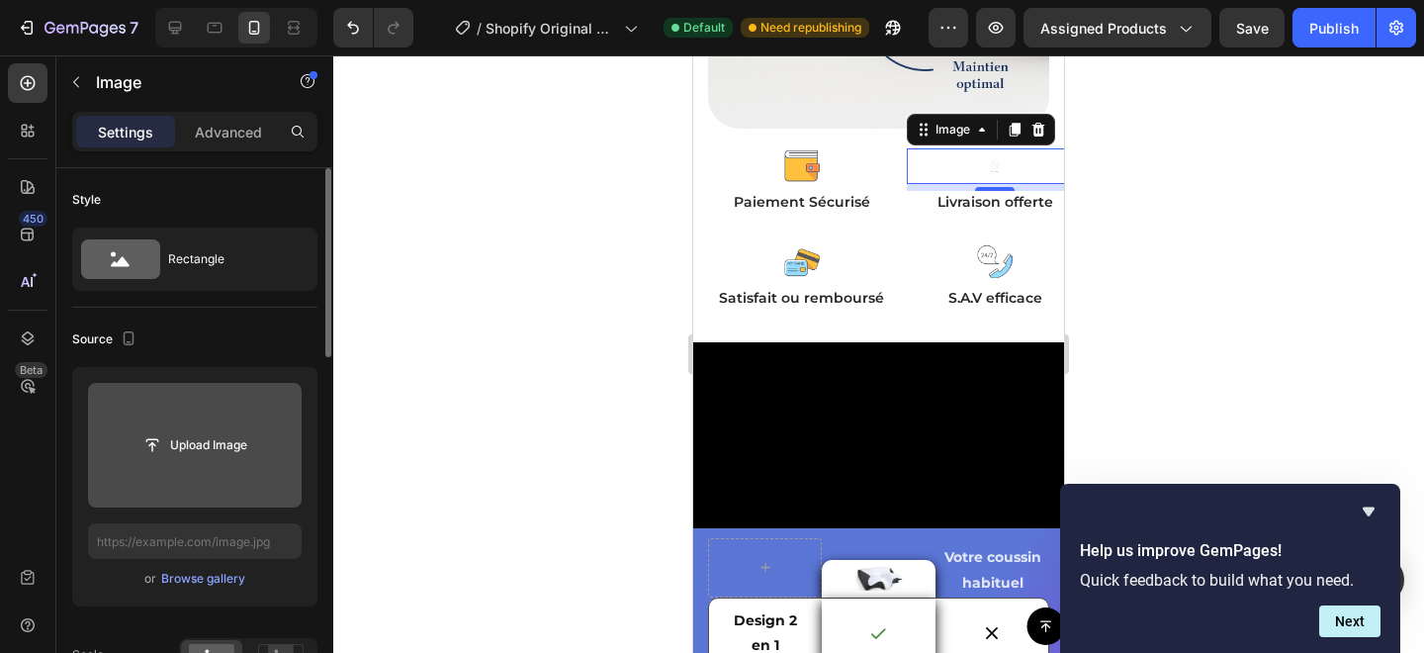
click at [216, 438] on input "file" at bounding box center [195, 445] width 137 height 34
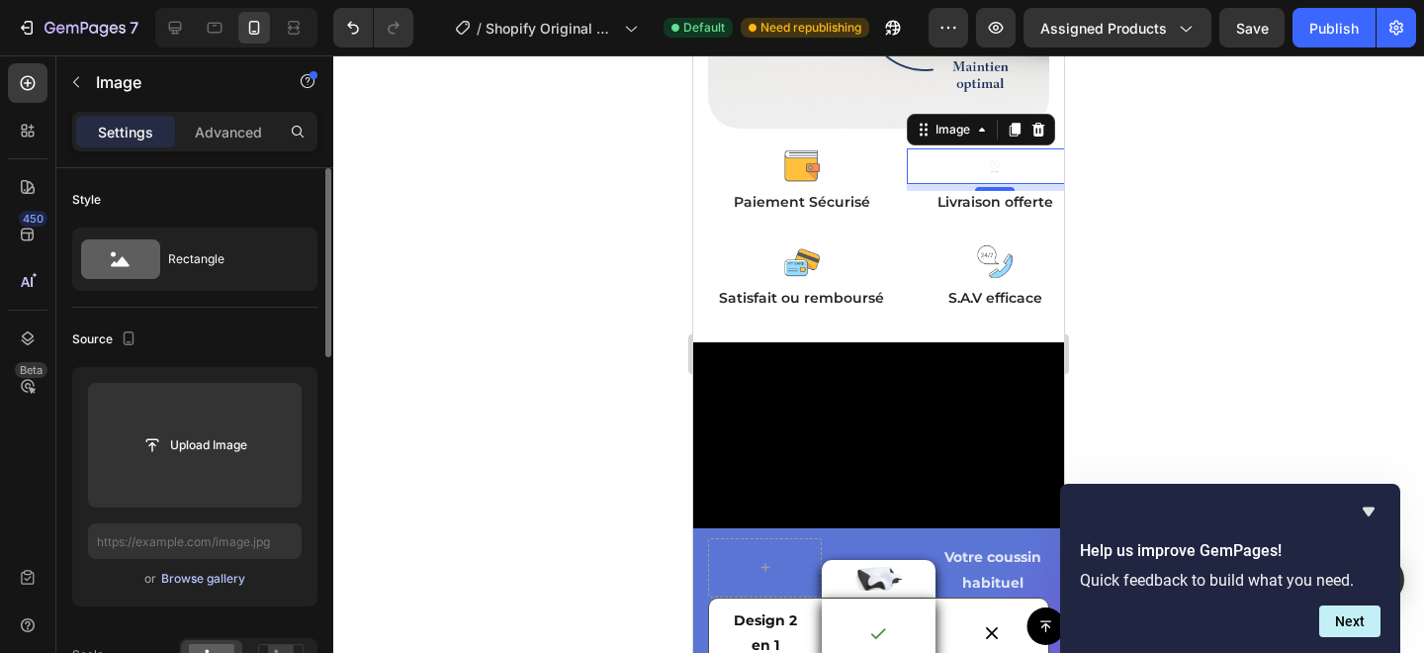
click at [216, 575] on div "Browse gallery" at bounding box center [203, 579] width 84 height 18
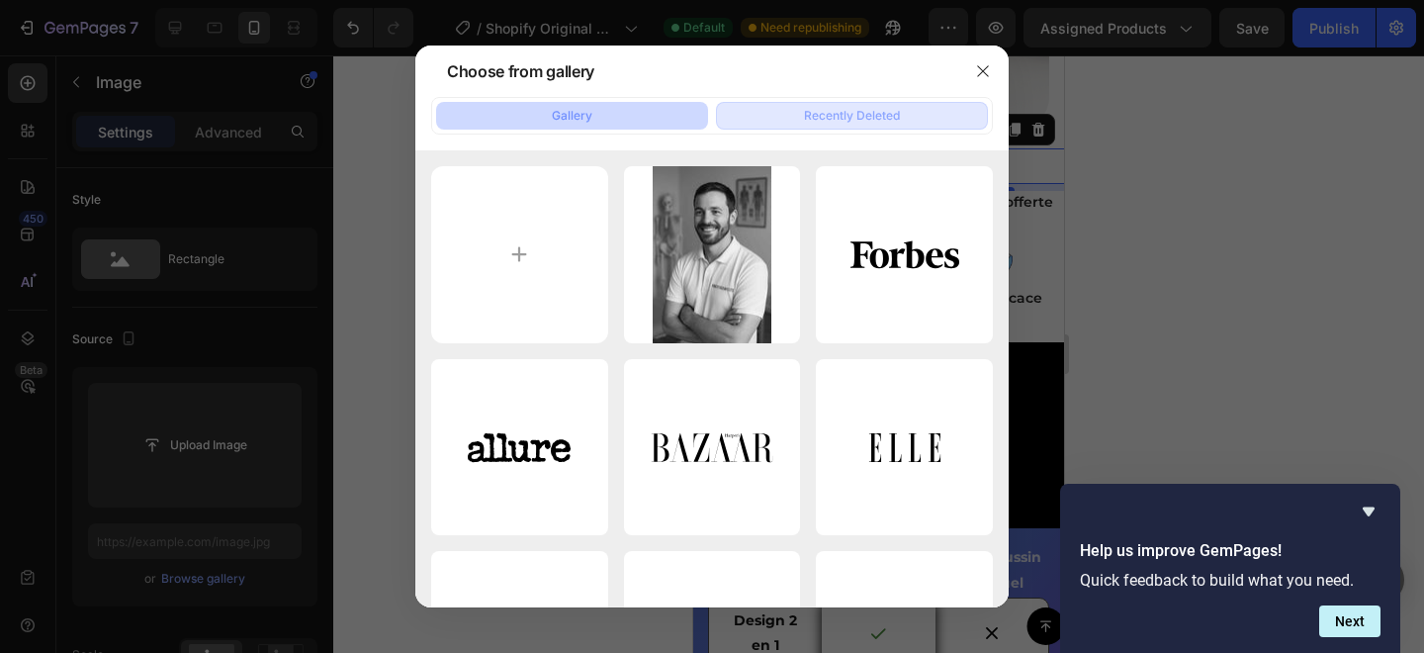
click at [856, 123] on div "Recently Deleted" at bounding box center [852, 116] width 96 height 18
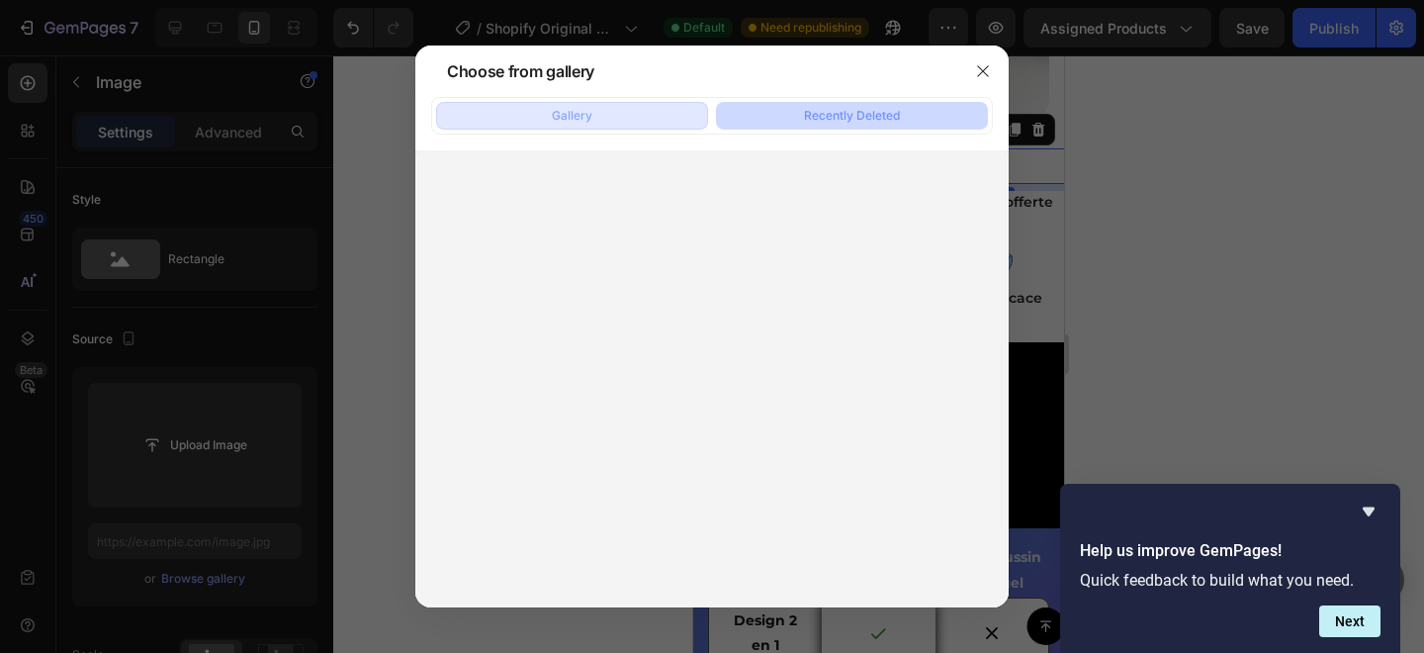
click at [588, 117] on div "Gallery" at bounding box center [572, 116] width 41 height 18
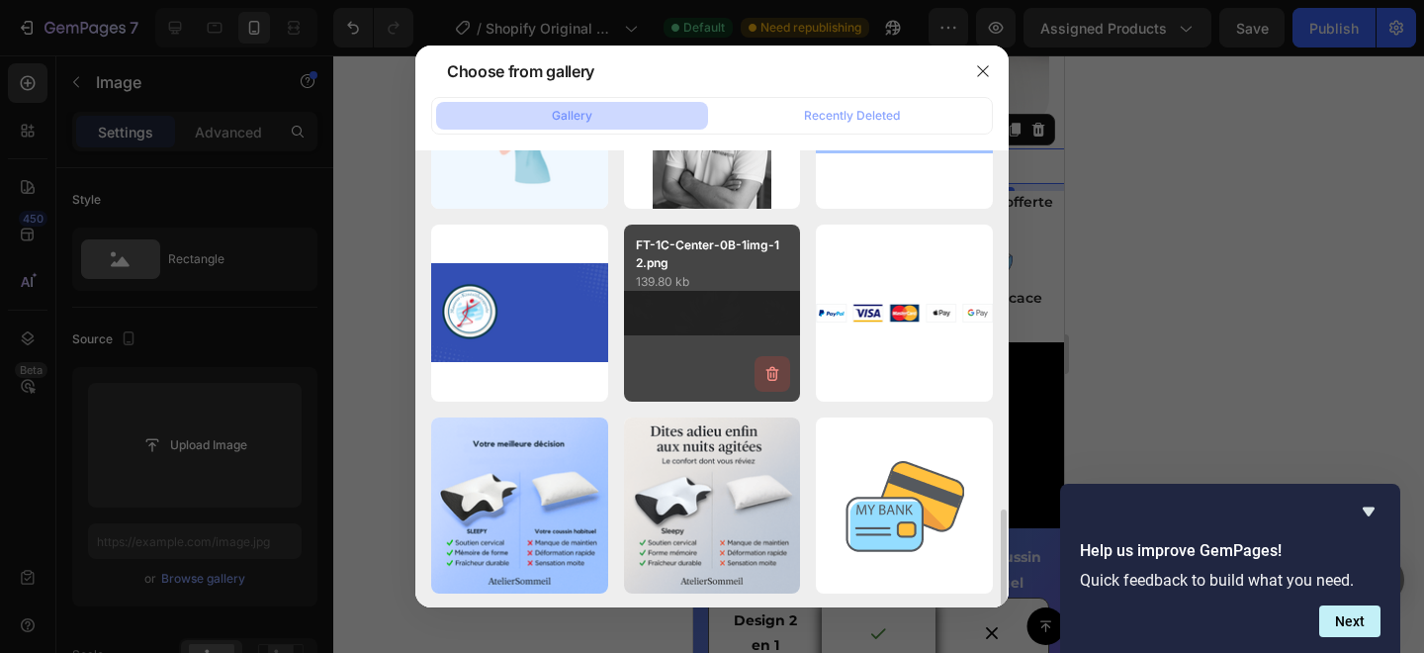
scroll to position [1647, 0]
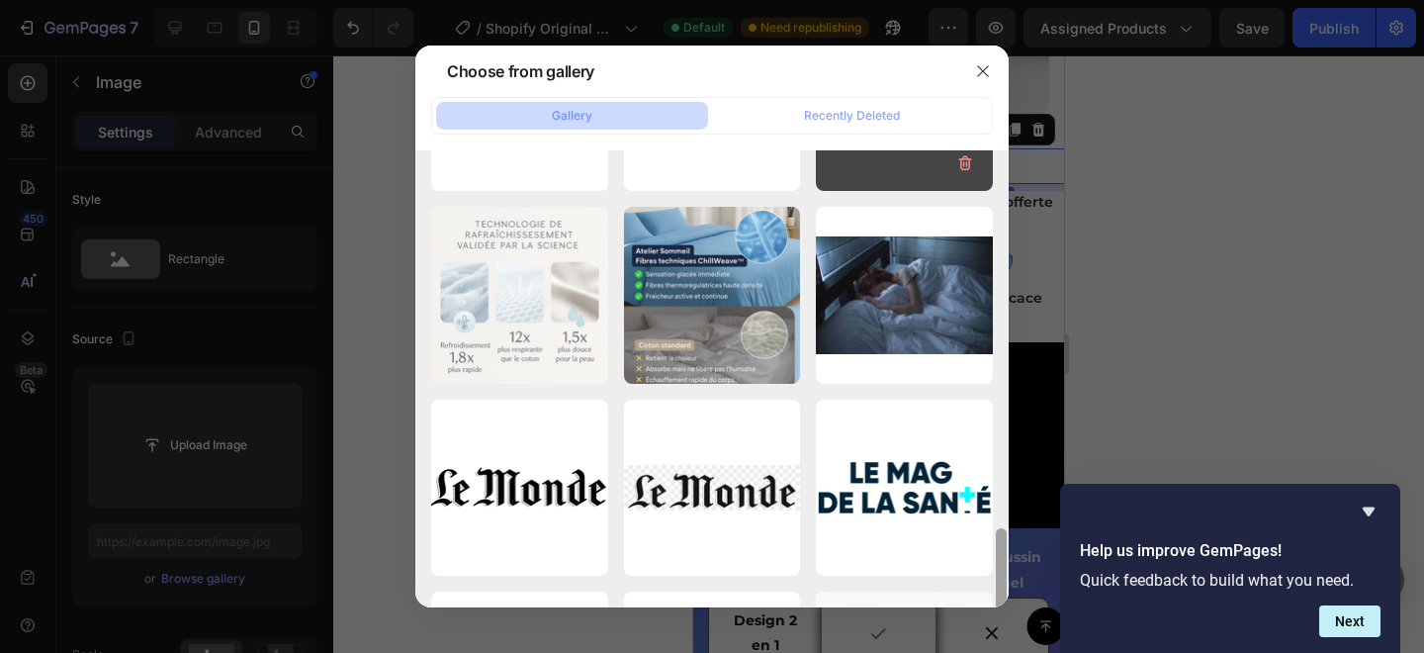
drag, startPoint x: 1001, startPoint y: 538, endPoint x: 977, endPoint y: 277, distance: 262.2
click at [979, 280] on div "gempages_565127527878...5f.jpg 35.29 kb logo9.svg 4.88 kb logo10.svg 19.47 kb l…" at bounding box center [712, 378] width 594 height 457
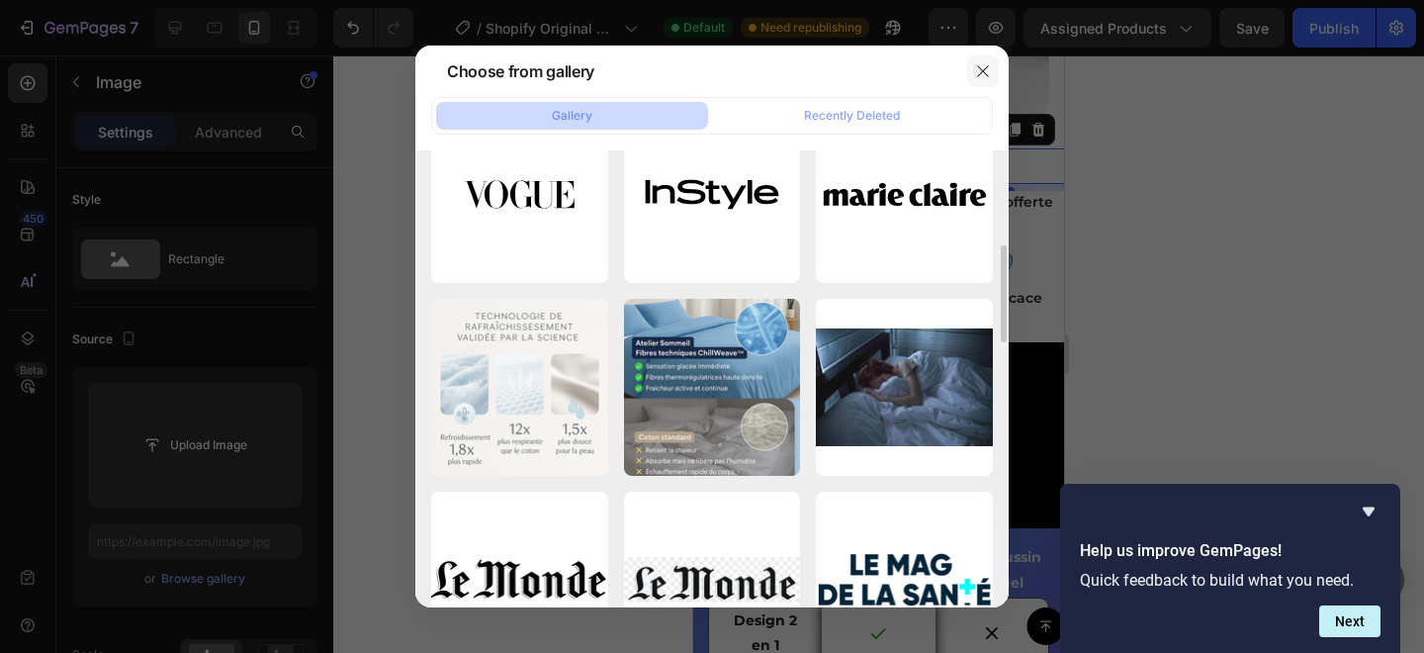
click at [983, 66] on icon "button" at bounding box center [983, 71] width 16 height 16
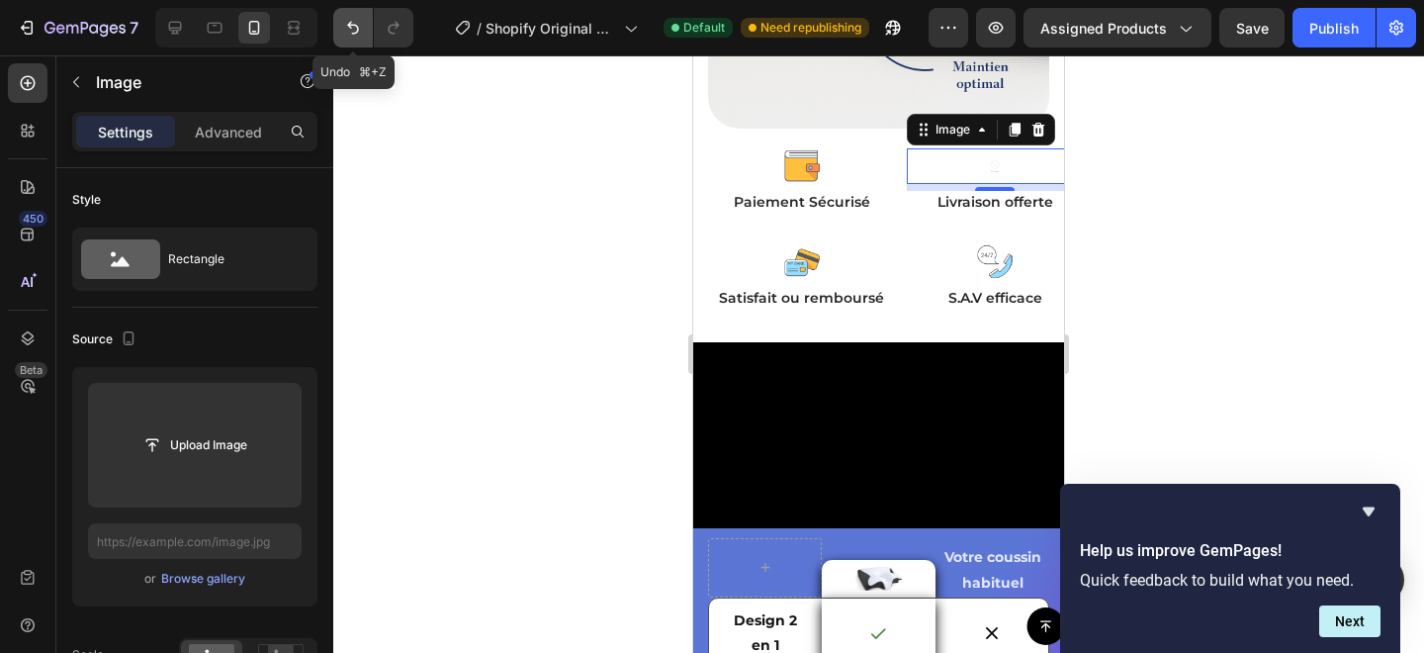
click at [343, 42] on button "Undo/Redo" at bounding box center [353, 28] width 40 height 40
type input "[URL][DOMAIN_NAME]"
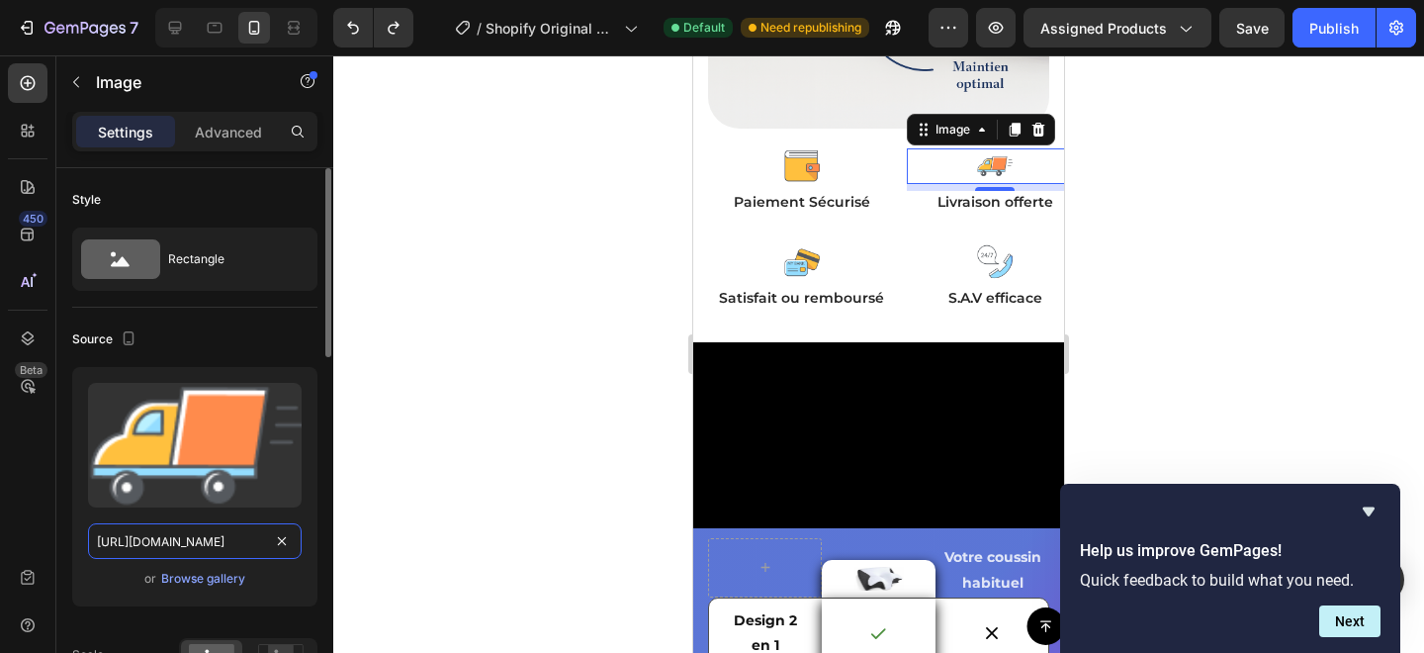
click at [221, 540] on input "[URL][DOMAIN_NAME]" at bounding box center [195, 541] width 214 height 36
click at [197, 541] on input "[URL][DOMAIN_NAME]" at bounding box center [195, 541] width 214 height 36
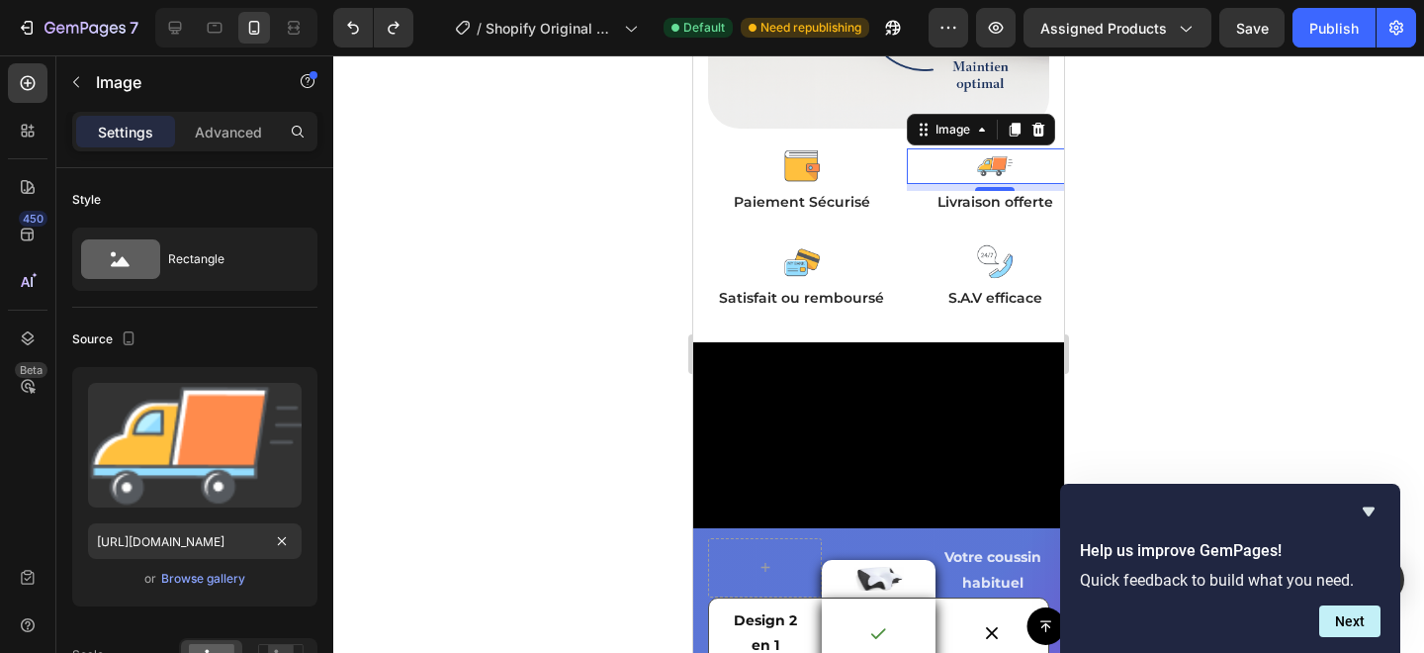
click at [616, 395] on div at bounding box center [878, 353] width 1091 height 597
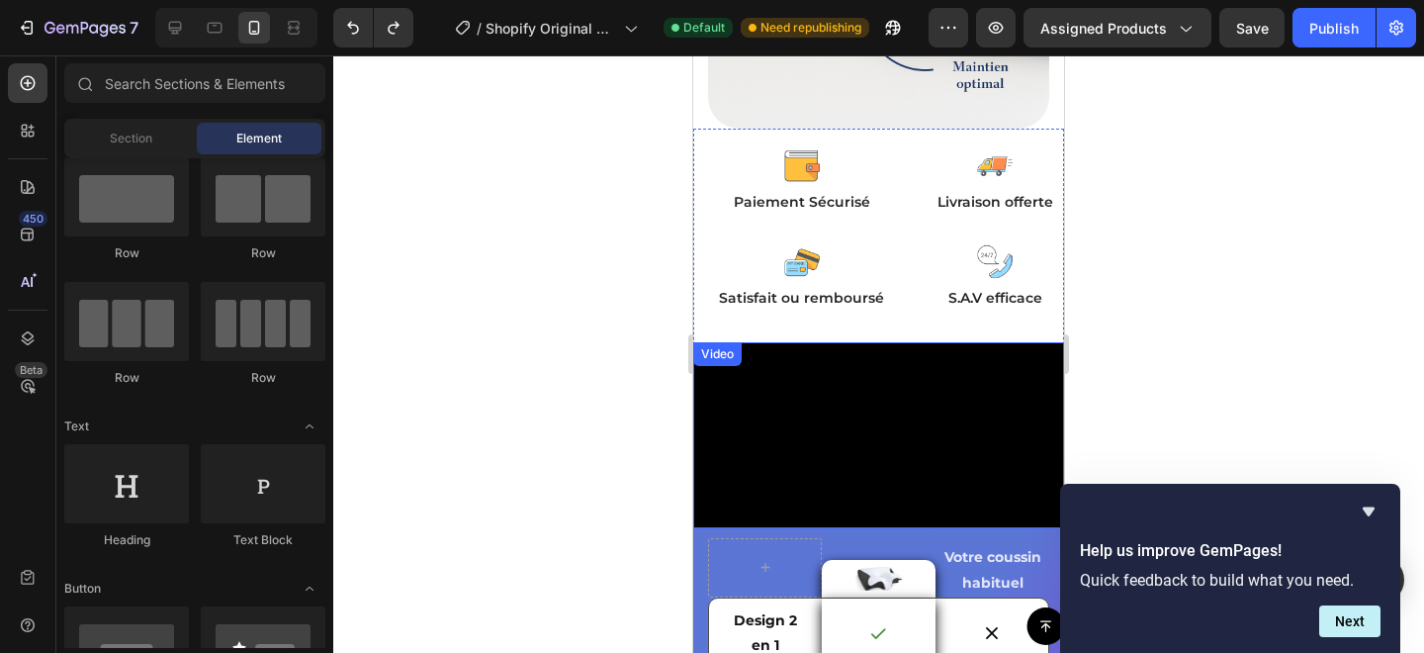
scroll to position [5413, 0]
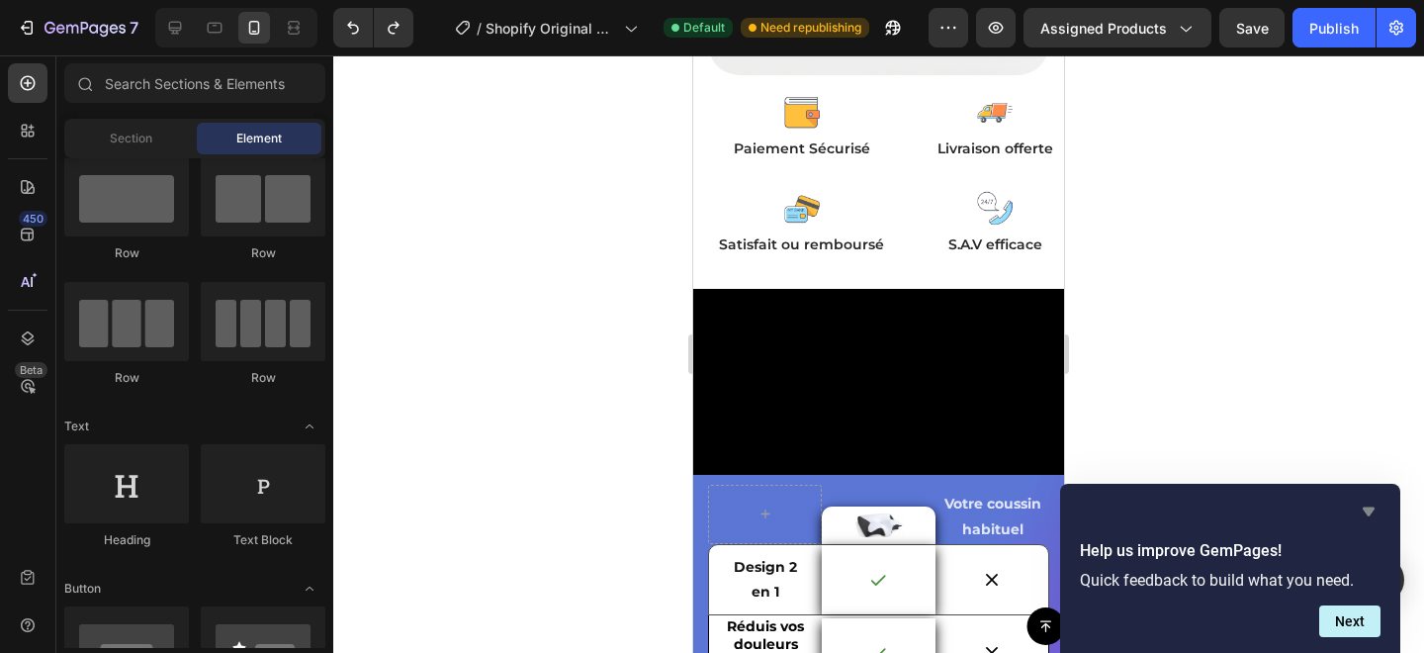
click at [1364, 511] on icon "Hide survey" at bounding box center [1369, 512] width 24 height 24
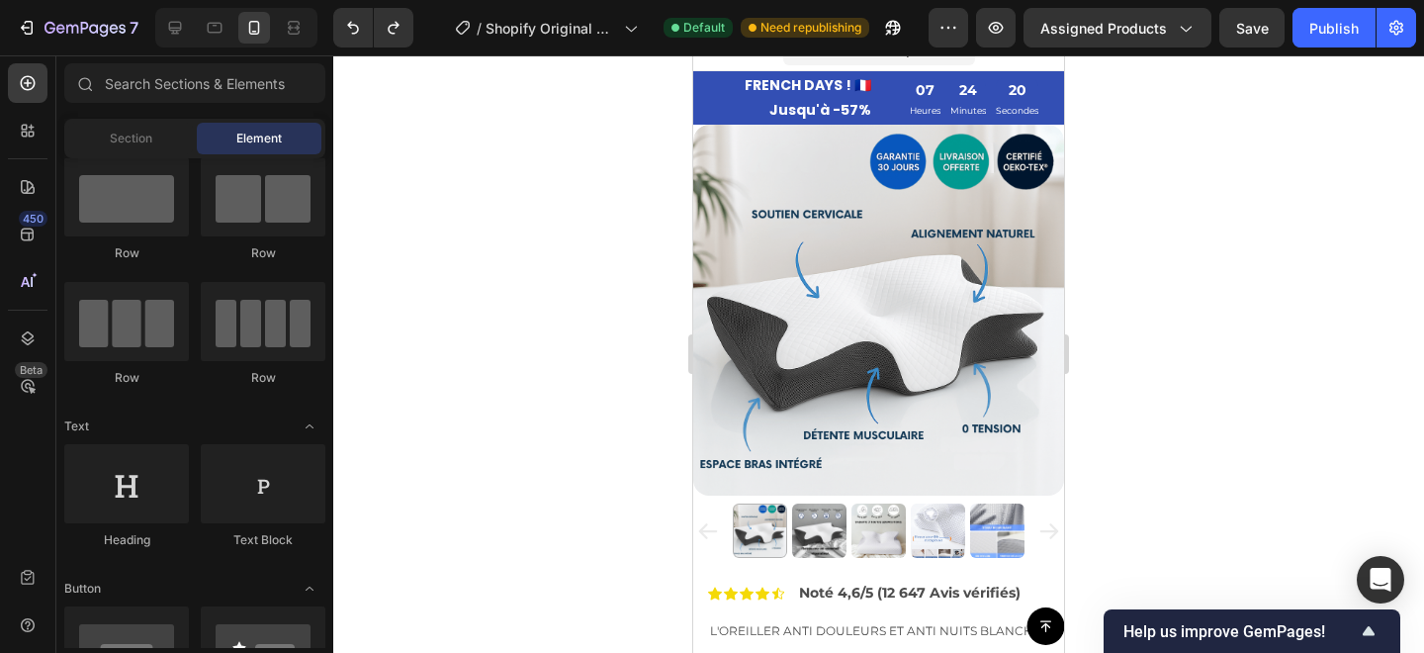
scroll to position [17, 0]
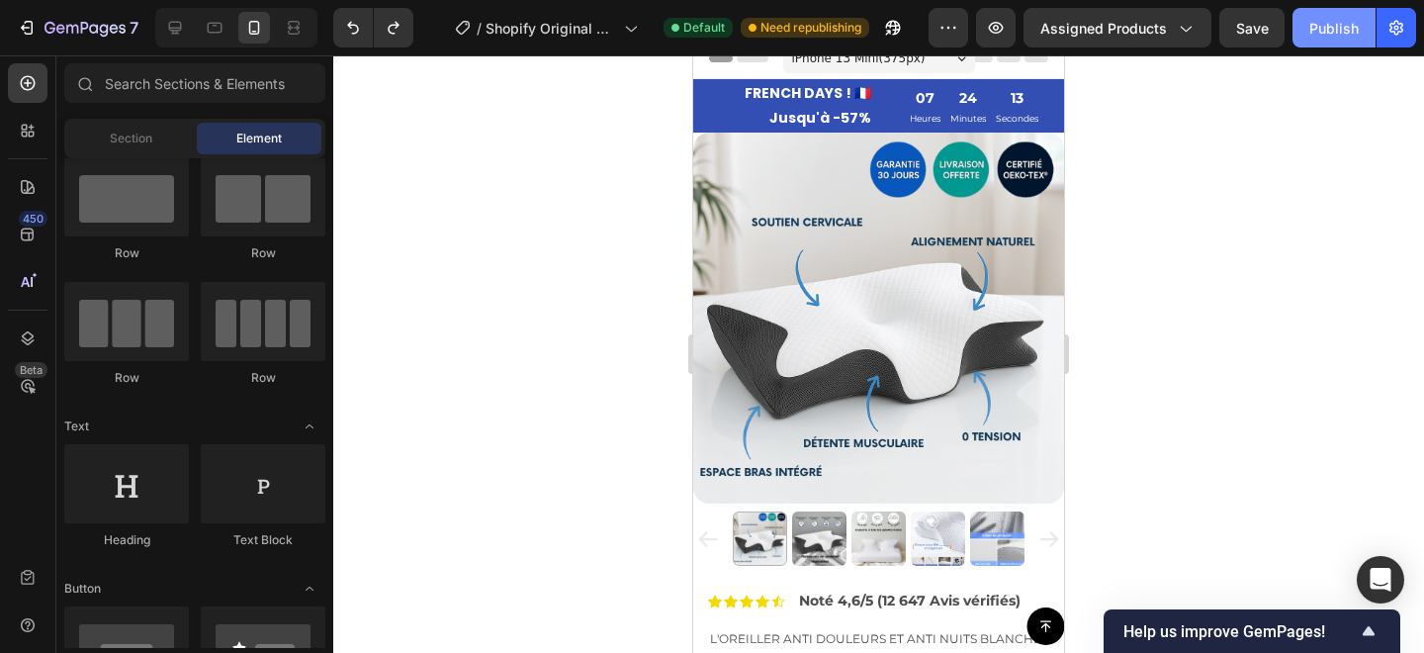
click at [1322, 33] on div "Publish" at bounding box center [1334, 28] width 49 height 21
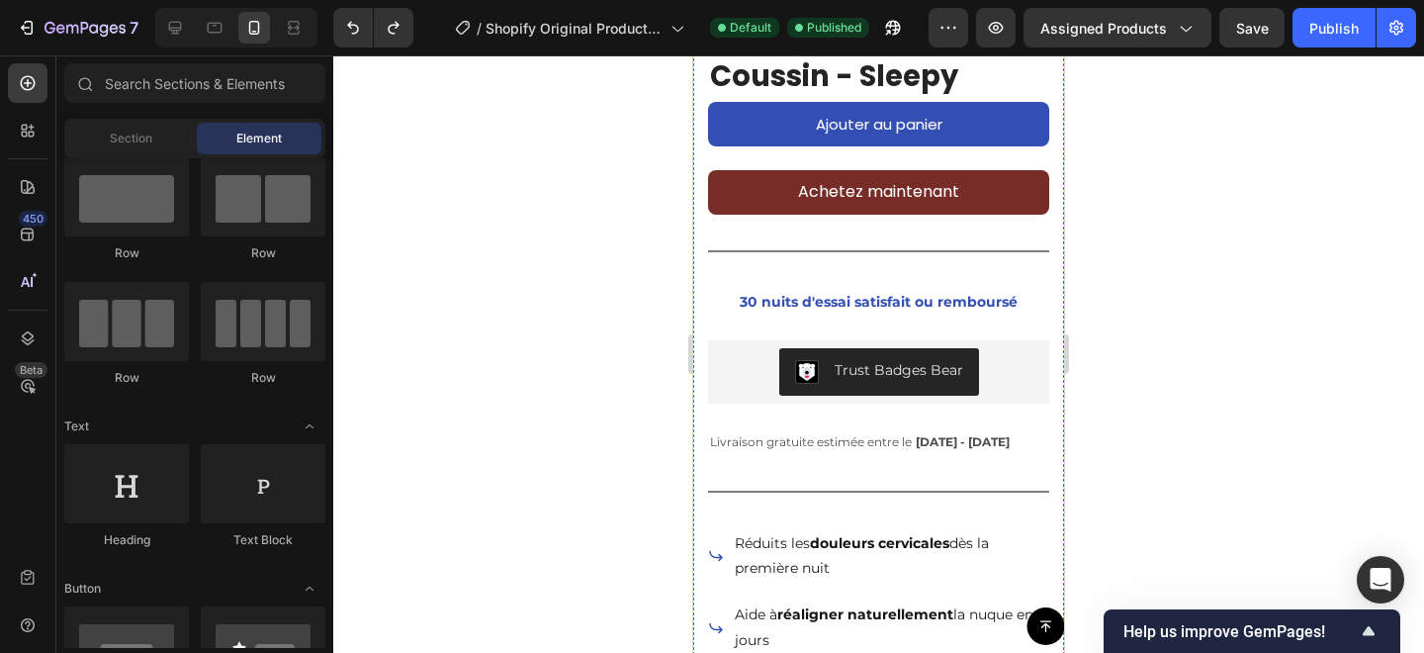
scroll to position [620, 0]
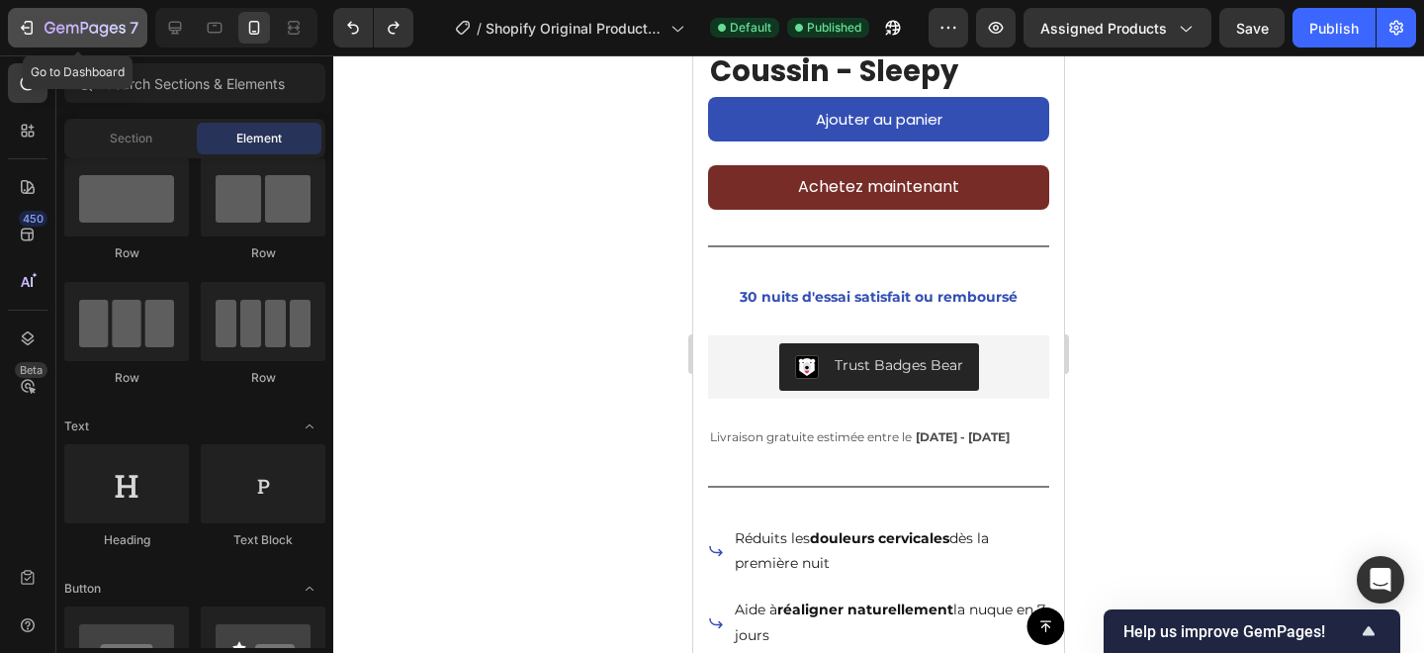
click at [18, 13] on button "7" at bounding box center [77, 28] width 139 height 40
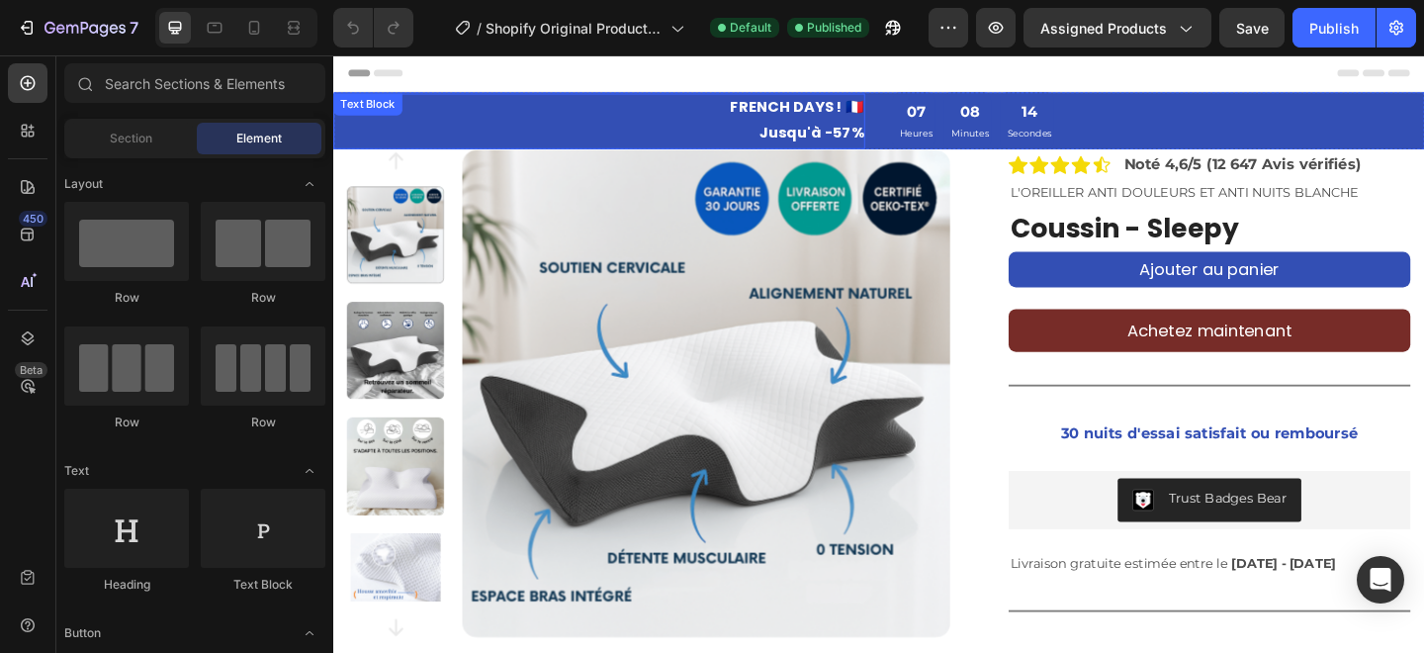
click at [651, 127] on p "Jusqu'à -57%" at bounding box center [622, 141] width 575 height 29
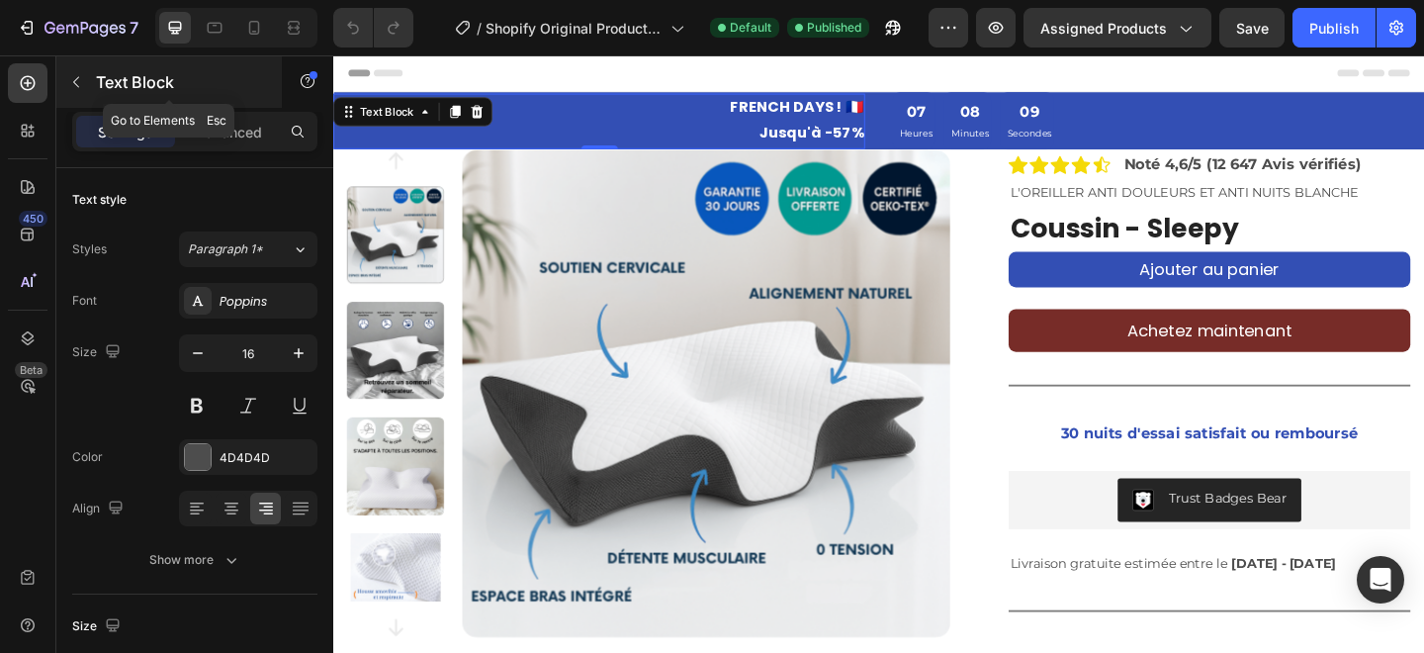
click at [85, 92] on button "button" at bounding box center [76, 82] width 32 height 32
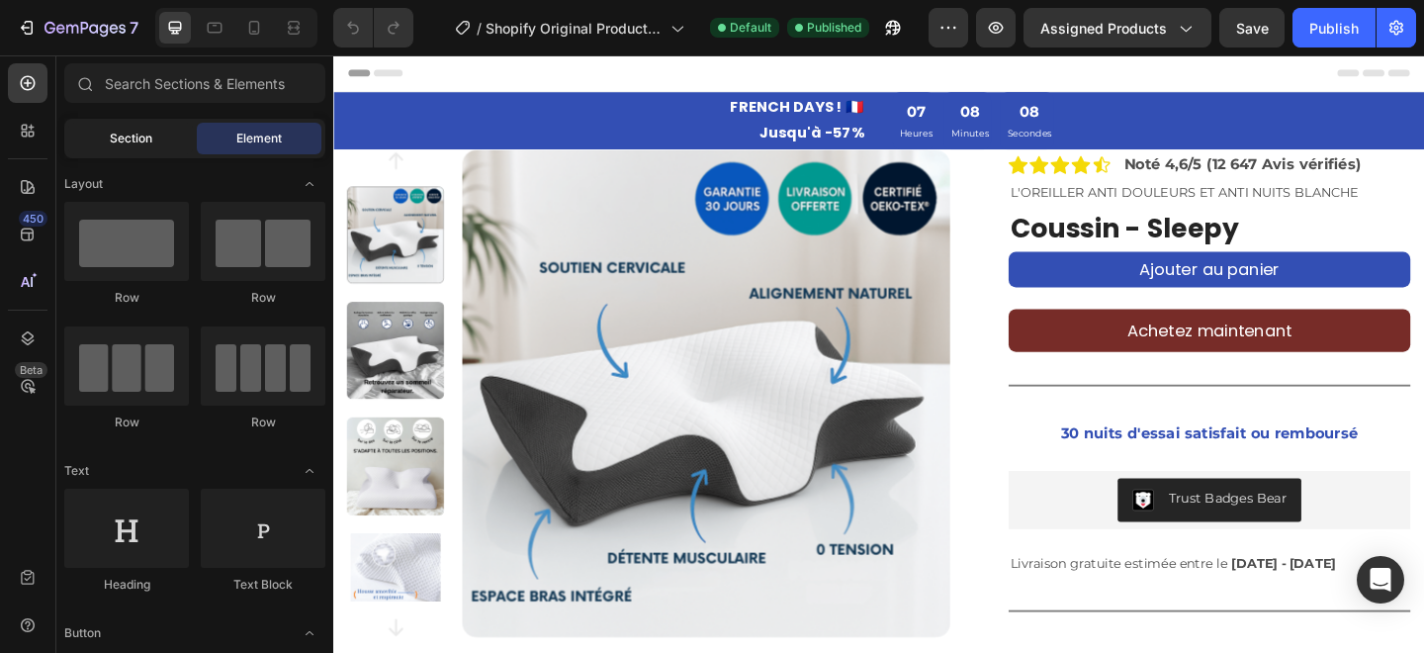
click at [127, 153] on div "Section" at bounding box center [130, 139] width 125 height 32
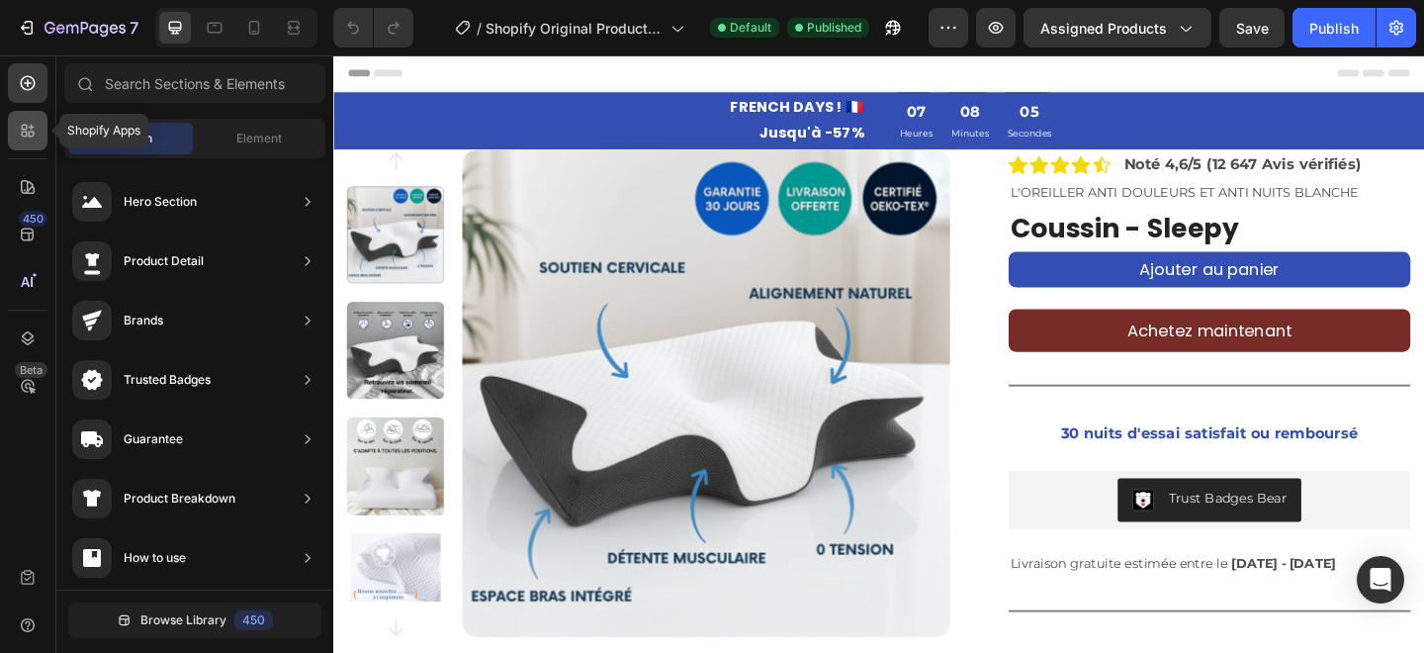
click at [23, 129] on icon at bounding box center [25, 128] width 6 height 6
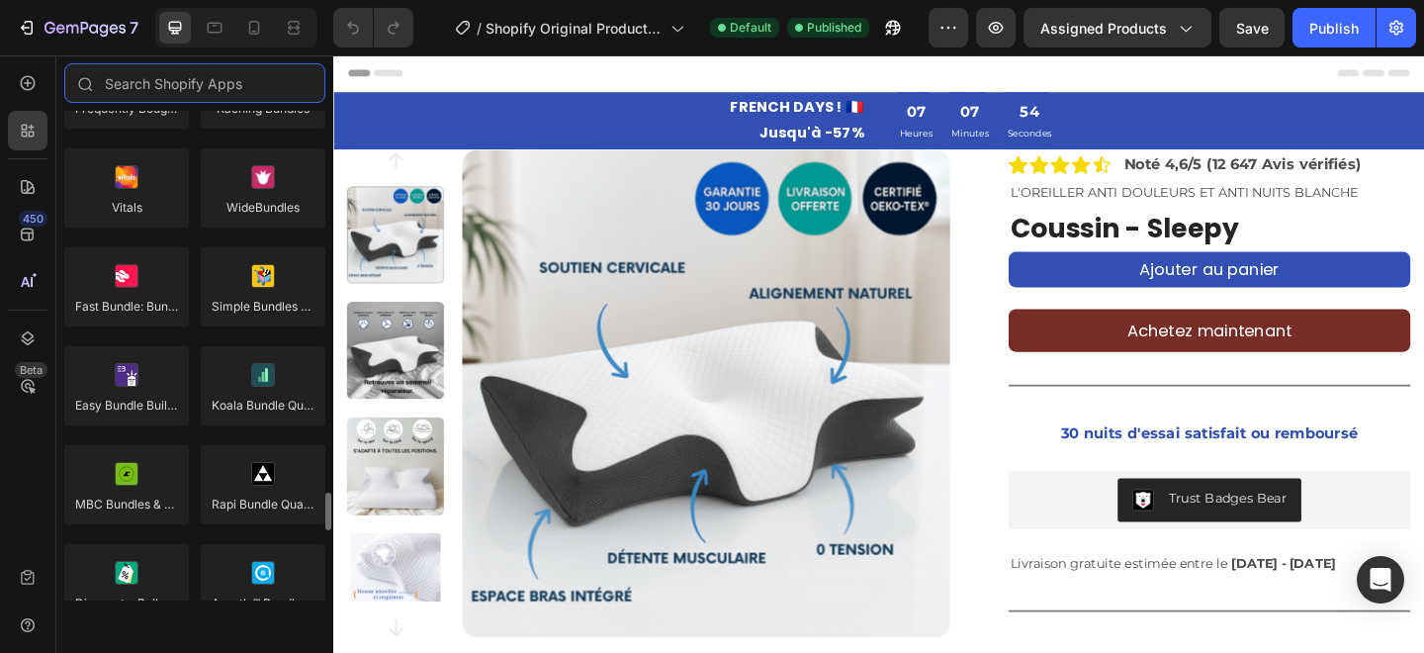
scroll to position [1897, 0]
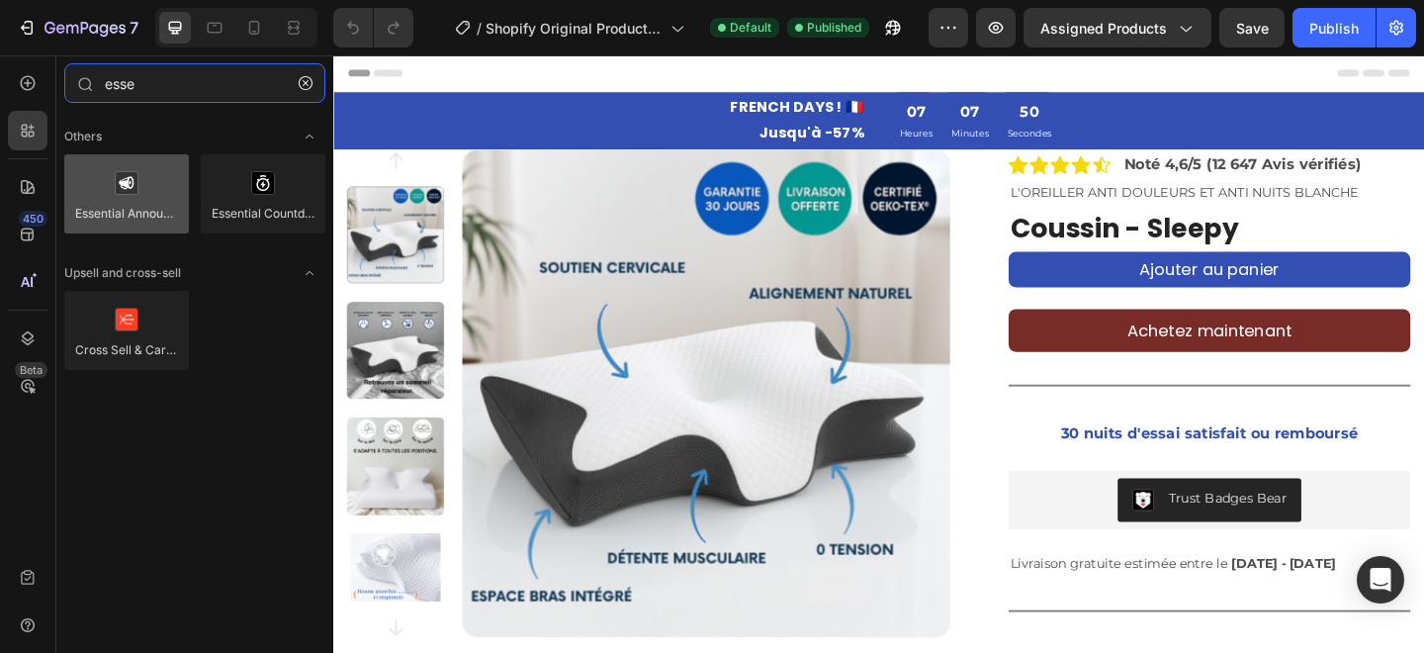
type input "esse"
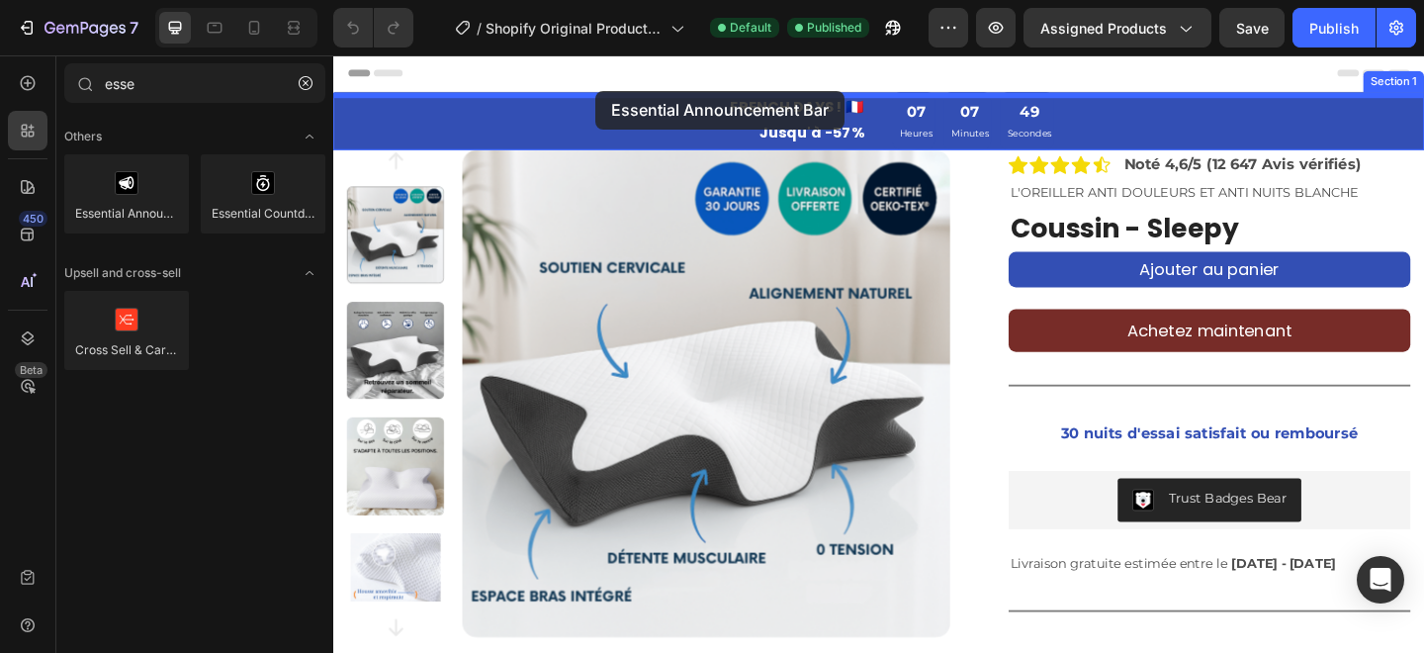
drag, startPoint x: 480, startPoint y: 248, endPoint x: 618, endPoint y: 94, distance: 207.3
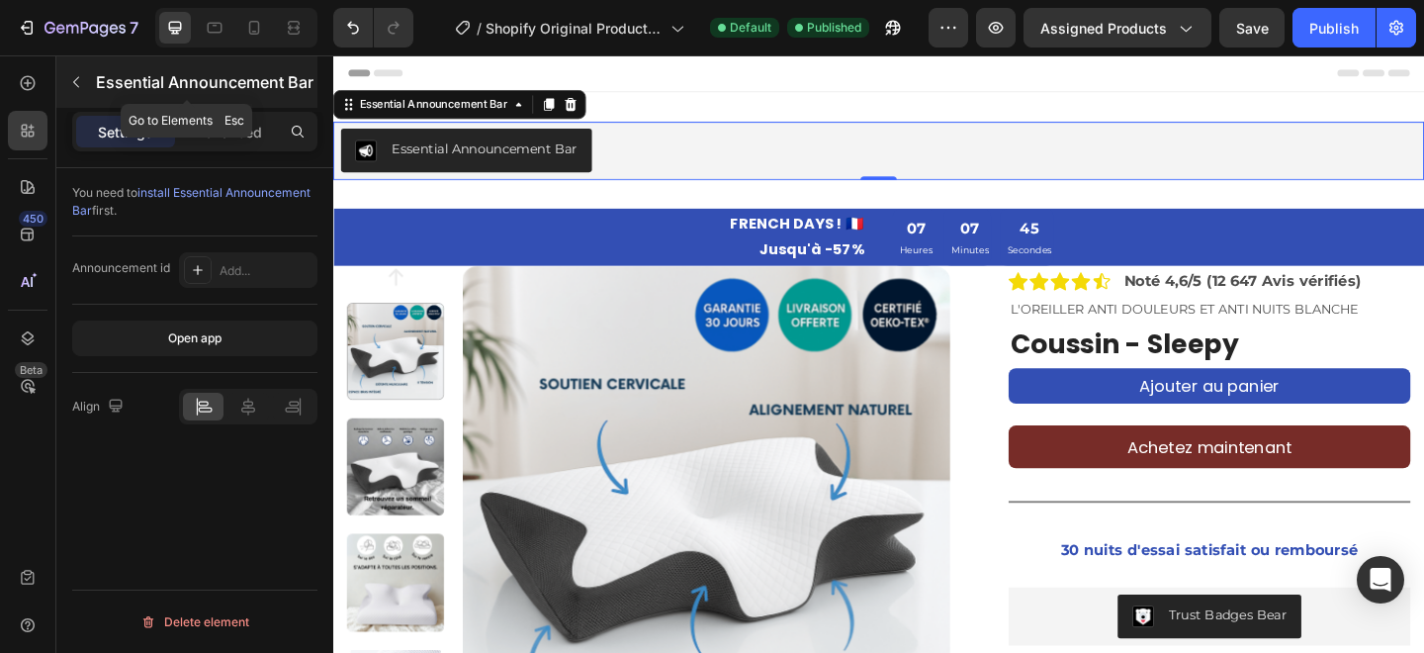
click at [85, 88] on button "button" at bounding box center [76, 82] width 32 height 32
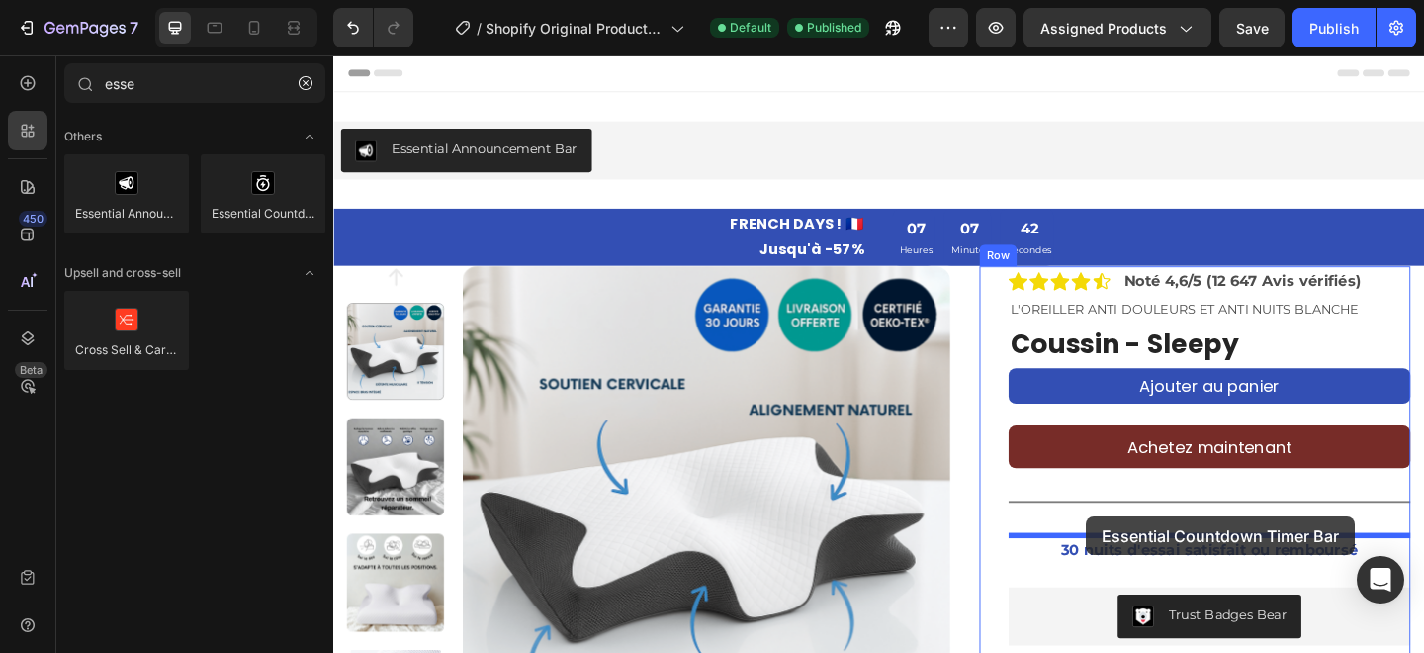
drag, startPoint x: 588, startPoint y: 256, endPoint x: 1152, endPoint y: 557, distance: 639.9
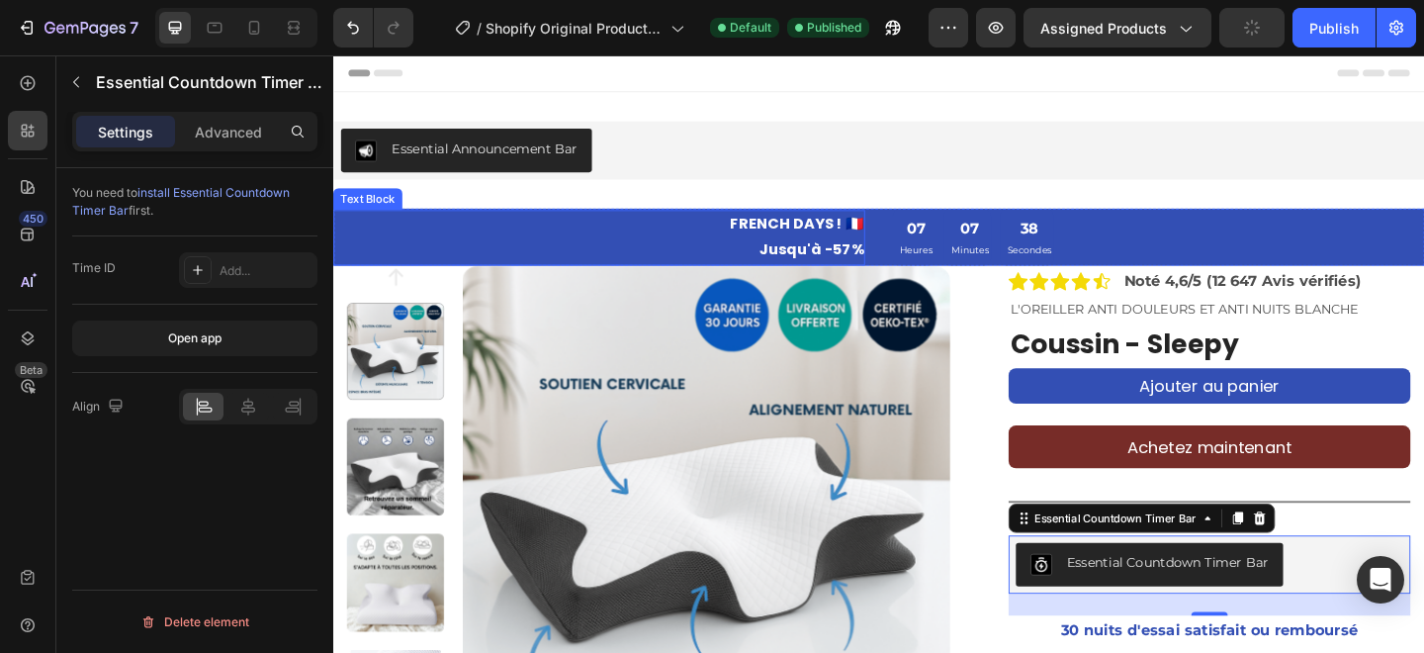
click at [632, 245] on p "FRENCH DAYS ! 🇫🇷" at bounding box center [622, 240] width 575 height 29
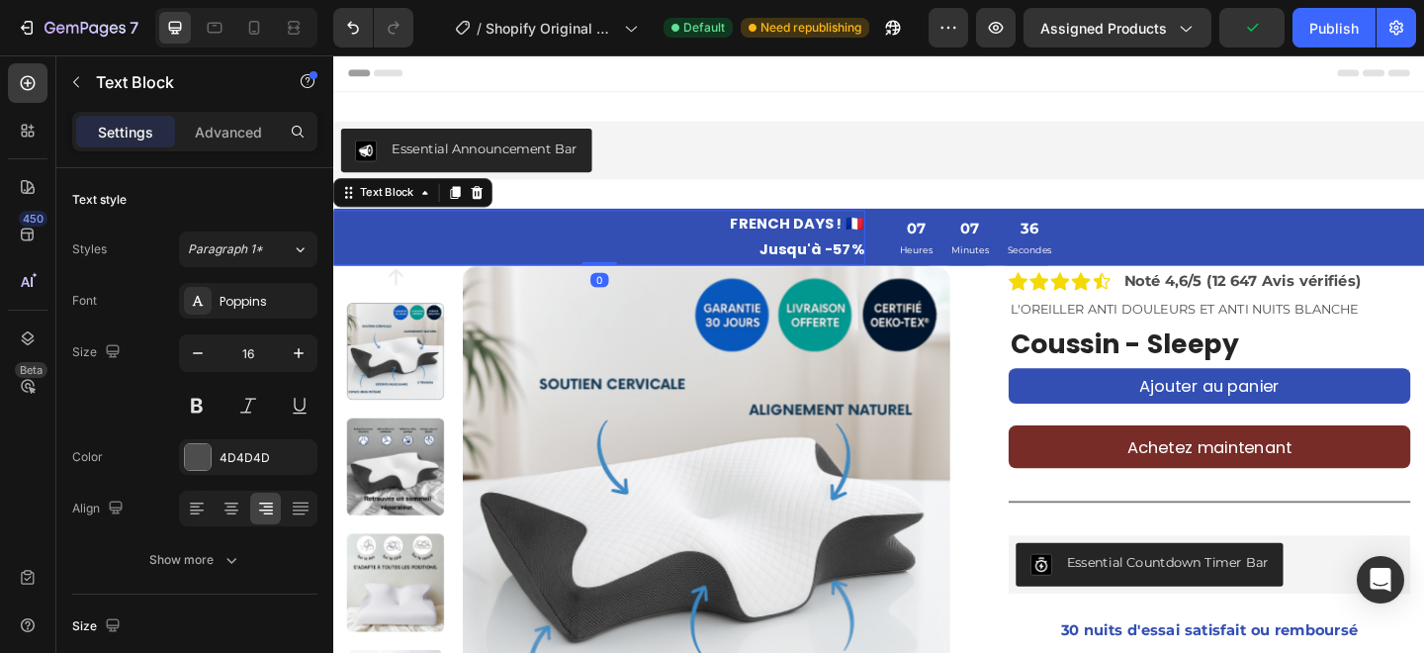
click at [502, 201] on div "Text Block" at bounding box center [419, 205] width 173 height 32
click at [484, 207] on icon at bounding box center [490, 205] width 16 height 16
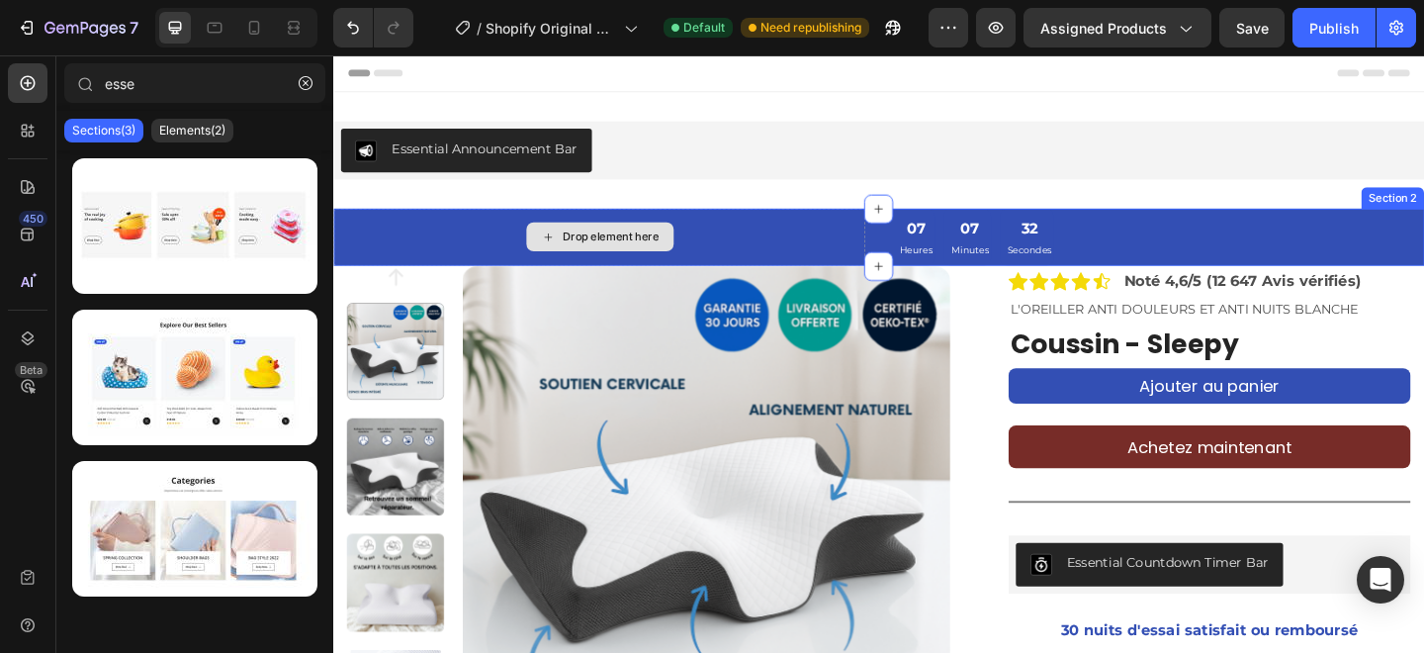
click at [682, 232] on div "Drop element here" at bounding box center [622, 254] width 579 height 62
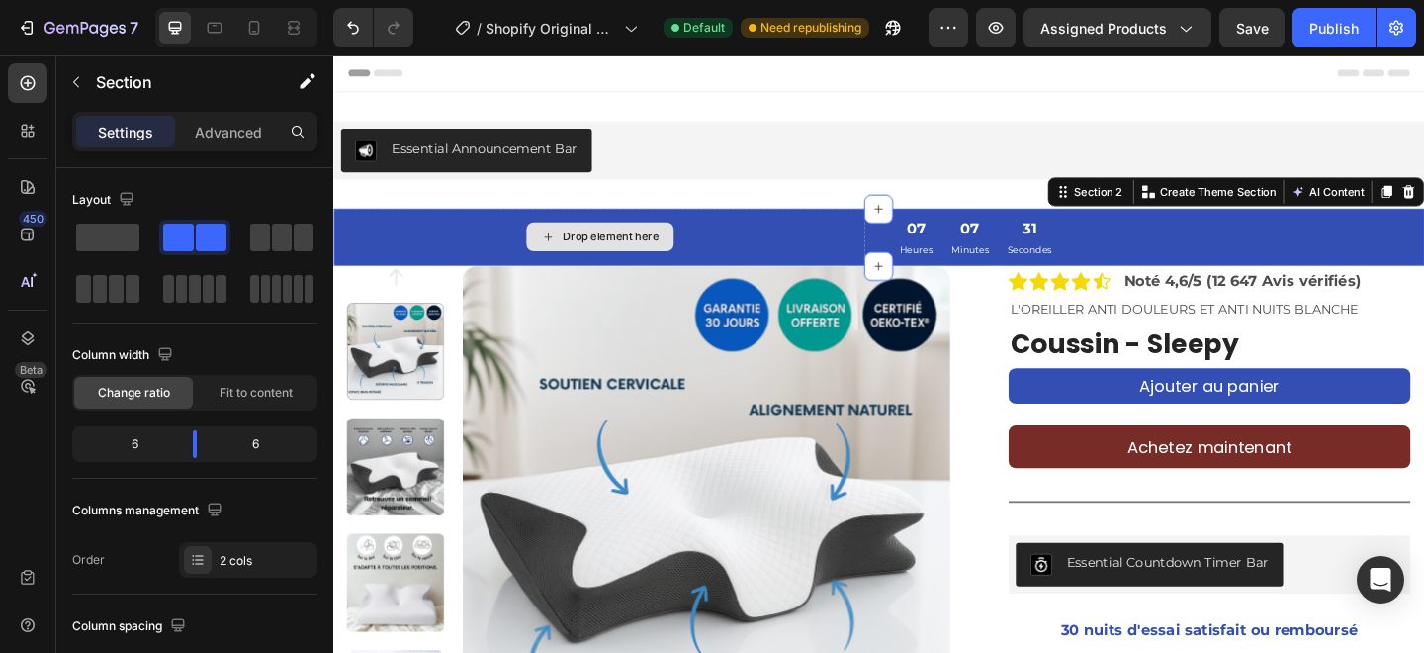
click at [847, 246] on div "Drop element here" at bounding box center [622, 254] width 579 height 62
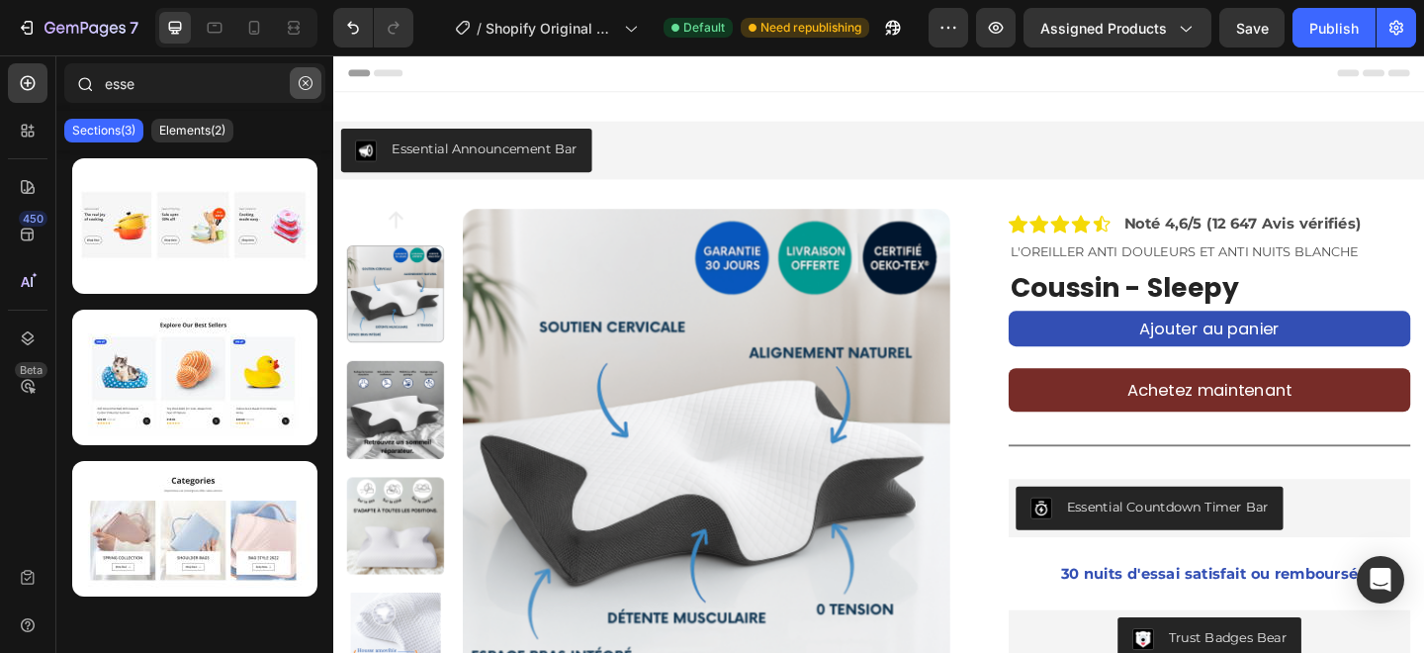
click at [317, 79] on button "button" at bounding box center [306, 83] width 32 height 32
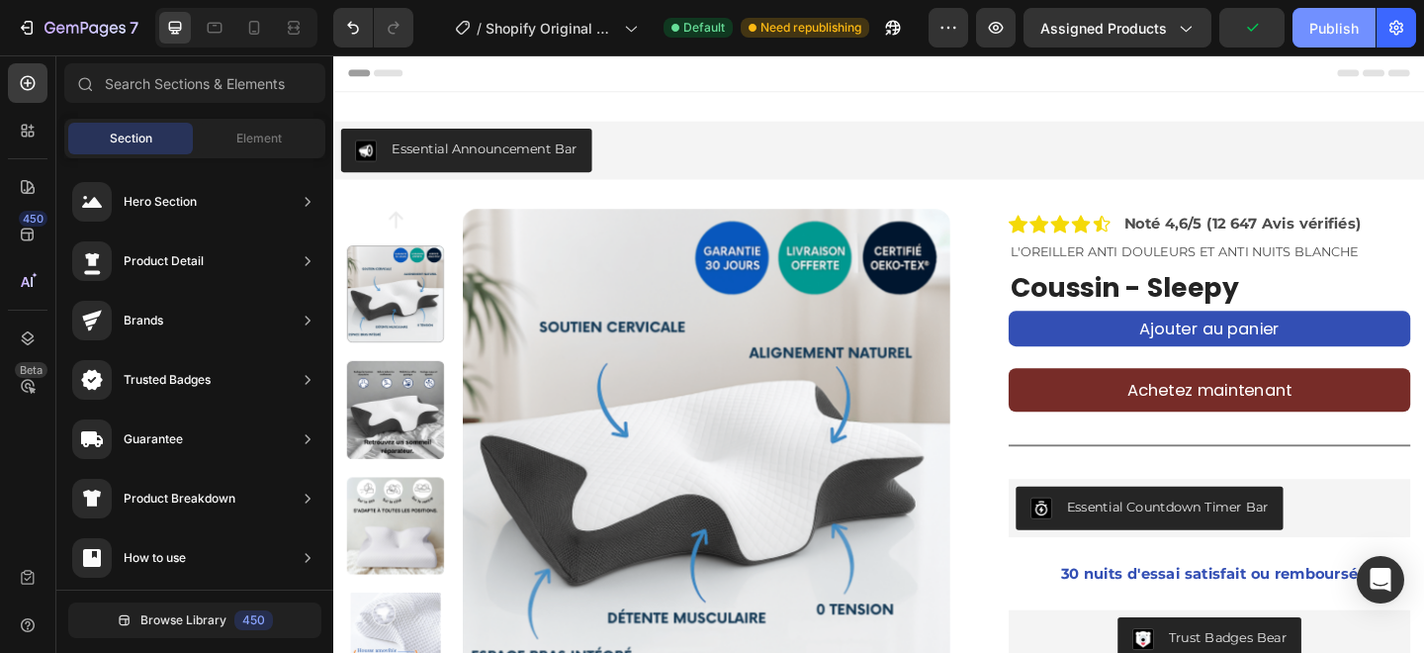
click at [1331, 29] on div "Publish" at bounding box center [1334, 28] width 49 height 21
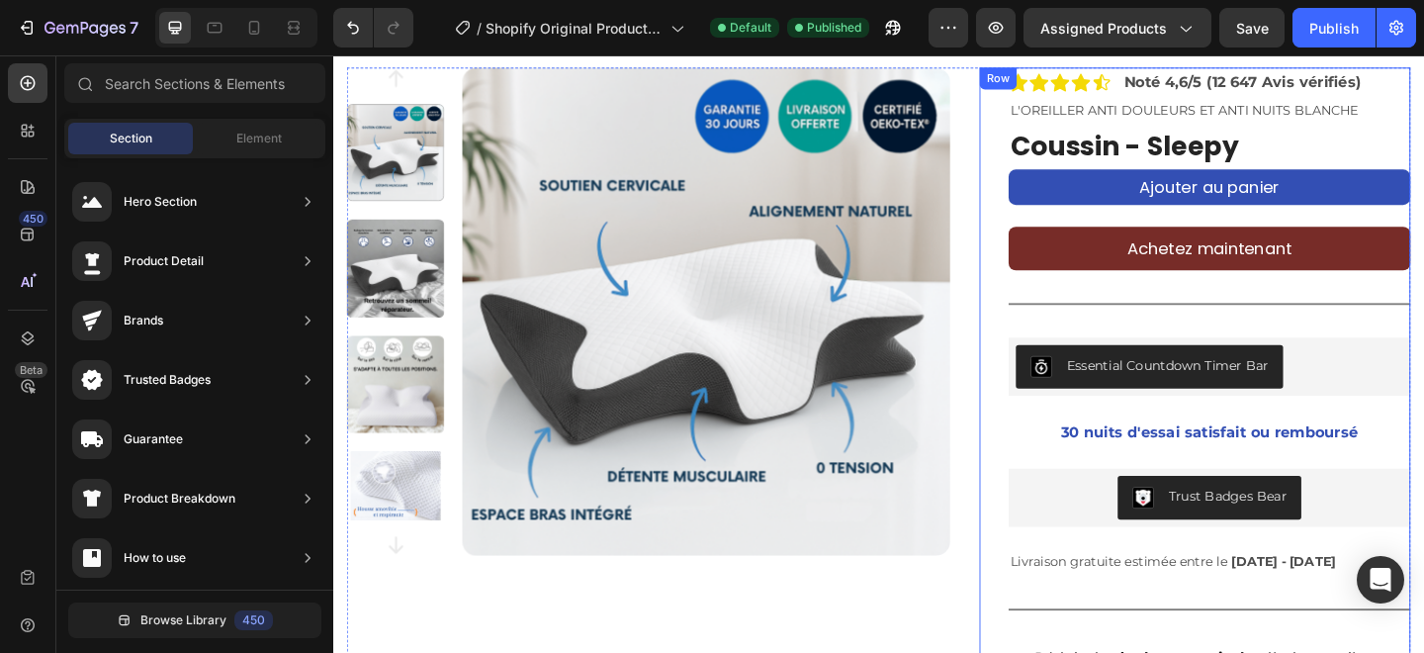
scroll to position [142, 0]
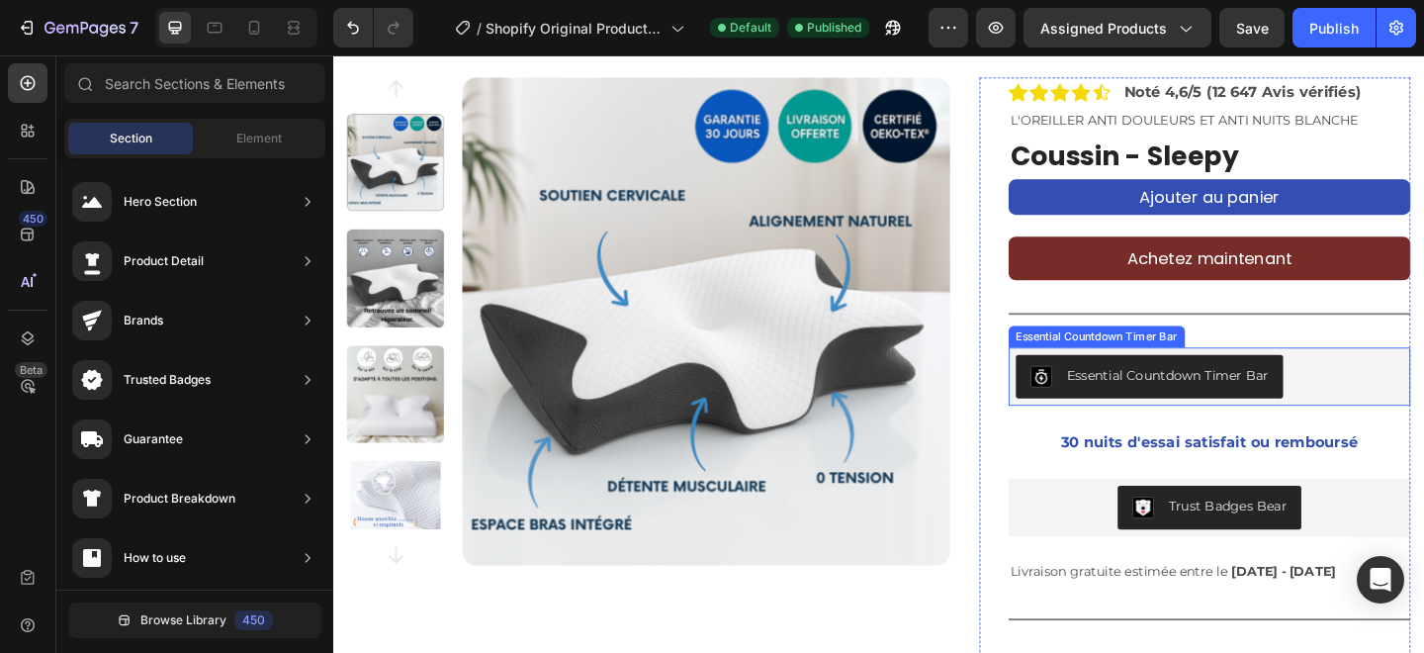
click at [1203, 402] on div "Essential Countdown Timer Bar" at bounding box center [1242, 404] width 220 height 21
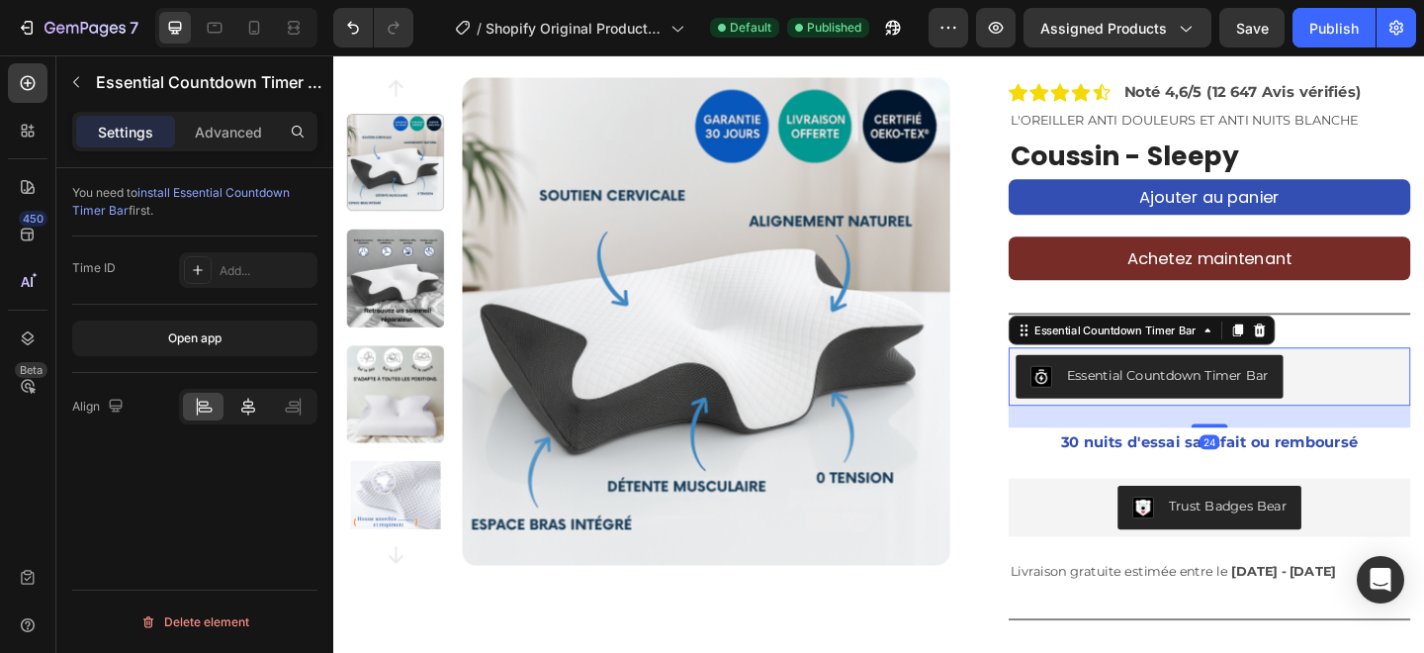
click at [244, 398] on icon at bounding box center [248, 407] width 20 height 20
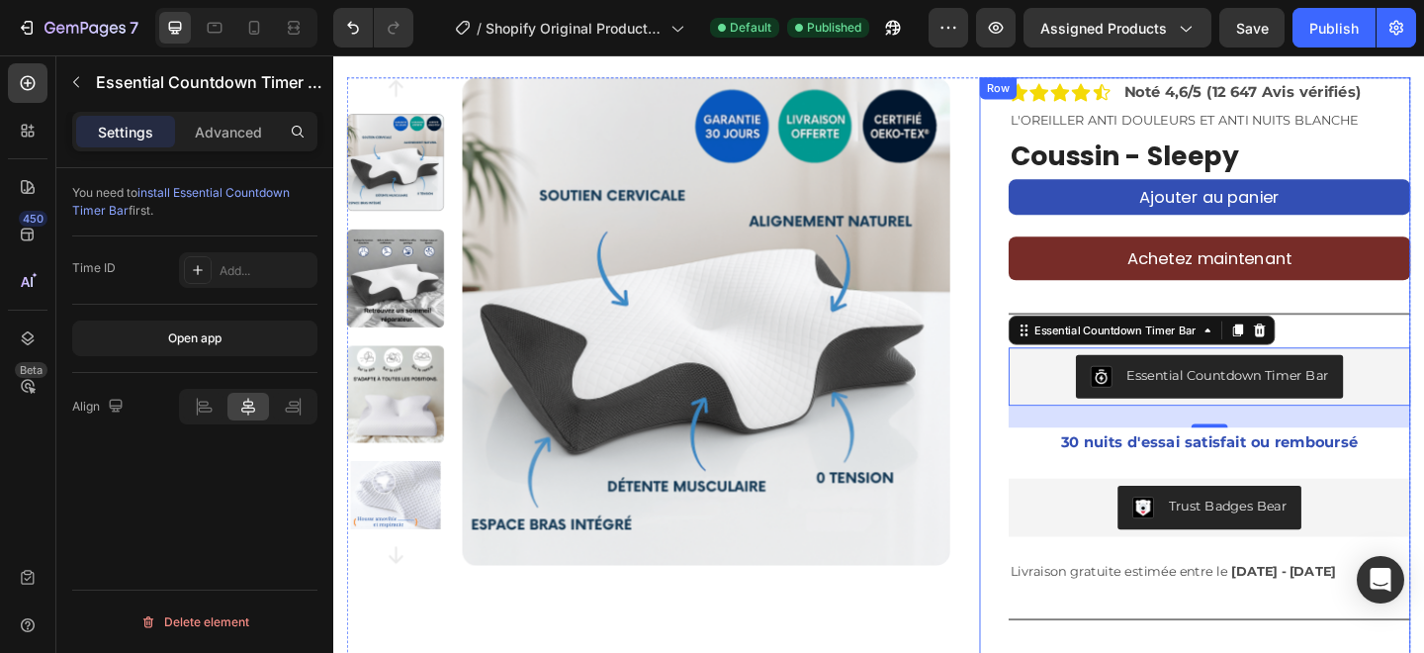
scroll to position [0, 0]
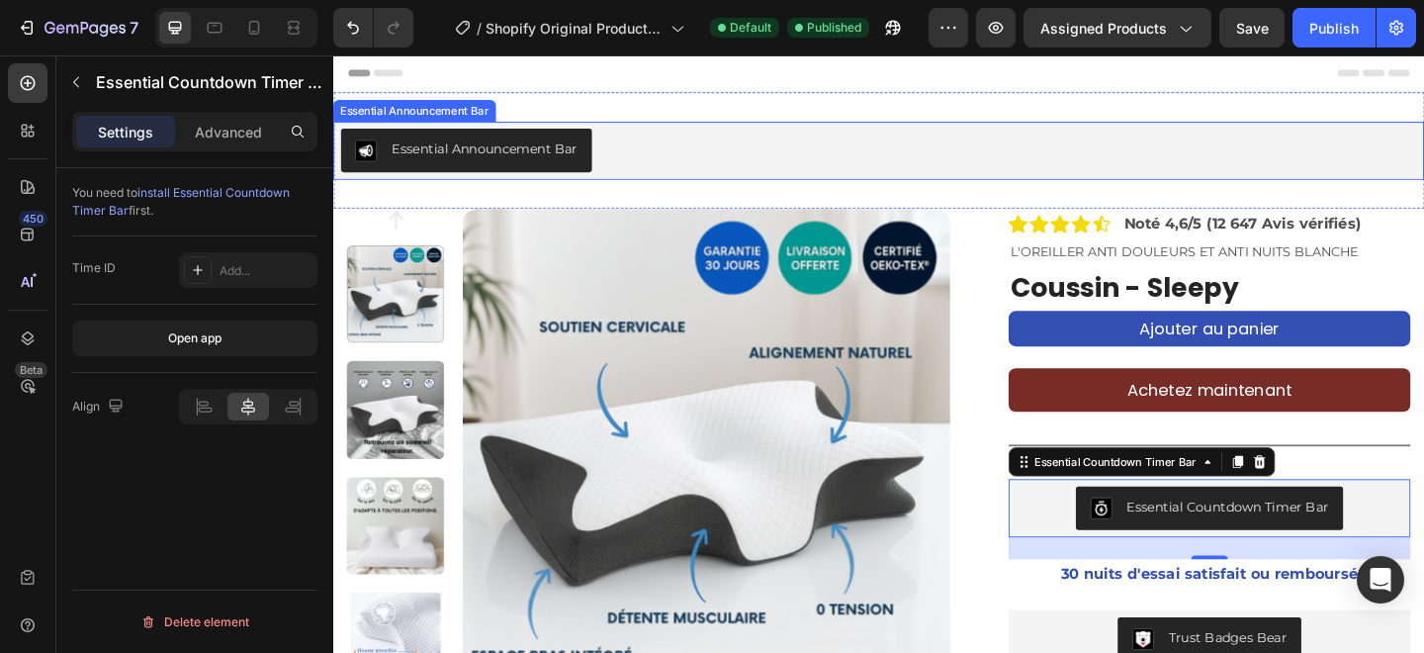
click at [604, 141] on button "Essential Announcement Bar" at bounding box center [477, 159] width 273 height 47
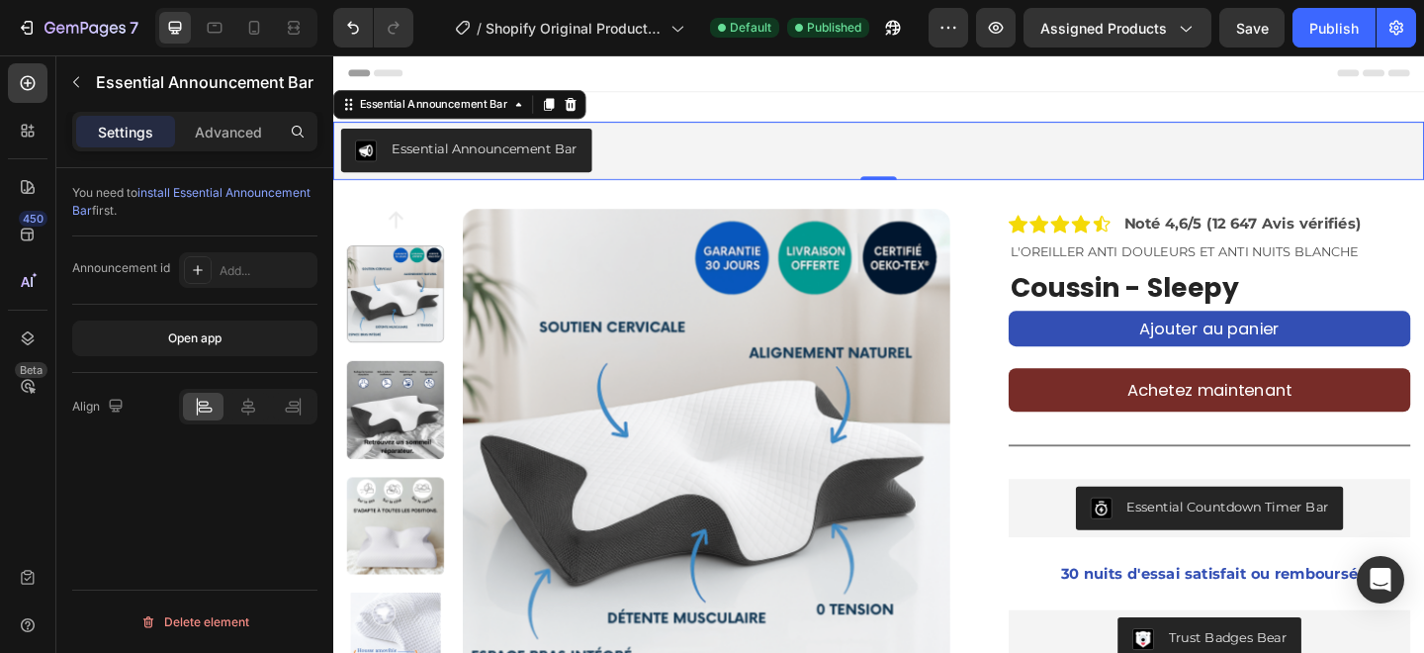
click at [254, 391] on div at bounding box center [248, 407] width 138 height 36
click at [193, 266] on icon at bounding box center [198, 270] width 16 height 16
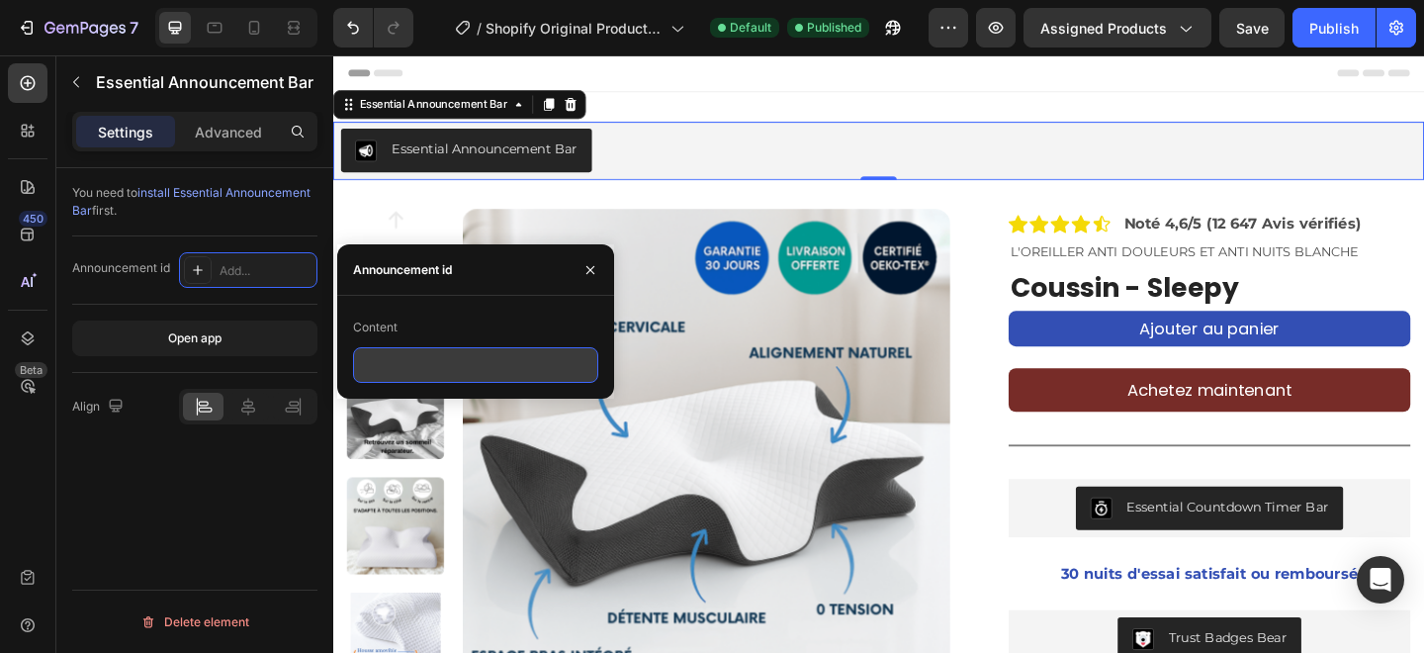
click at [403, 366] on input "text" at bounding box center [475, 365] width 245 height 36
click at [225, 225] on div "You need to install Essential Announcement Bar first." at bounding box center [194, 202] width 245 height 68
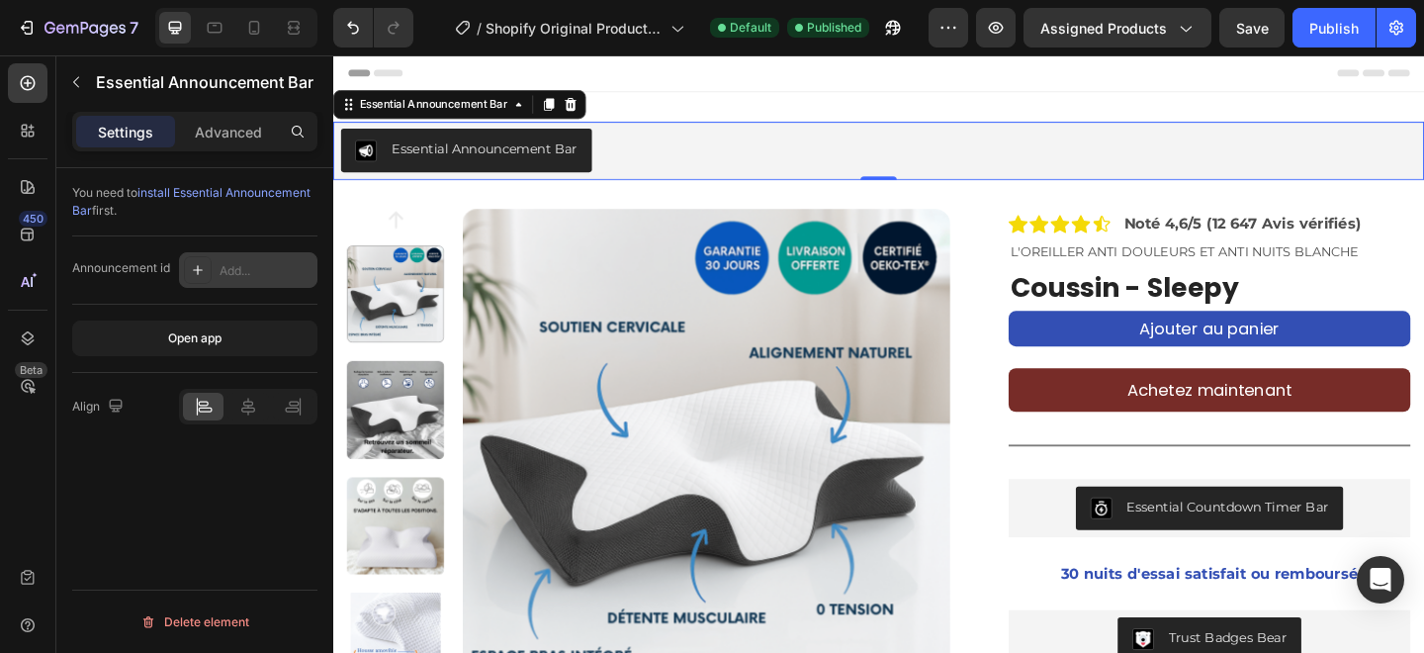
click at [188, 275] on div at bounding box center [198, 270] width 28 height 28
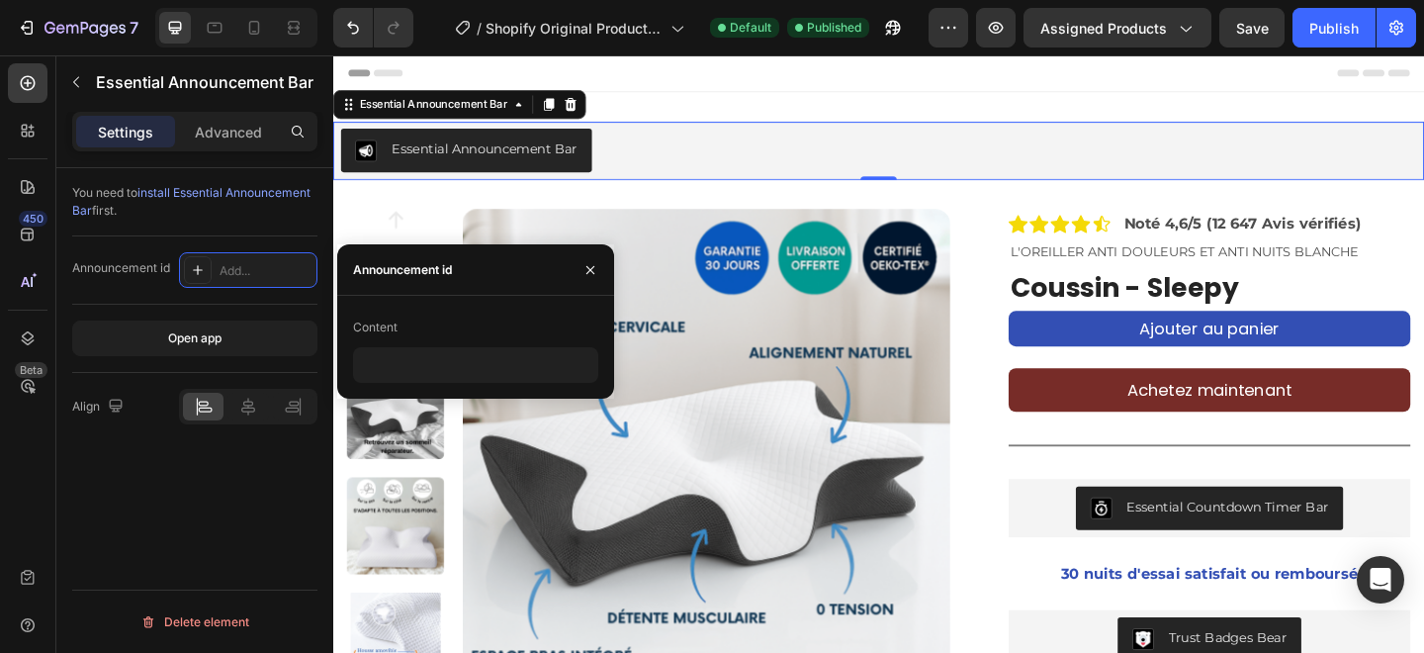
click at [406, 342] on div "Content" at bounding box center [475, 328] width 245 height 32
click at [406, 351] on input "text" at bounding box center [475, 365] width 245 height 36
click at [389, 181] on button "Essential Announcement Bar" at bounding box center [477, 159] width 273 height 47
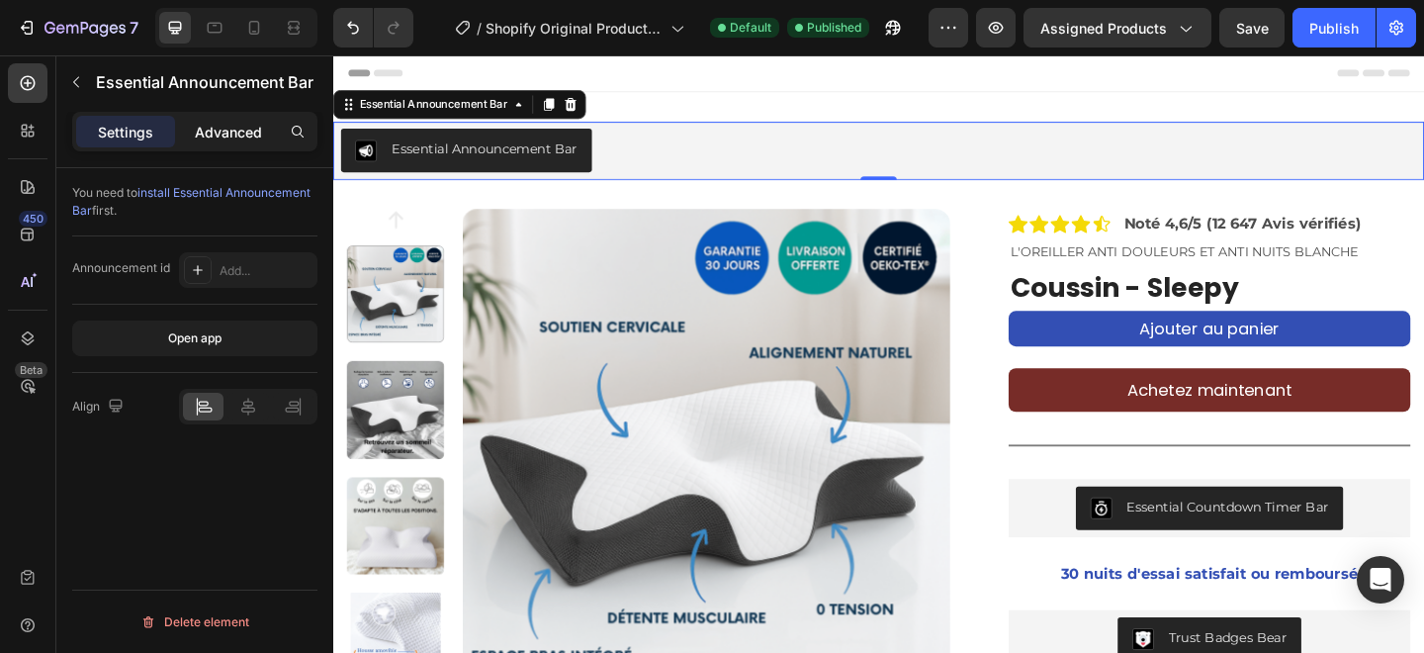
click at [230, 120] on div "Advanced" at bounding box center [228, 132] width 99 height 32
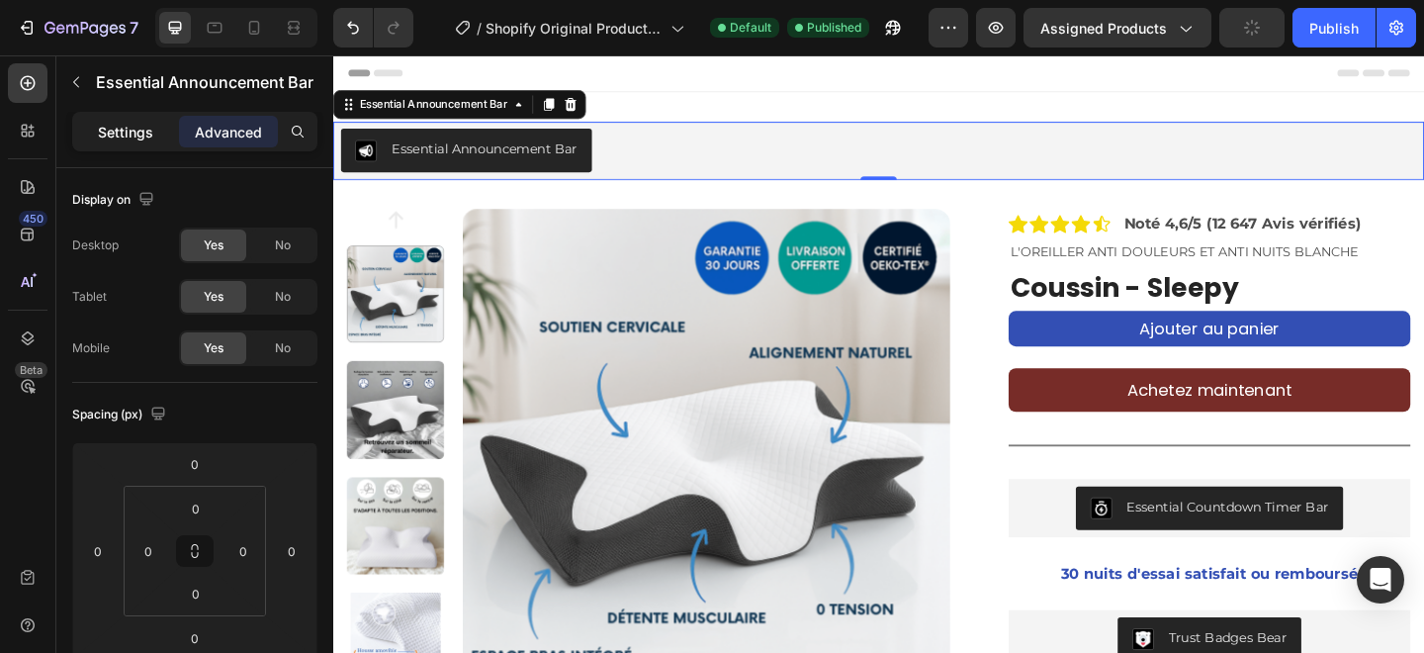
click at [134, 131] on p "Settings" at bounding box center [125, 132] width 55 height 21
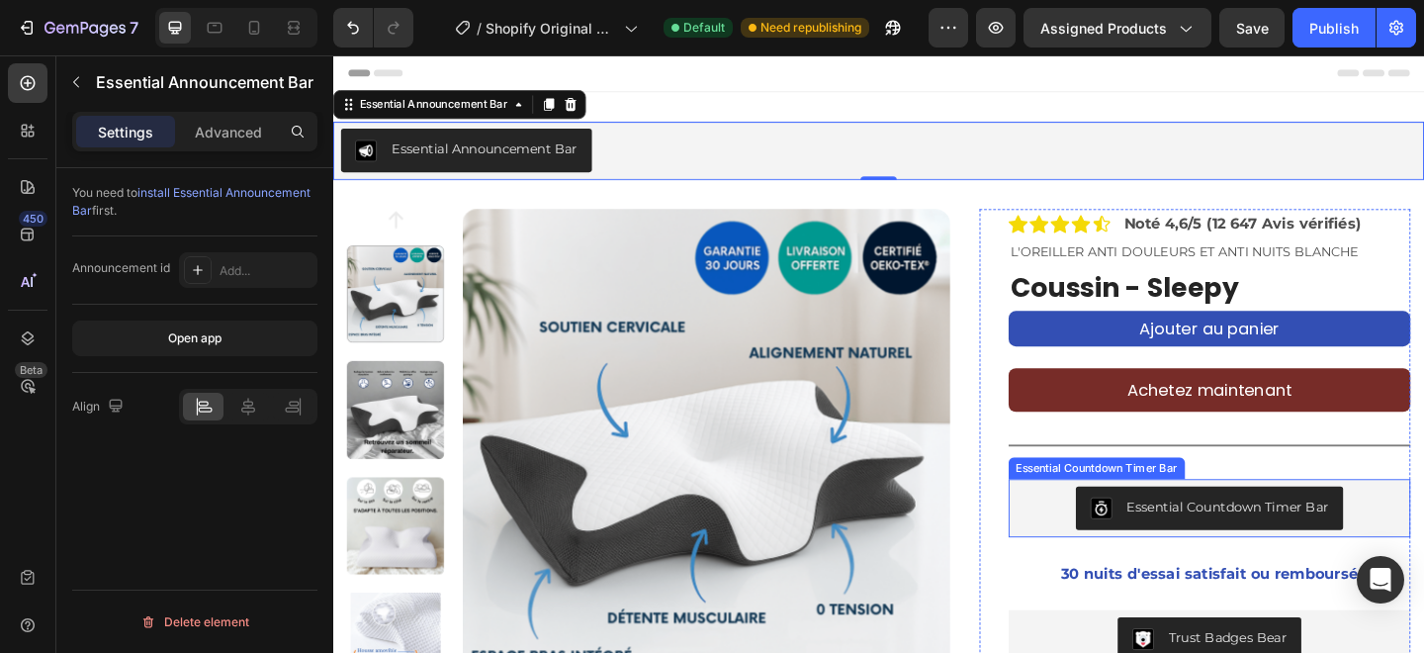
scroll to position [50, 0]
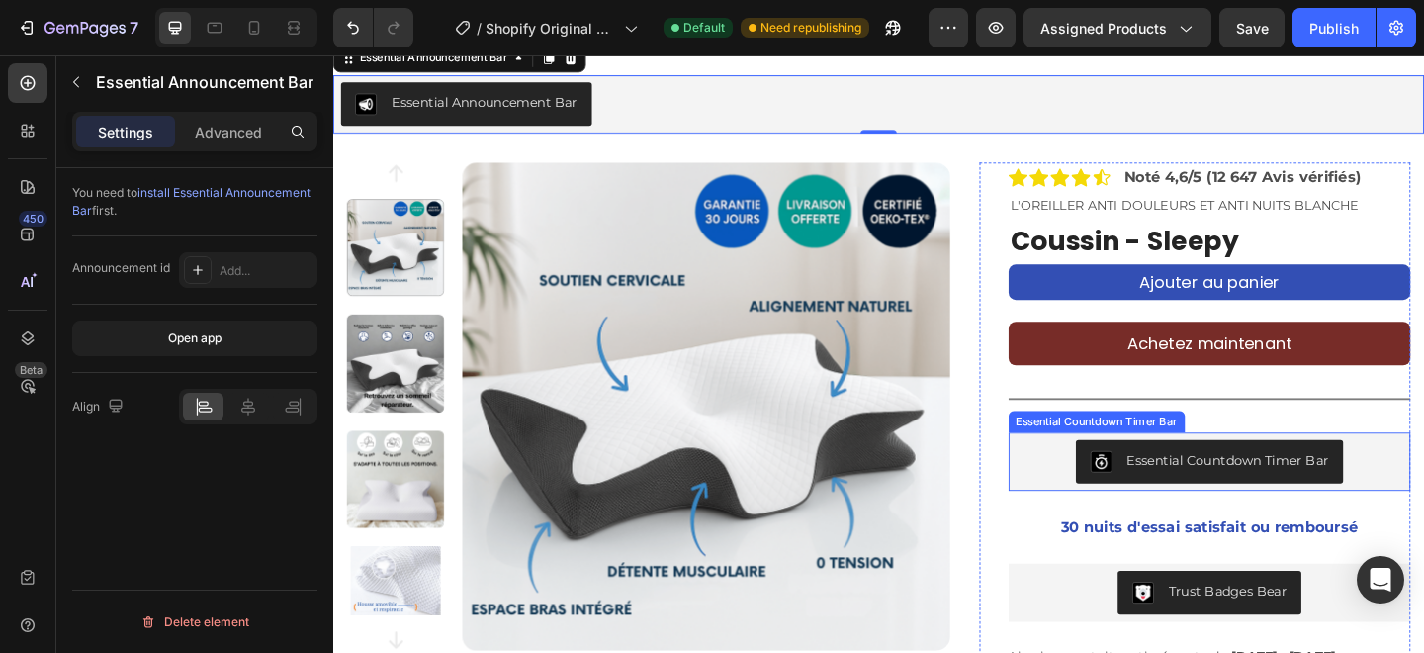
click at [1236, 500] on div "Essential Countdown Timer Bar" at bounding box center [1307, 496] width 220 height 21
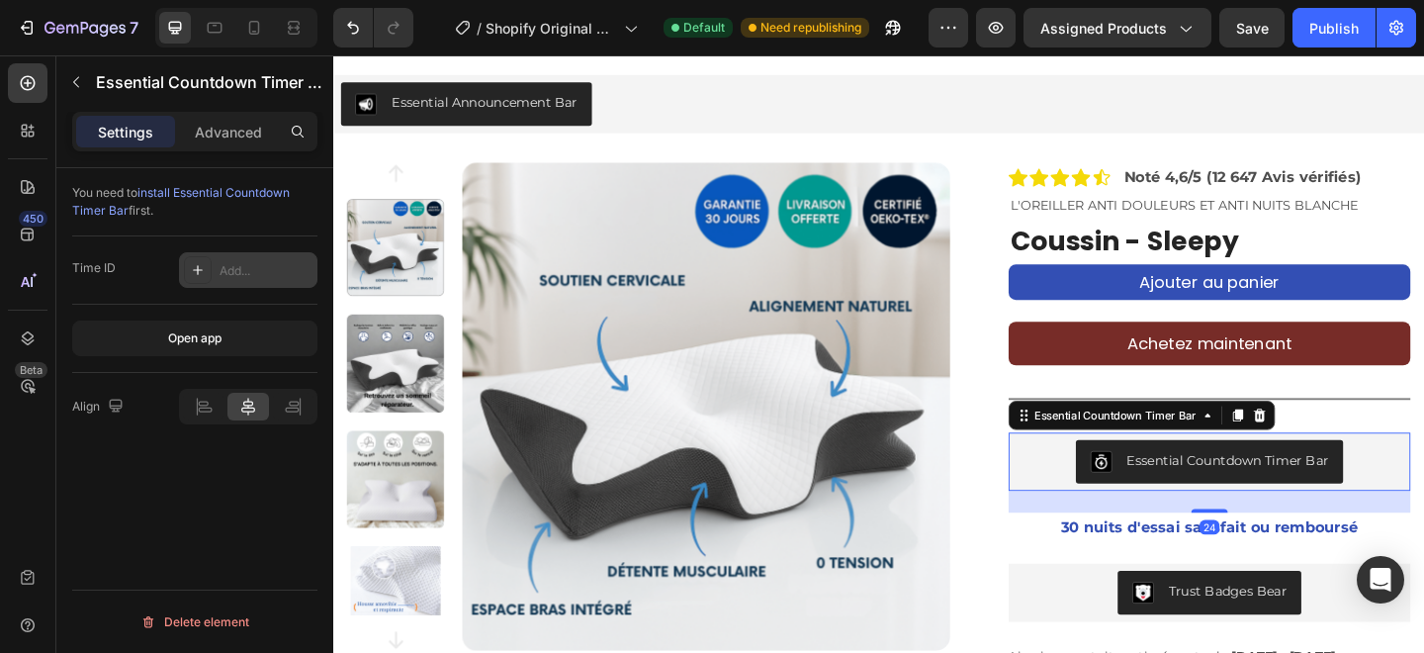
click at [222, 281] on div "Add..." at bounding box center [248, 270] width 138 height 36
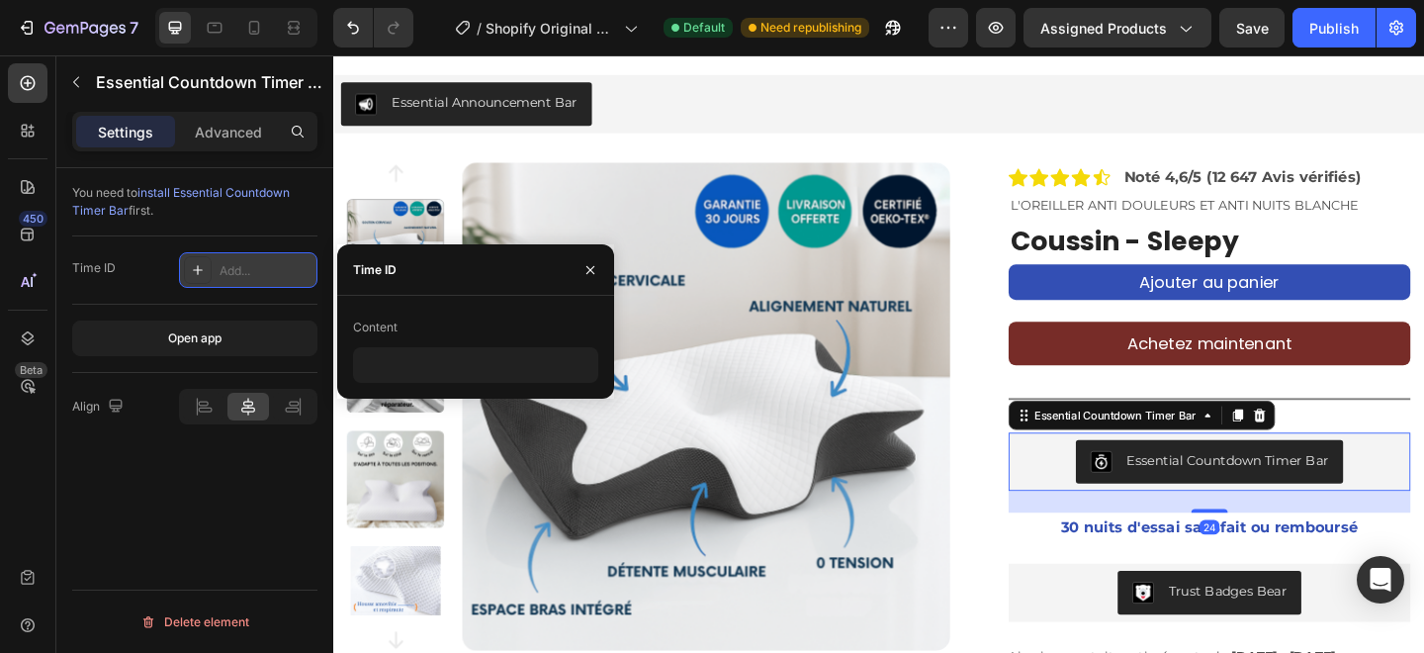
click at [203, 272] on icon at bounding box center [198, 270] width 16 height 16
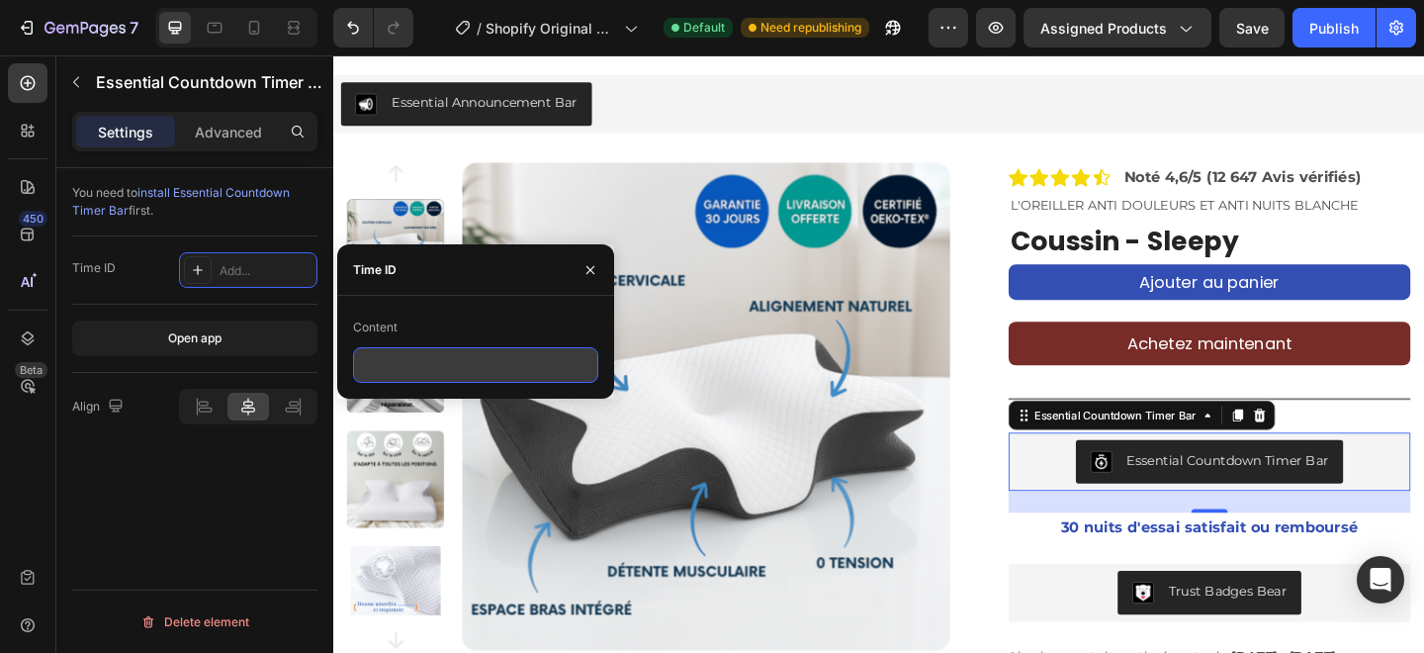
click at [409, 379] on input "text" at bounding box center [475, 365] width 245 height 36
paste input "24afe5a9-623e-4dd2-9a1e-1d0e670b3e9a"
type input "24afe5a9-623e-4dd2-9a1e-1d0e670b3e9a"
click at [134, 244] on div "Time ID 24afe5a9-623e-4dd2-9a1e-1d0e670b3e9a" at bounding box center [194, 270] width 245 height 68
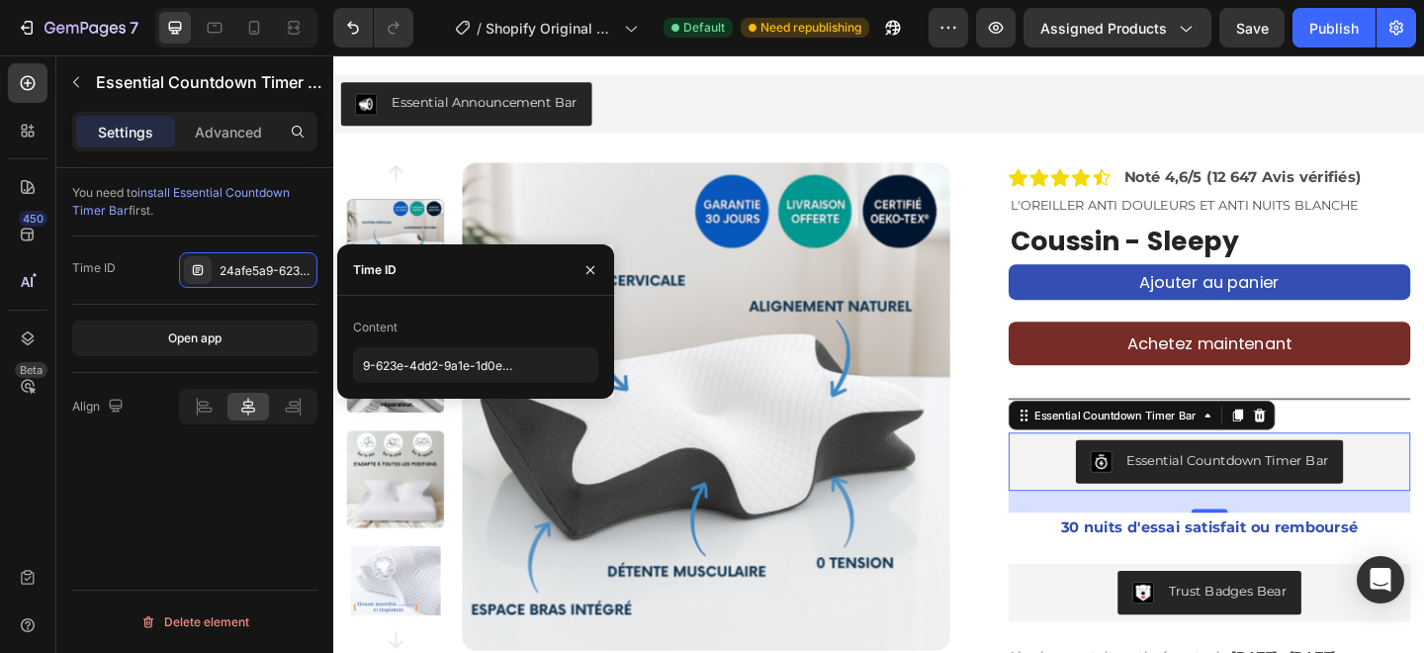
scroll to position [0, 0]
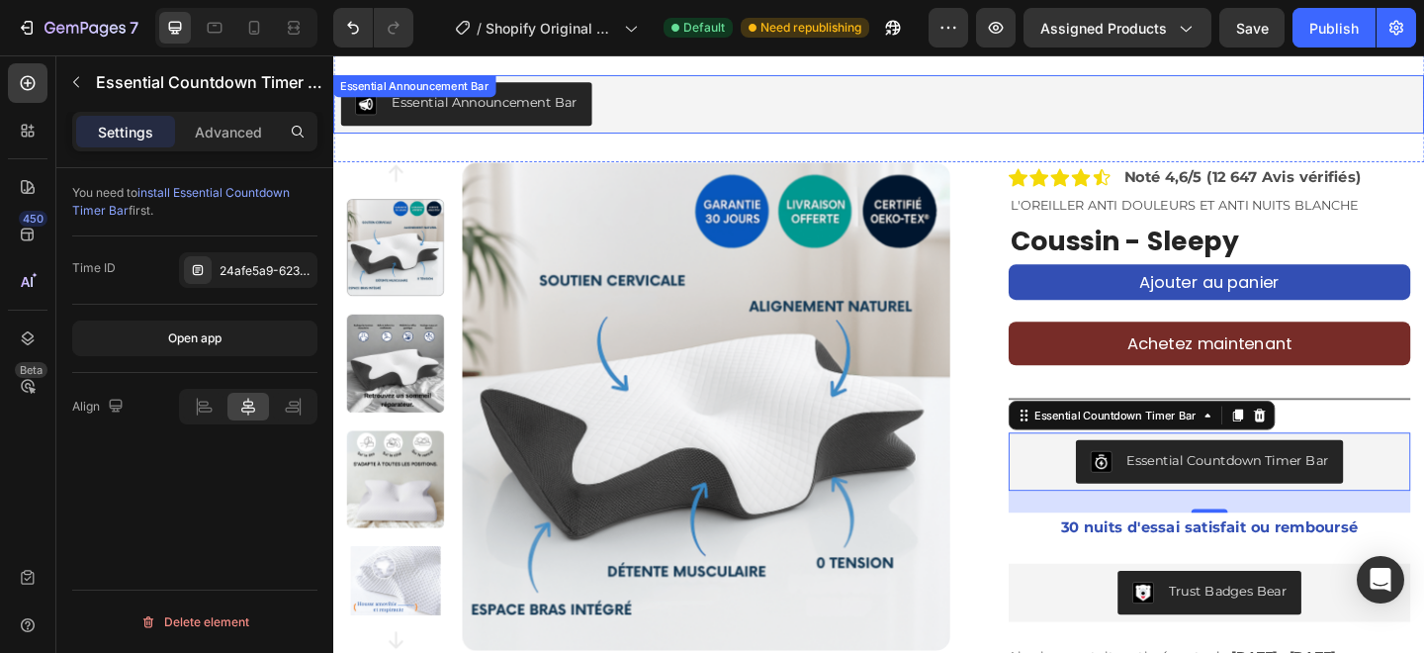
click at [680, 127] on div "Essential Announcement Bar" at bounding box center [926, 108] width 1171 height 47
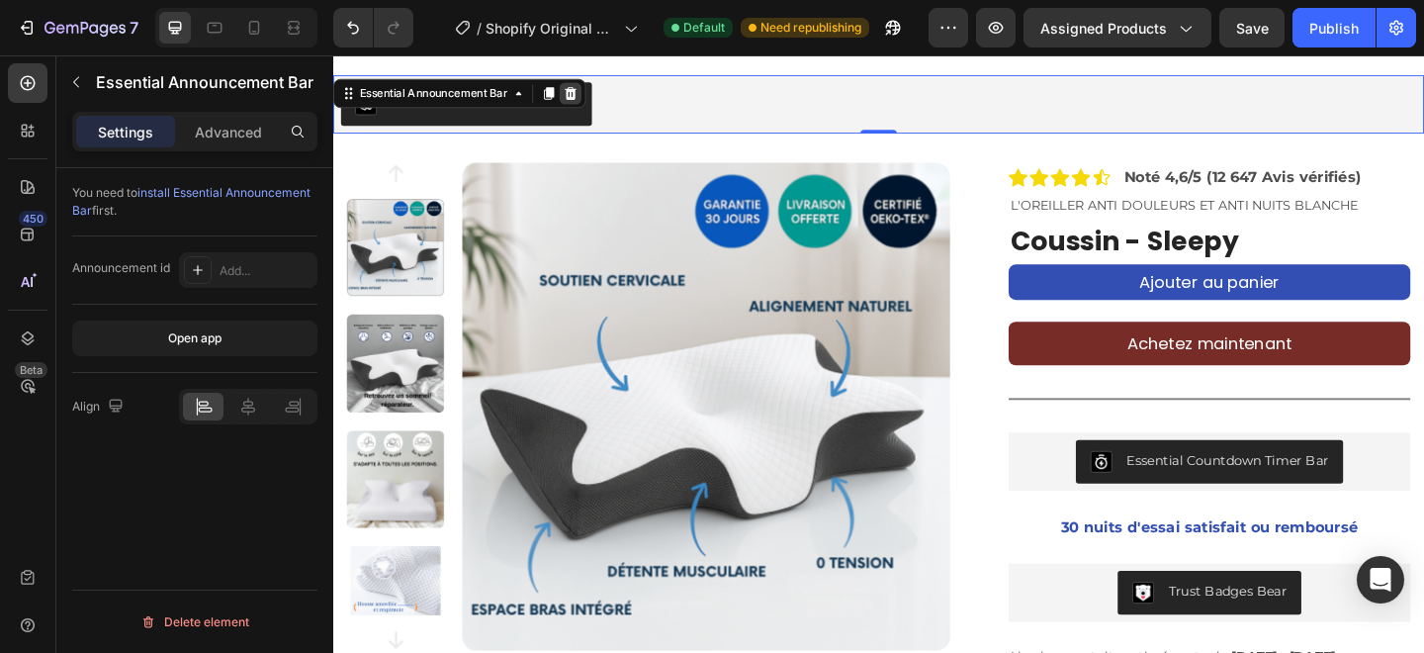
click at [601, 94] on div at bounding box center [592, 97] width 24 height 24
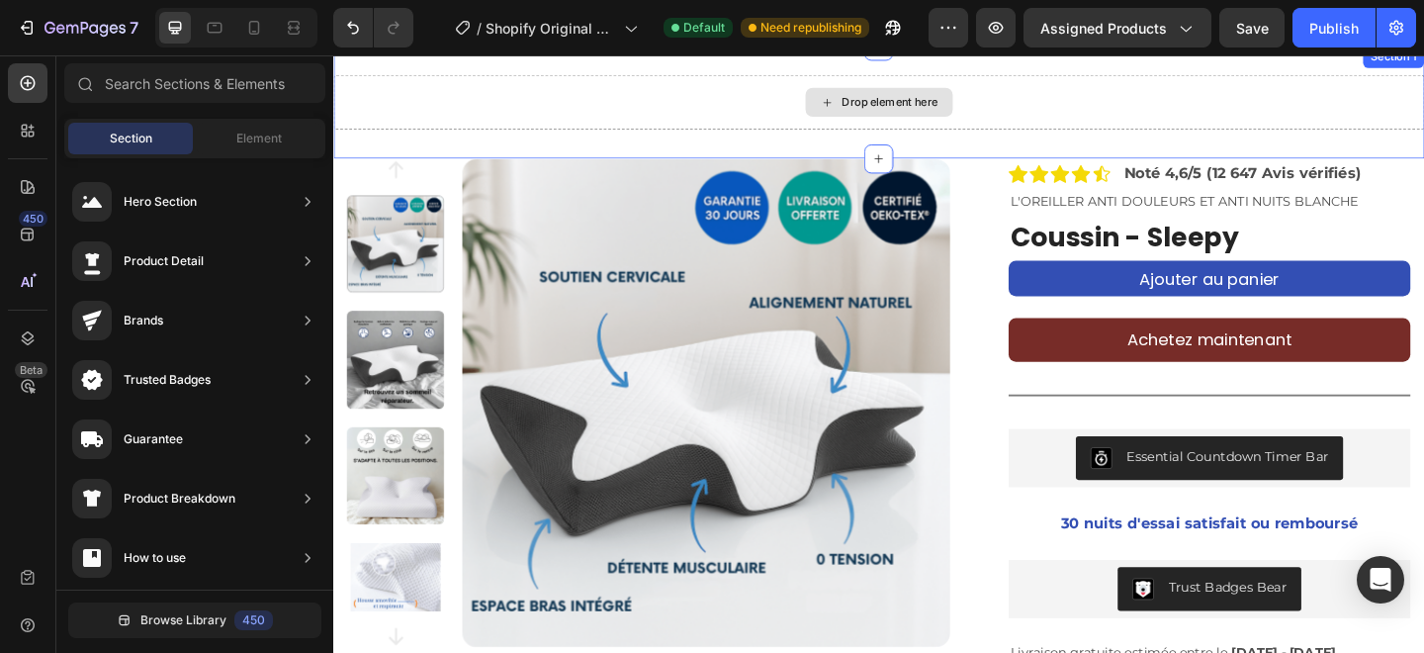
click at [643, 103] on div "Drop element here" at bounding box center [926, 106] width 1187 height 59
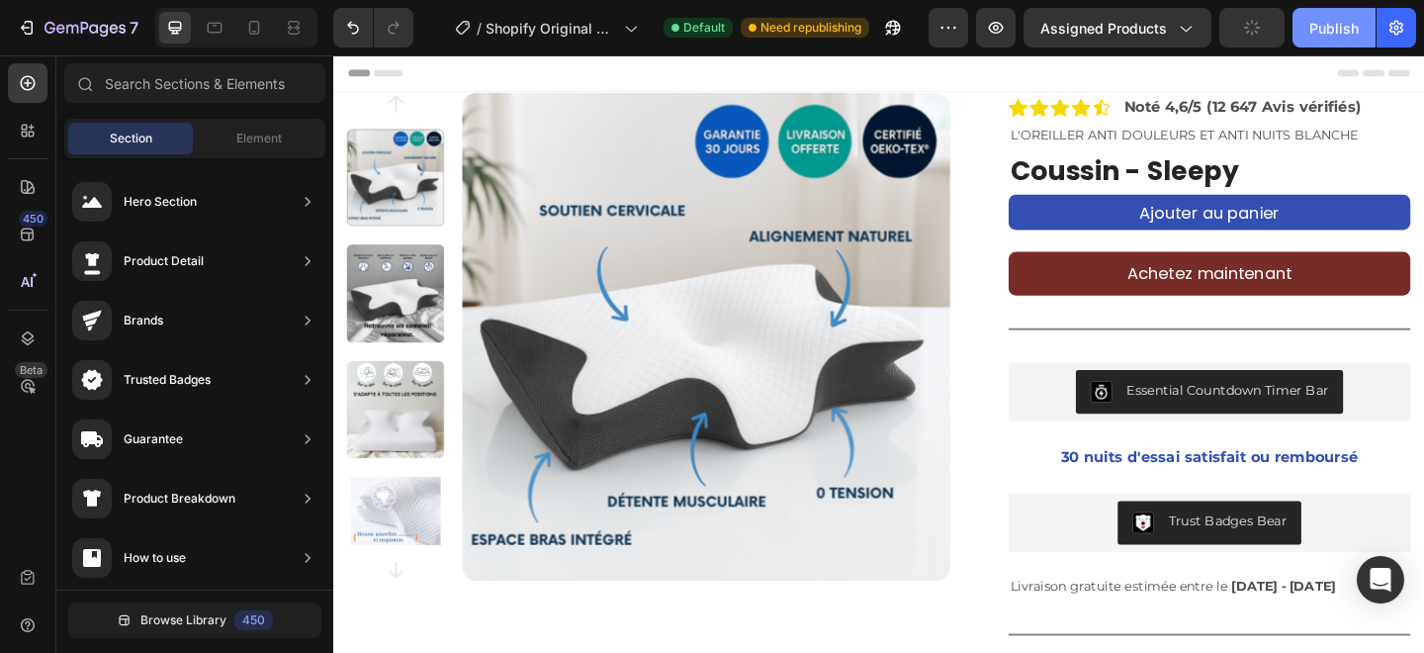
click at [1329, 43] on button "Publish" at bounding box center [1334, 28] width 83 height 40
click at [249, 21] on icon at bounding box center [254, 28] width 20 height 20
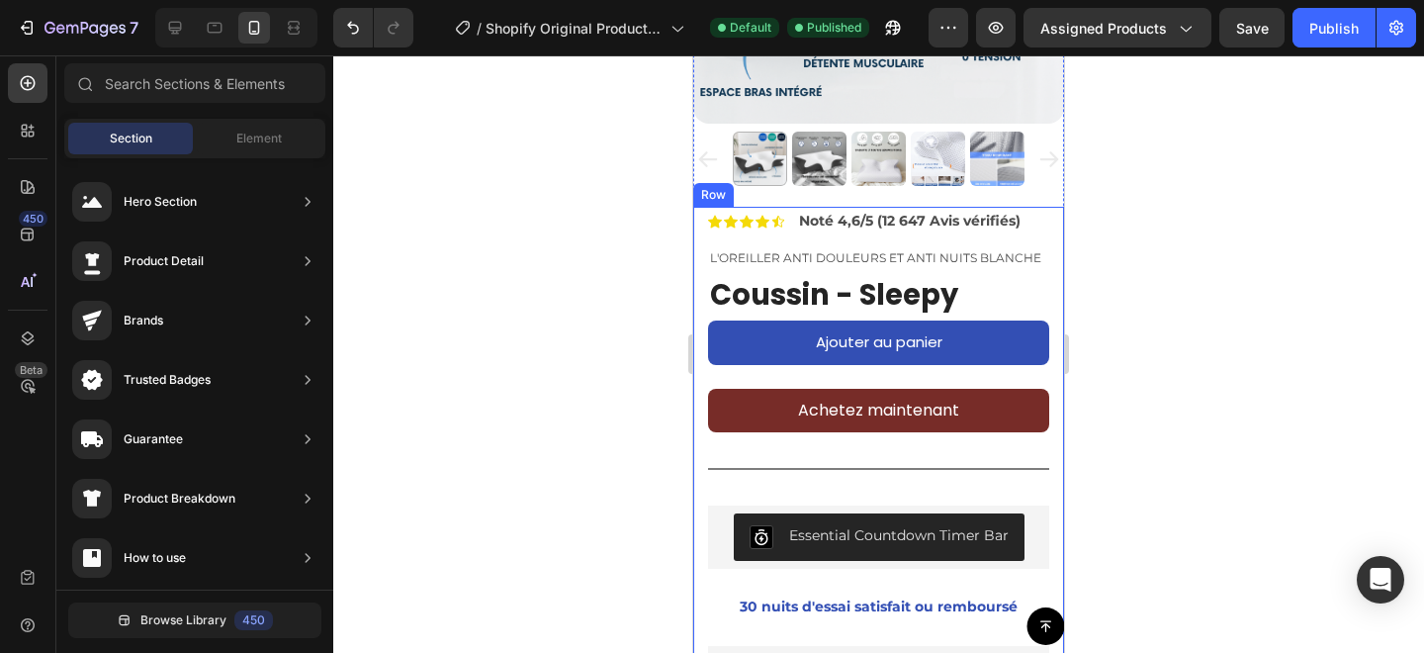
scroll to position [351, 0]
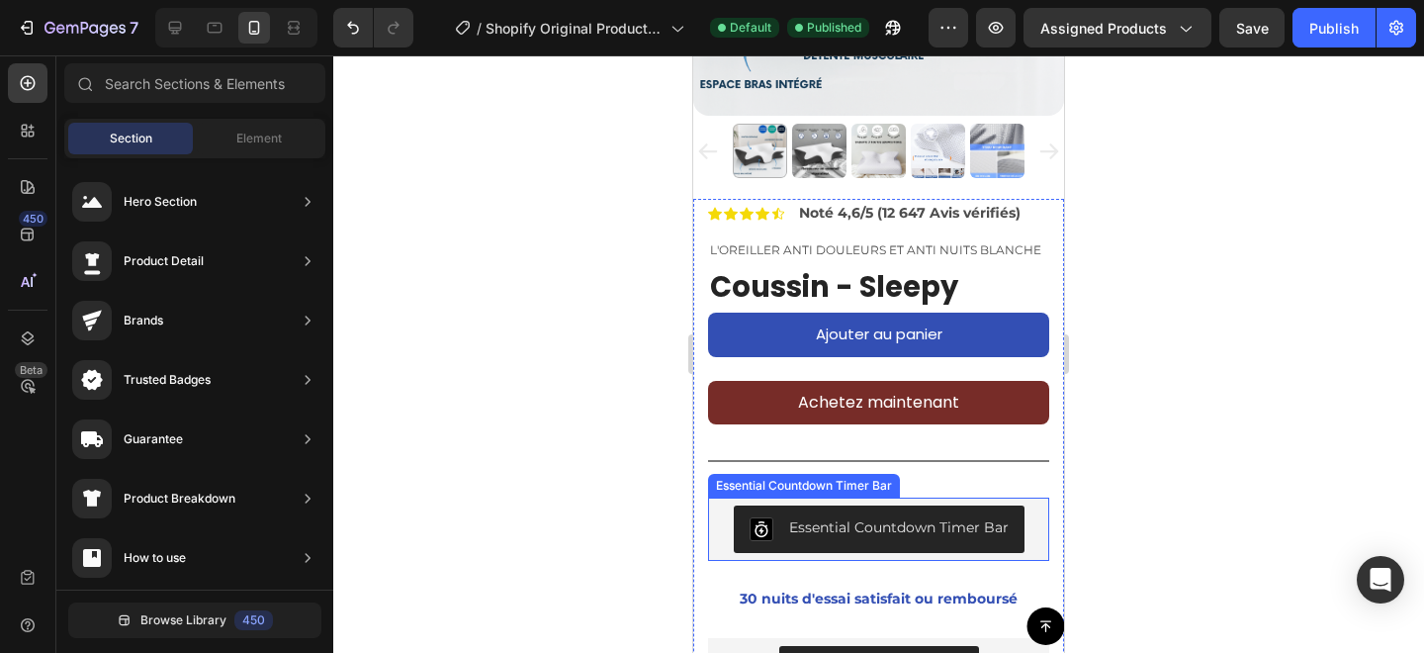
click at [889, 523] on div "Essential Countdown Timer Bar" at bounding box center [899, 527] width 220 height 21
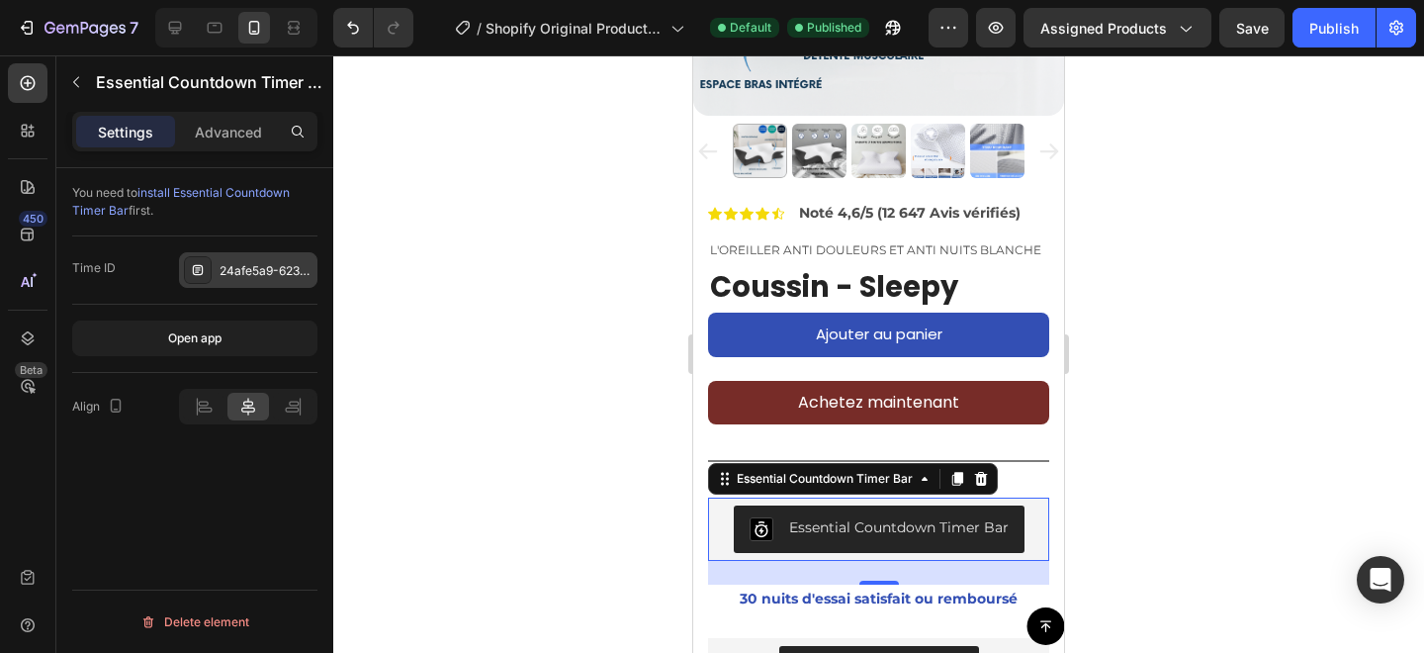
click at [199, 266] on icon at bounding box center [198, 270] width 16 height 16
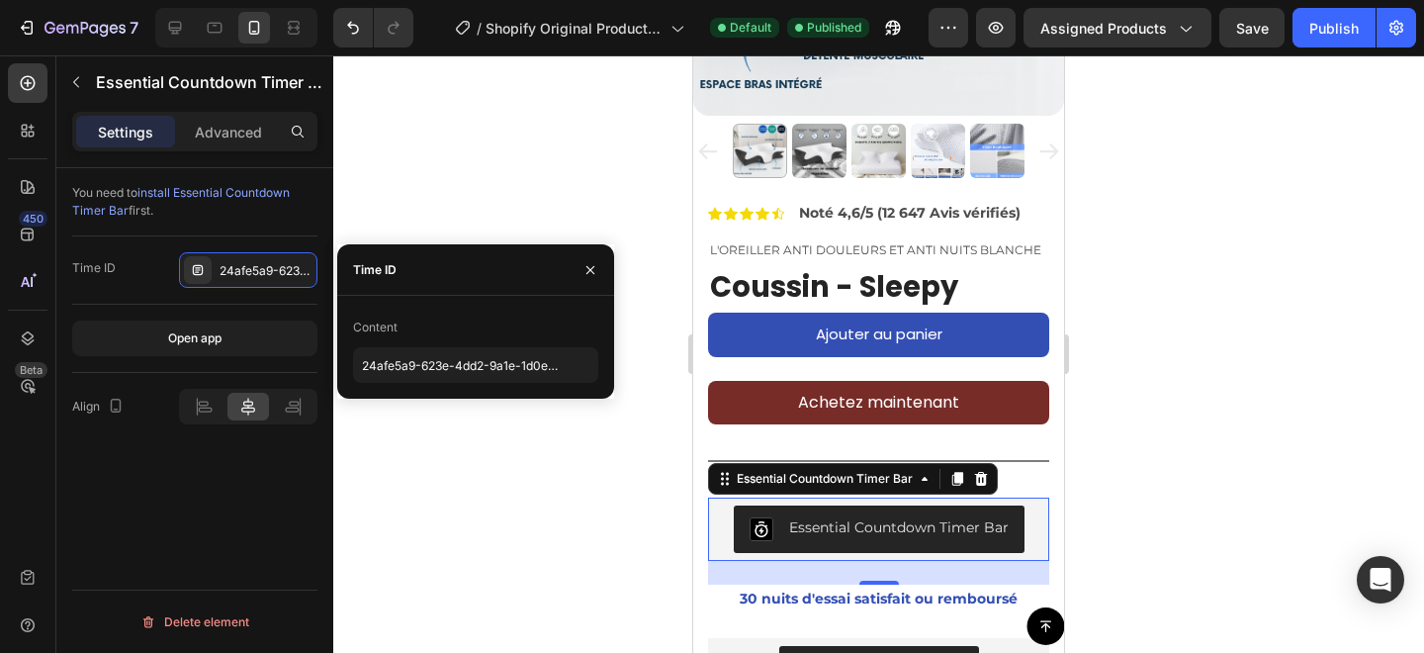
click at [163, 254] on div "Time ID 24afe5a9-623e-4dd2-9a1e-1d0e670b3e9a" at bounding box center [194, 270] width 245 height 36
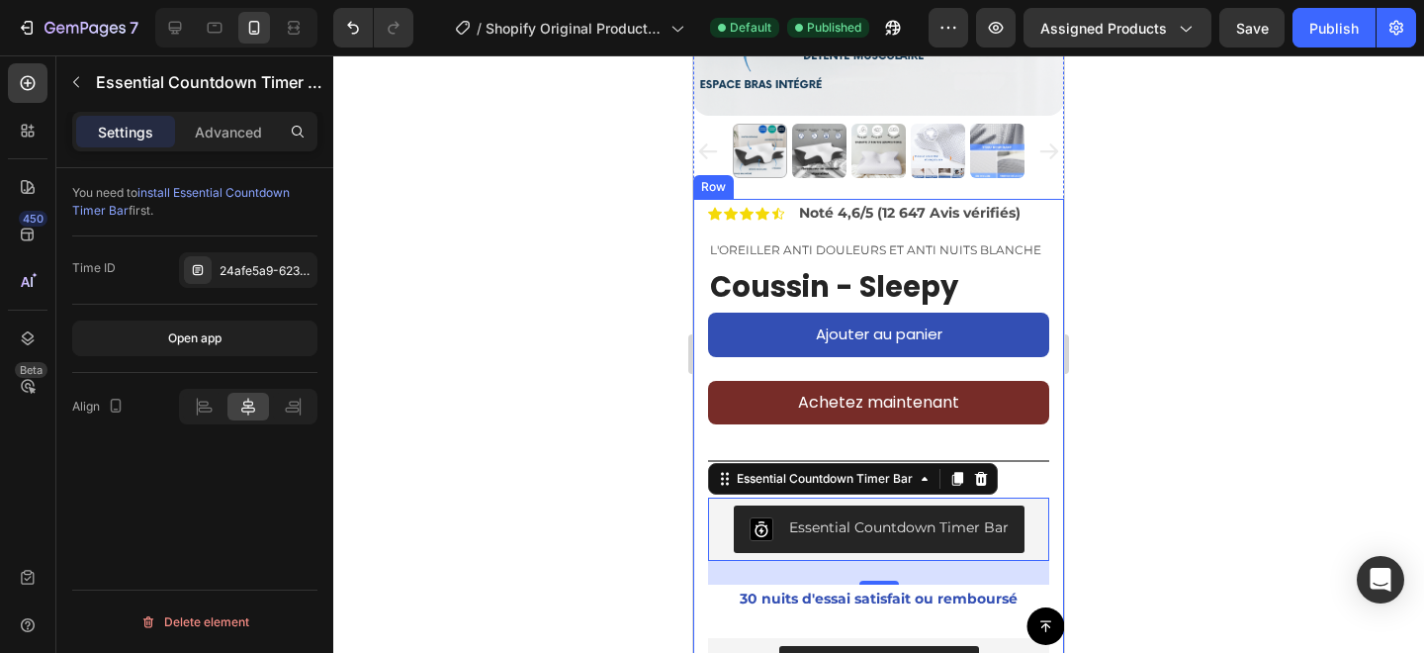
drag, startPoint x: 133, startPoint y: 439, endPoint x: 641, endPoint y: 398, distance: 510.1
click at [641, 398] on div at bounding box center [878, 353] width 1091 height 597
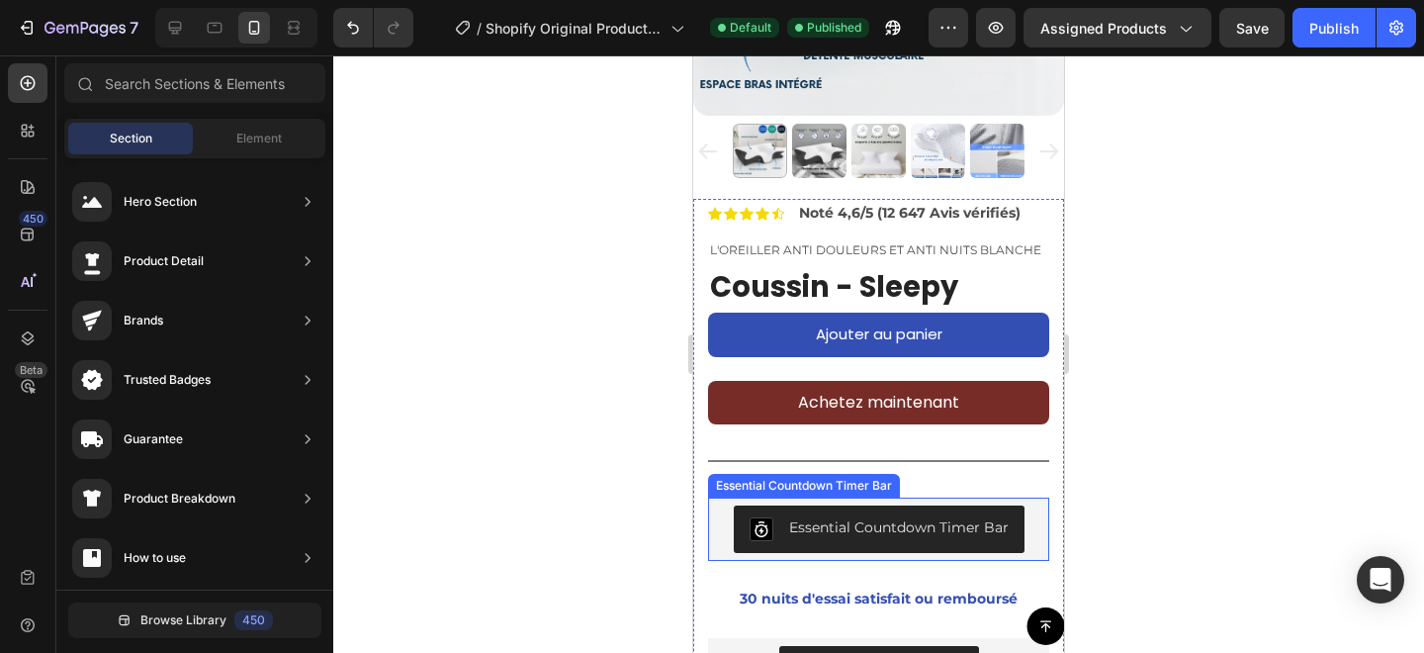
click at [869, 540] on div "Essential Countdown Timer Bar" at bounding box center [879, 529] width 259 height 24
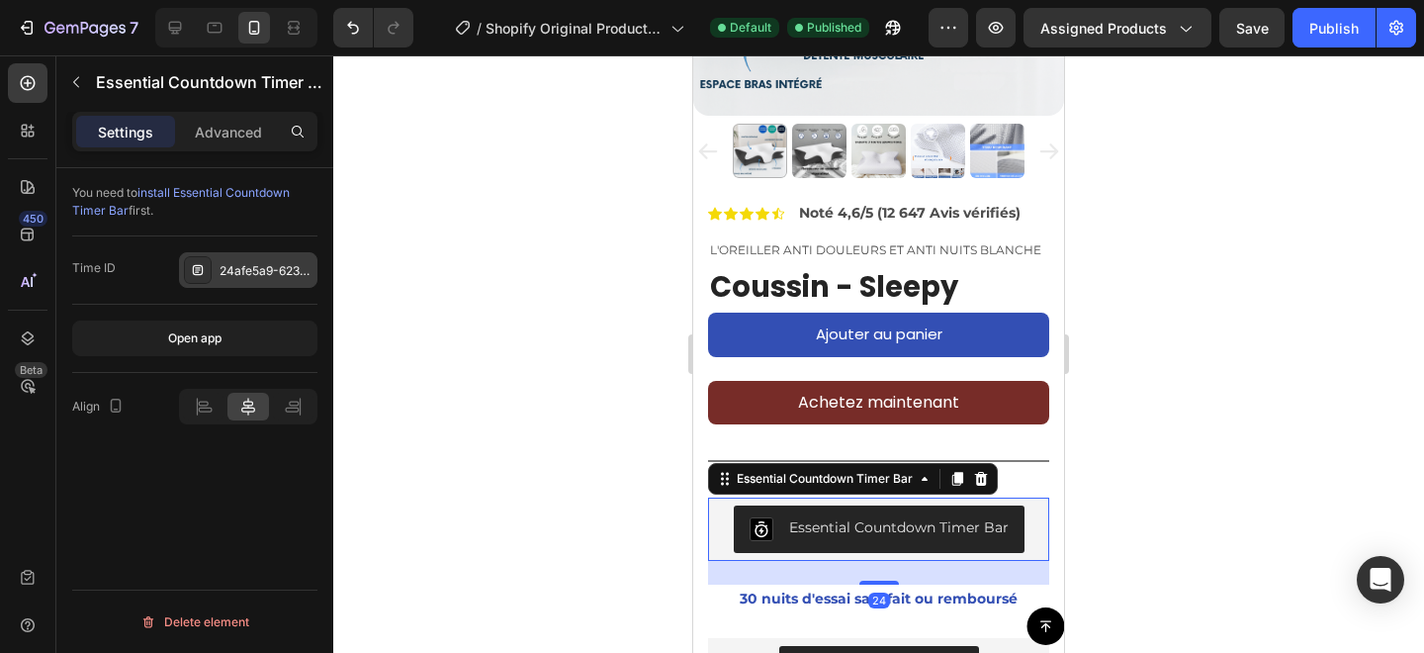
click at [240, 260] on div "24afe5a9-623e-4dd2-9a1e-1d0e670b3e9a" at bounding box center [248, 270] width 138 height 36
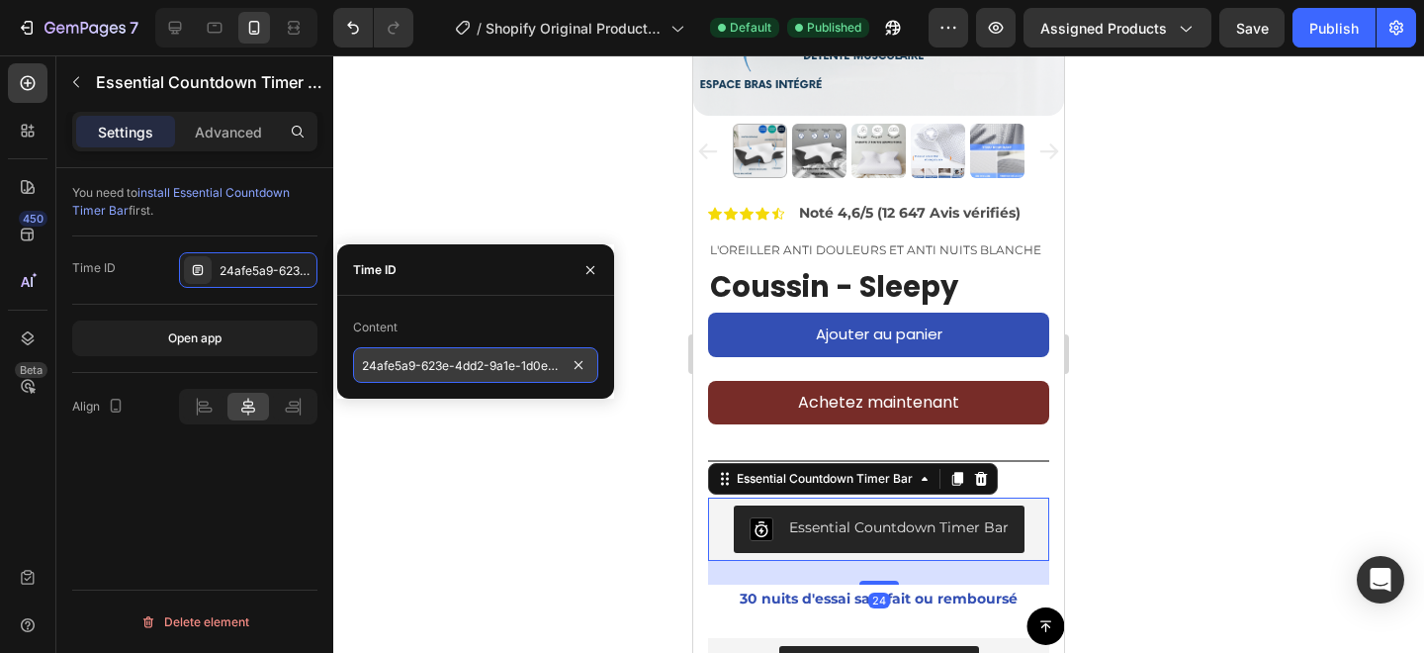
click at [421, 379] on input "24afe5a9-623e-4dd2-9a1e-1d0e670b3e9a" at bounding box center [475, 365] width 245 height 36
click at [173, 308] on div "Open app" at bounding box center [194, 339] width 245 height 68
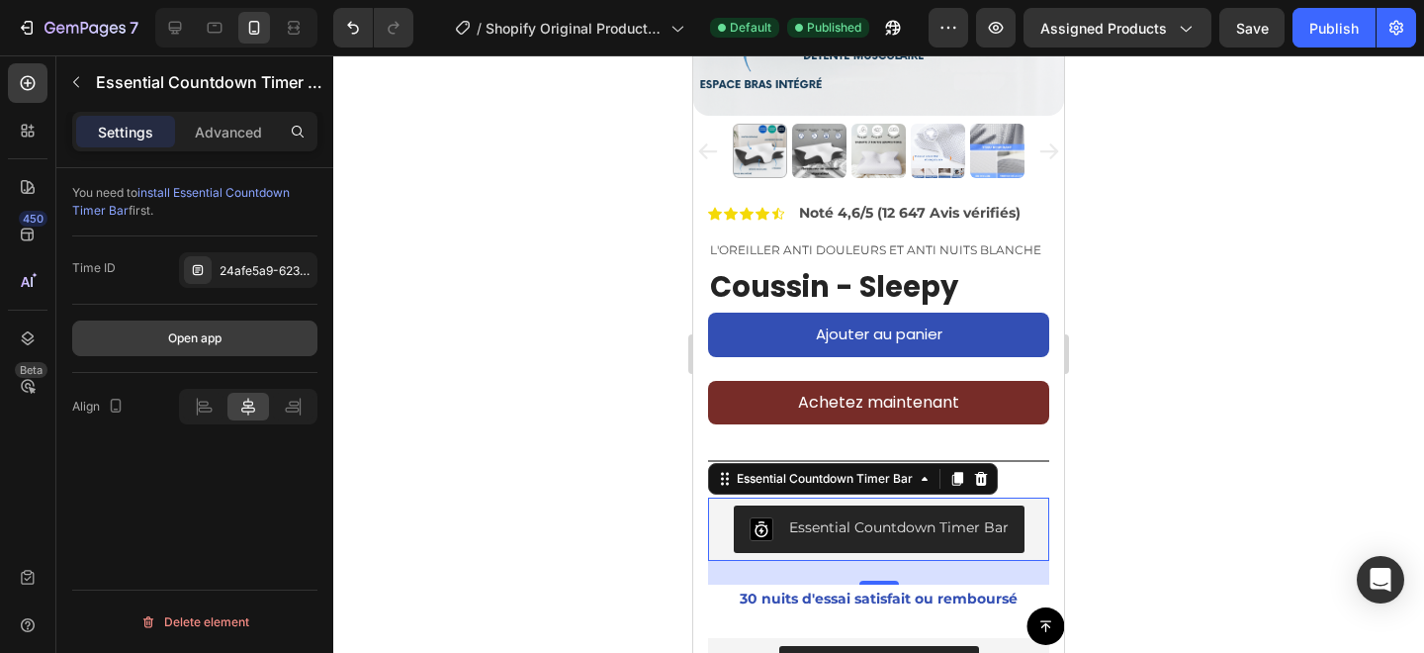
click at [194, 333] on div "Open app" at bounding box center [194, 338] width 53 height 18
click at [984, 488] on div at bounding box center [981, 479] width 24 height 24
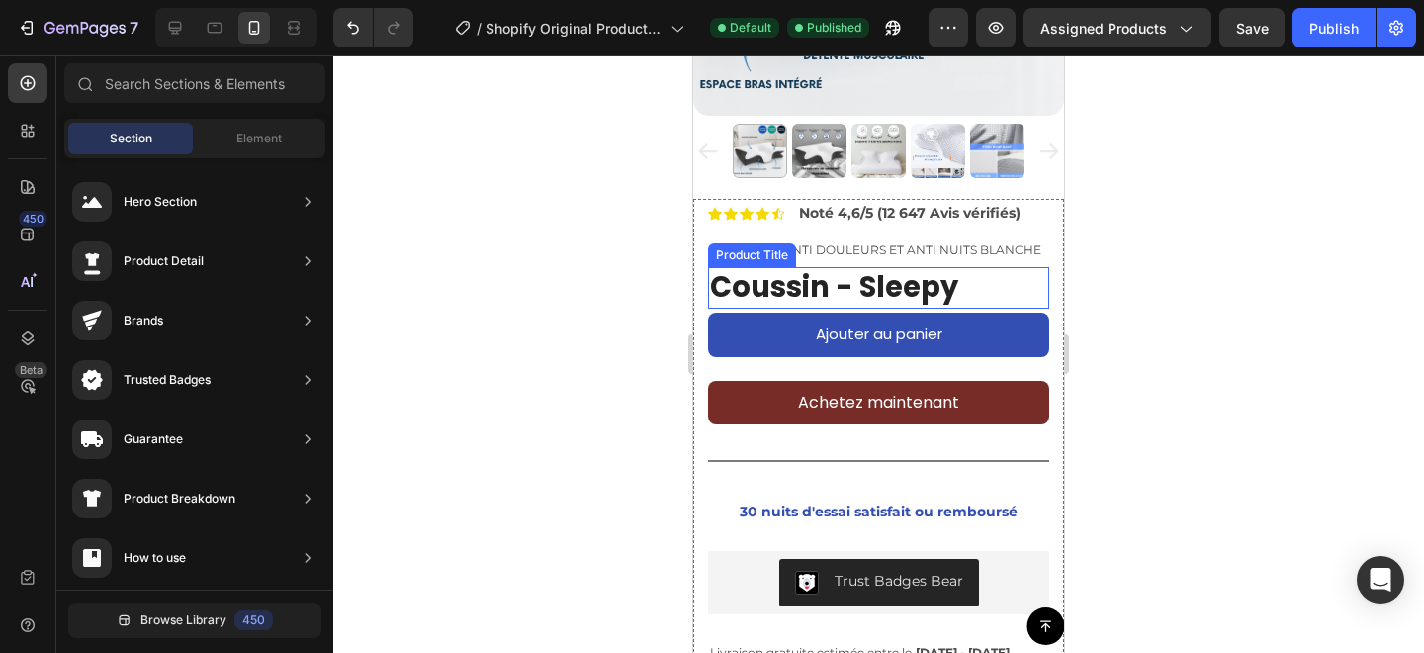
scroll to position [0, 0]
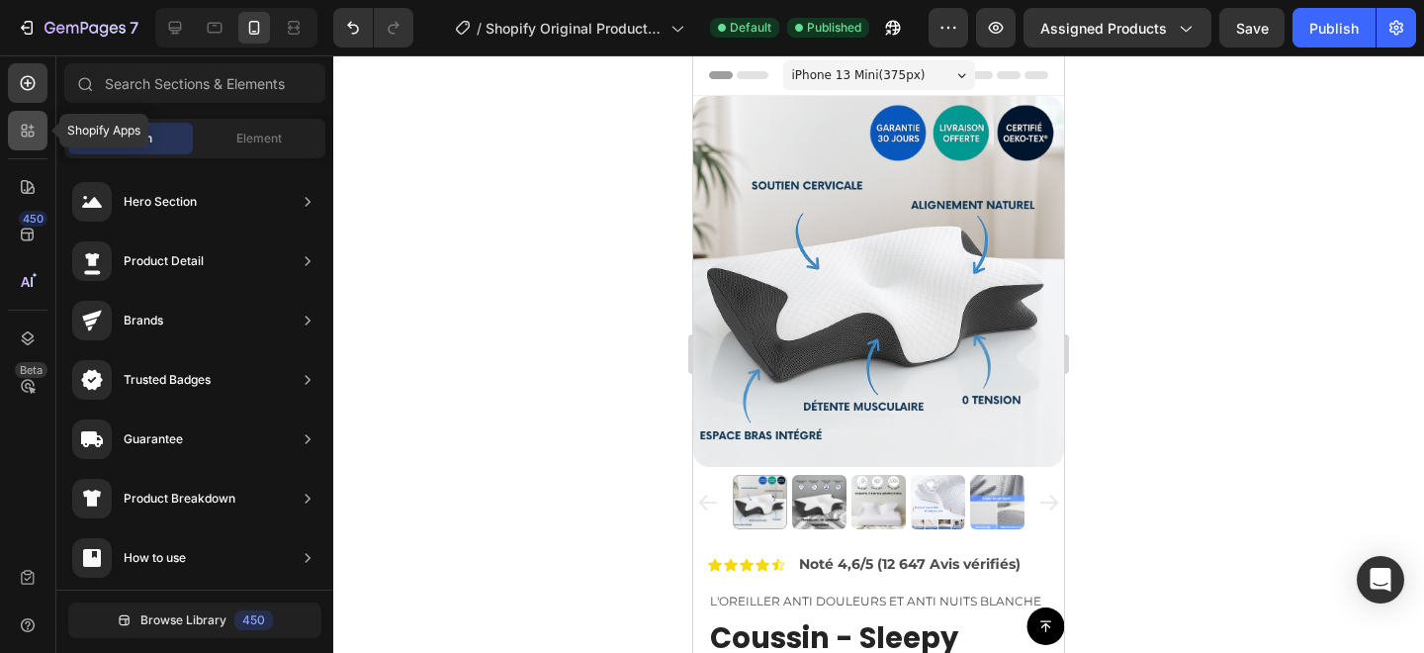
click at [24, 128] on icon at bounding box center [28, 131] width 20 height 20
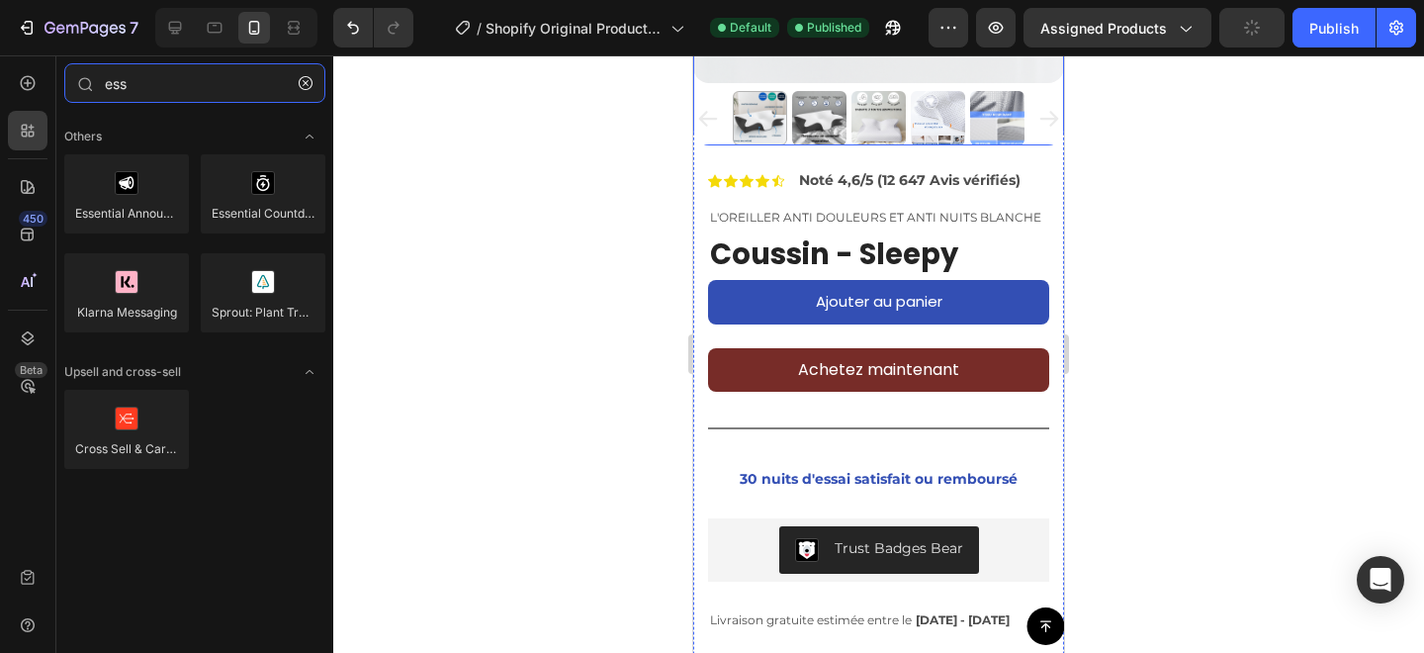
scroll to position [429, 0]
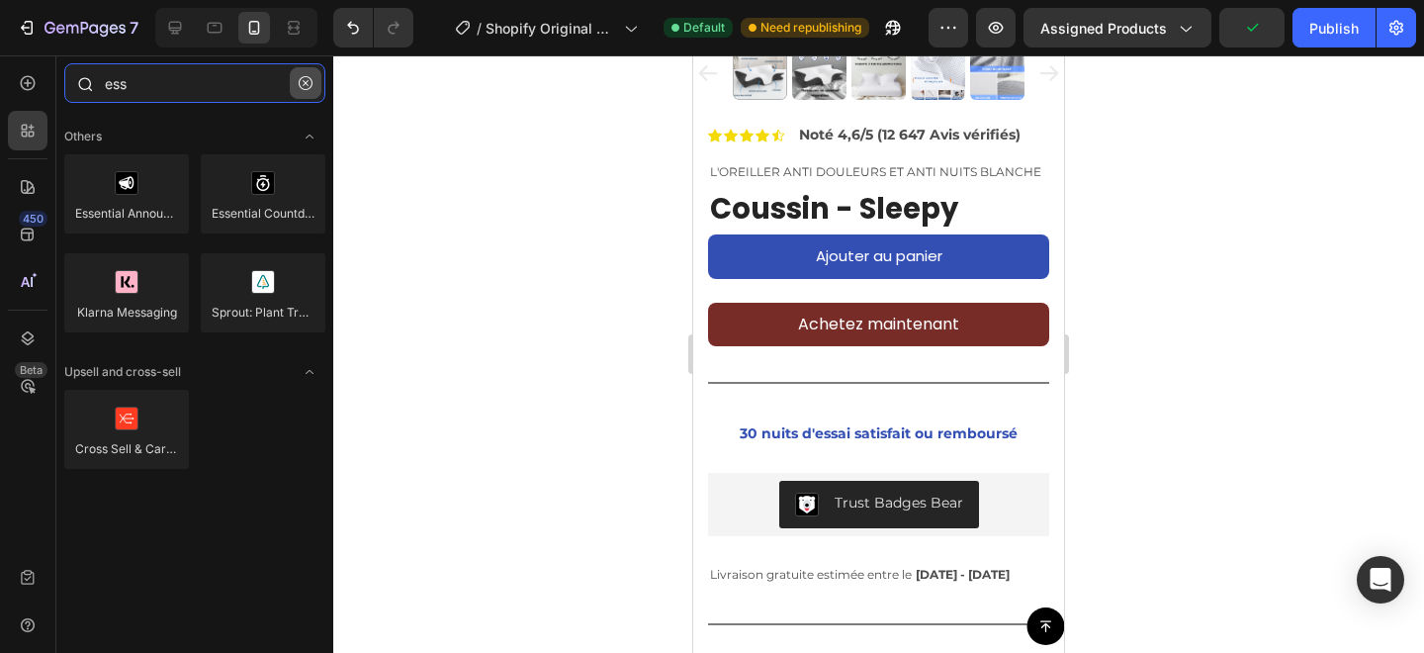
type input "ess"
click at [308, 74] on button "button" at bounding box center [306, 83] width 32 height 32
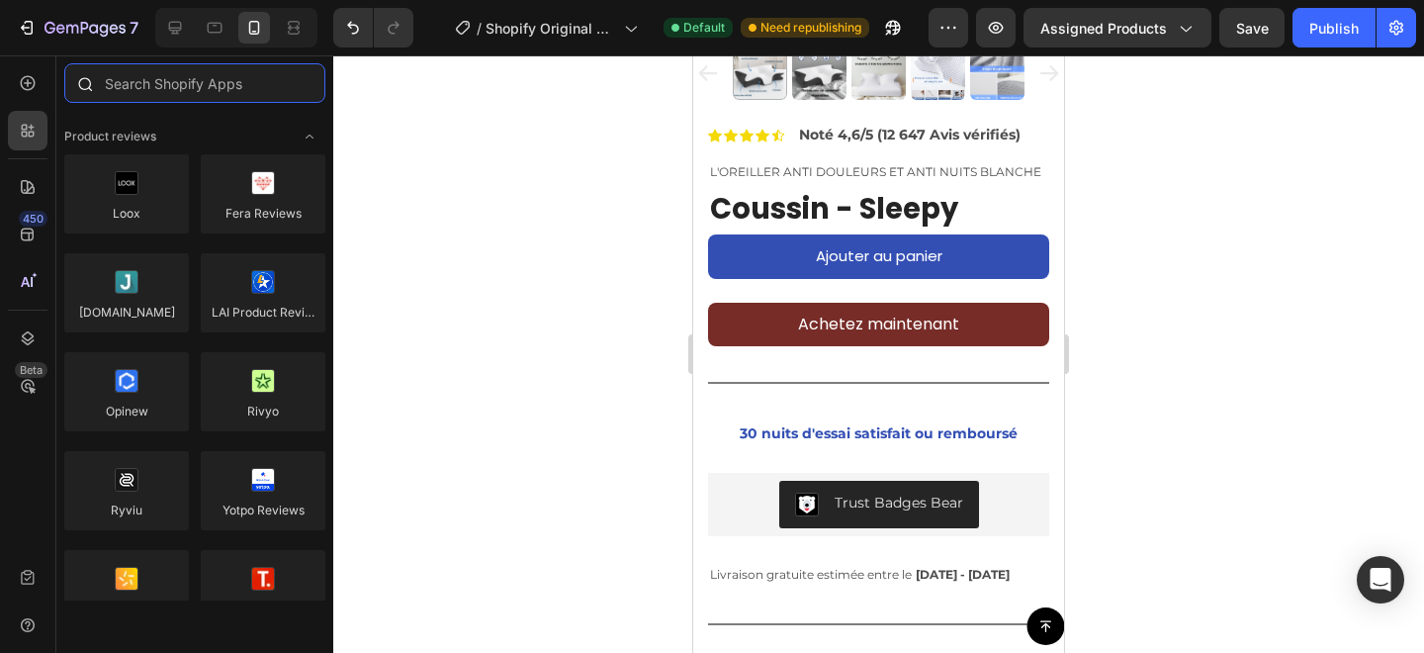
click at [308, 74] on input "text" at bounding box center [194, 83] width 261 height 40
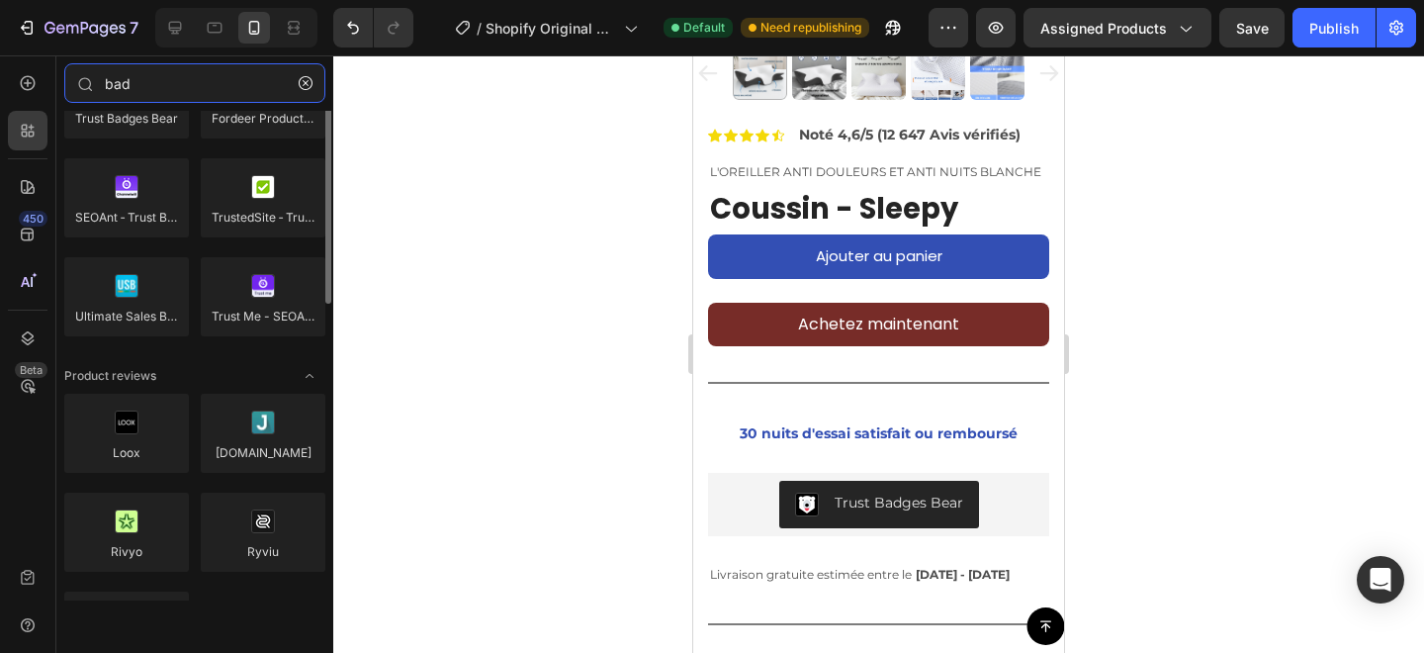
scroll to position [0, 0]
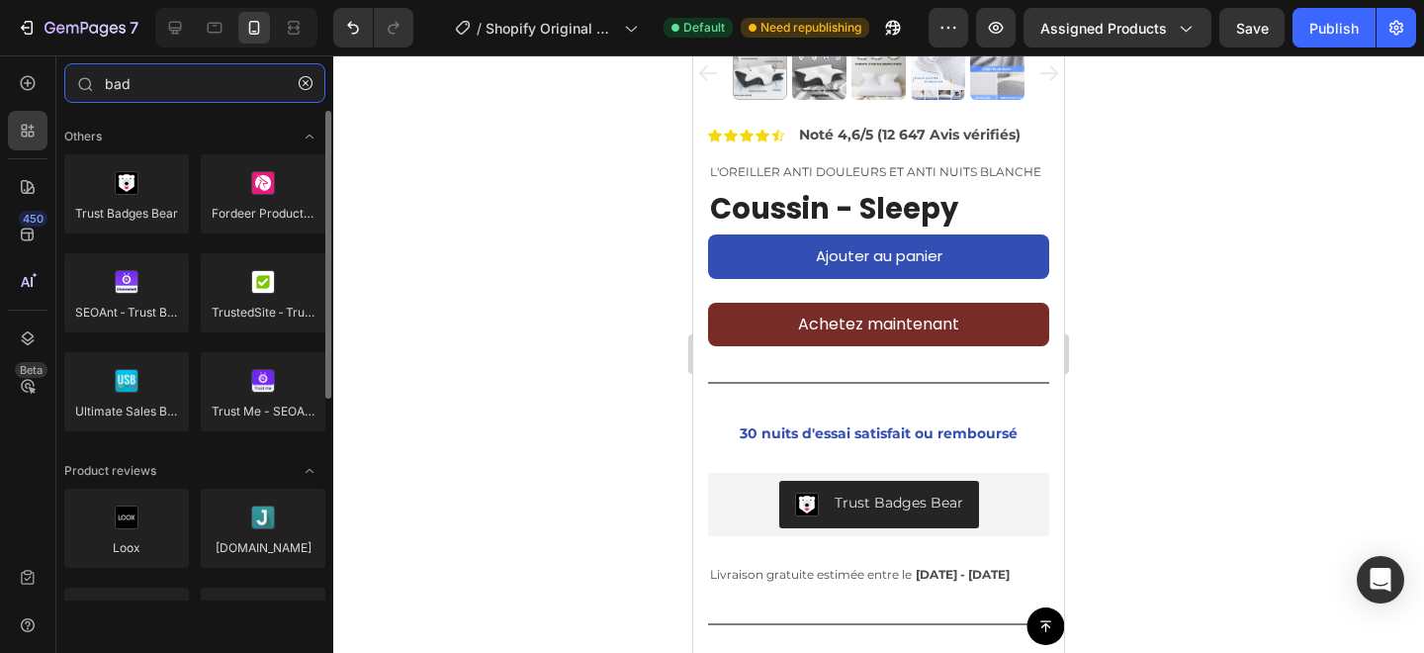
type input "bad"
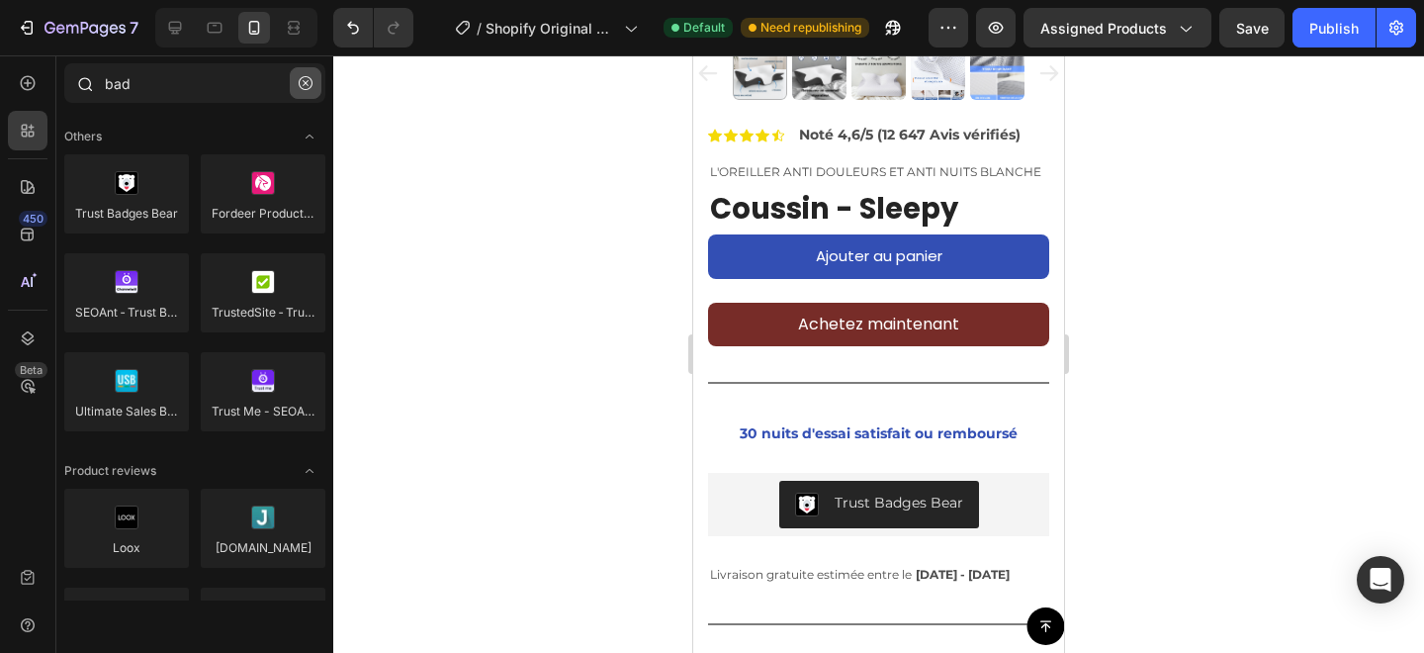
click at [293, 81] on button "button" at bounding box center [306, 83] width 32 height 32
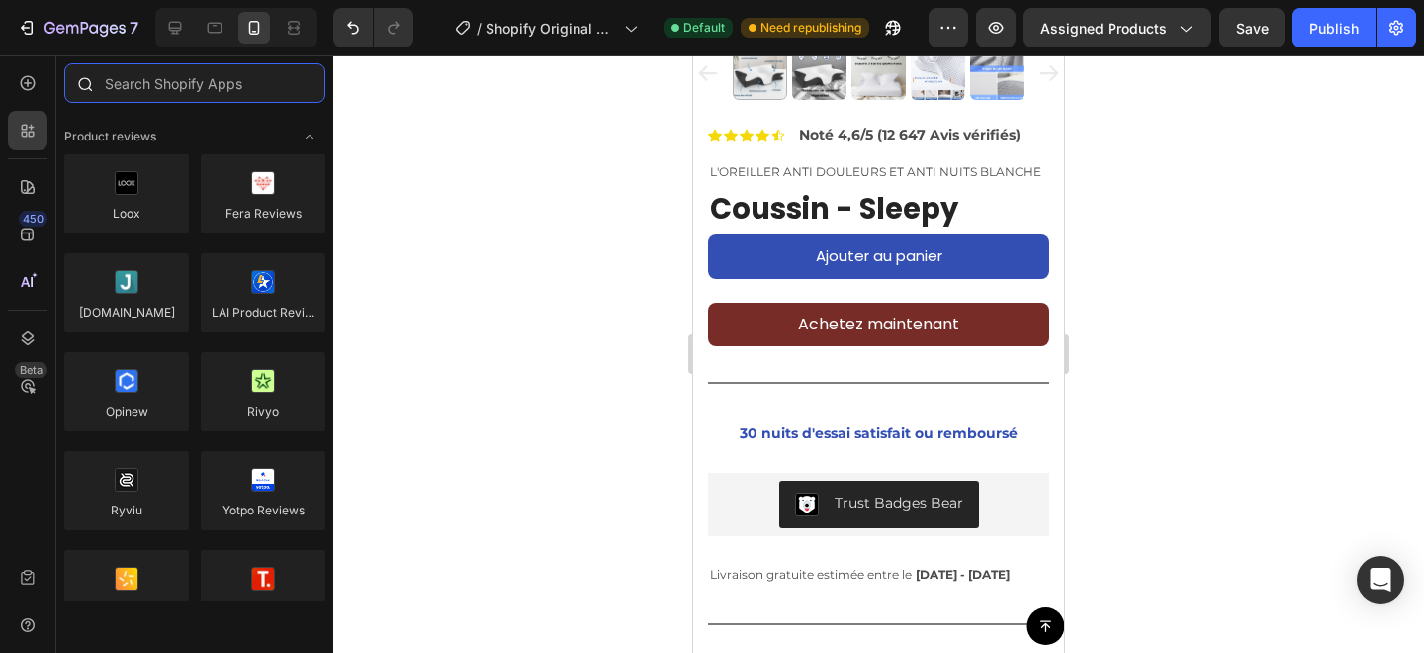
click at [293, 81] on input "text" at bounding box center [194, 83] width 261 height 40
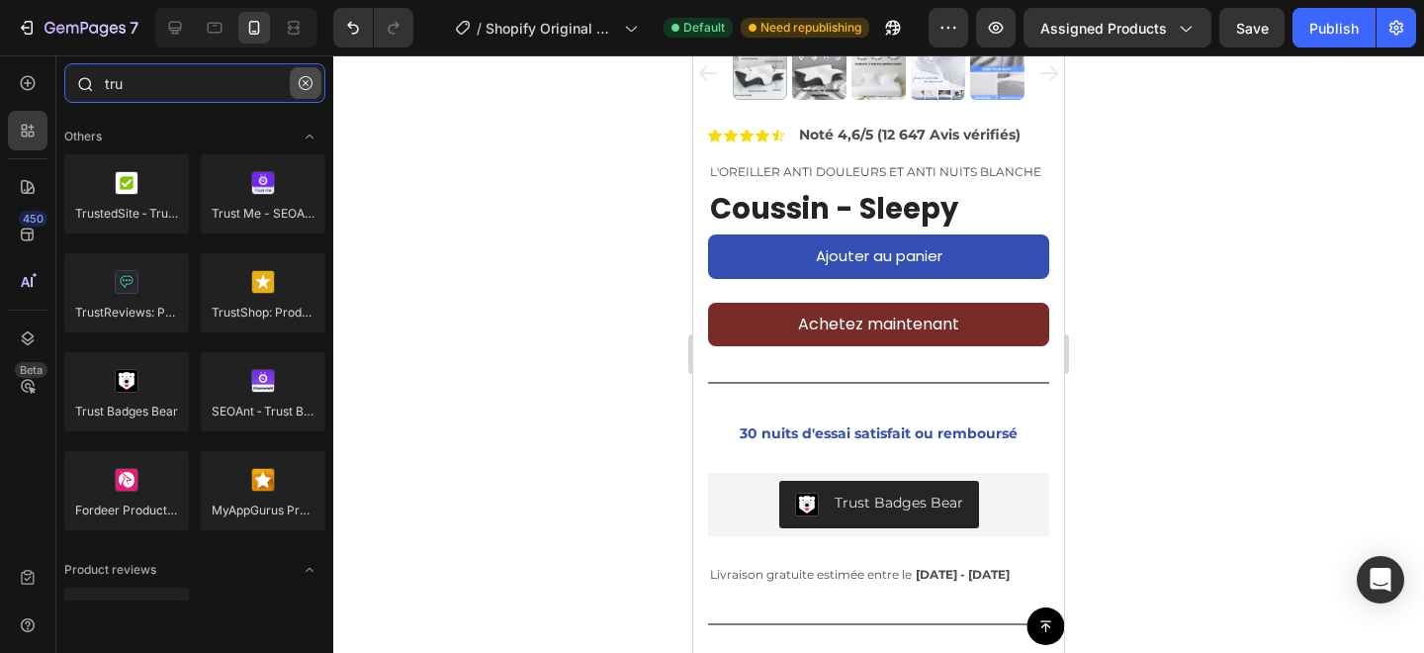
type input "tru"
click at [316, 80] on button "button" at bounding box center [306, 83] width 32 height 32
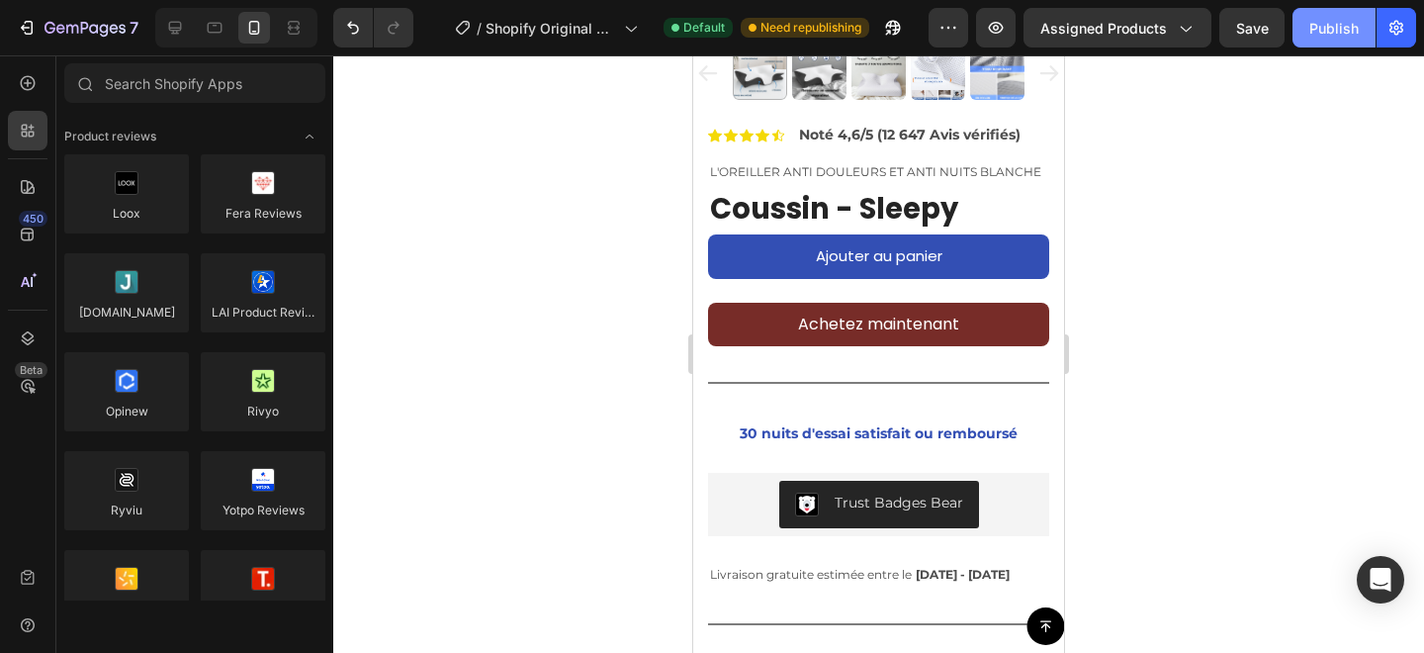
click at [1301, 46] on button "Publish" at bounding box center [1334, 28] width 83 height 40
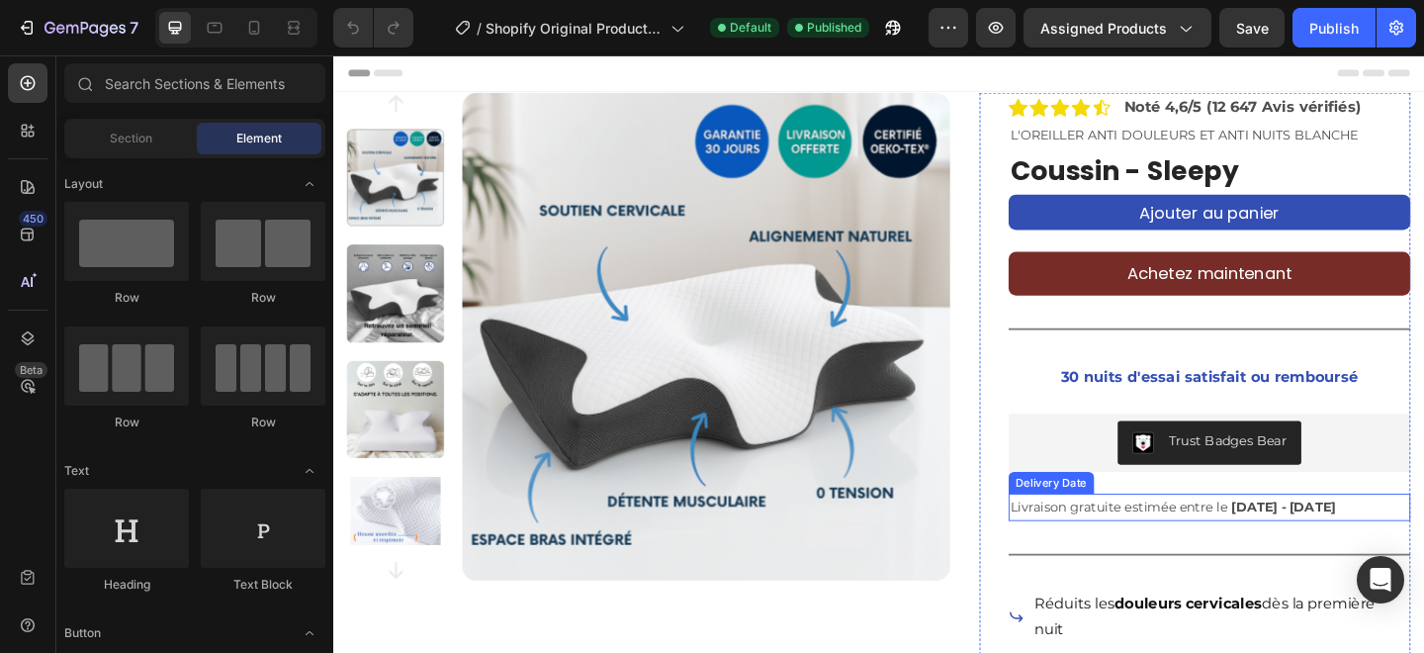
click at [1241, 546] on span "Livraison gratuite estimée entre le" at bounding box center [1188, 546] width 236 height 18
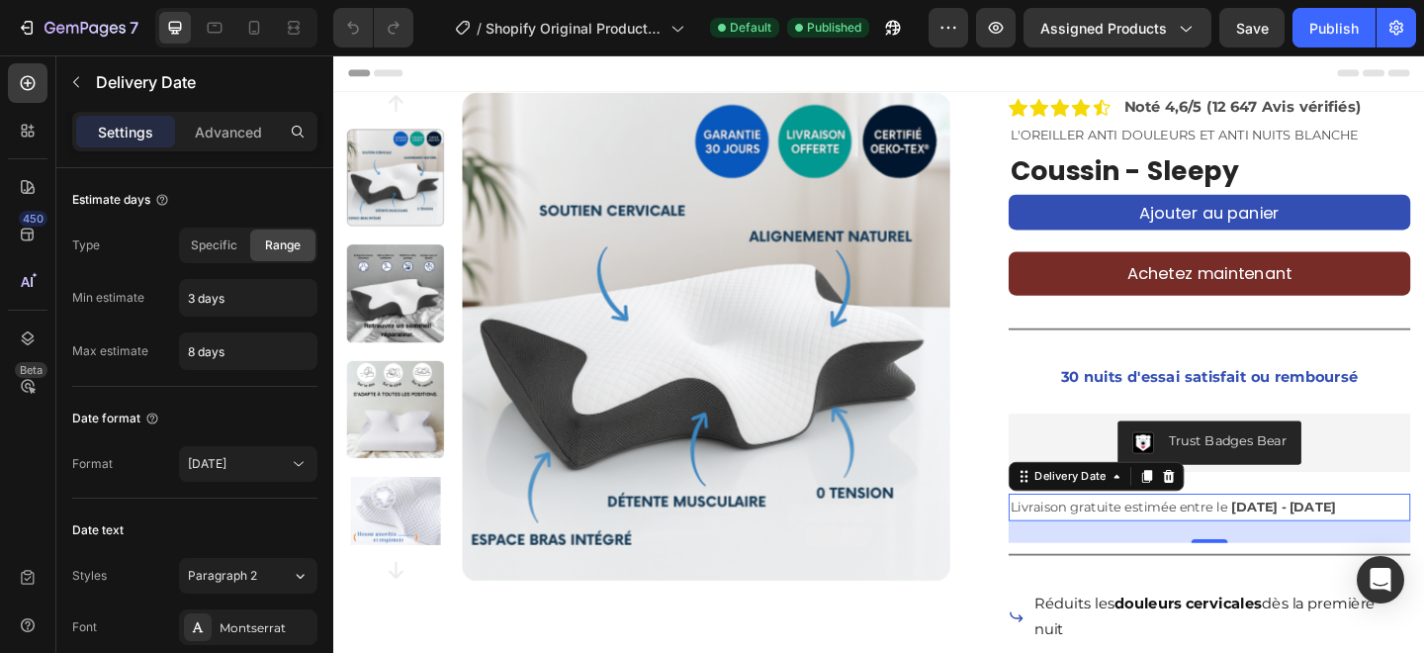
click at [1133, 545] on span "Livraison gratuite estimée entre le" at bounding box center [1188, 546] width 236 height 18
click at [1133, 547] on span "Livraison gratuite estimée entre le" at bounding box center [1188, 546] width 236 height 18
click at [1132, 547] on span "Livraison gratuite estimée entre le" at bounding box center [1188, 546] width 236 height 18
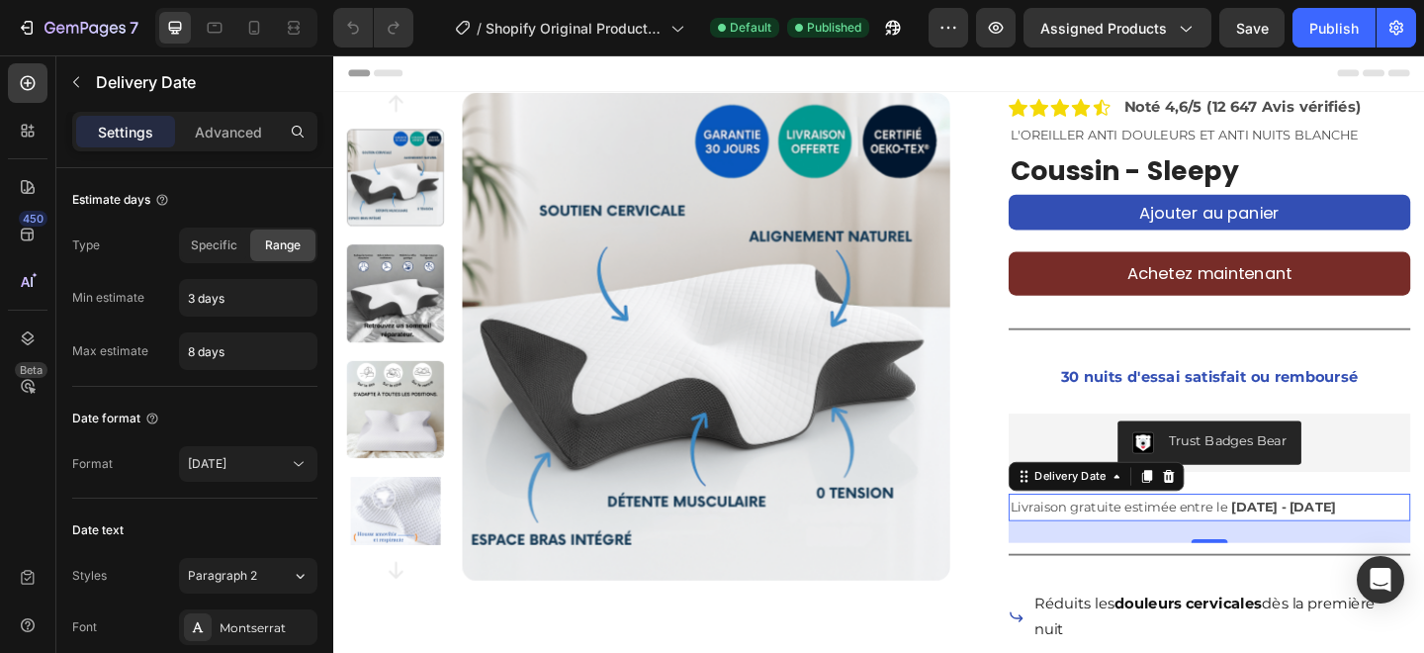
click at [1132, 547] on span "Livraison gratuite estimée entre le" at bounding box center [1188, 546] width 236 height 18
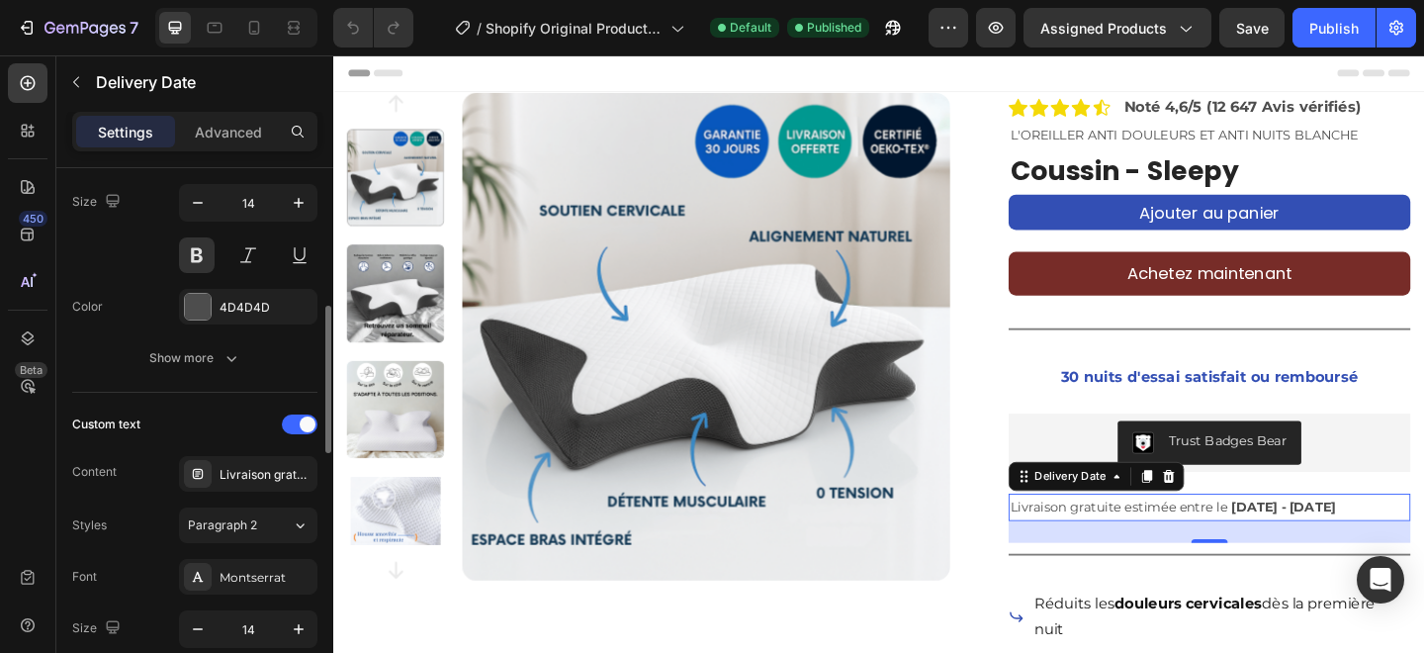
scroll to position [483, 0]
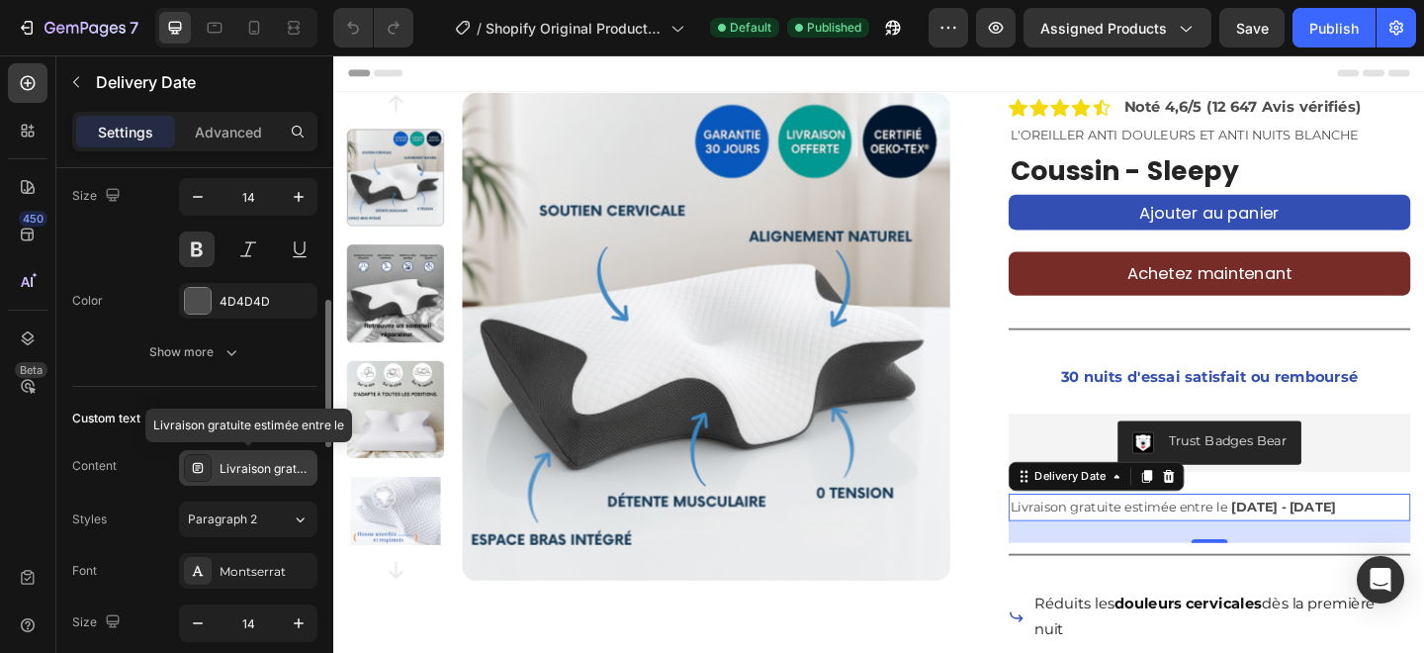
click at [271, 467] on div "Livraison gratuite estimée entre le" at bounding box center [266, 469] width 93 height 18
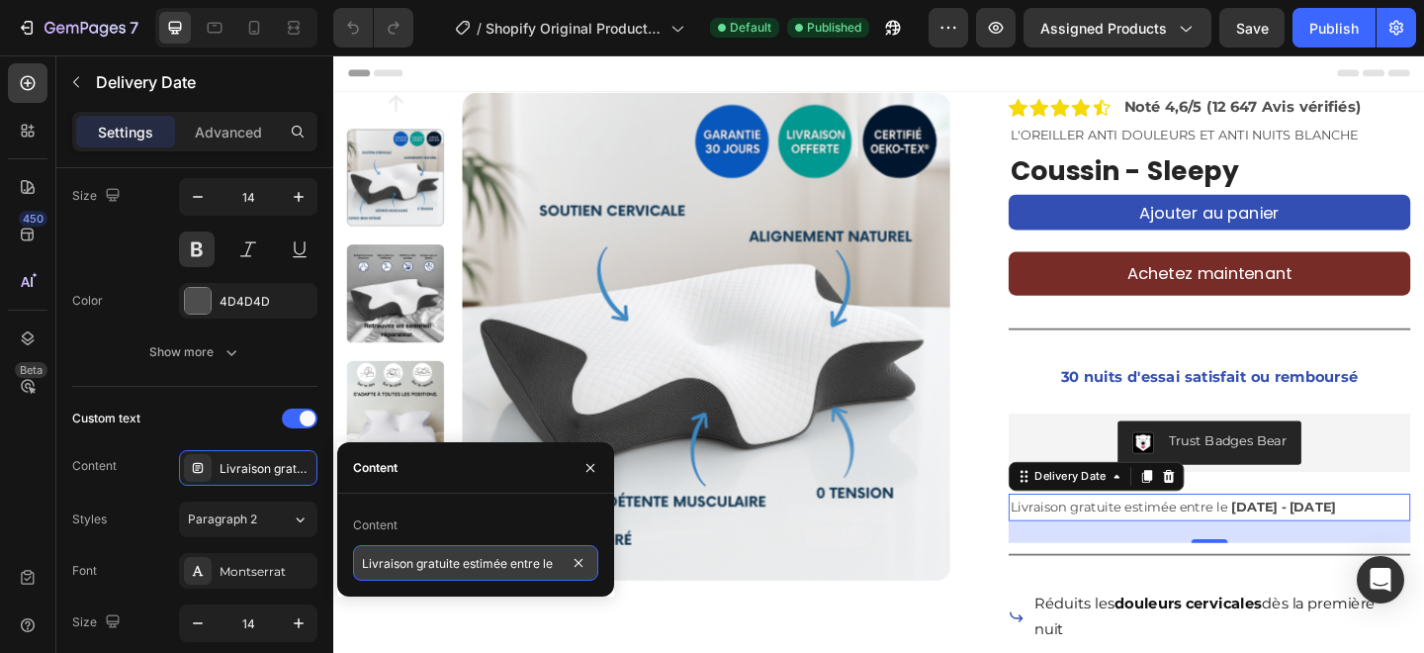
click at [412, 559] on input "Livraison gratuite estimée entre le" at bounding box center [475, 563] width 245 height 36
click at [415, 563] on input "Livraison gratuite estimée entre le" at bounding box center [475, 563] width 245 height 36
type input "Livraison Colissimo gratuite estimée entre le"
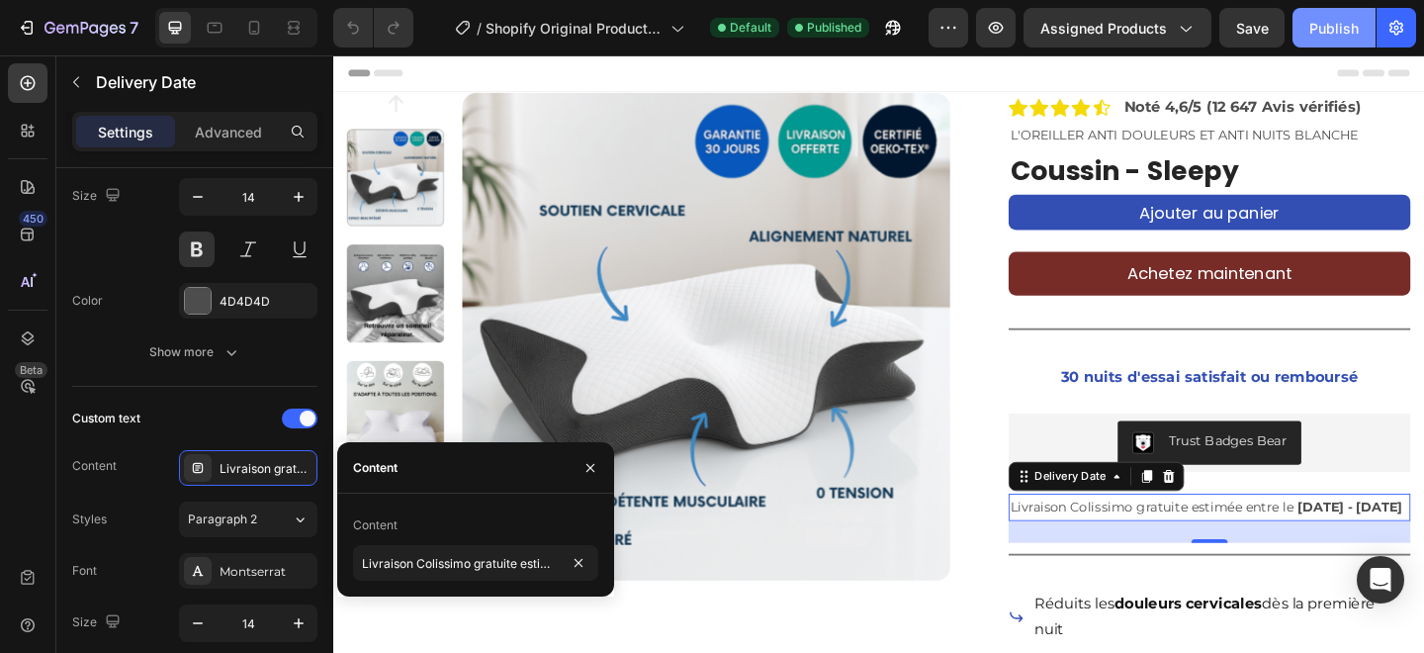
click at [1321, 37] on div "Publish" at bounding box center [1334, 28] width 49 height 21
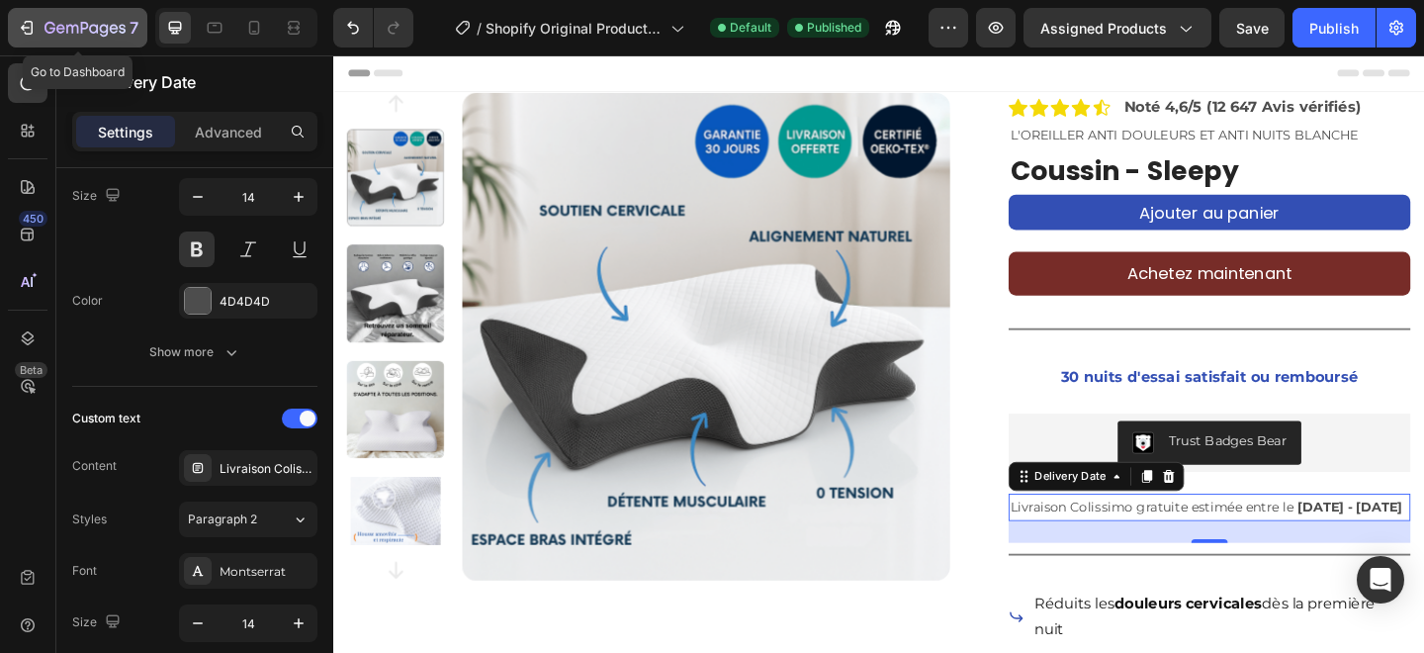
click at [65, 36] on icon "button" at bounding box center [85, 29] width 81 height 17
